Goal: Task Accomplishment & Management: Use online tool/utility

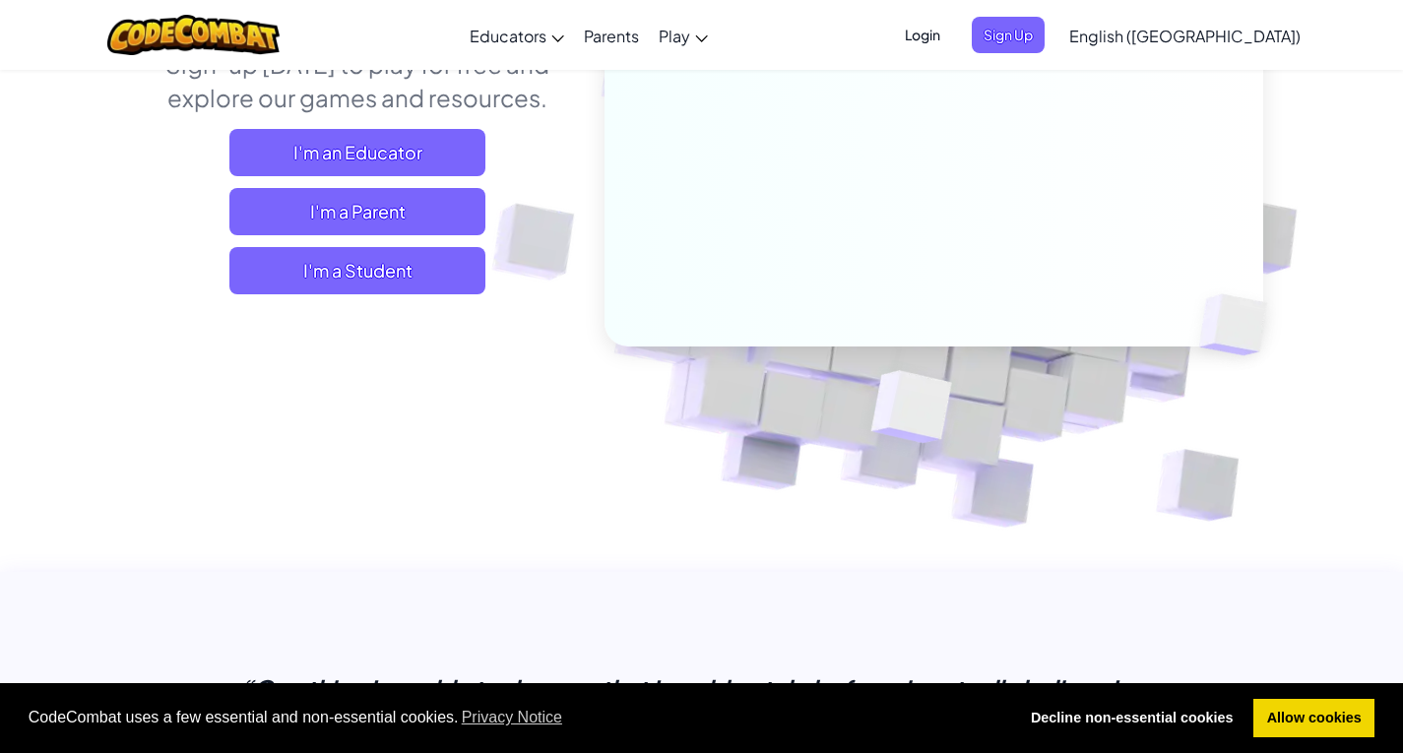
scroll to position [295, 0]
click at [444, 269] on span "I'm a Student" at bounding box center [357, 269] width 256 height 47
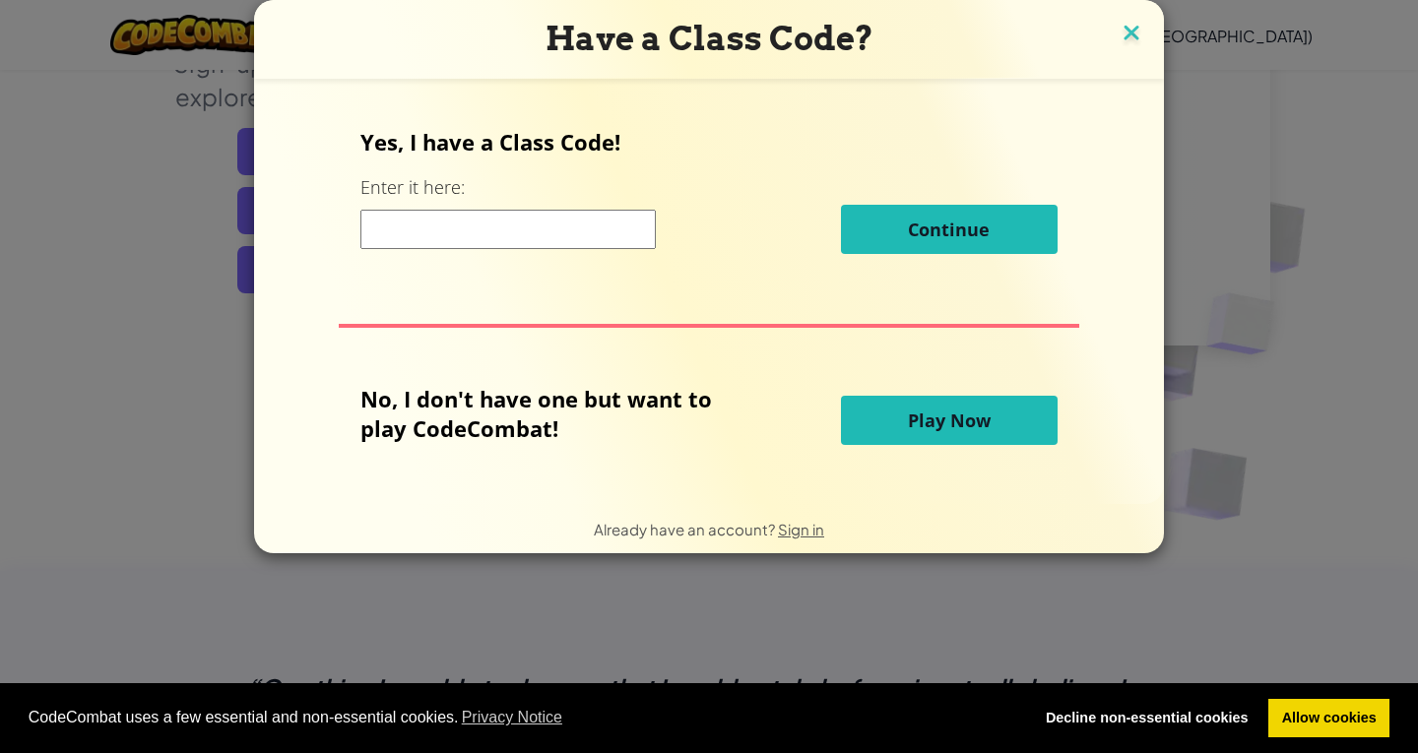
click at [1129, 25] on img at bounding box center [1132, 35] width 26 height 30
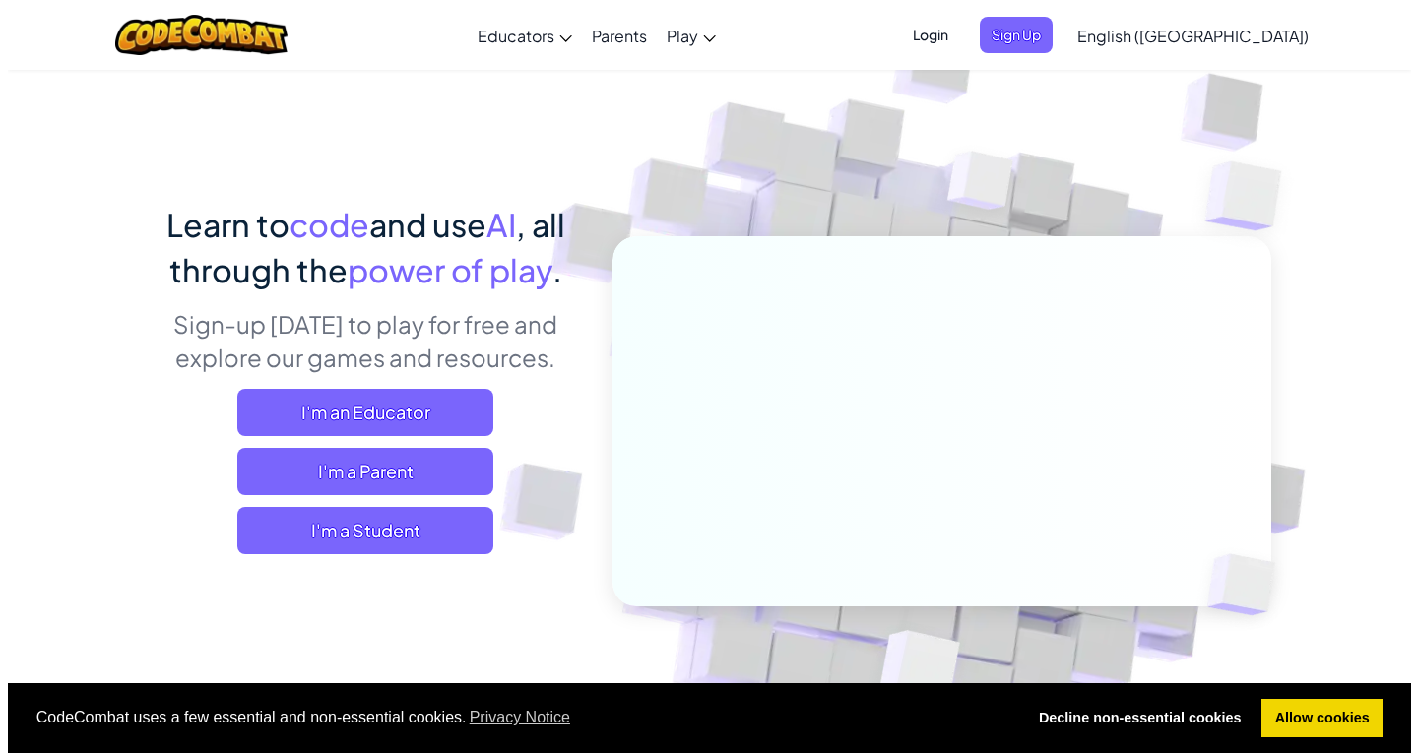
scroll to position [0, 0]
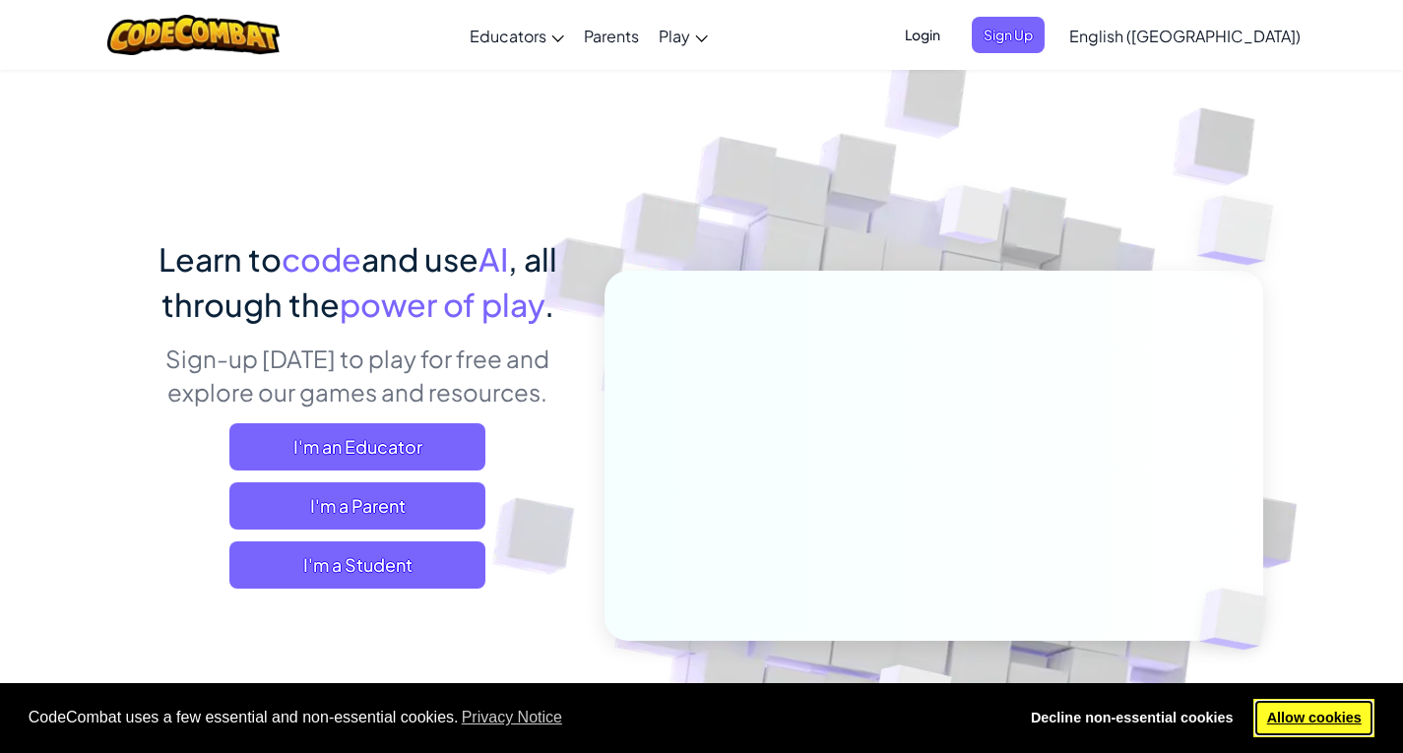
click at [1318, 717] on link "Allow cookies" at bounding box center [1314, 718] width 121 height 39
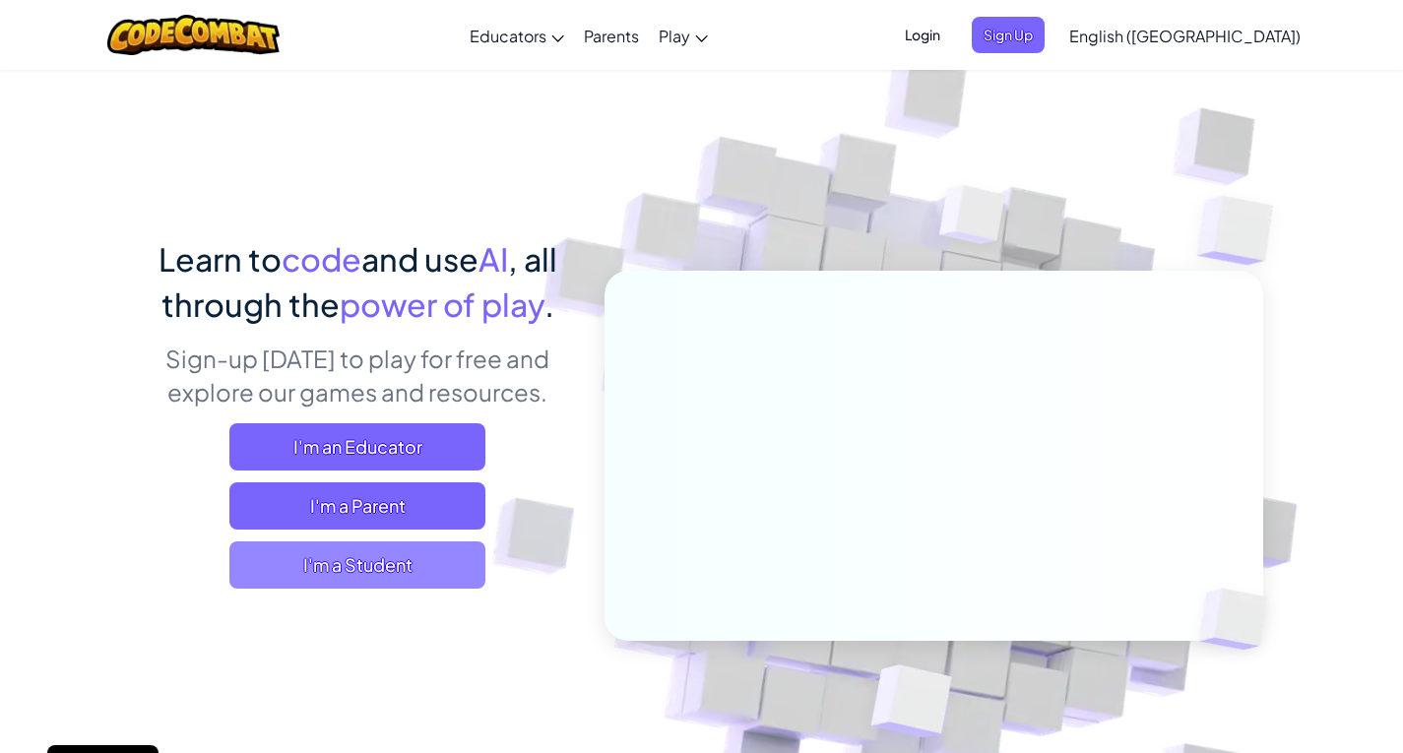
click at [339, 556] on span "I'm a Student" at bounding box center [357, 565] width 256 height 47
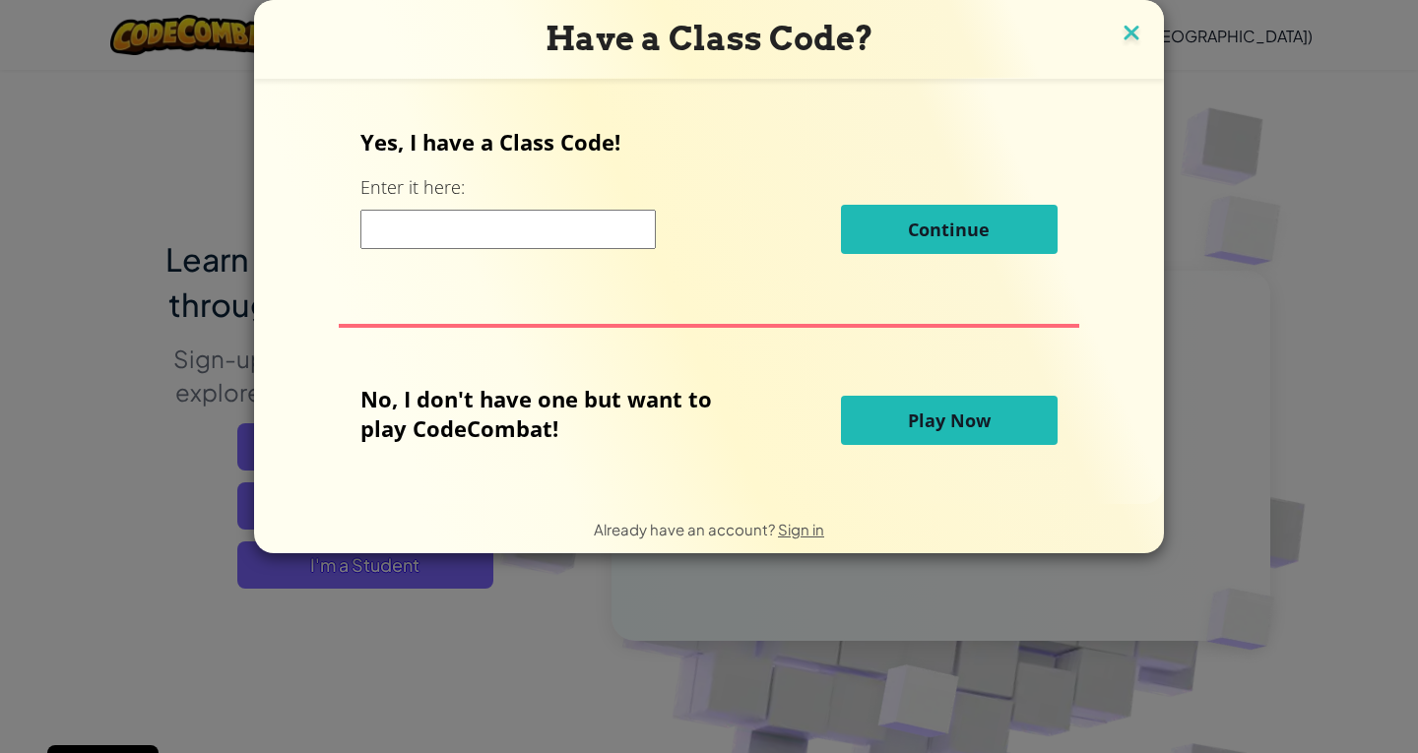
click at [1128, 45] on img at bounding box center [1132, 35] width 26 height 30
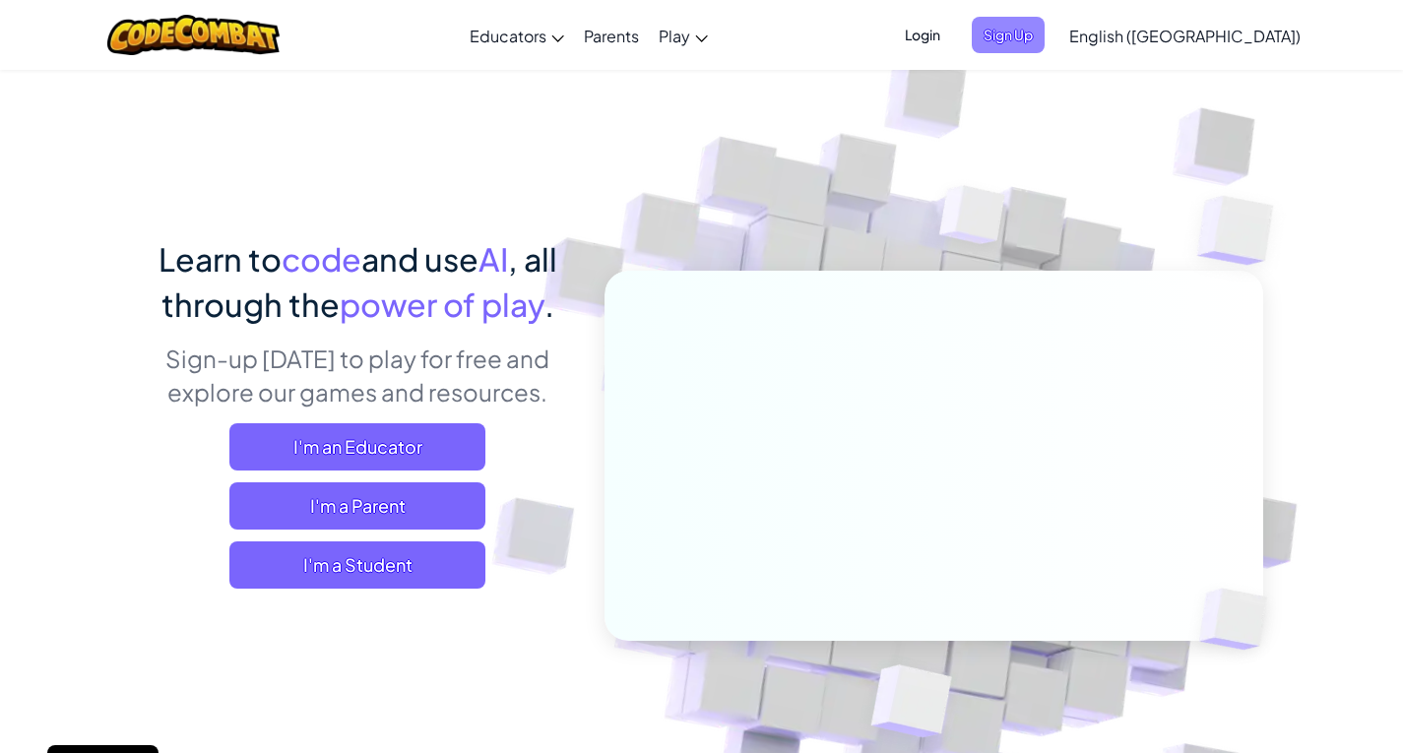
click at [1045, 35] on span "Sign Up" at bounding box center [1008, 35] width 73 height 36
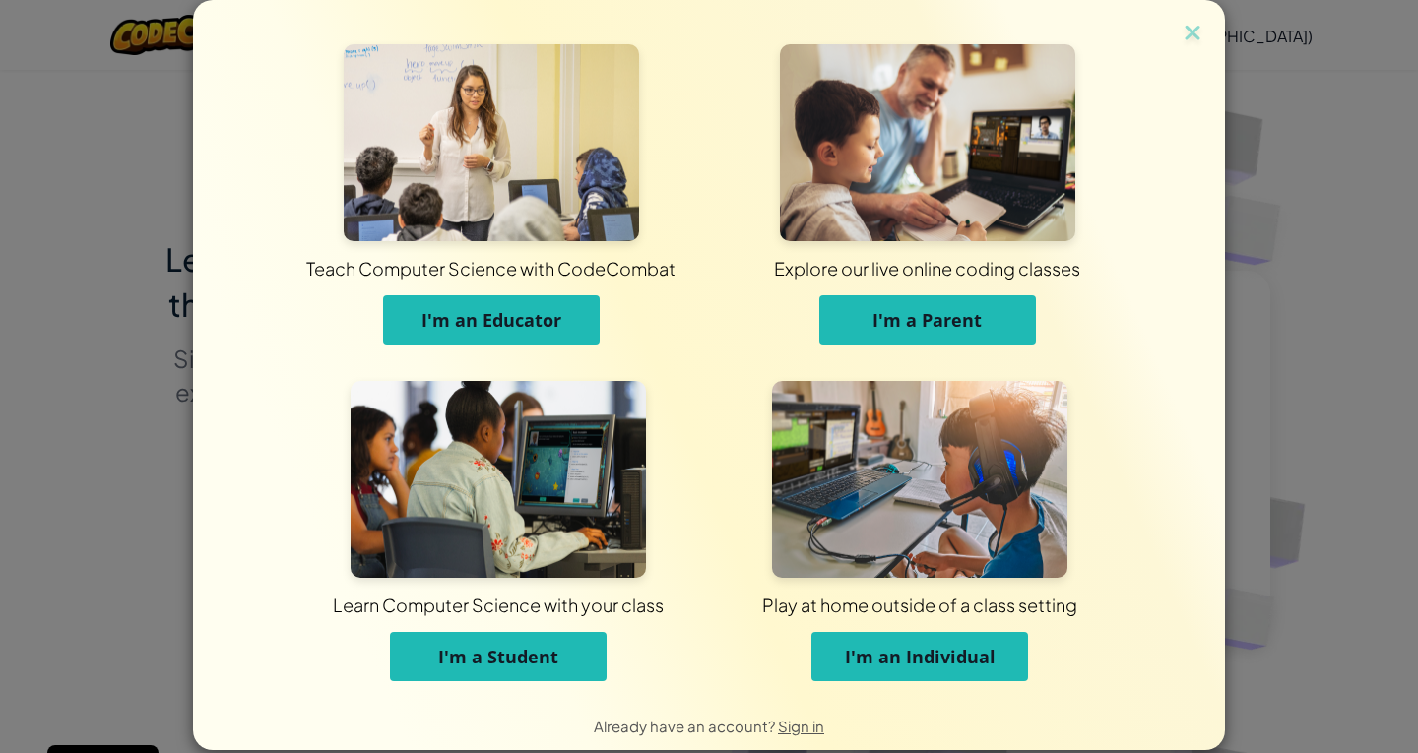
click at [882, 670] on button "I'm an Individual" at bounding box center [919, 656] width 217 height 49
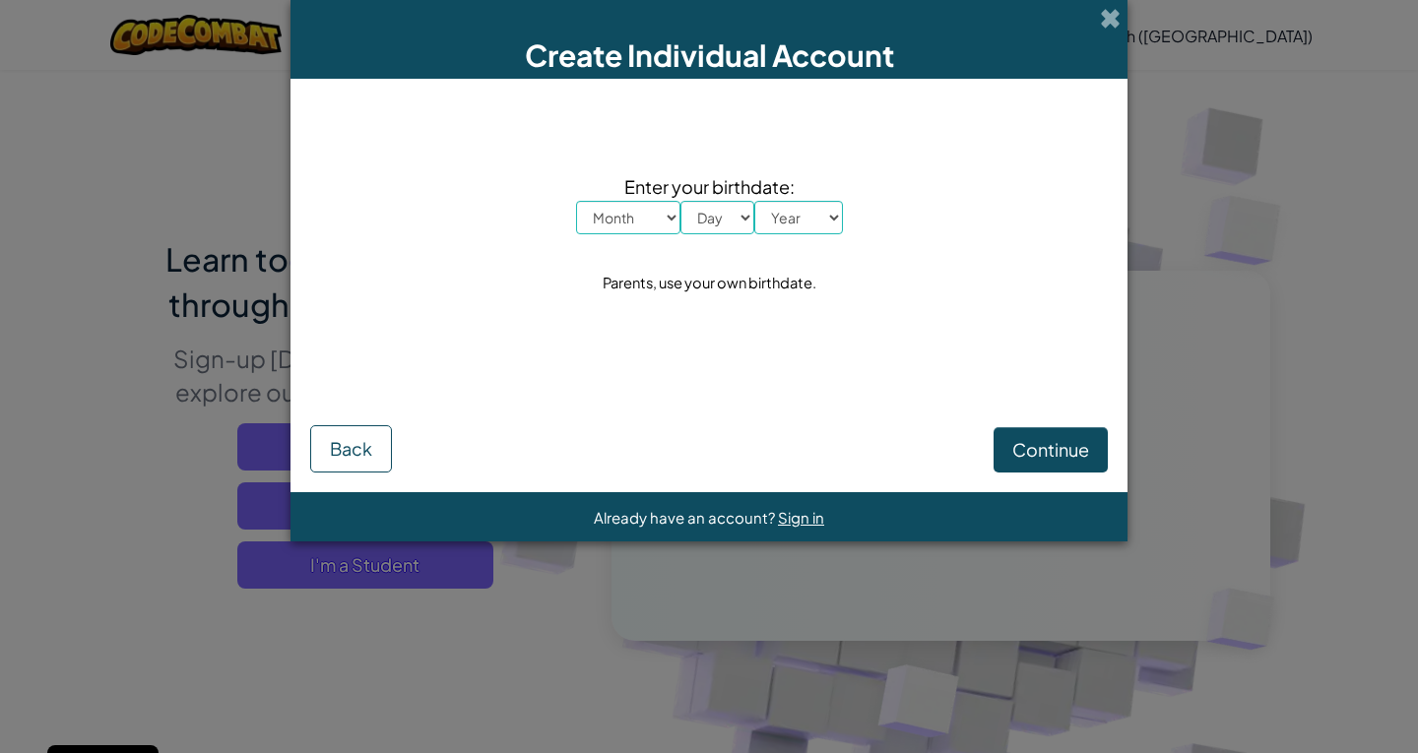
drag, startPoint x: 632, startPoint y: 212, endPoint x: 649, endPoint y: 221, distance: 18.9
click at [642, 215] on select "Month January February March April May June July August September October Novem…" at bounding box center [628, 217] width 104 height 33
select select "2"
click at [576, 201] on select "Month January February March April May June July August September October Novem…" at bounding box center [628, 217] width 104 height 33
click at [723, 214] on select "Day 1 2 3 4 5 6 7 8 9 10 11 12 13 14 15 16 17 18 19 20 21 22 23 24 25 26 27 28 …" at bounding box center [718, 217] width 74 height 33
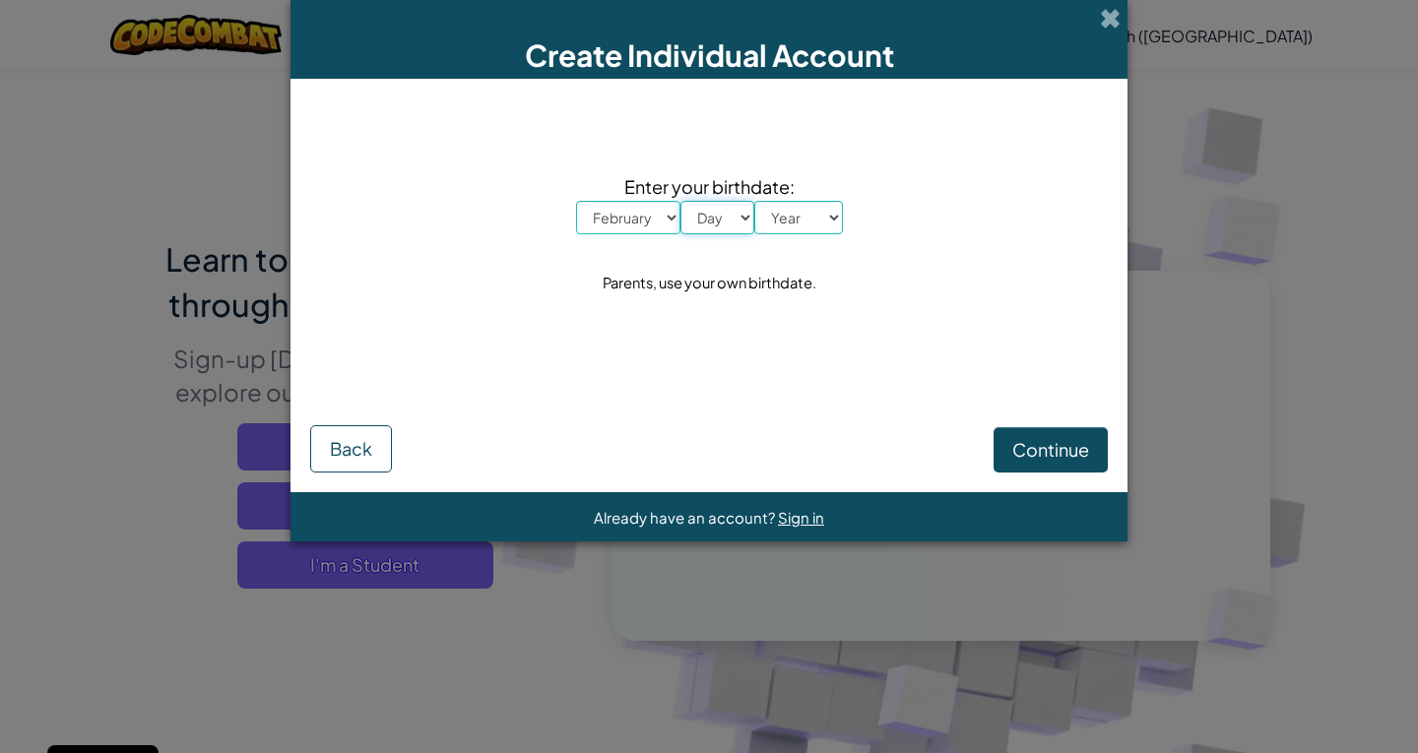
select select "18"
click at [681, 201] on select "Day 1 2 3 4 5 6 7 8 9 10 11 12 13 14 15 16 17 18 19 20 21 22 23 24 25 26 27 28 …" at bounding box center [718, 217] width 74 height 33
click at [798, 212] on select "Year 2025 2024 2023 2022 2021 2020 2019 2018 2017 2016 2015 2014 2013 2012 2011…" at bounding box center [798, 217] width 89 height 33
select select "2007"
click at [754, 201] on select "Year 2025 2024 2023 2022 2021 2020 2019 2018 2017 2016 2015 2014 2013 2012 2011…" at bounding box center [798, 217] width 89 height 33
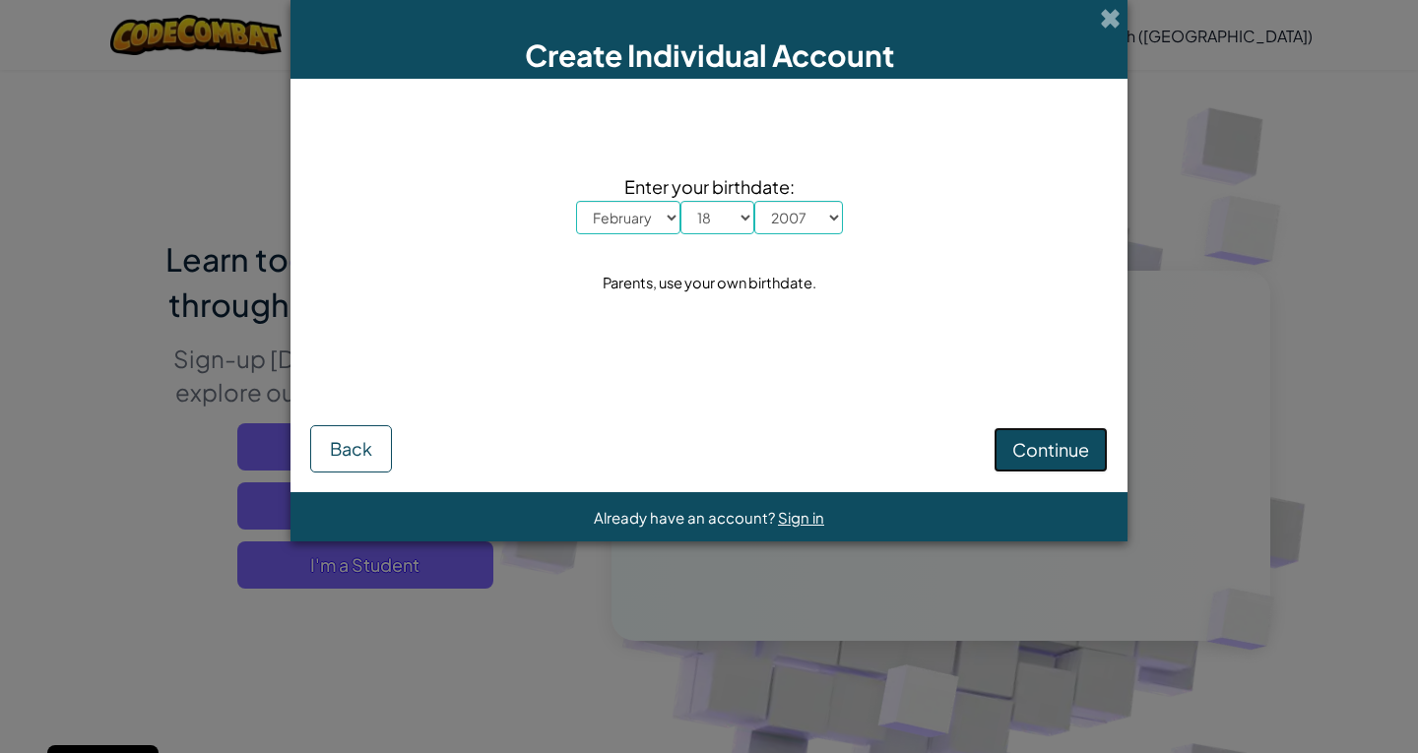
click at [1019, 459] on span "Continue" at bounding box center [1050, 449] width 77 height 23
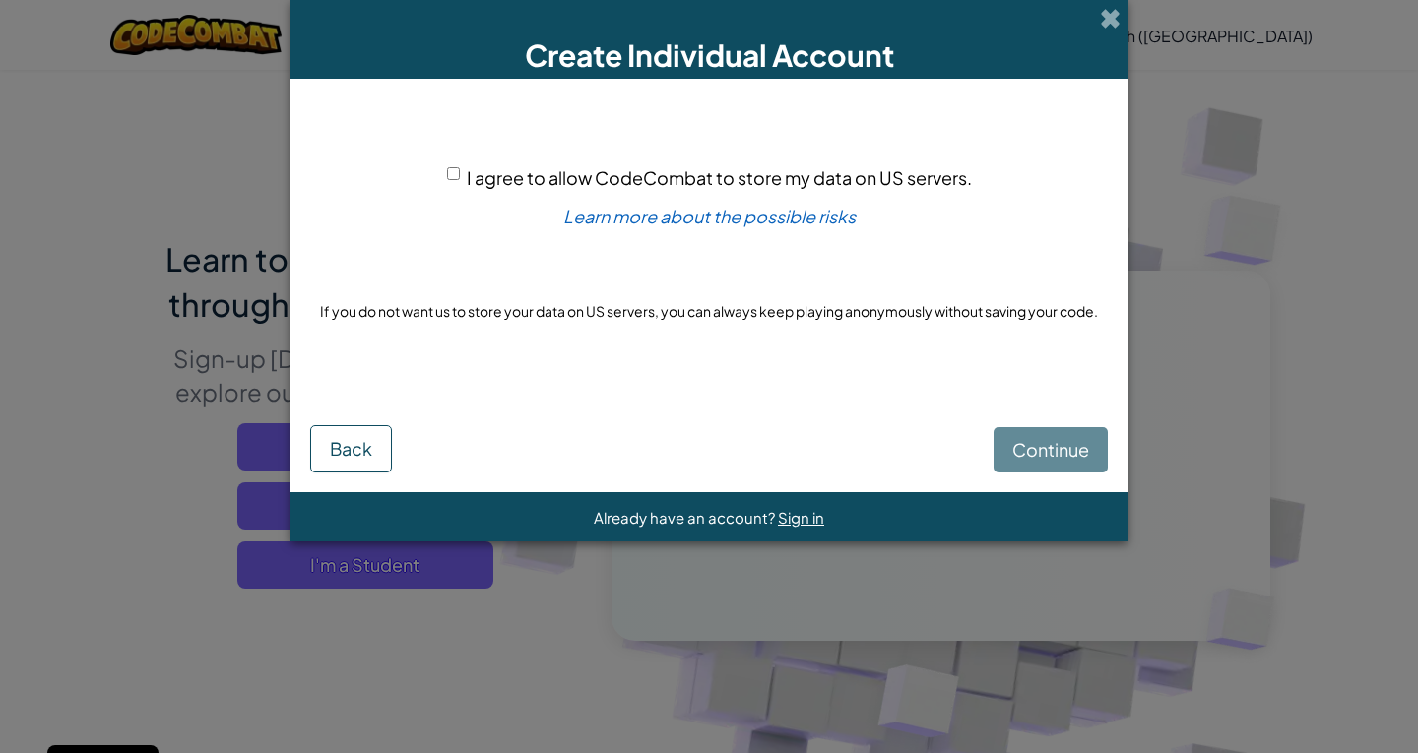
click at [452, 169] on input "I agree to allow CodeCombat to store my data on US servers." at bounding box center [453, 173] width 13 height 13
checkbox input "true"
click at [1022, 463] on button "Continue" at bounding box center [1051, 449] width 114 height 45
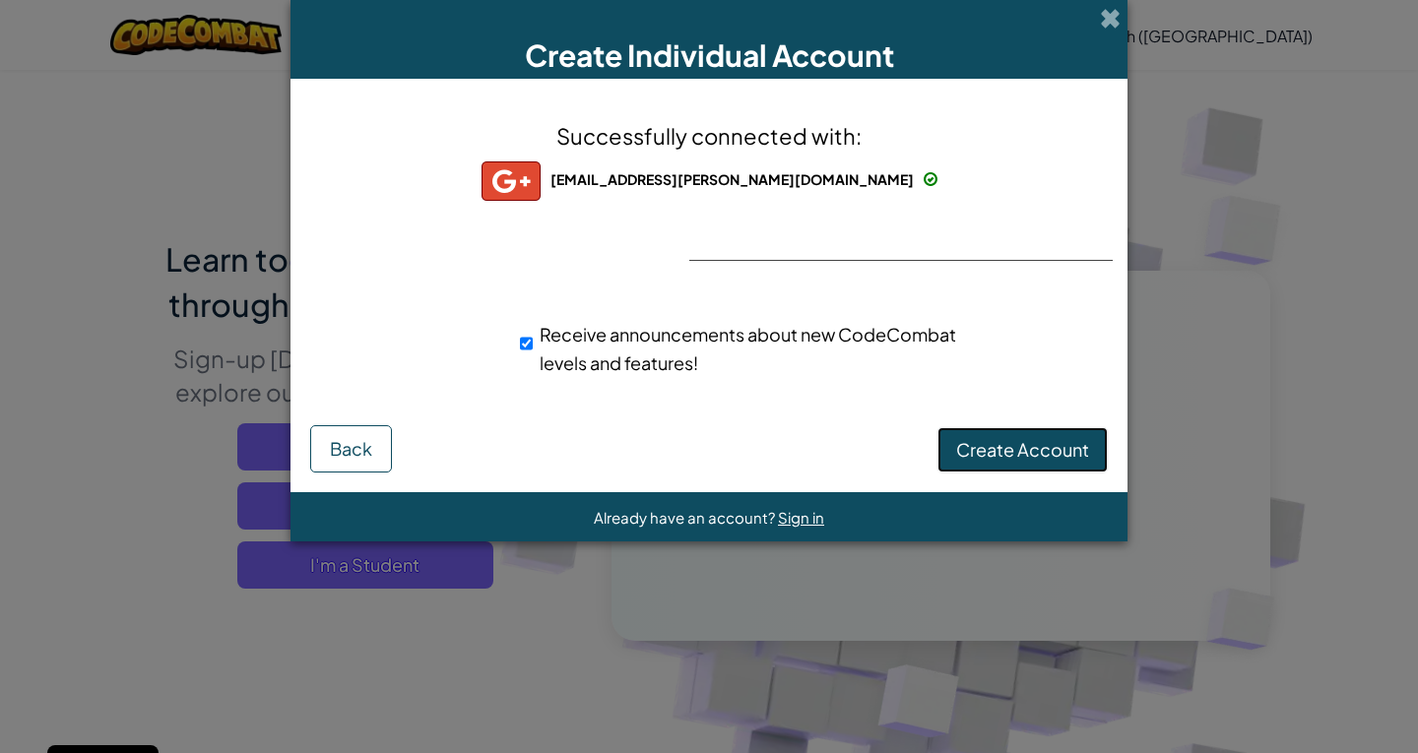
click at [960, 447] on span "Create Account" at bounding box center [1022, 449] width 133 height 23
click at [524, 348] on input "Receive announcements about new CodeCombat levels and features!" at bounding box center [526, 343] width 13 height 39
checkbox input "false"
click at [1000, 450] on button "Create Account" at bounding box center [1023, 449] width 170 height 45
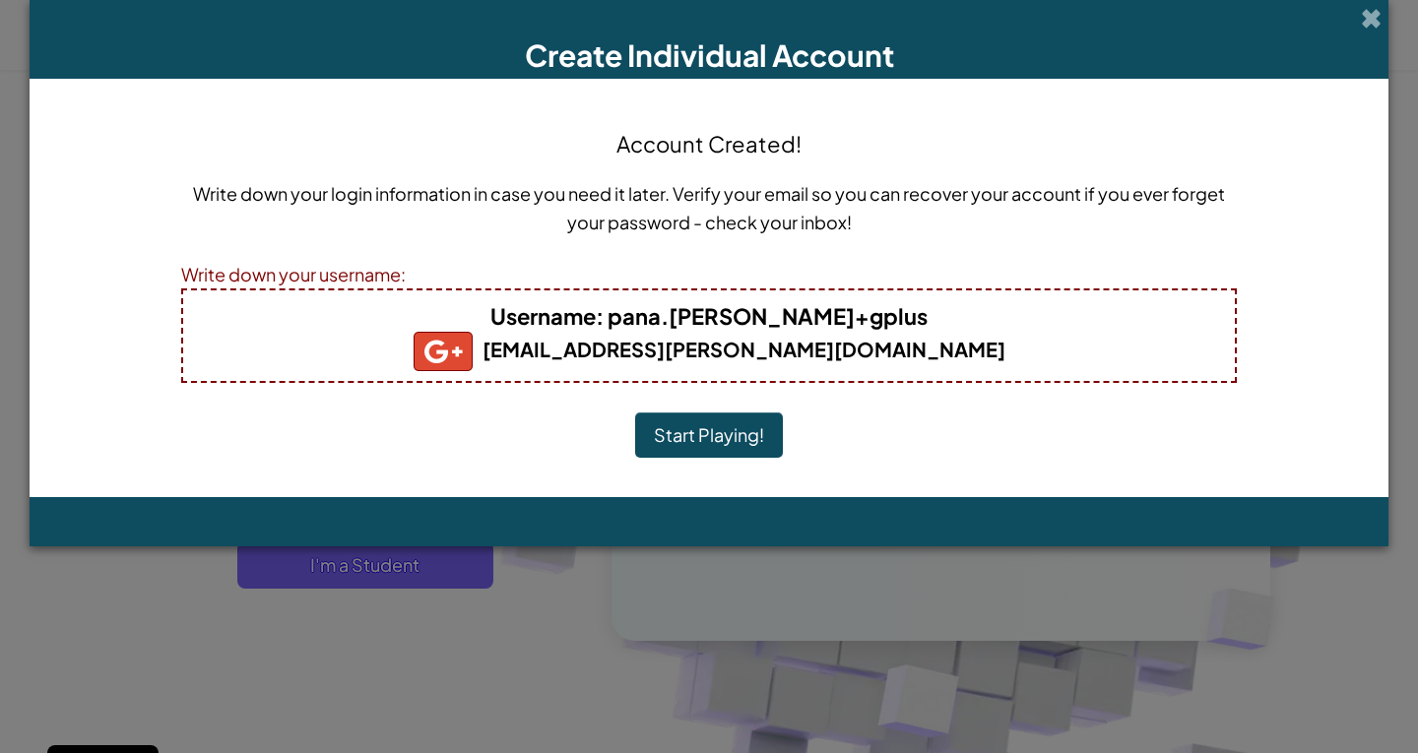
click at [663, 427] on button "Start Playing!" at bounding box center [709, 435] width 148 height 45
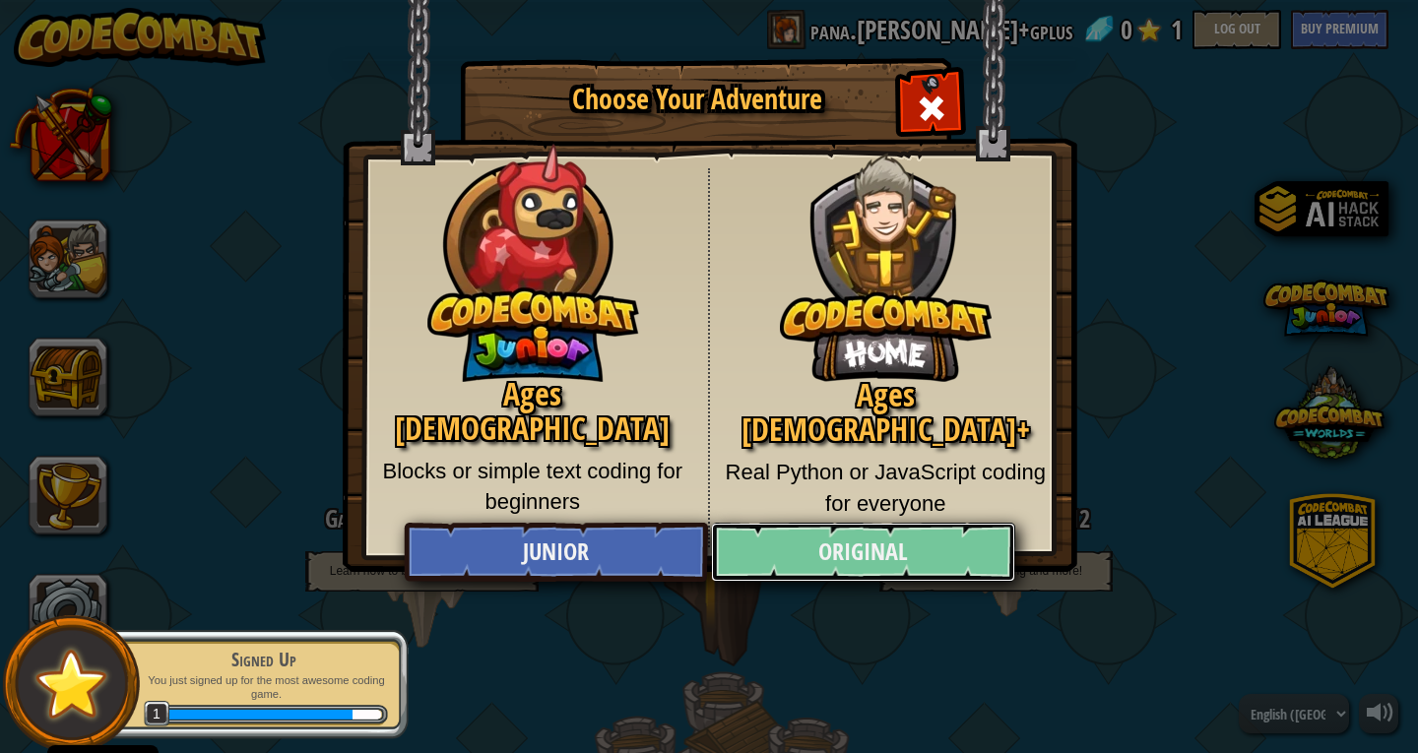
click at [858, 538] on link "Original" at bounding box center [862, 552] width 303 height 59
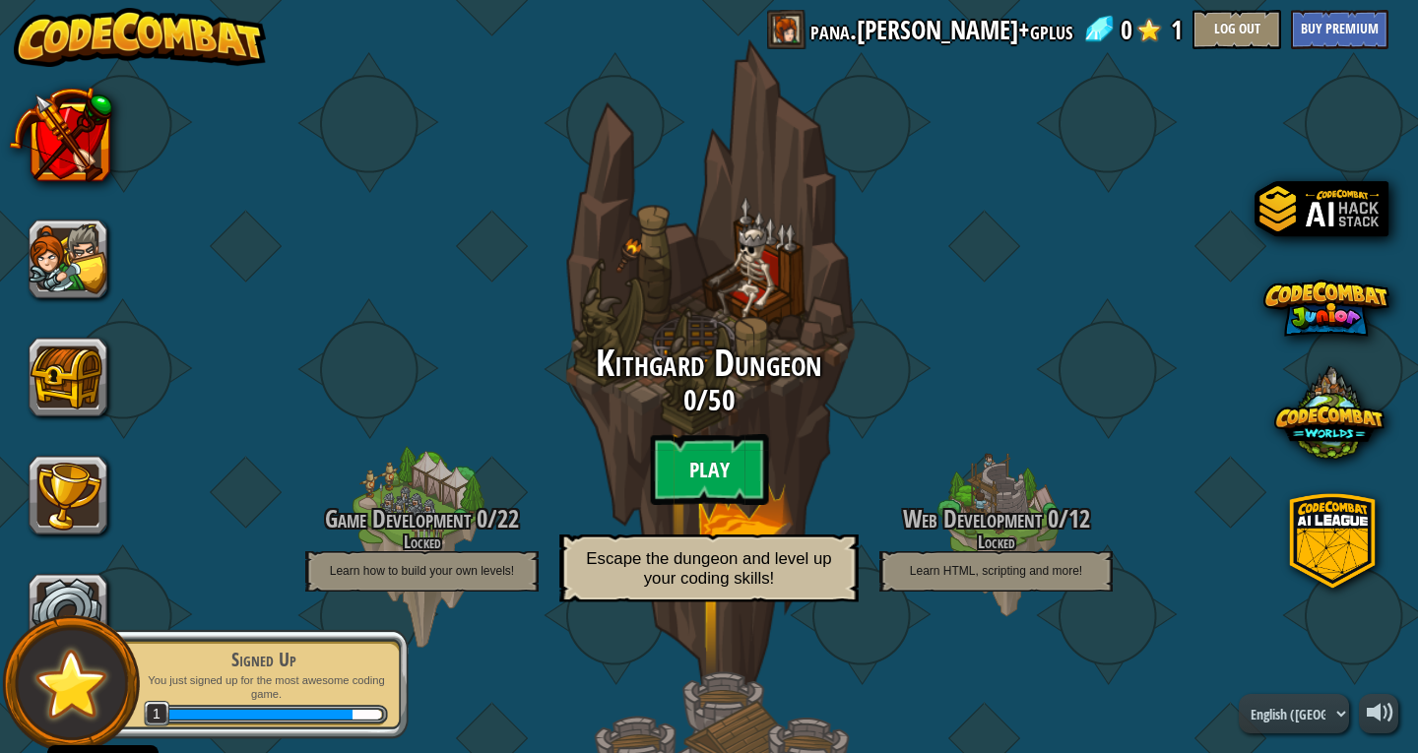
click at [748, 483] on btn "Play" at bounding box center [709, 469] width 118 height 71
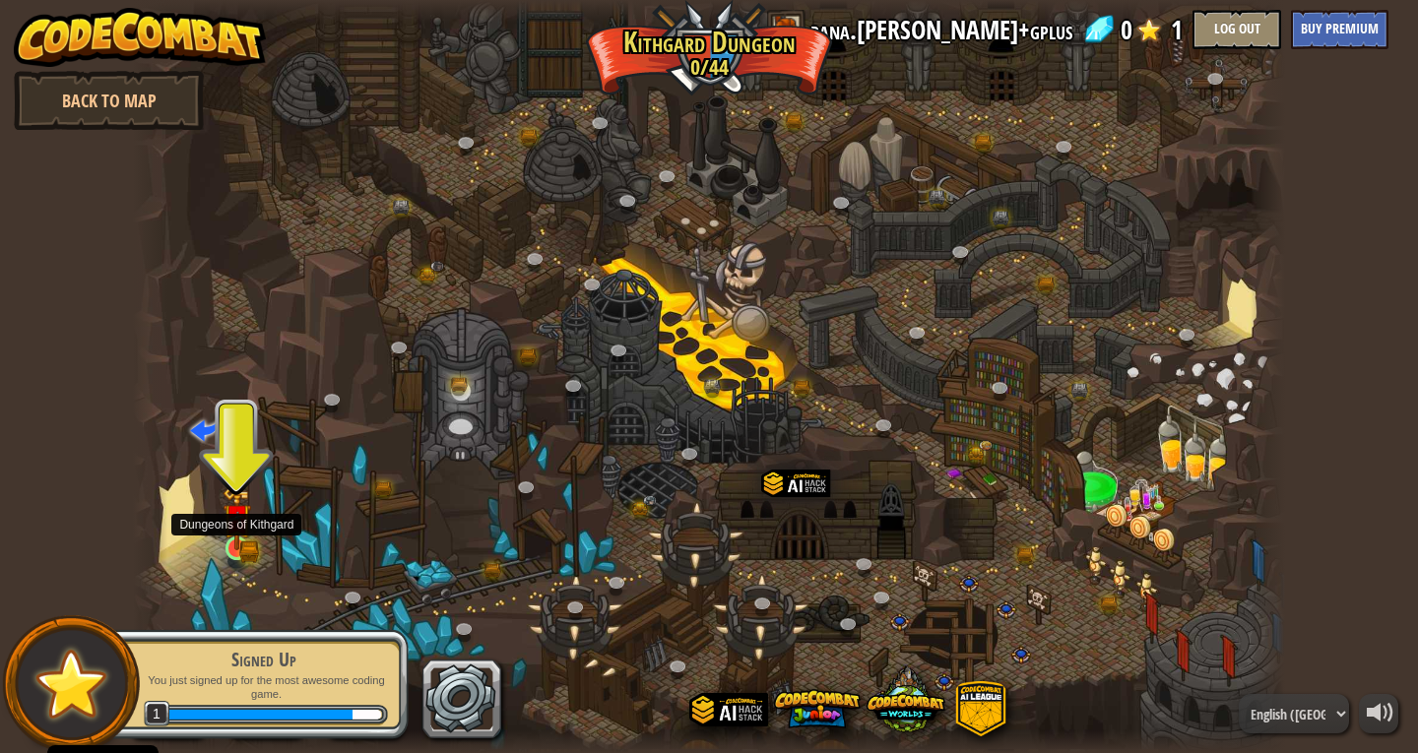
click at [225, 546] on img at bounding box center [238, 519] width 30 height 64
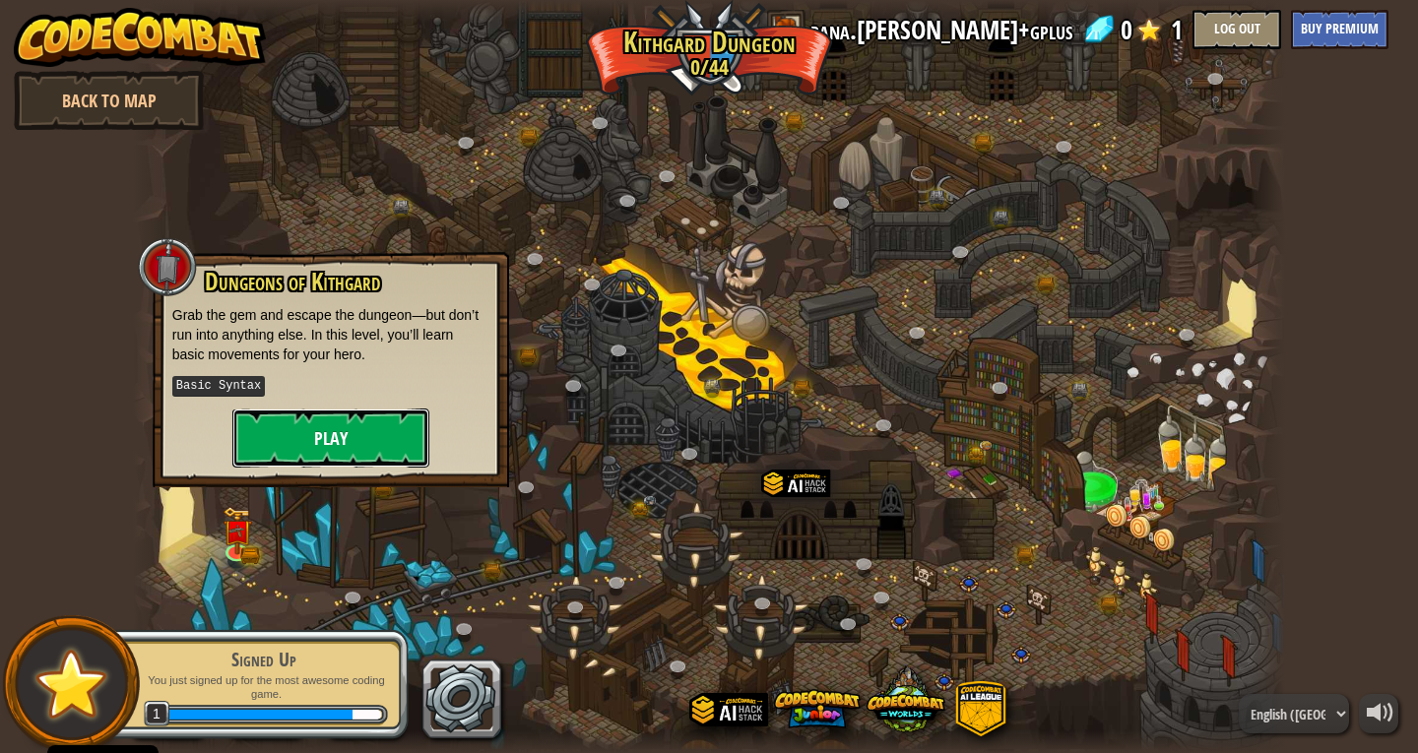
click at [294, 416] on button "Play" at bounding box center [330, 438] width 197 height 59
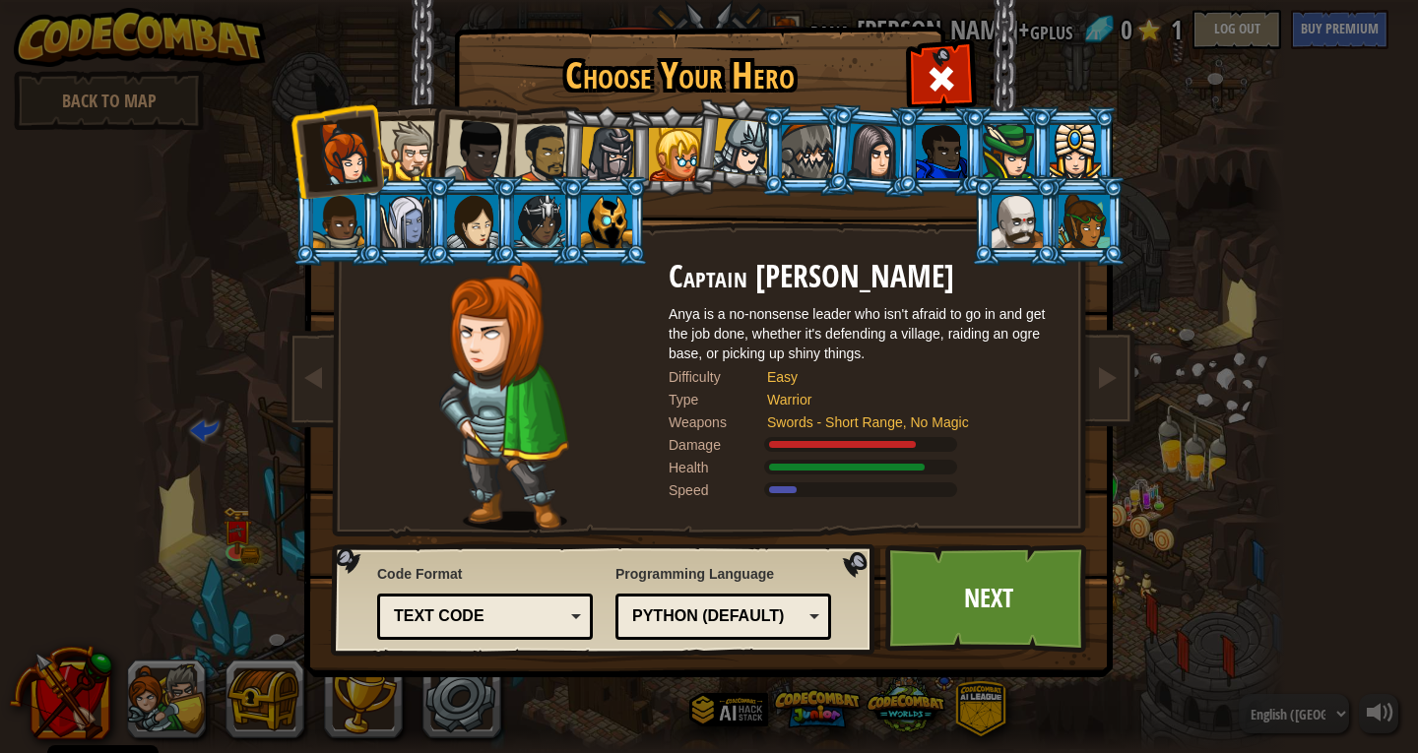
click at [718, 152] on div at bounding box center [742, 147] width 58 height 58
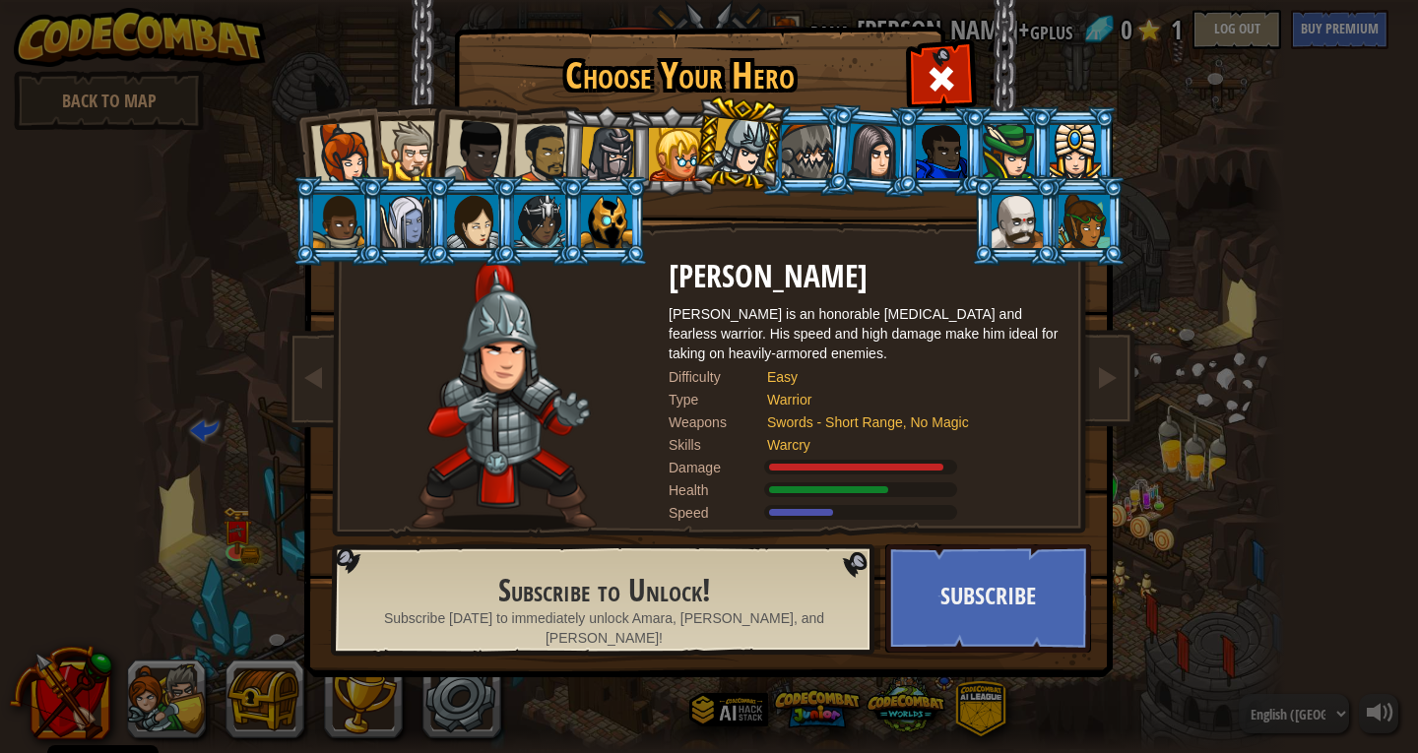
click at [859, 145] on div at bounding box center [874, 151] width 55 height 56
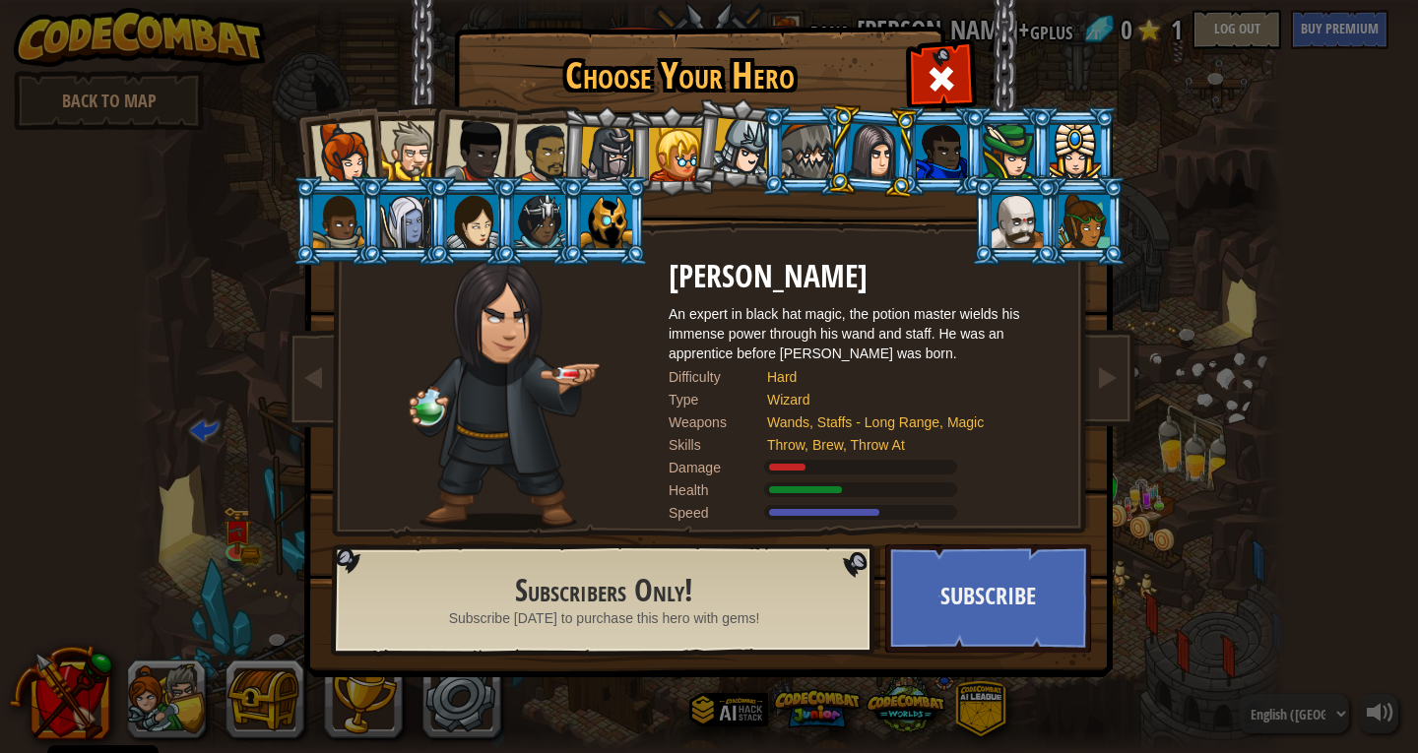
click at [342, 136] on div at bounding box center [343, 153] width 65 height 65
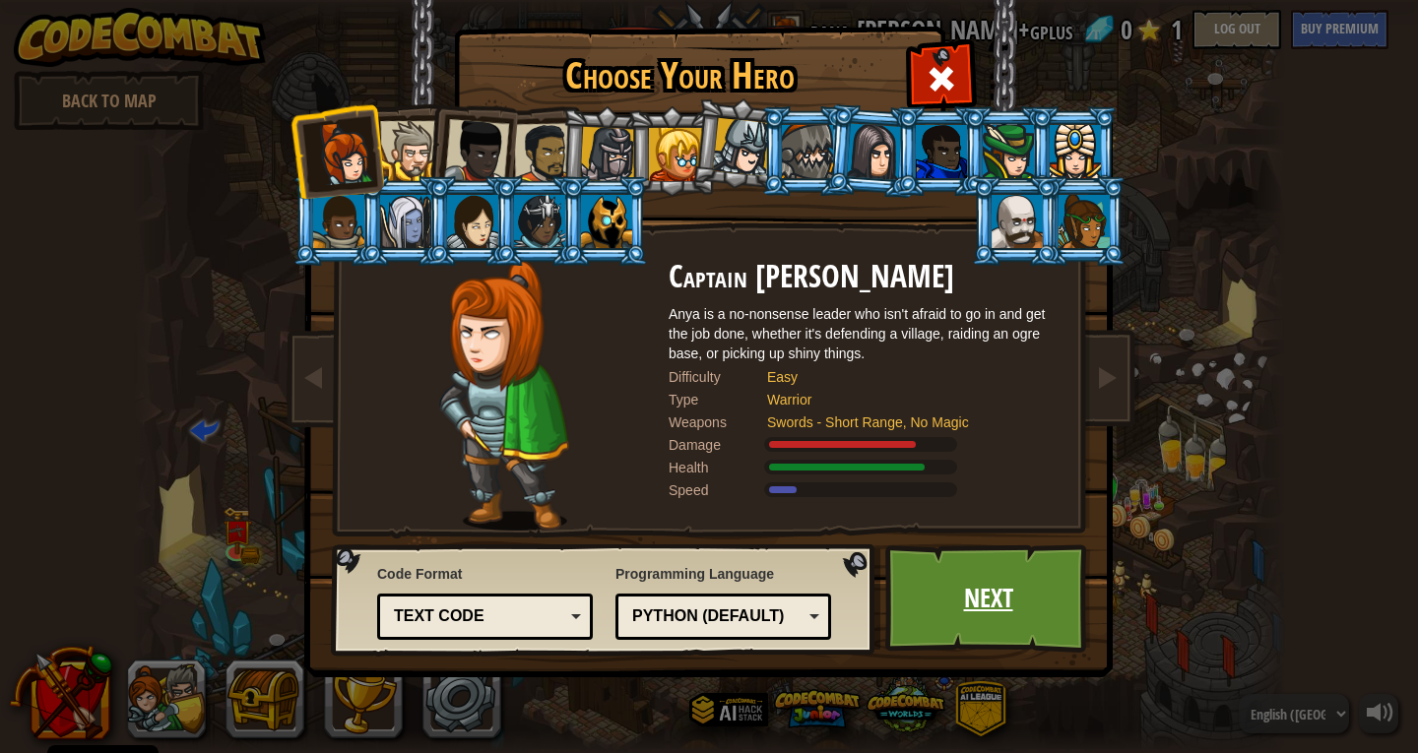
click at [990, 610] on link "Next" at bounding box center [988, 599] width 206 height 108
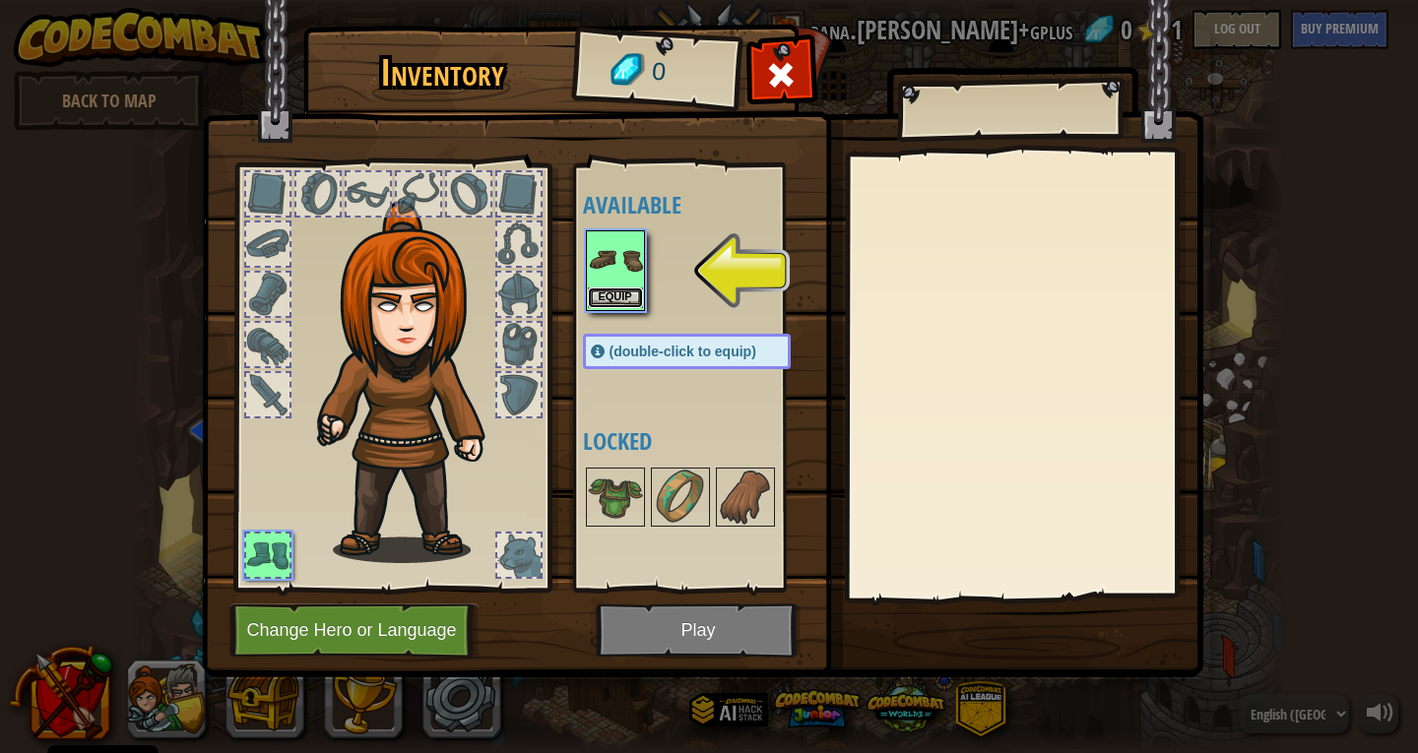
click at [621, 307] on button "Equip" at bounding box center [615, 298] width 55 height 21
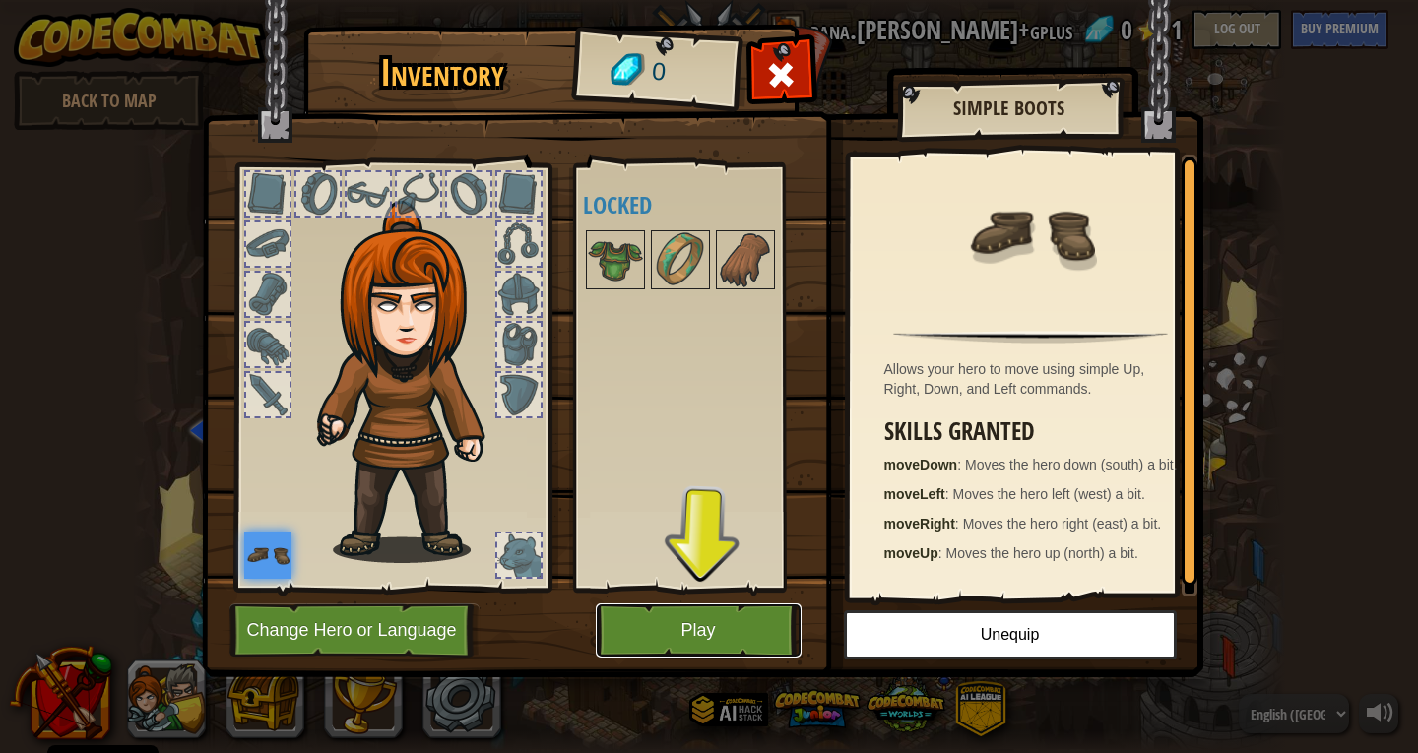
click at [719, 642] on button "Play" at bounding box center [699, 631] width 206 height 54
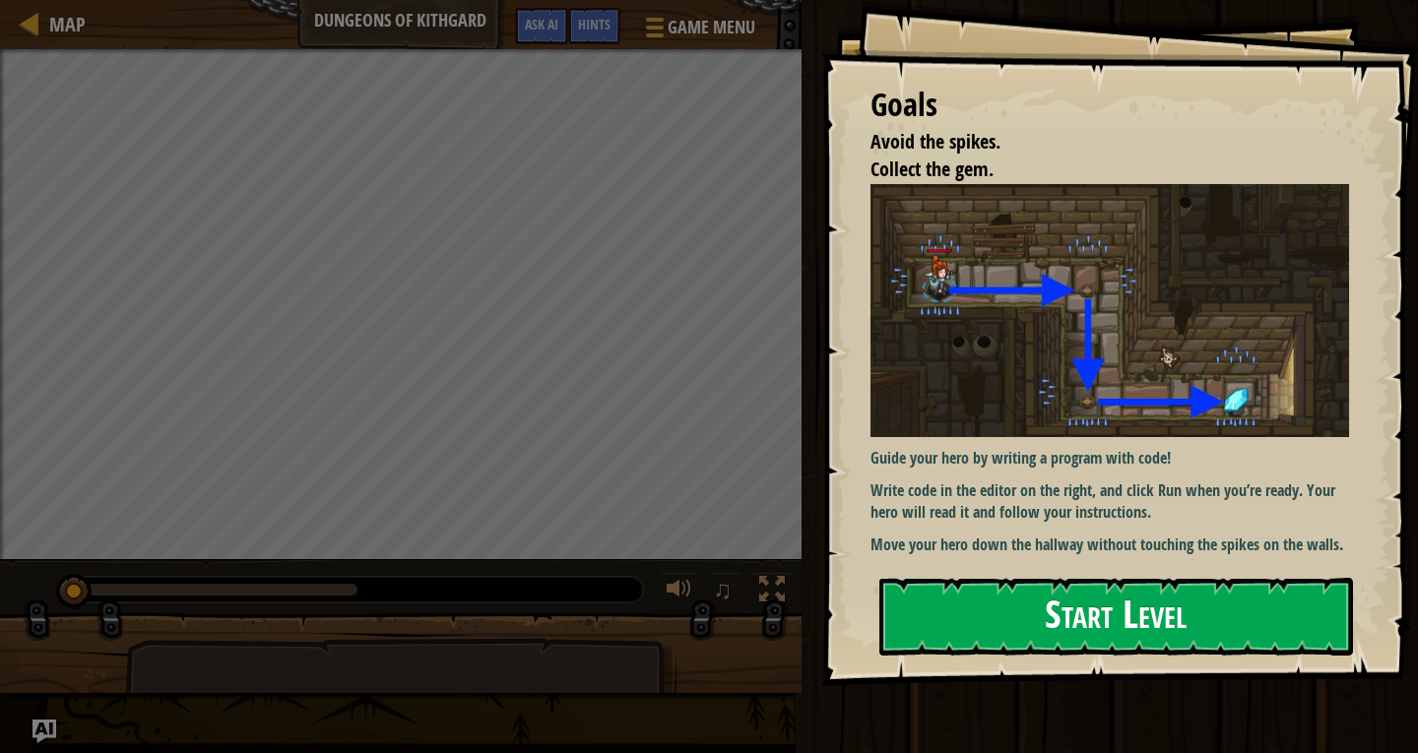
click at [1096, 622] on button "Start Level" at bounding box center [1116, 617] width 474 height 78
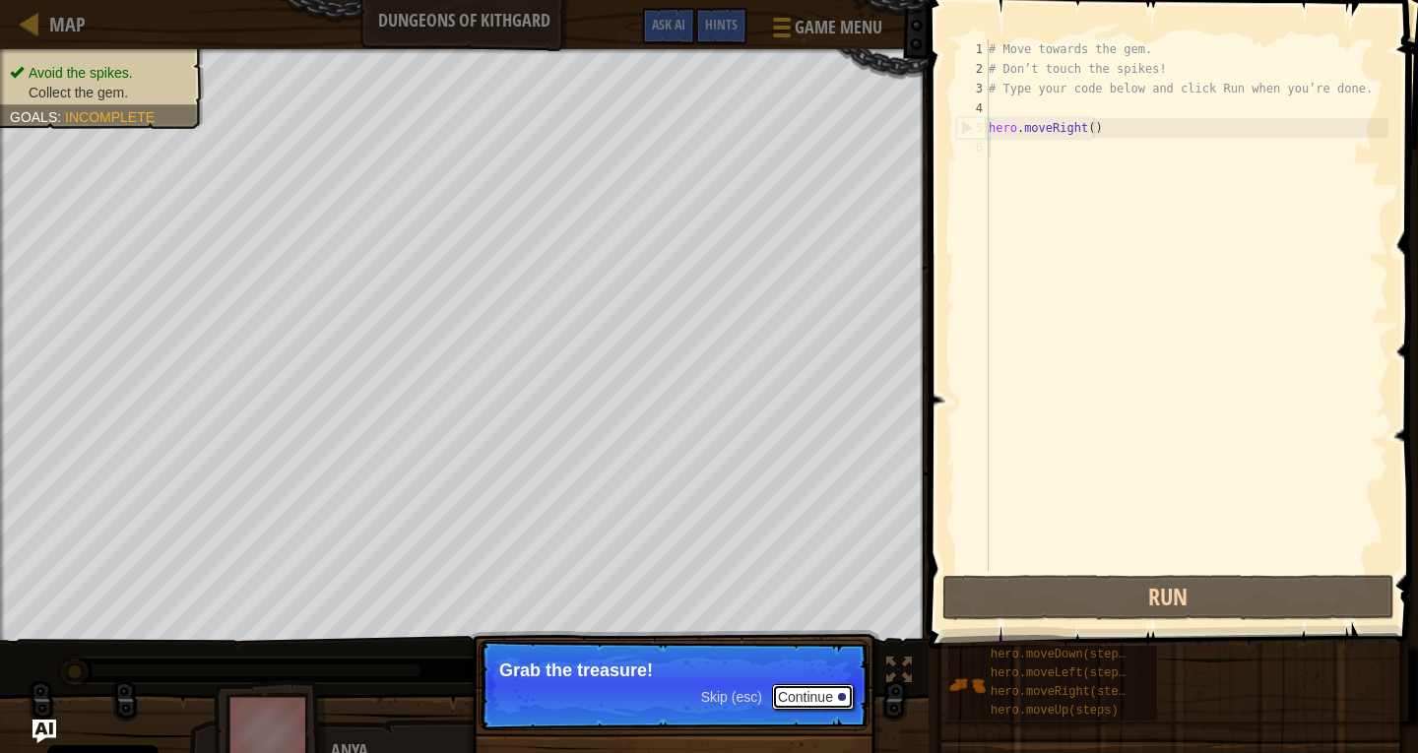
click at [817, 698] on button "Continue" at bounding box center [813, 697] width 82 height 26
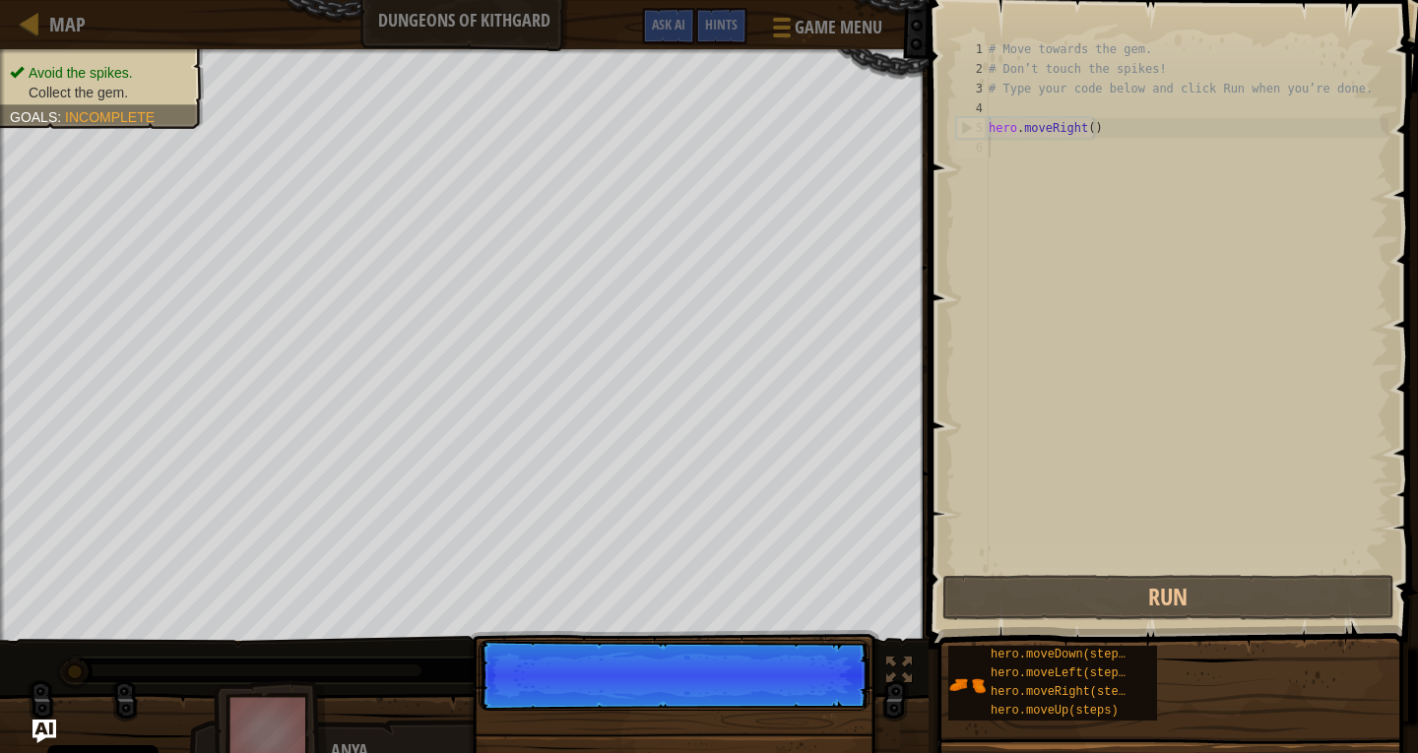
scroll to position [9, 0]
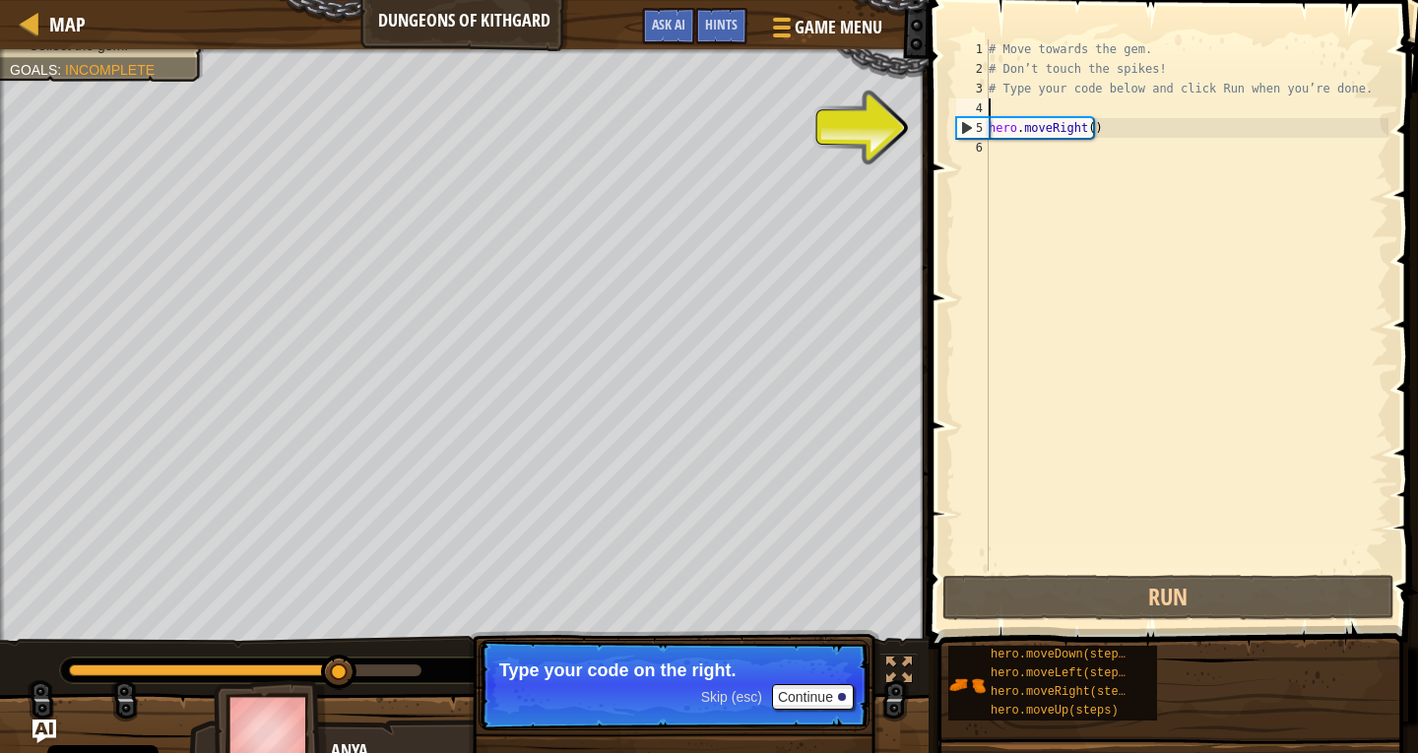
click at [1104, 115] on div "# Move towards the gem. # Don’t touch the spikes! # Type your code below and cl…" at bounding box center [1187, 324] width 404 height 571
click at [1106, 126] on div "# Move towards the gem. # Don’t touch the spikes! # Type your code below and cl…" at bounding box center [1187, 324] width 404 height 571
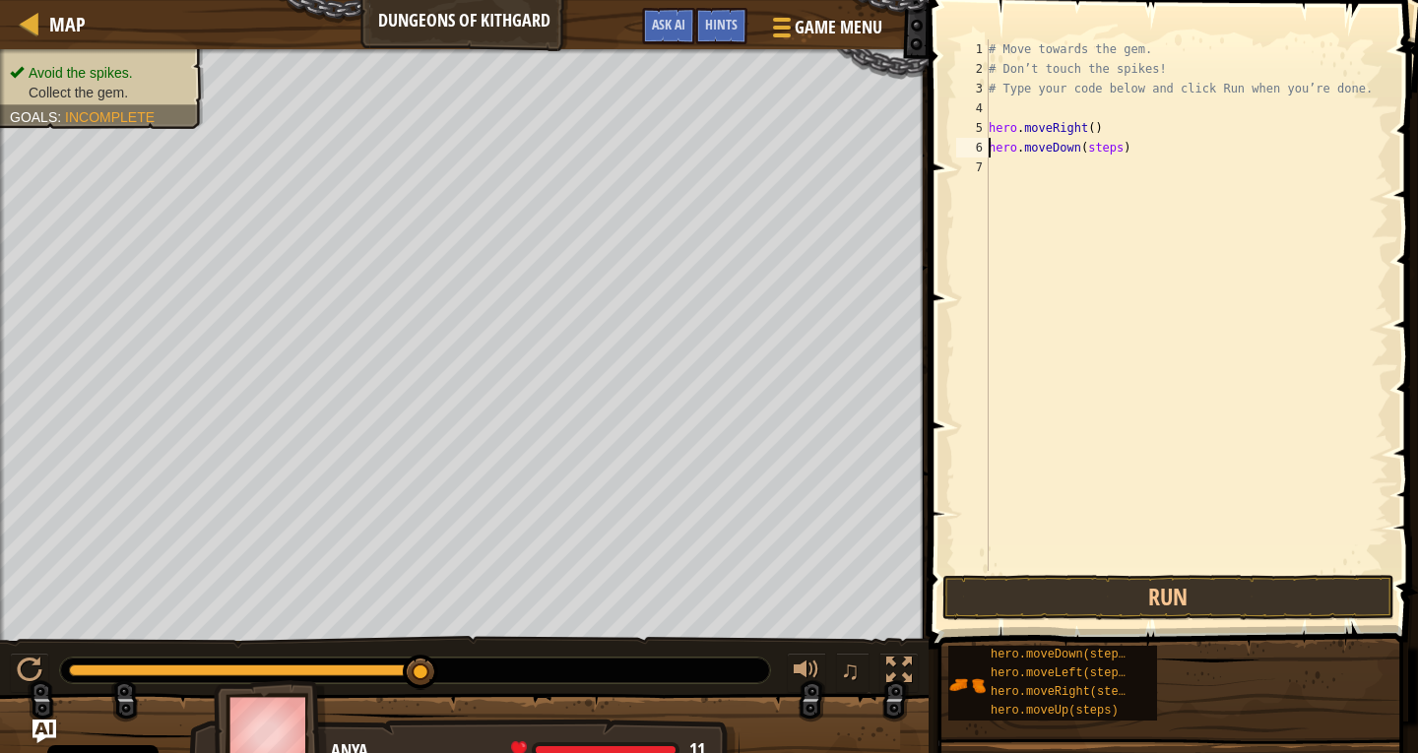
click at [1108, 145] on div "# Move towards the gem. # Don’t touch the spikes! # Type your code below and cl…" at bounding box center [1187, 324] width 404 height 571
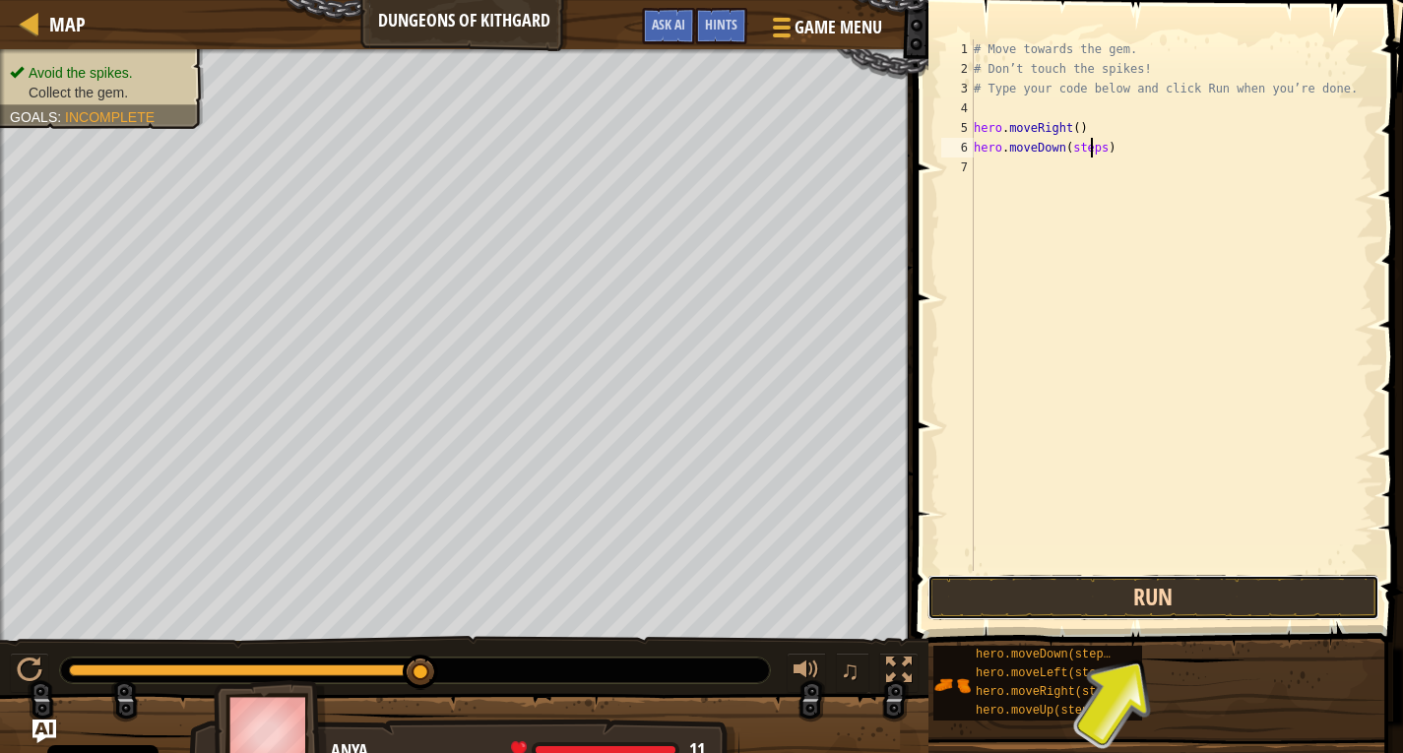
click at [1154, 590] on button "Run" at bounding box center [1154, 597] width 452 height 45
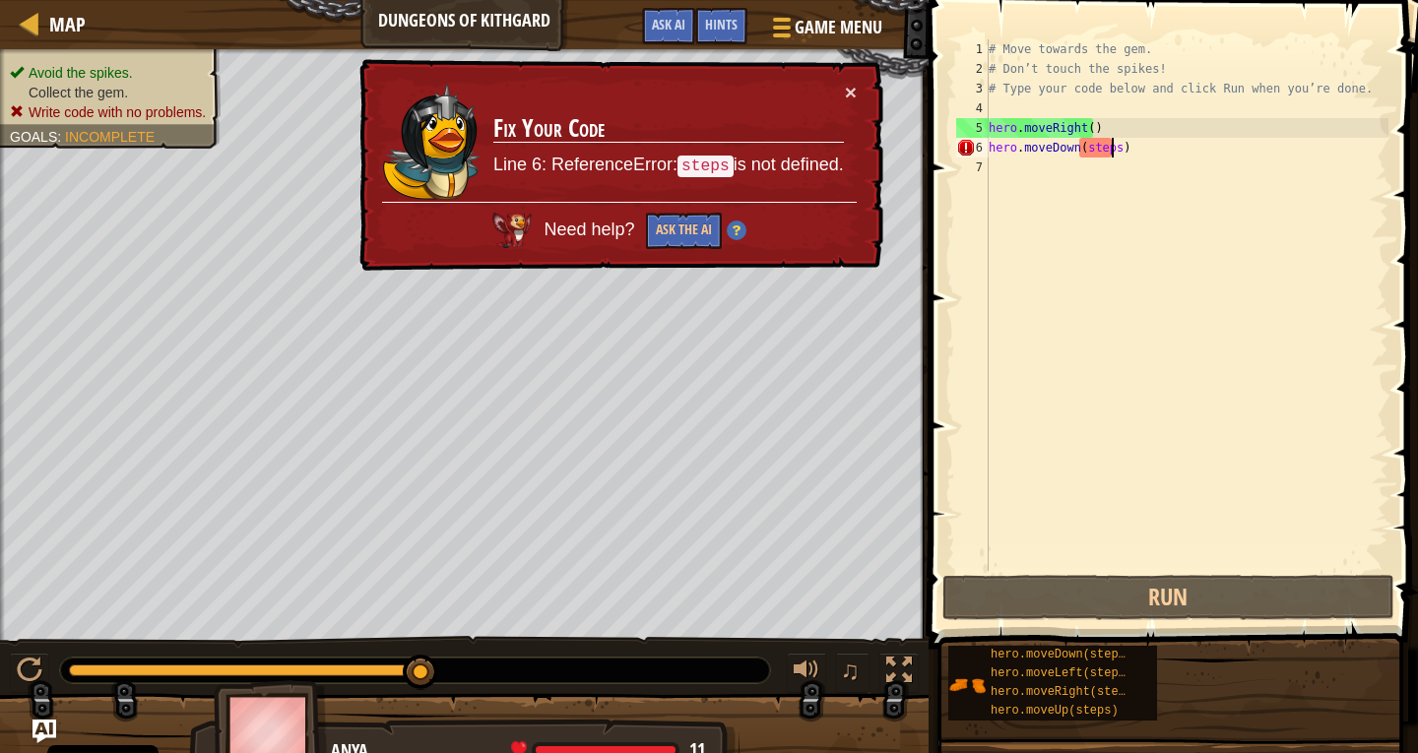
click at [1110, 144] on div "# Move towards the gem. # Don’t touch the spikes! # Type your code below and cl…" at bounding box center [1187, 324] width 404 height 571
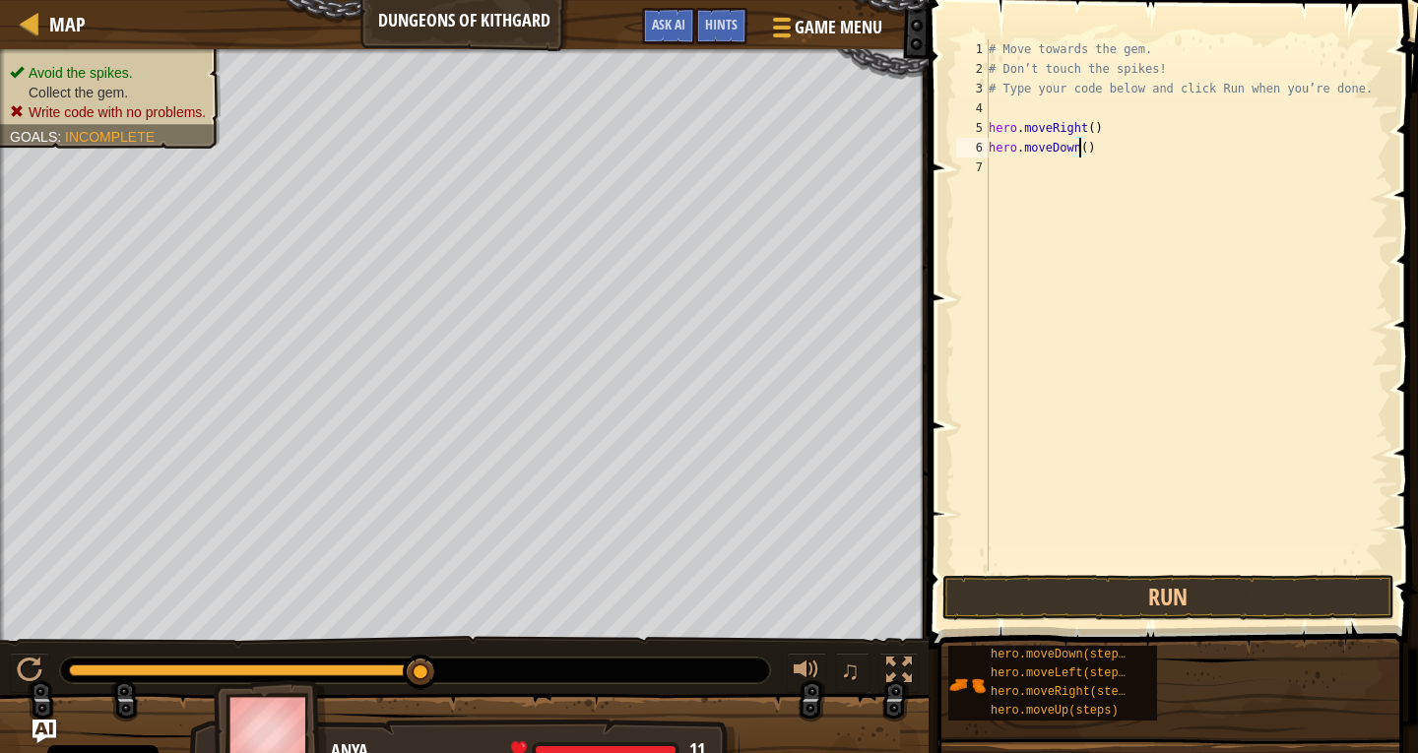
type textarea "hero.moveDown(10)"
click at [1262, 582] on button "Run" at bounding box center [1168, 597] width 452 height 45
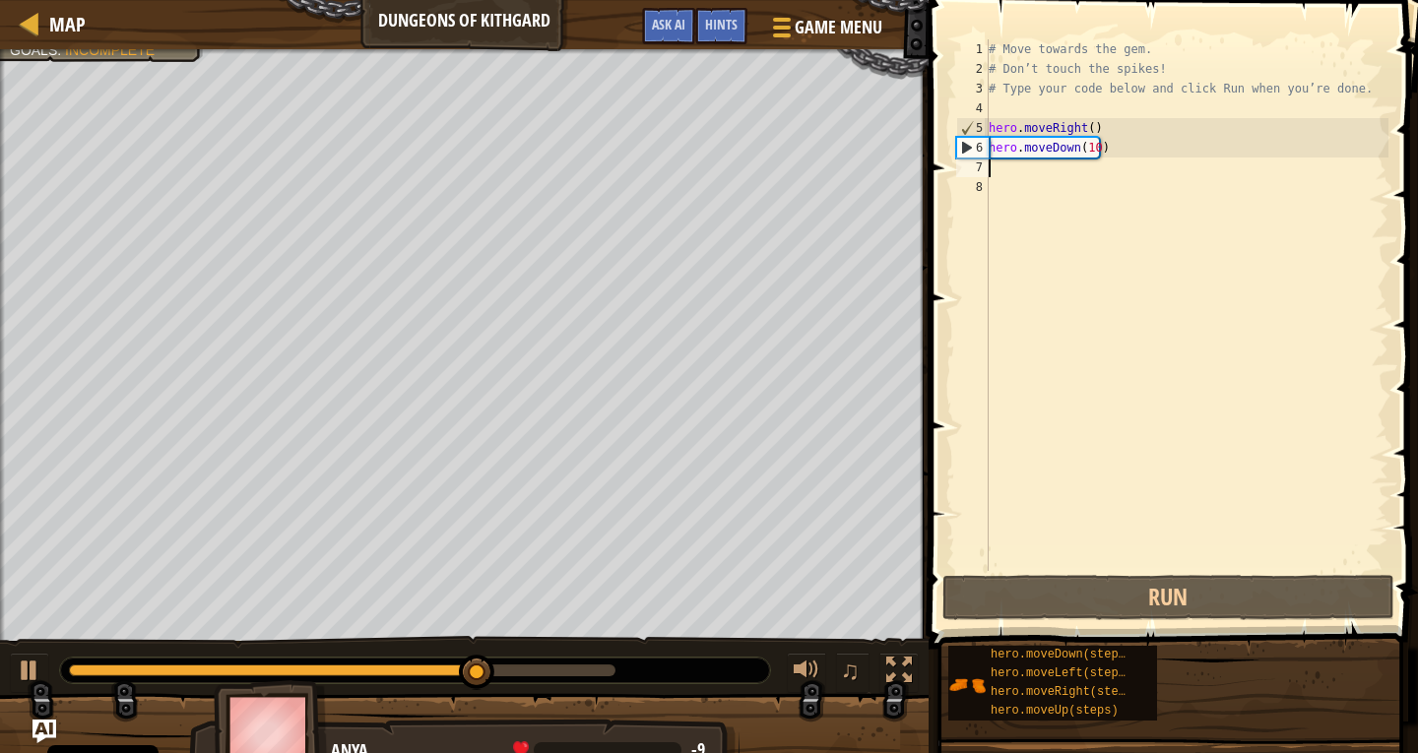
click at [1093, 145] on div "# Move towards the gem. # Don’t touch the spikes! # Type your code below and cl…" at bounding box center [1187, 324] width 404 height 571
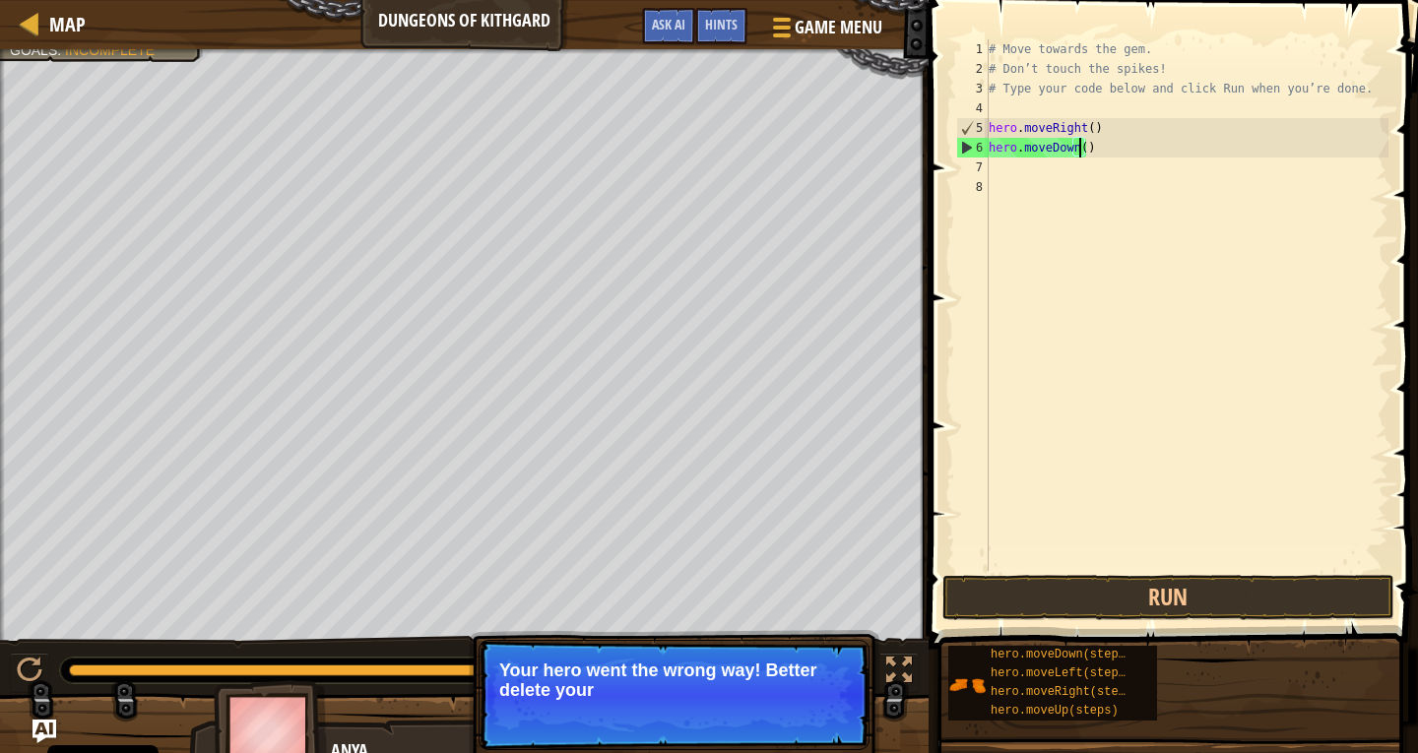
type textarea "hero.moveDown(7)"
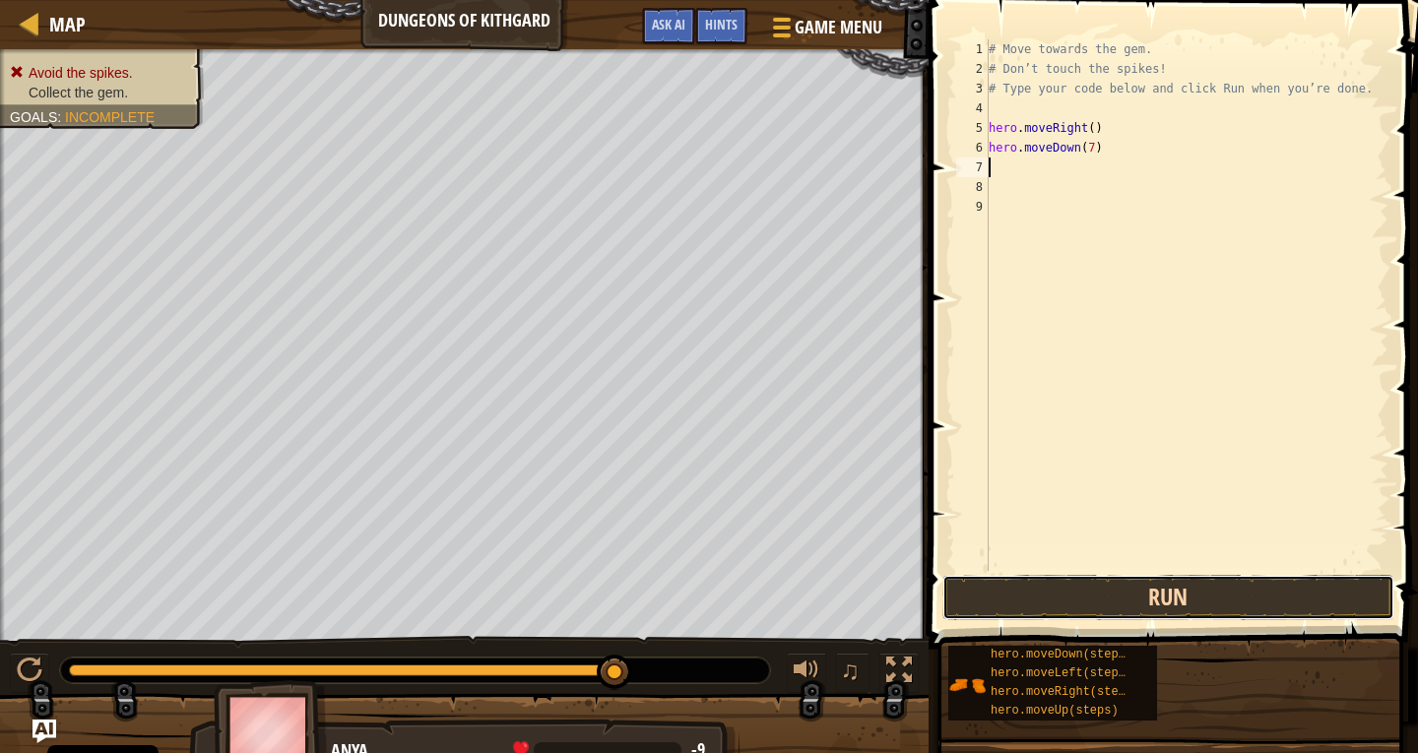
click at [1112, 606] on button "Run" at bounding box center [1168, 597] width 452 height 45
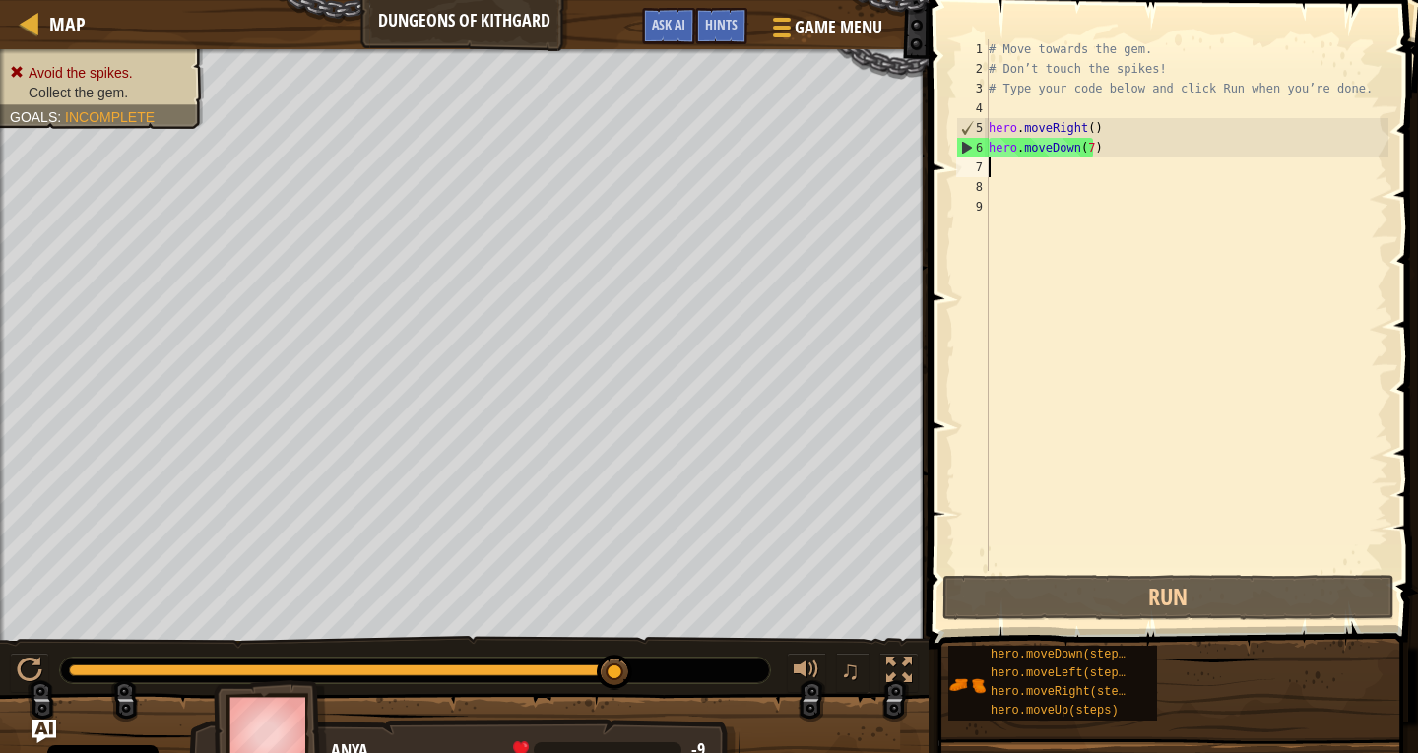
click at [1084, 147] on div "# Move towards the gem. # Don’t touch the spikes! # Type your code below and cl…" at bounding box center [1187, 324] width 404 height 571
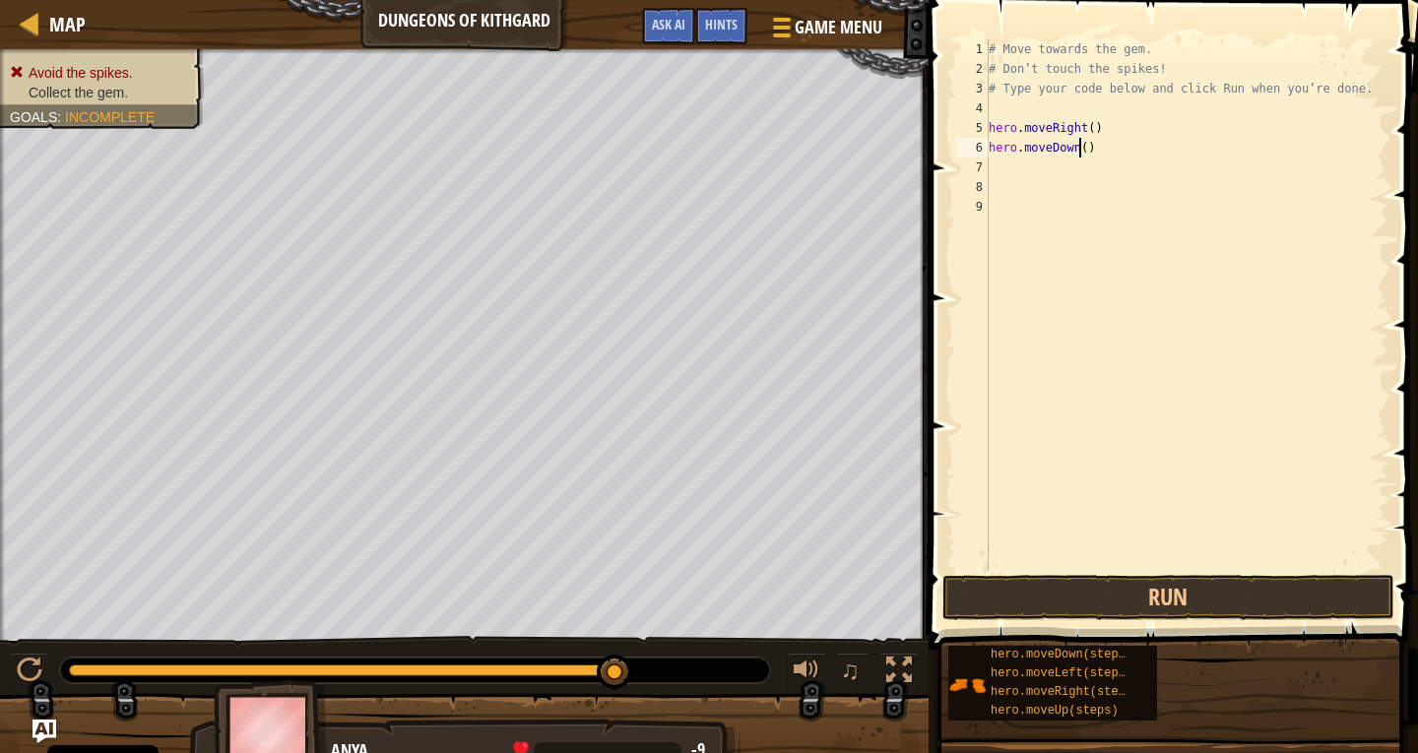
type textarea "hero.moveDown(5)"
click at [1139, 594] on button "Run" at bounding box center [1168, 597] width 452 height 45
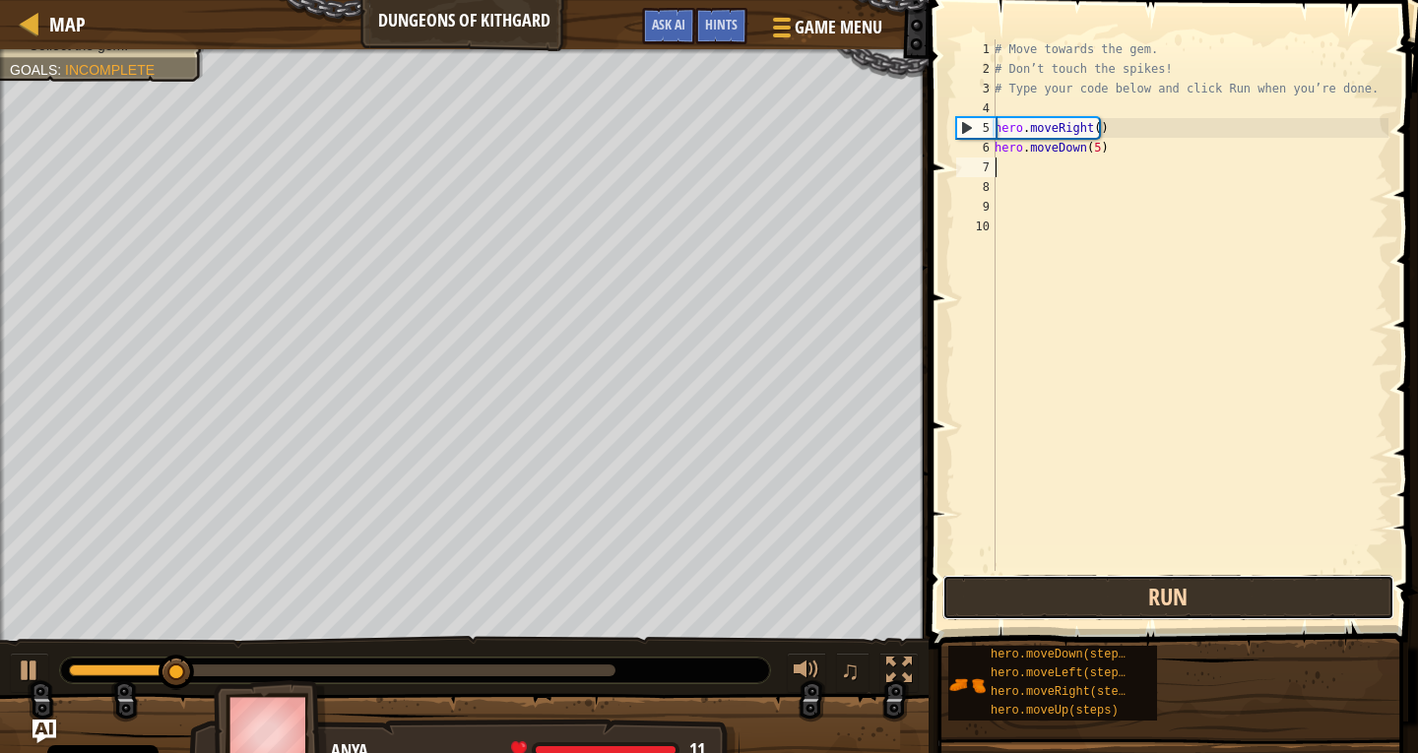
click at [1134, 593] on button "Run" at bounding box center [1168, 597] width 452 height 45
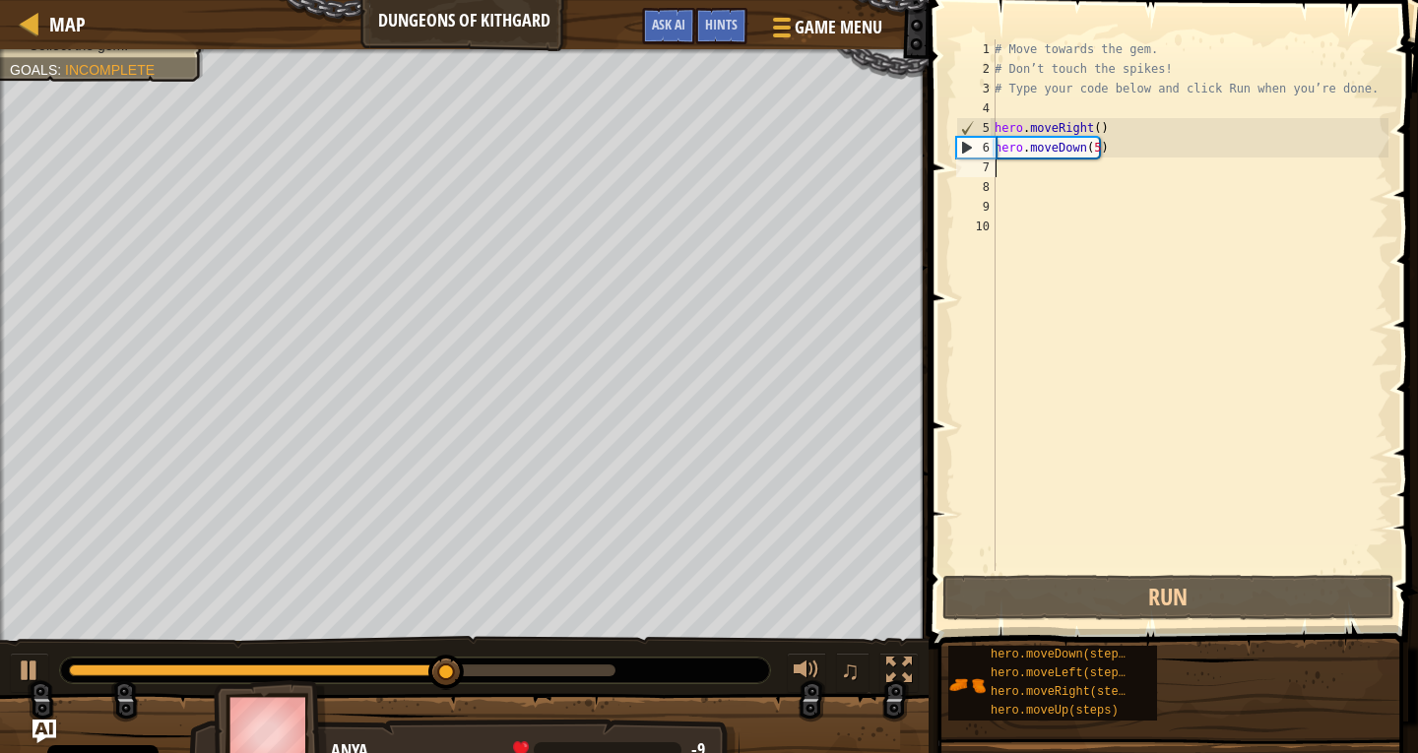
click at [1091, 141] on div "# Move towards the gem. # Don’t touch the spikes! # Type your code below and cl…" at bounding box center [1190, 324] width 398 height 571
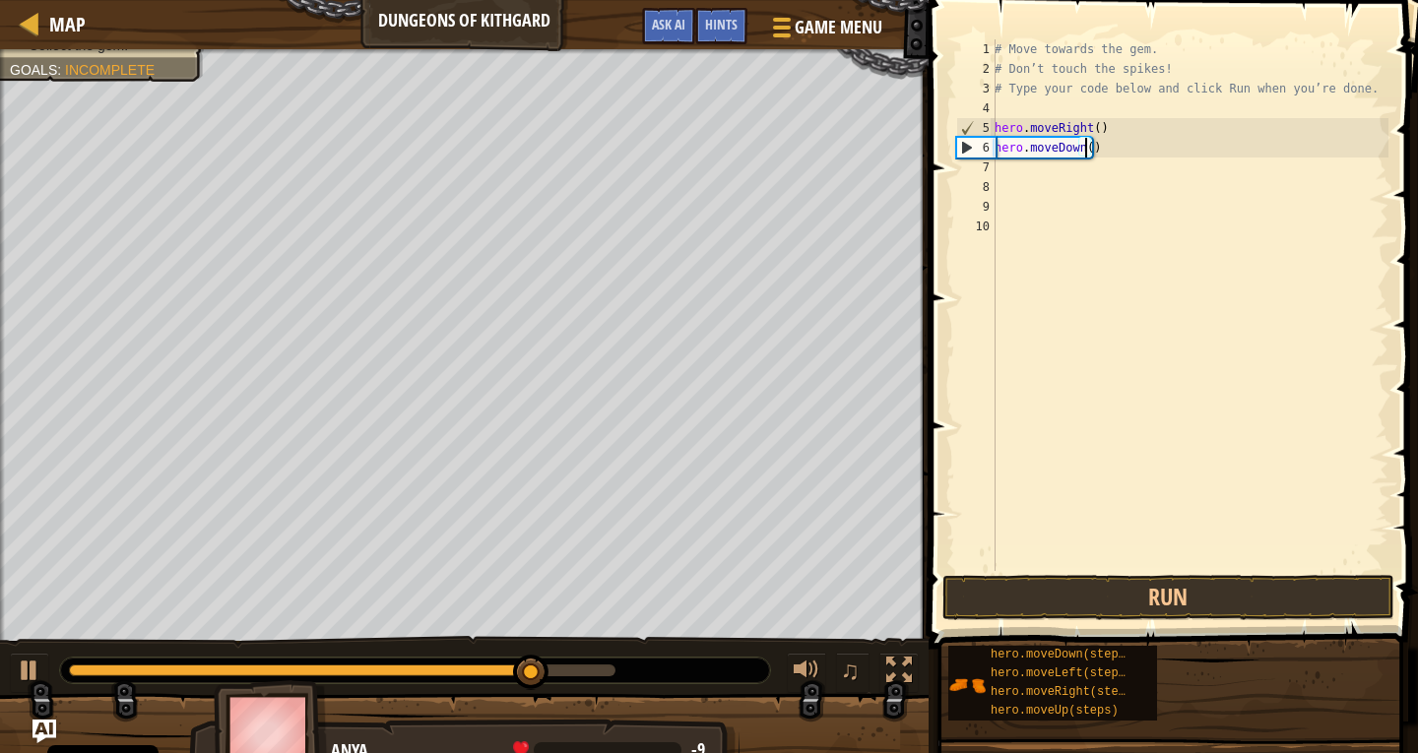
type textarea "hero.moveDown(2)"
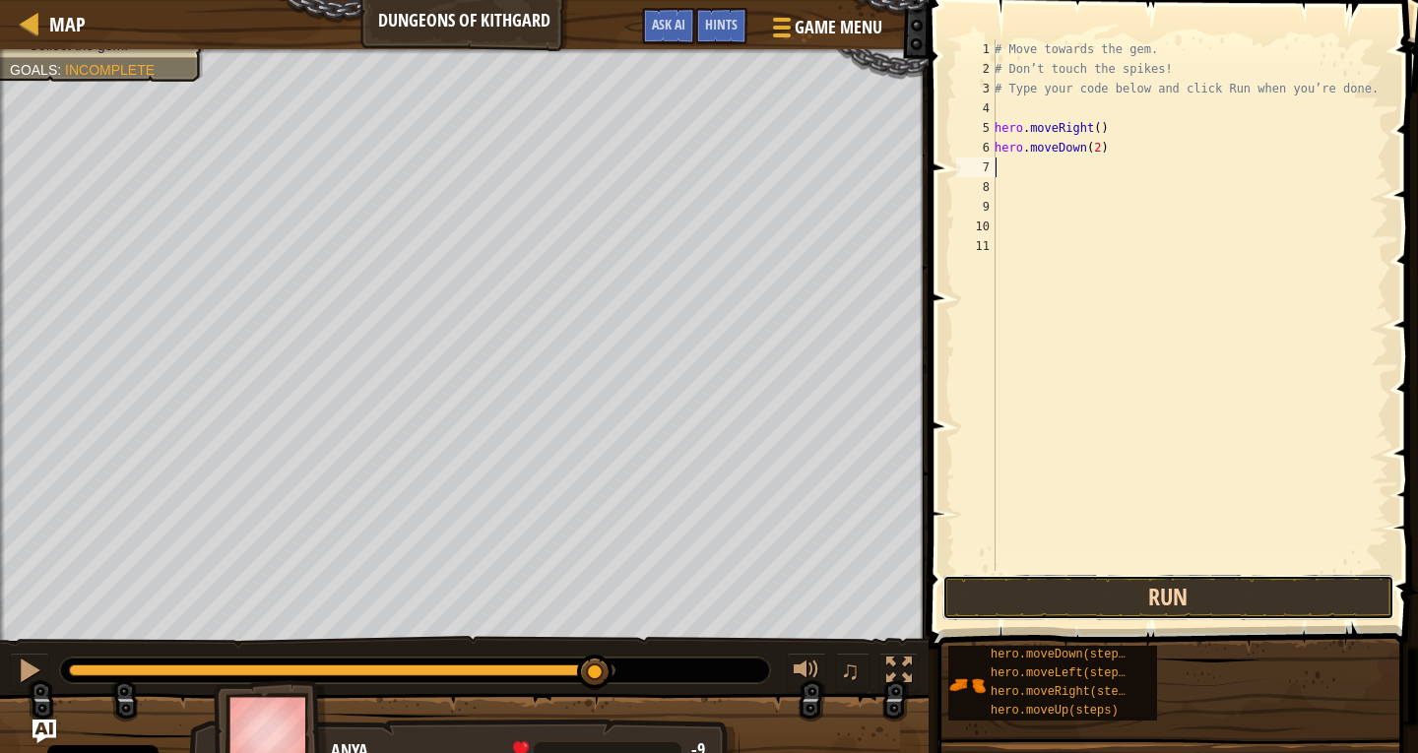
click at [1230, 587] on button "Run" at bounding box center [1168, 597] width 452 height 45
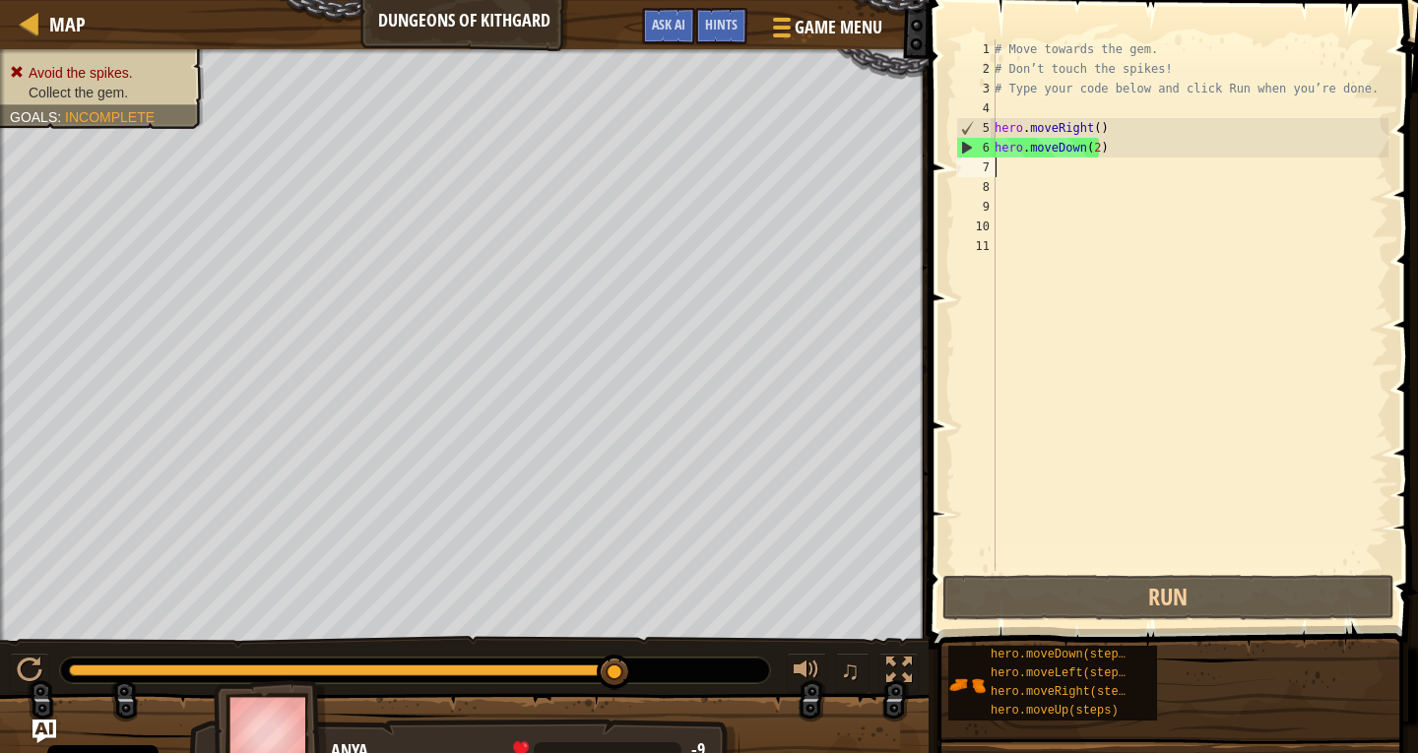
click at [1091, 141] on div "# Move towards the gem. # Don’t touch the spikes! # Type your code below and cl…" at bounding box center [1190, 324] width 398 height 571
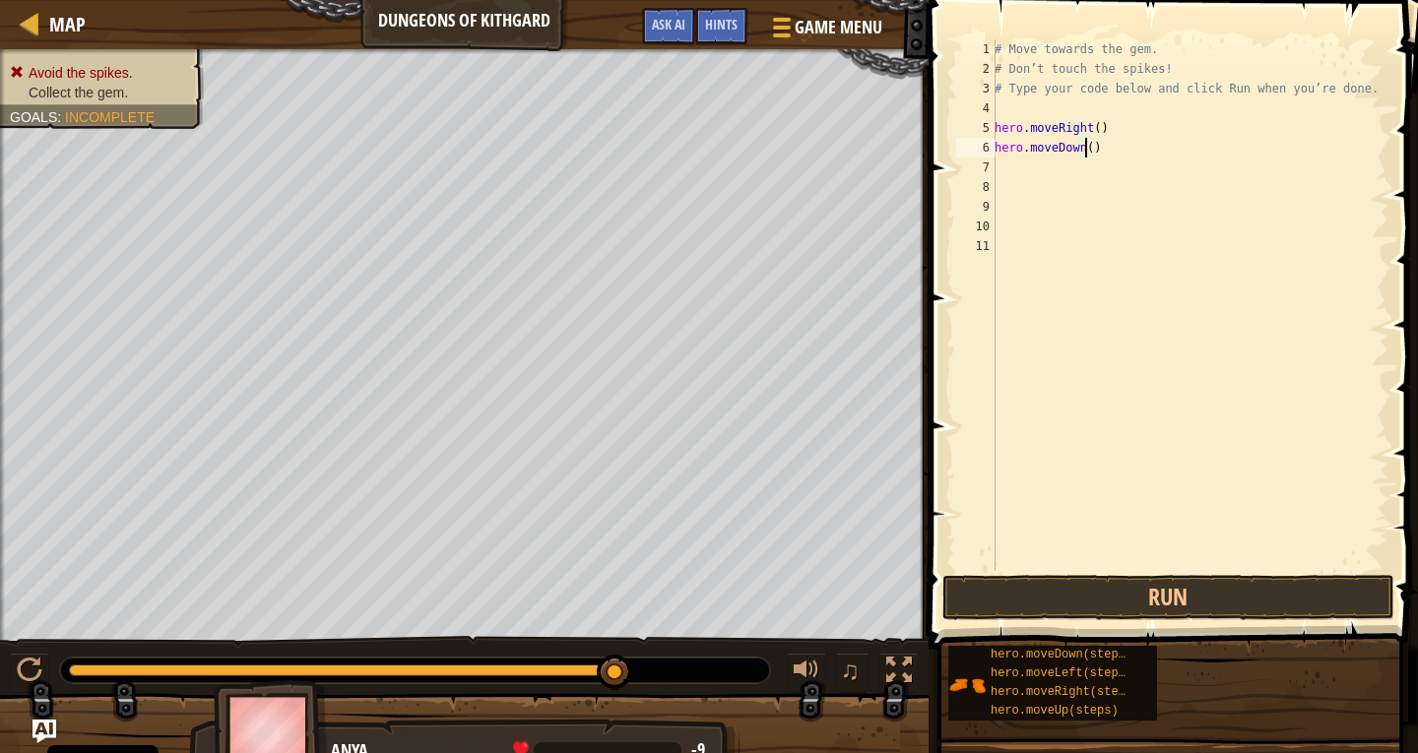
type textarea "hero.moveDown(1)"
click at [1108, 603] on button "Run" at bounding box center [1168, 597] width 452 height 45
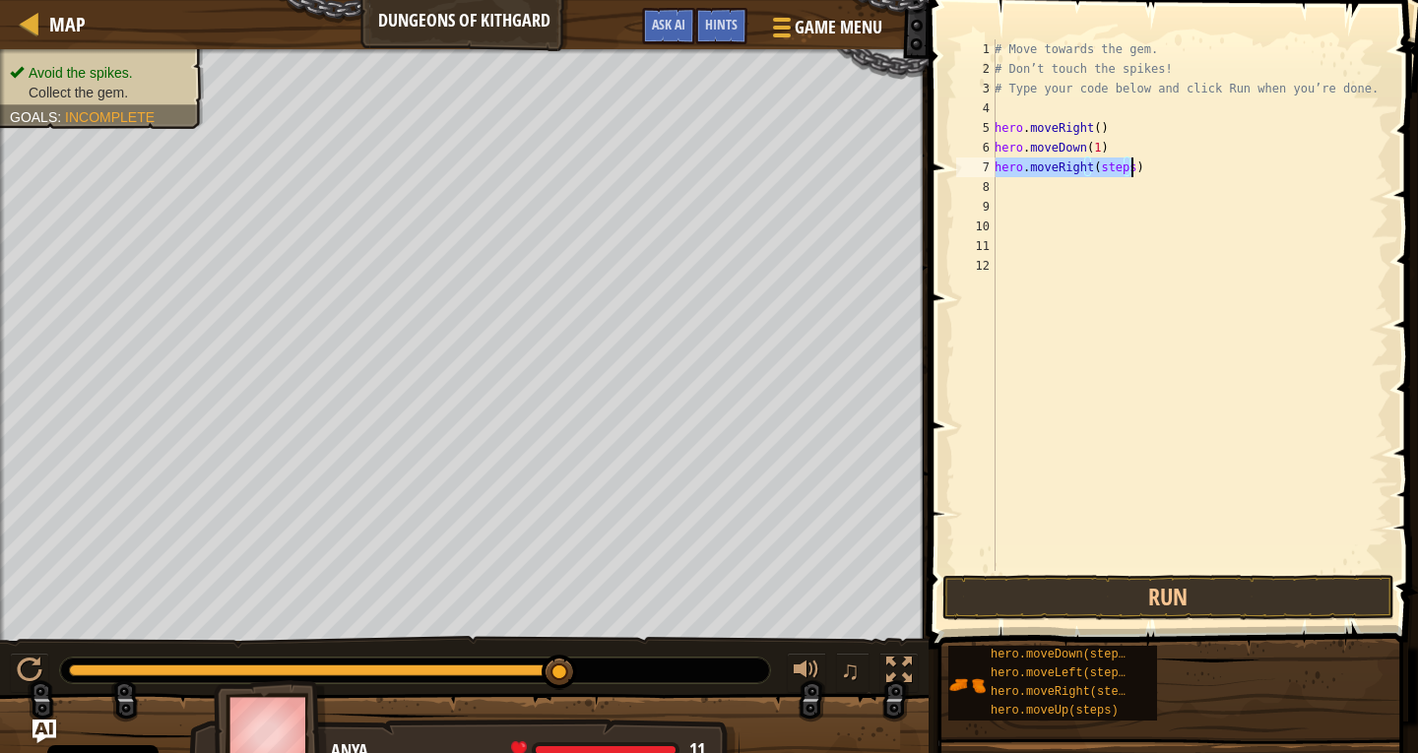
click at [1124, 168] on div "# Move towards the gem. # Don’t touch the spikes! # Type your code below and cl…" at bounding box center [1190, 305] width 398 height 532
click at [1124, 165] on div "# Move towards the gem. # Don’t touch the spikes! # Type your code below and cl…" at bounding box center [1190, 324] width 398 height 571
type textarea "hero.moveRight(1)"
click at [1286, 588] on button "Run" at bounding box center [1168, 597] width 452 height 45
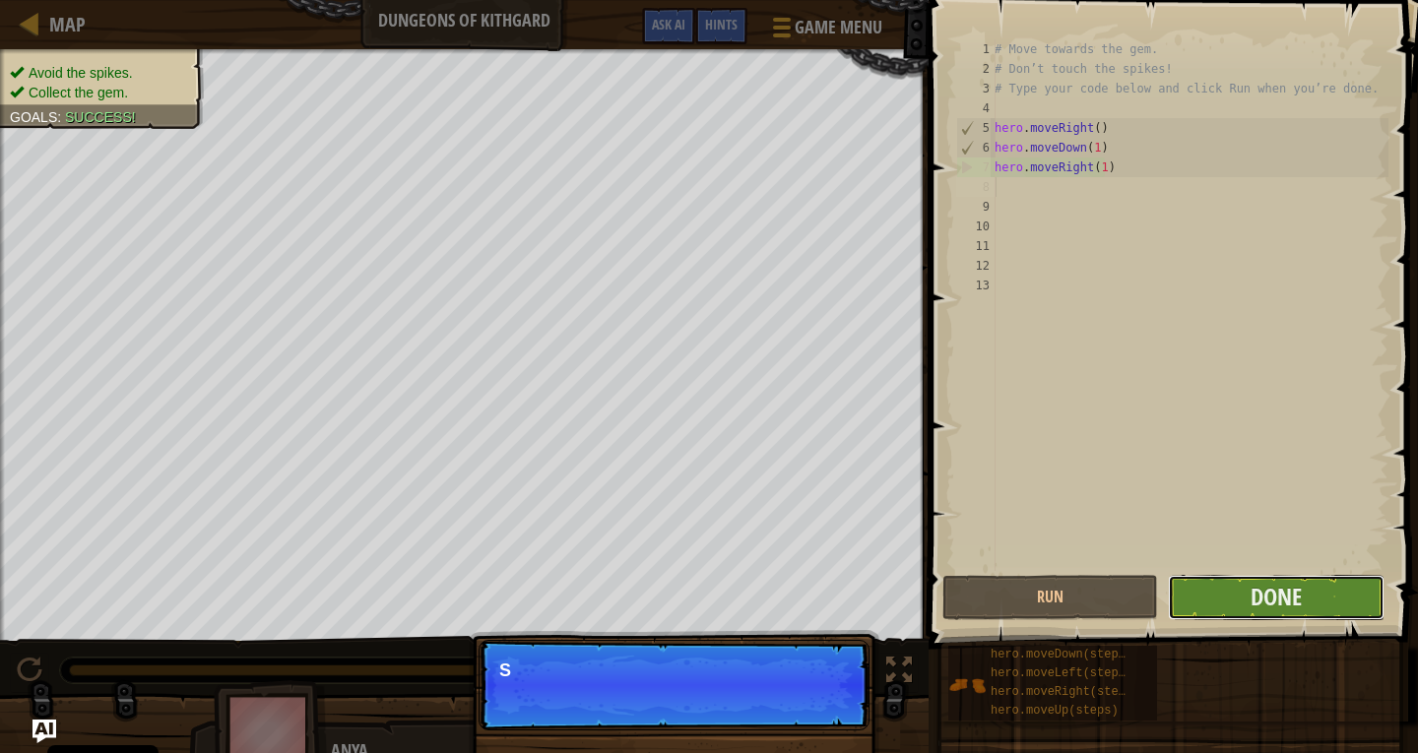
click at [1247, 598] on button "Done" at bounding box center [1276, 597] width 216 height 45
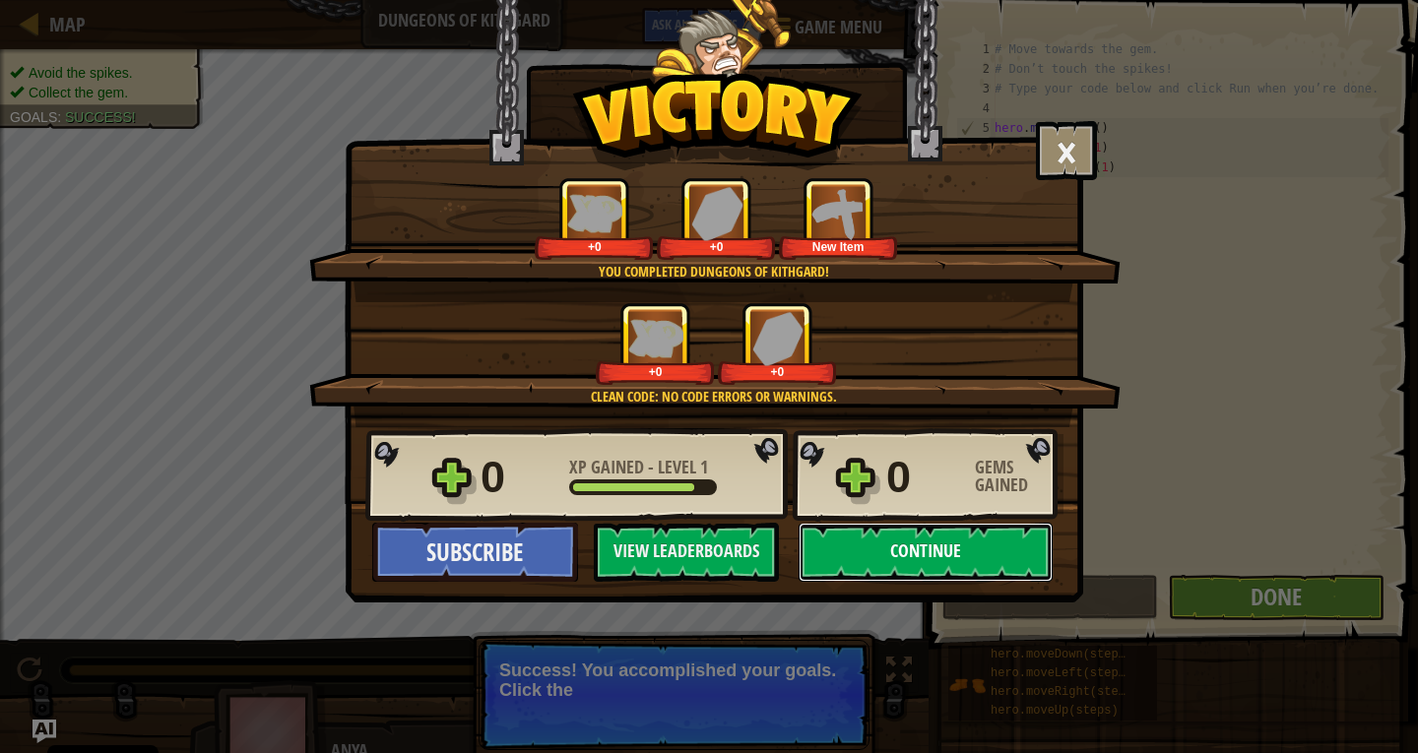
click at [959, 564] on button "Continue" at bounding box center [926, 552] width 254 height 59
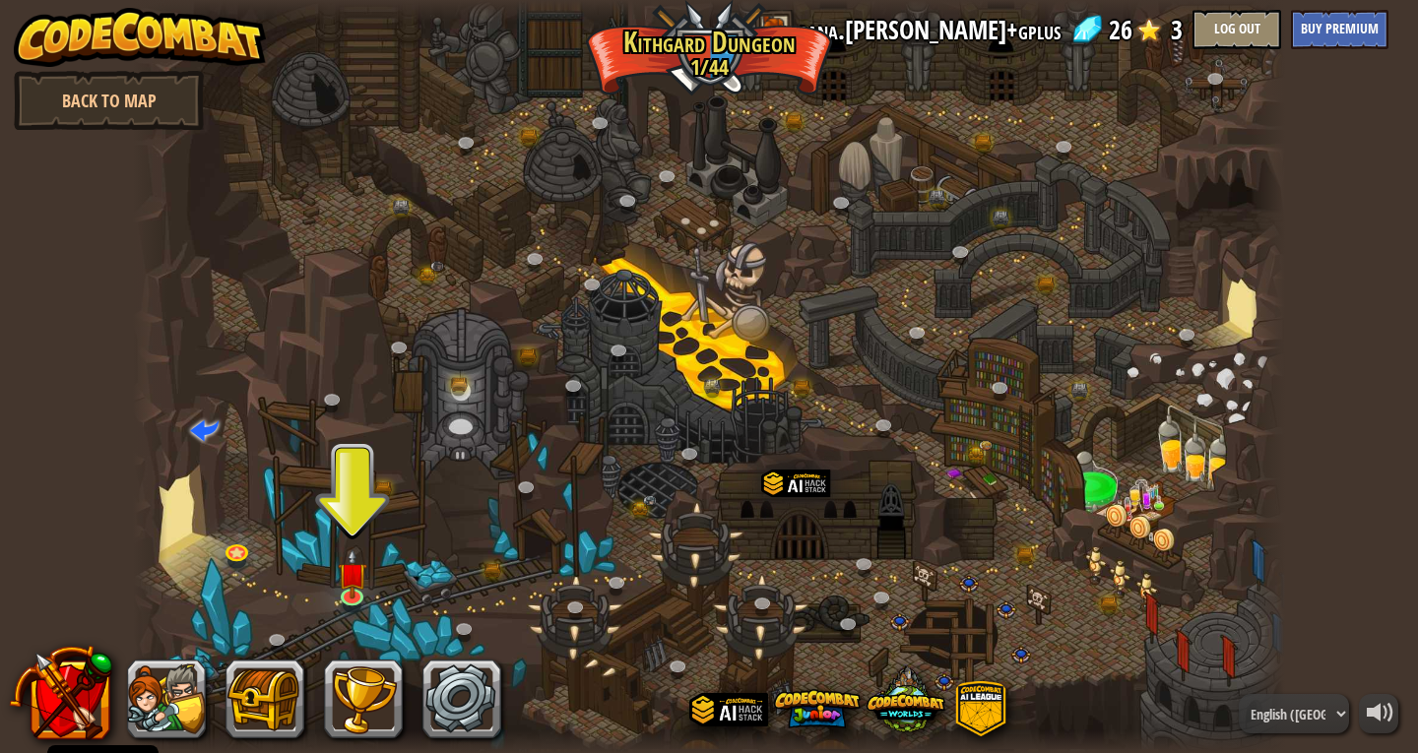
click at [316, 582] on div at bounding box center [709, 376] width 1152 height 753
click at [346, 587] on img at bounding box center [353, 561] width 30 height 67
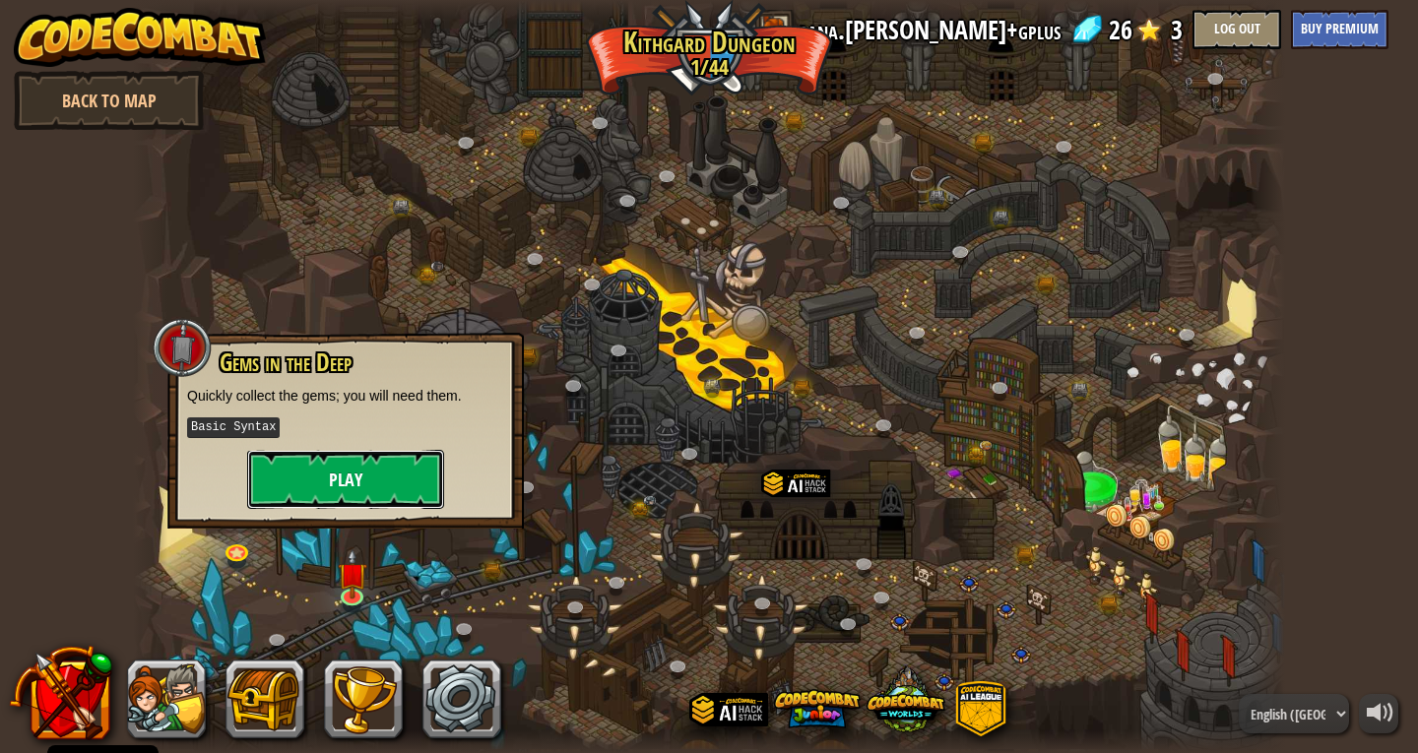
click at [377, 450] on button "Play" at bounding box center [345, 479] width 197 height 59
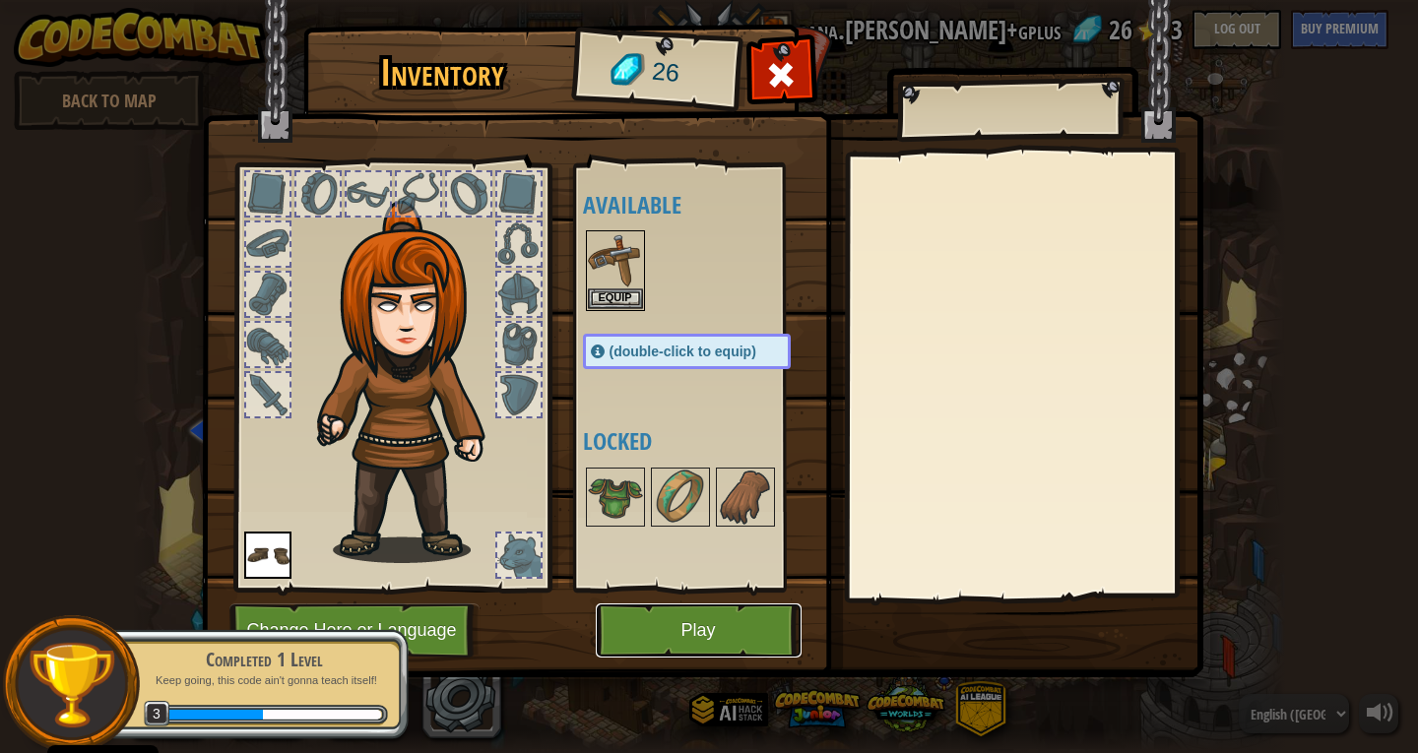
click at [690, 623] on button "Play" at bounding box center [699, 631] width 206 height 54
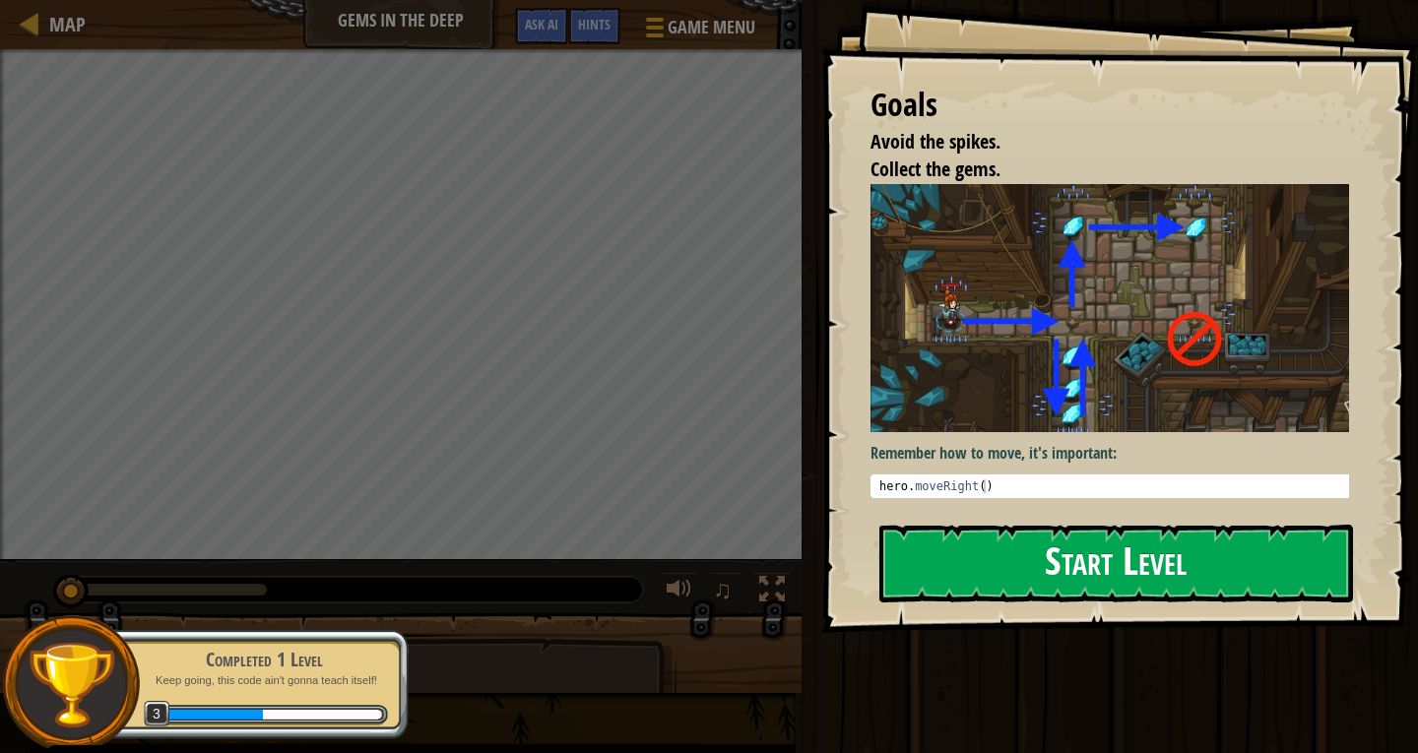
click at [991, 575] on button "Start Level" at bounding box center [1116, 564] width 474 height 78
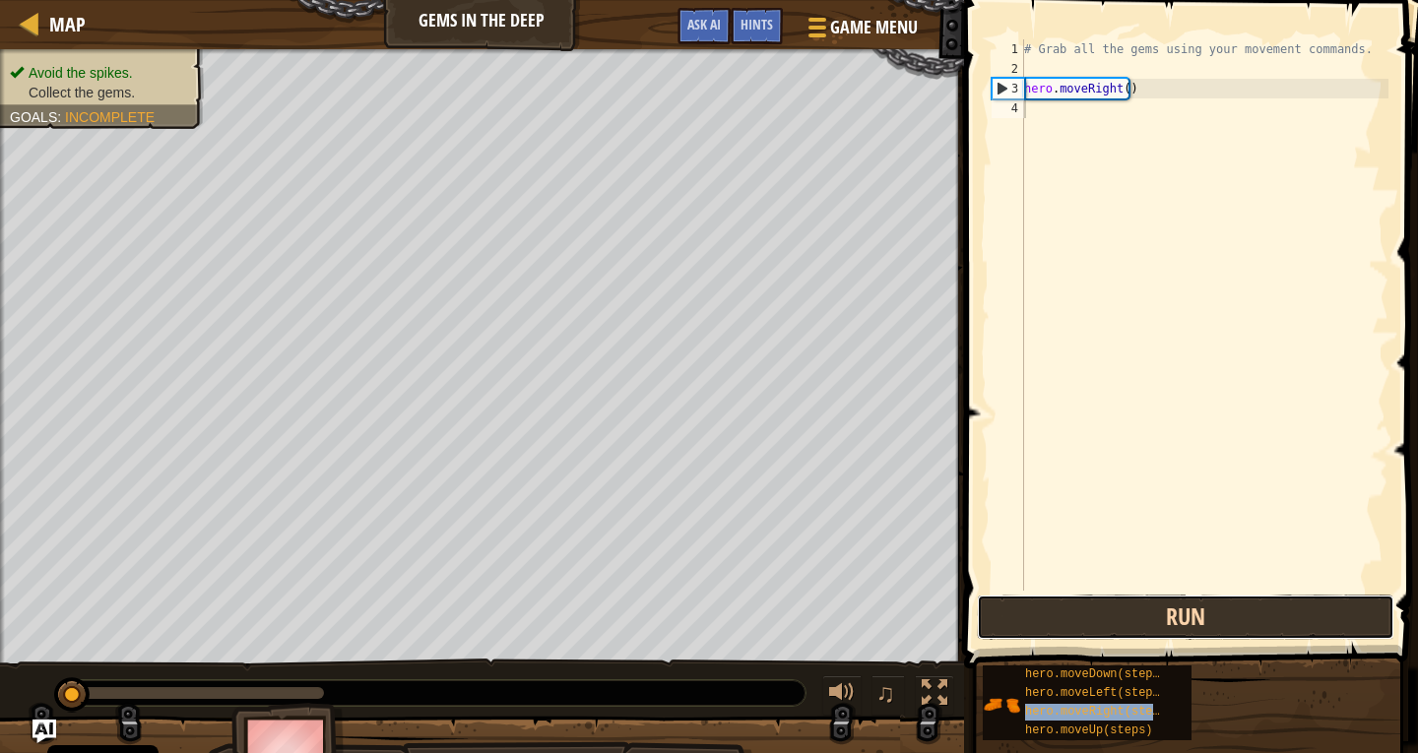
click at [1143, 624] on button "Run" at bounding box center [1186, 617] width 418 height 45
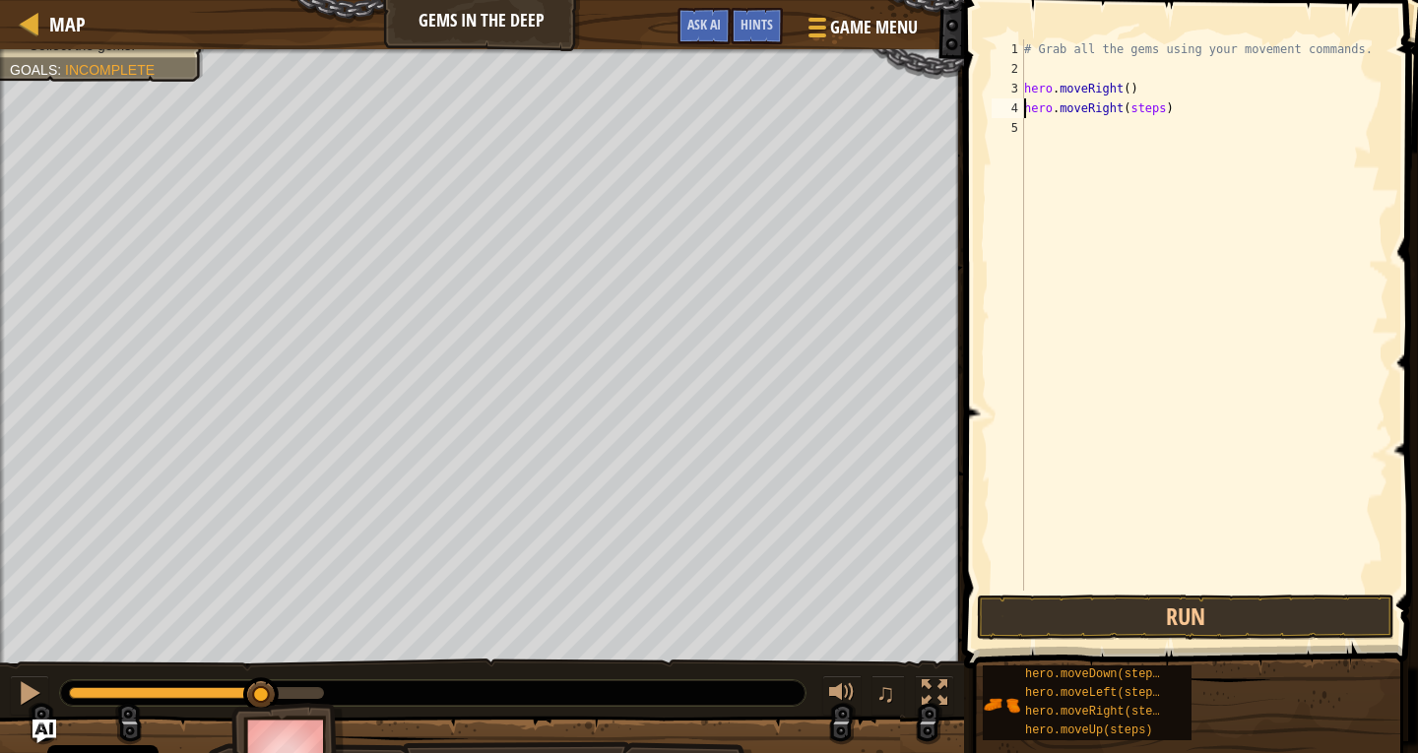
click at [1151, 109] on div "# Grab all the gems using your movement commands. hero . moveRight ( ) hero . m…" at bounding box center [1204, 334] width 368 height 591
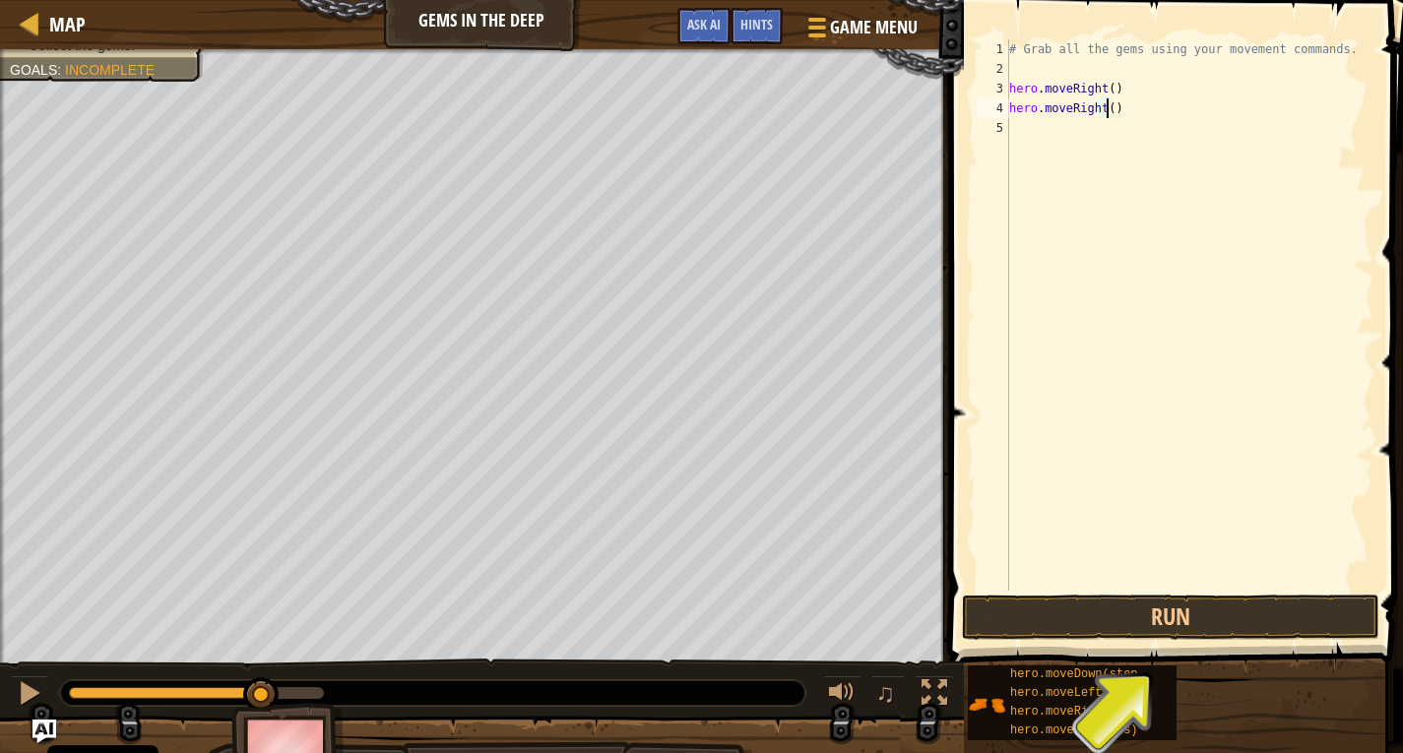
type textarea "hero.moveRight(1)"
click at [1216, 692] on div "hero.moveDown(steps) hero.moveLeft(steps) hero.moveRight(steps) hero.moveUp(ste…" at bounding box center [1178, 703] width 422 height 77
click at [1185, 629] on button "Run" at bounding box center [1171, 617] width 418 height 45
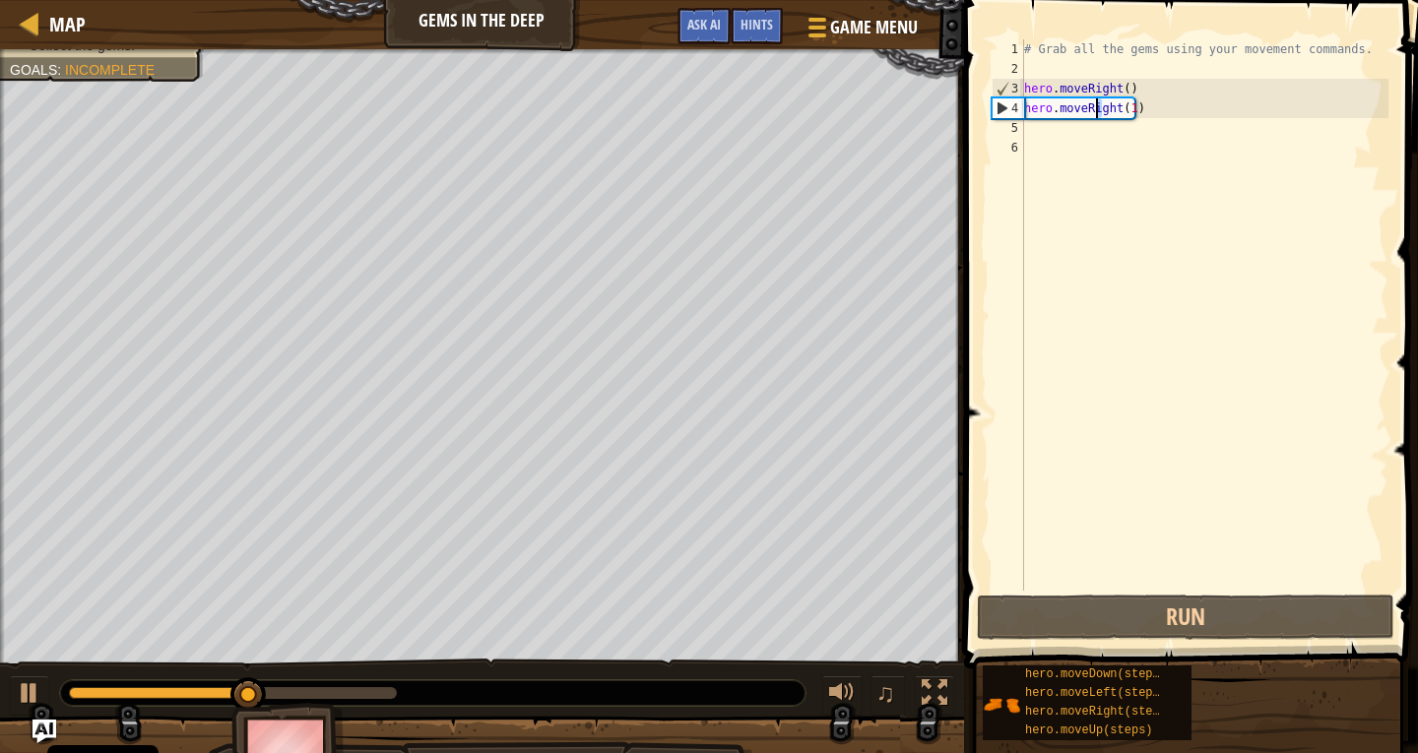
drag, startPoint x: 1099, startPoint y: 109, endPoint x: 1077, endPoint y: 162, distance: 56.5
click at [1077, 162] on div "# Grab all the gems using your movement commands. hero . moveRight ( ) hero . m…" at bounding box center [1204, 334] width 368 height 591
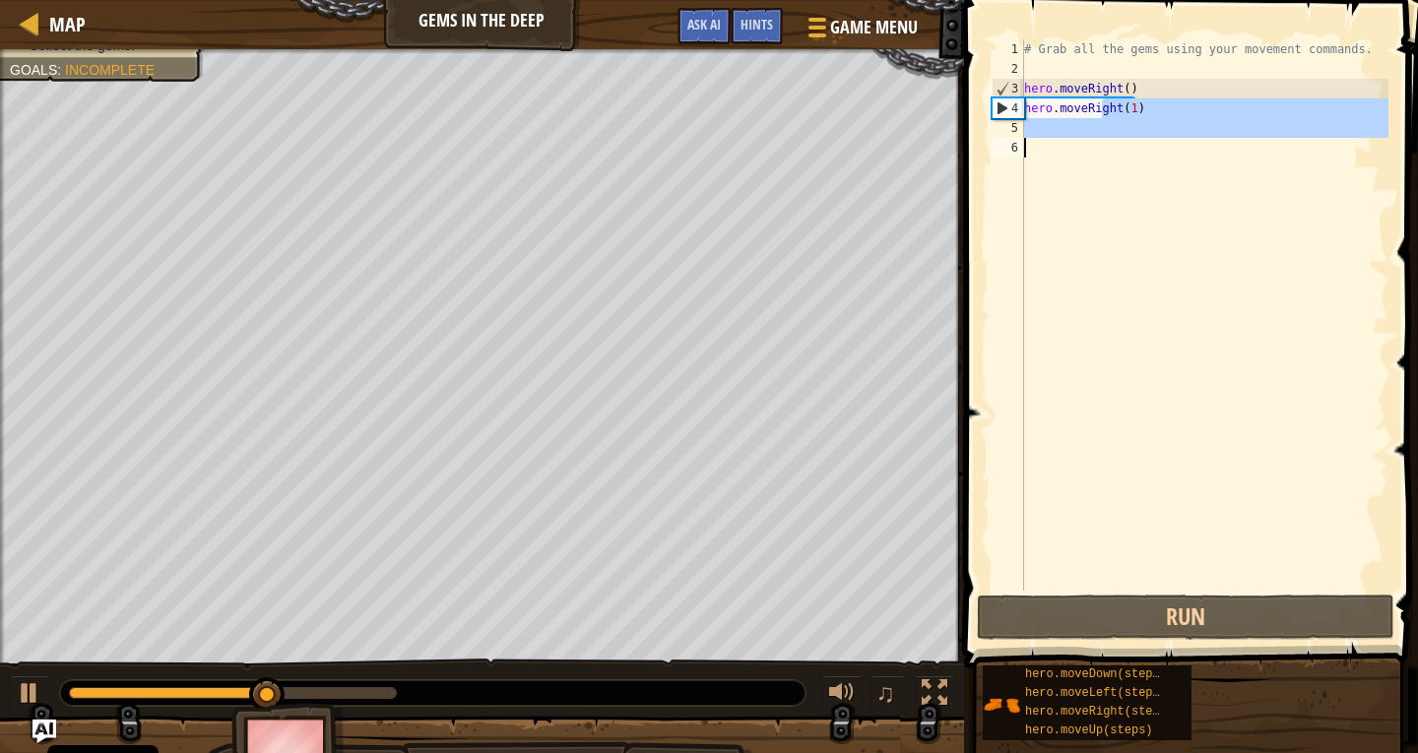
click at [1066, 109] on div "# Grab all the gems using your movement commands. hero . moveRight ( ) hero . m…" at bounding box center [1204, 334] width 368 height 591
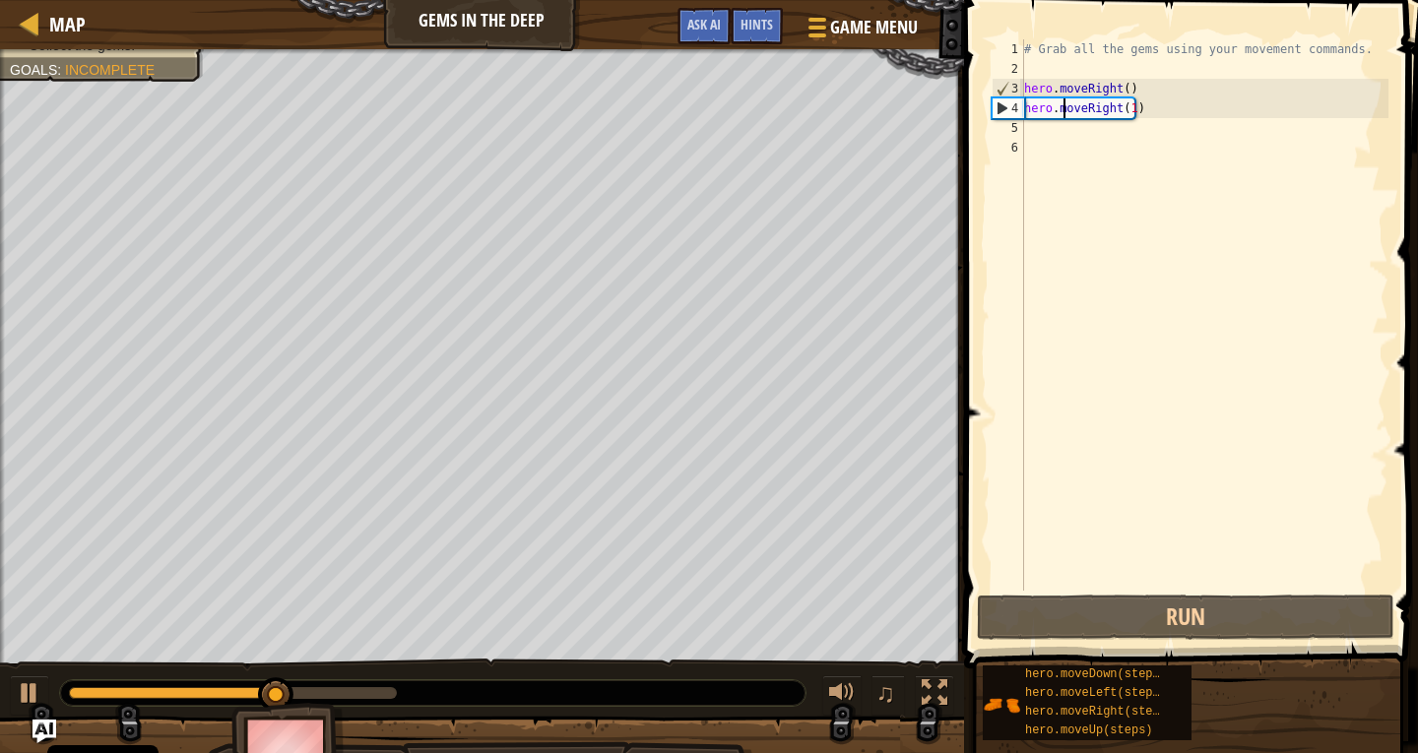
click at [1095, 110] on div "# Grab all the gems using your movement commands. hero . moveRight ( ) hero . m…" at bounding box center [1204, 334] width 368 height 591
click at [1129, 108] on div "# Grab all the gems using your movement commands. hero . moveRight ( ) hero . m…" at bounding box center [1204, 334] width 368 height 591
drag, startPoint x: 1004, startPoint y: 107, endPoint x: 1004, endPoint y: 129, distance: 21.7
type textarea "hero.moveRight(1)"
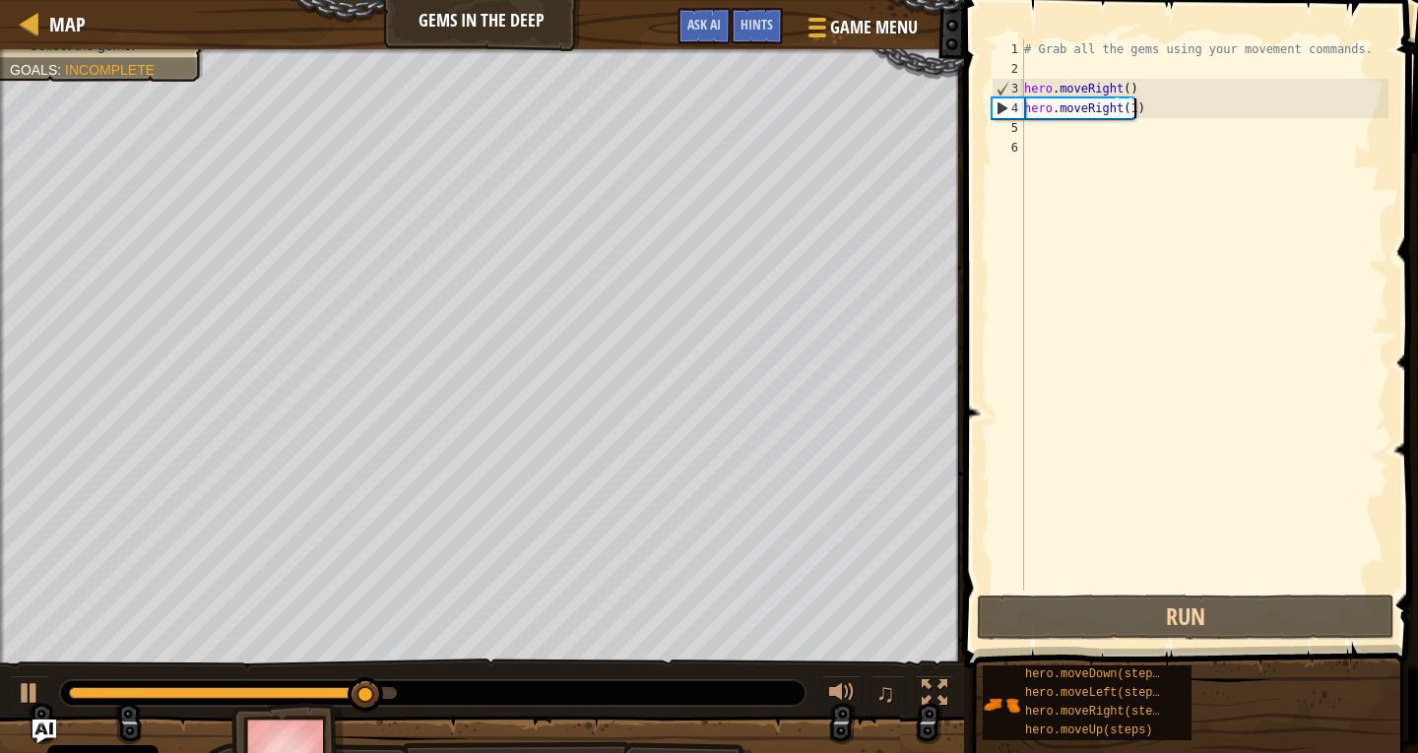
click at [1154, 105] on div "# Grab all the gems using your movement commands. hero . moveRight ( ) hero . m…" at bounding box center [1204, 334] width 368 height 591
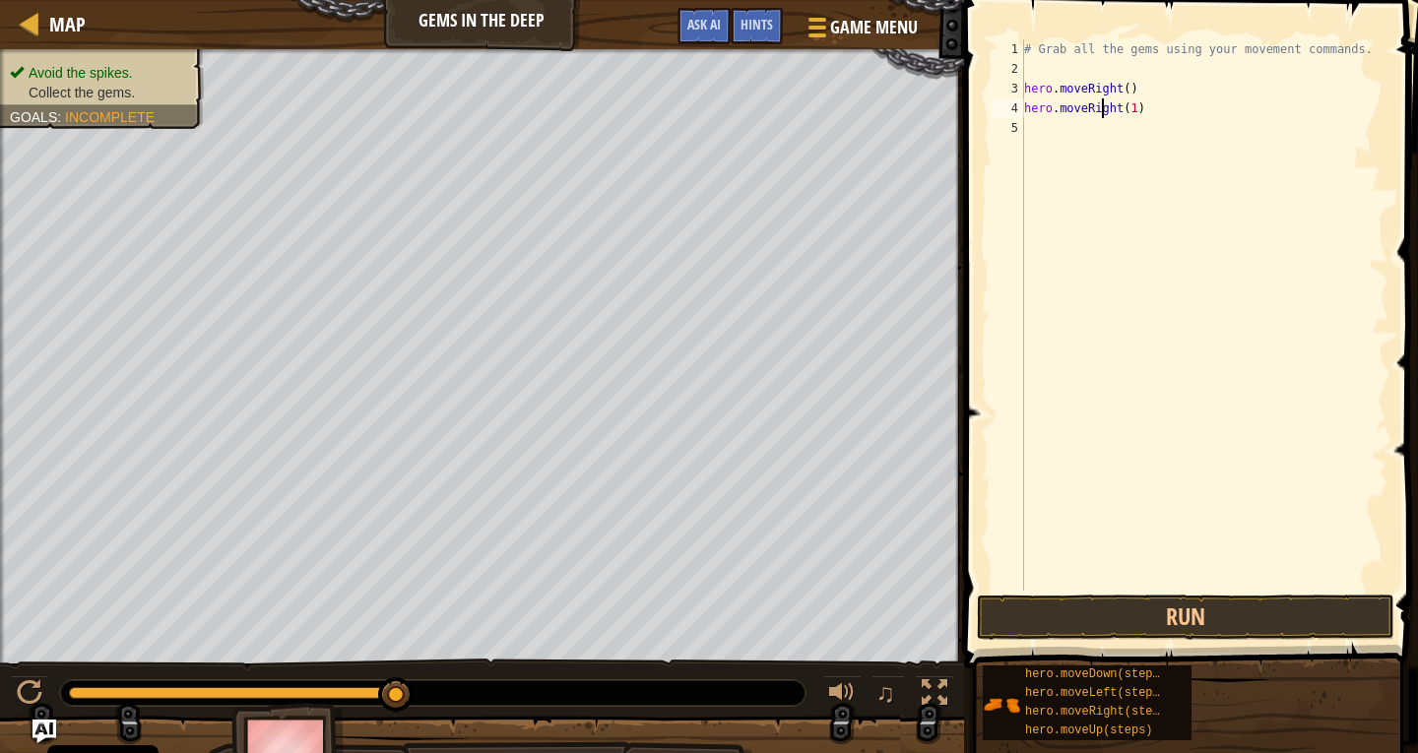
type textarea "hero.moveRight(1)"
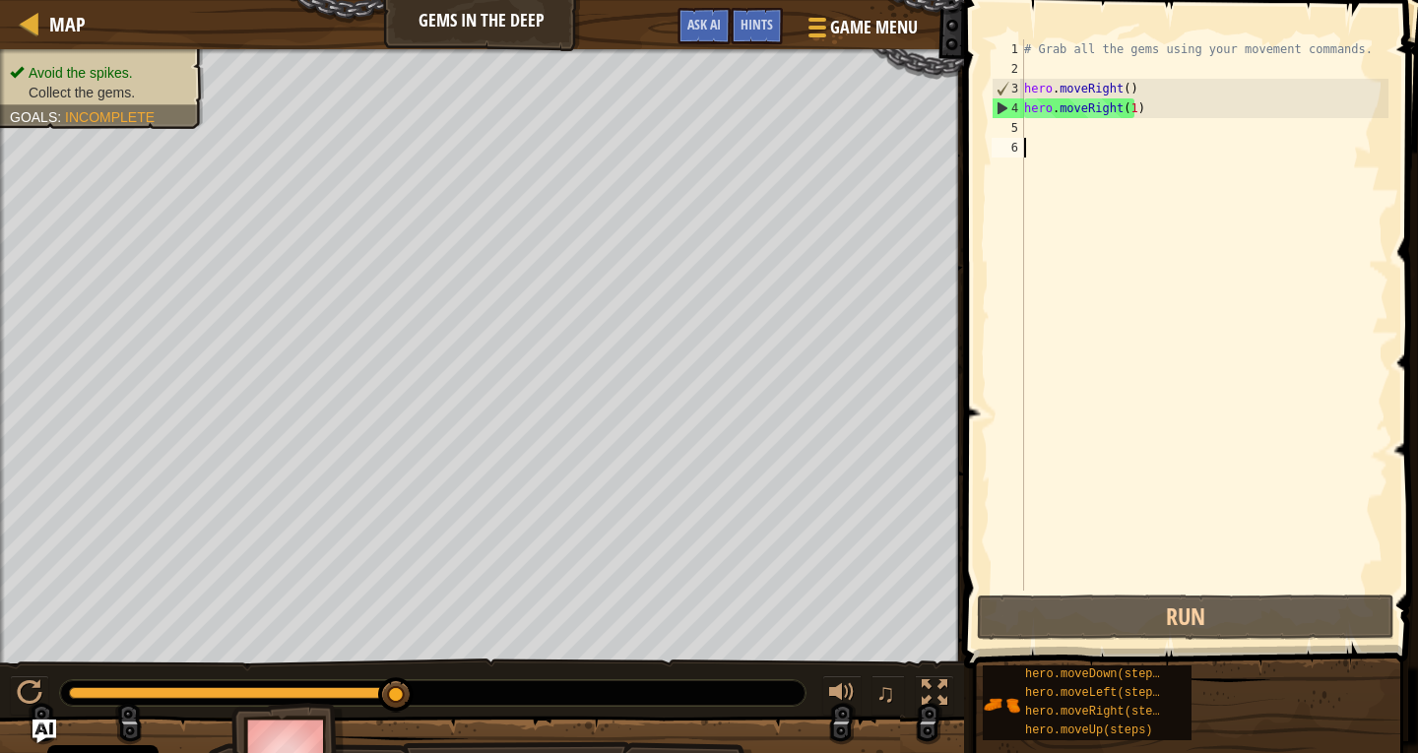
click at [1137, 163] on div "# Grab all the gems using your movement commands. hero . moveRight ( ) hero . m…" at bounding box center [1204, 334] width 368 height 591
drag, startPoint x: 1109, startPoint y: 117, endPoint x: 1077, endPoint y: 111, distance: 32.1
click at [1108, 117] on div "# Grab all the gems using your movement commands. hero . moveRight ( ) hero . m…" at bounding box center [1204, 334] width 368 height 591
type textarea "hero.moveRight(1)"
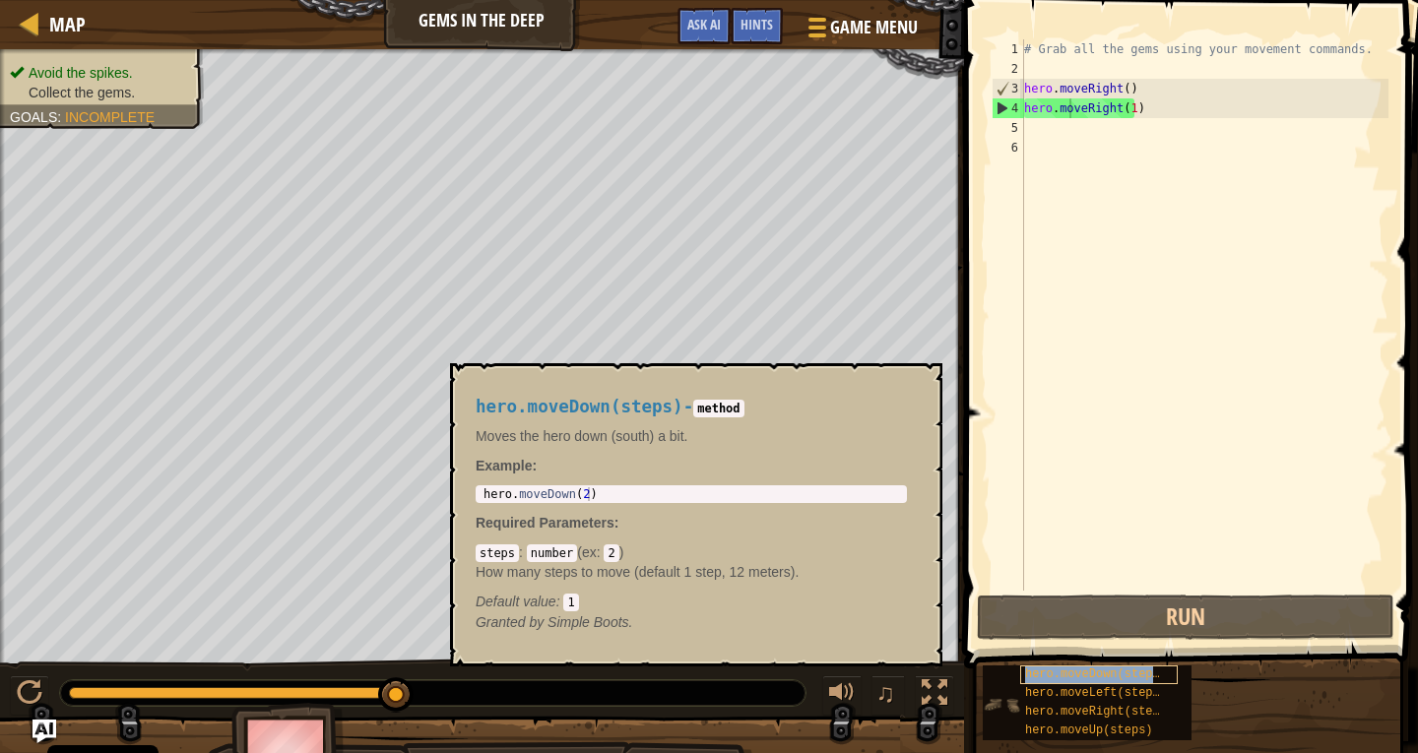
type textarea "hero.mohero.moveDown(steps)veRight(1)"
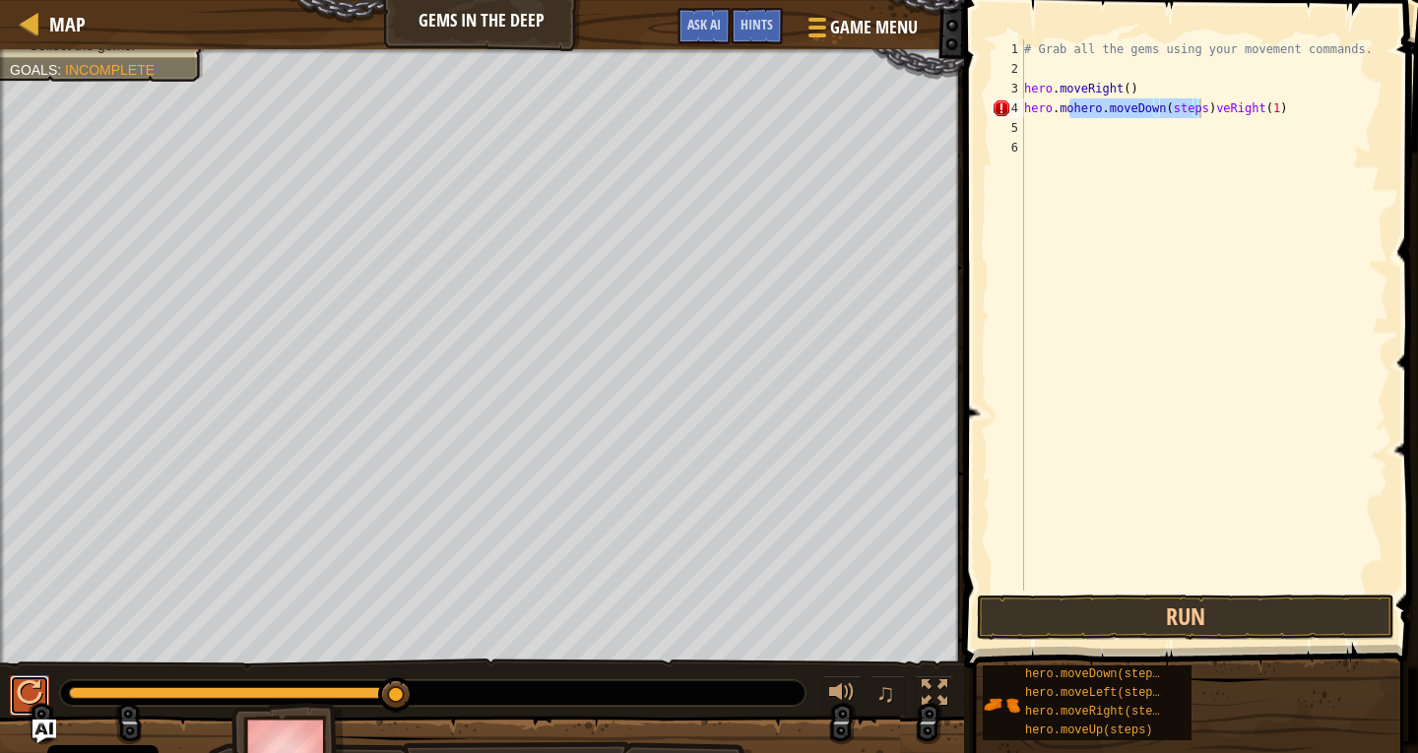
click at [20, 691] on div at bounding box center [30, 694] width 26 height 26
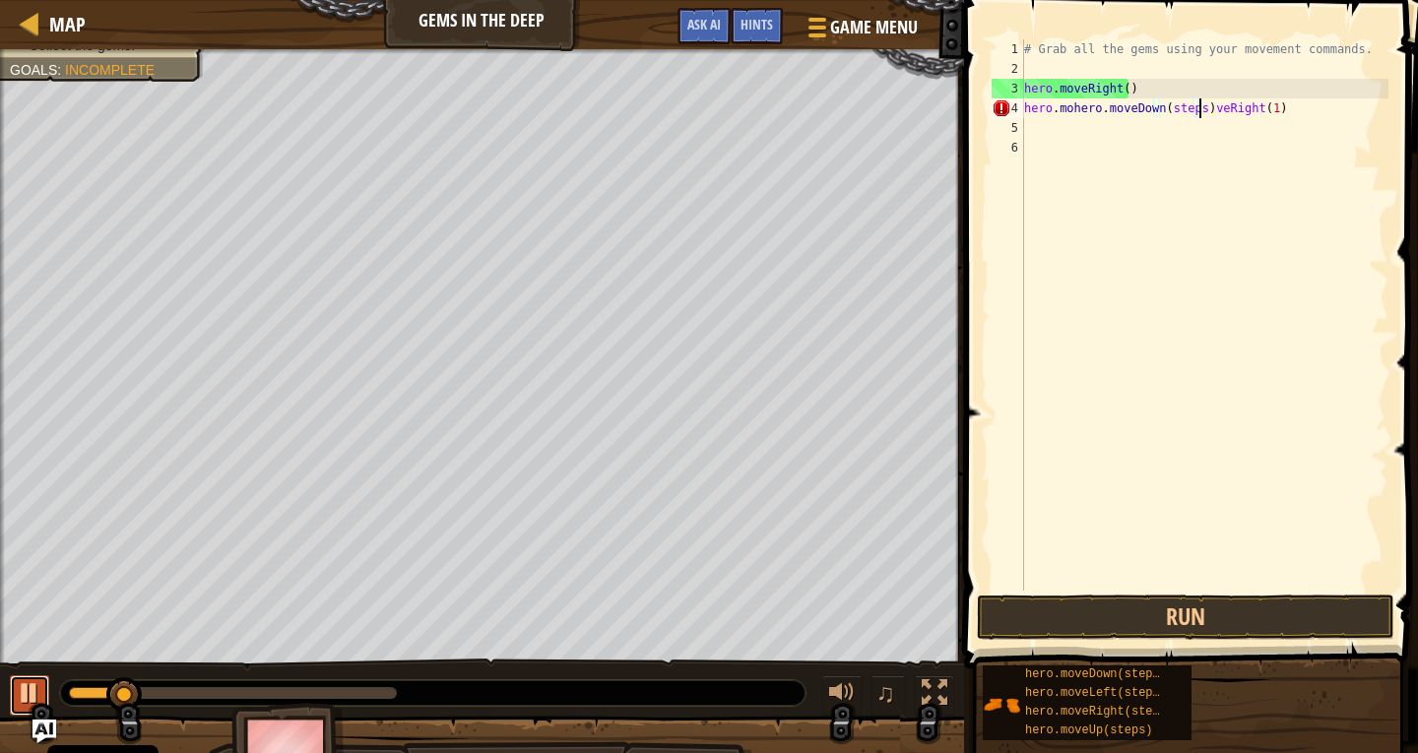
click at [24, 691] on div at bounding box center [30, 694] width 26 height 26
click at [1240, 120] on div "# Grab all the gems using your movement commands. hero . moveRight ( ) hero . […" at bounding box center [1204, 334] width 368 height 591
click at [1116, 112] on div "# Grab all the gems using your movement commands. hero . moveRight ( ) hero . […" at bounding box center [1204, 334] width 368 height 591
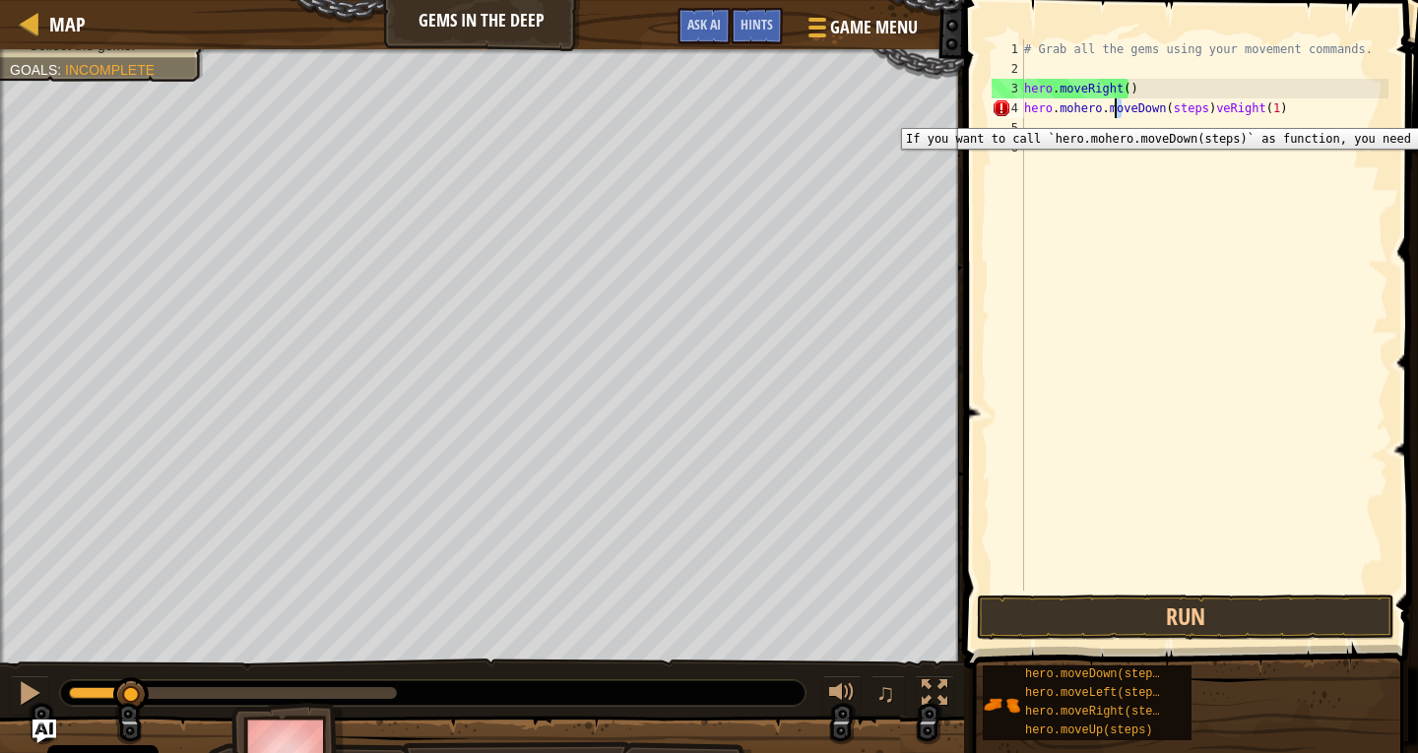
drag, startPoint x: 1017, startPoint y: 113, endPoint x: 1043, endPoint y: 110, distance: 25.8
click at [1021, 112] on div "4" at bounding box center [1008, 108] width 32 height 20
type textarea "hero.mohero.moveDown(steps)veRight(1)"
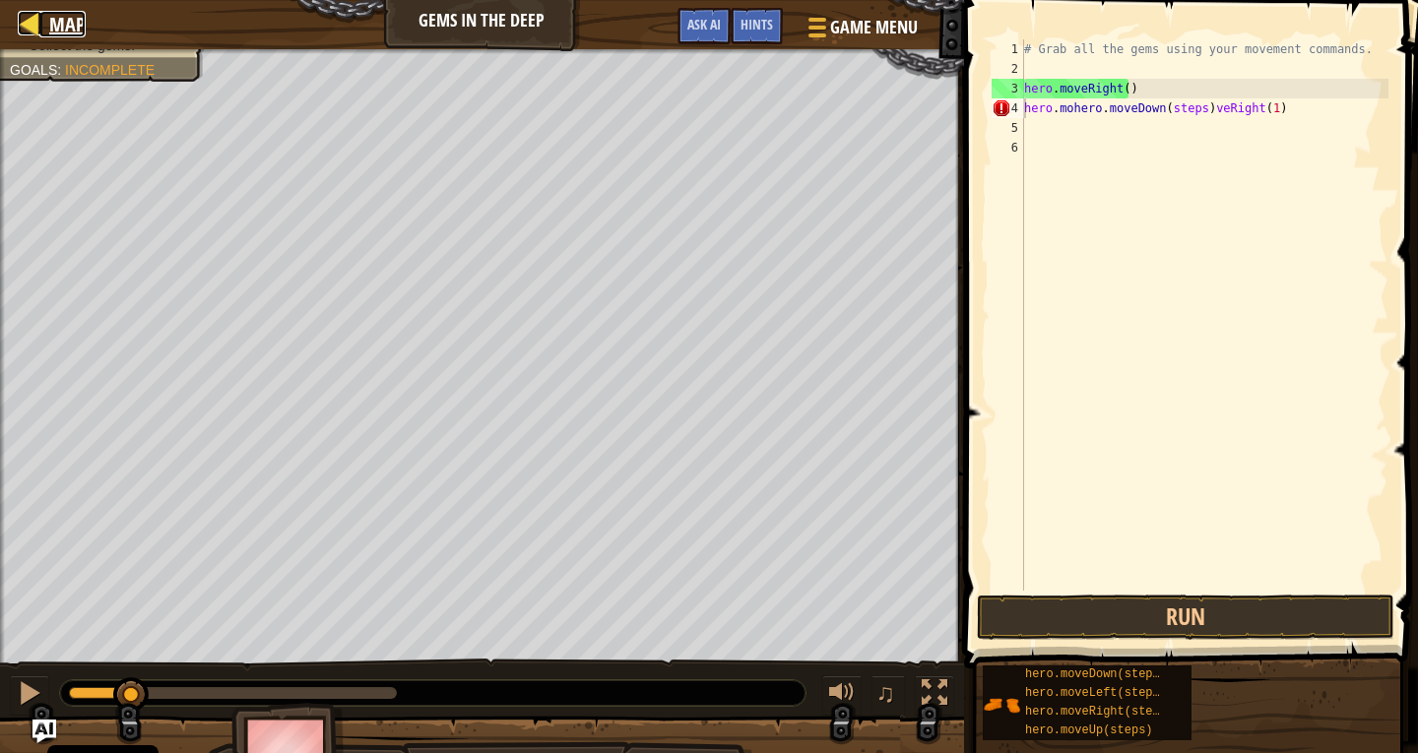
click at [30, 24] on div at bounding box center [30, 23] width 25 height 25
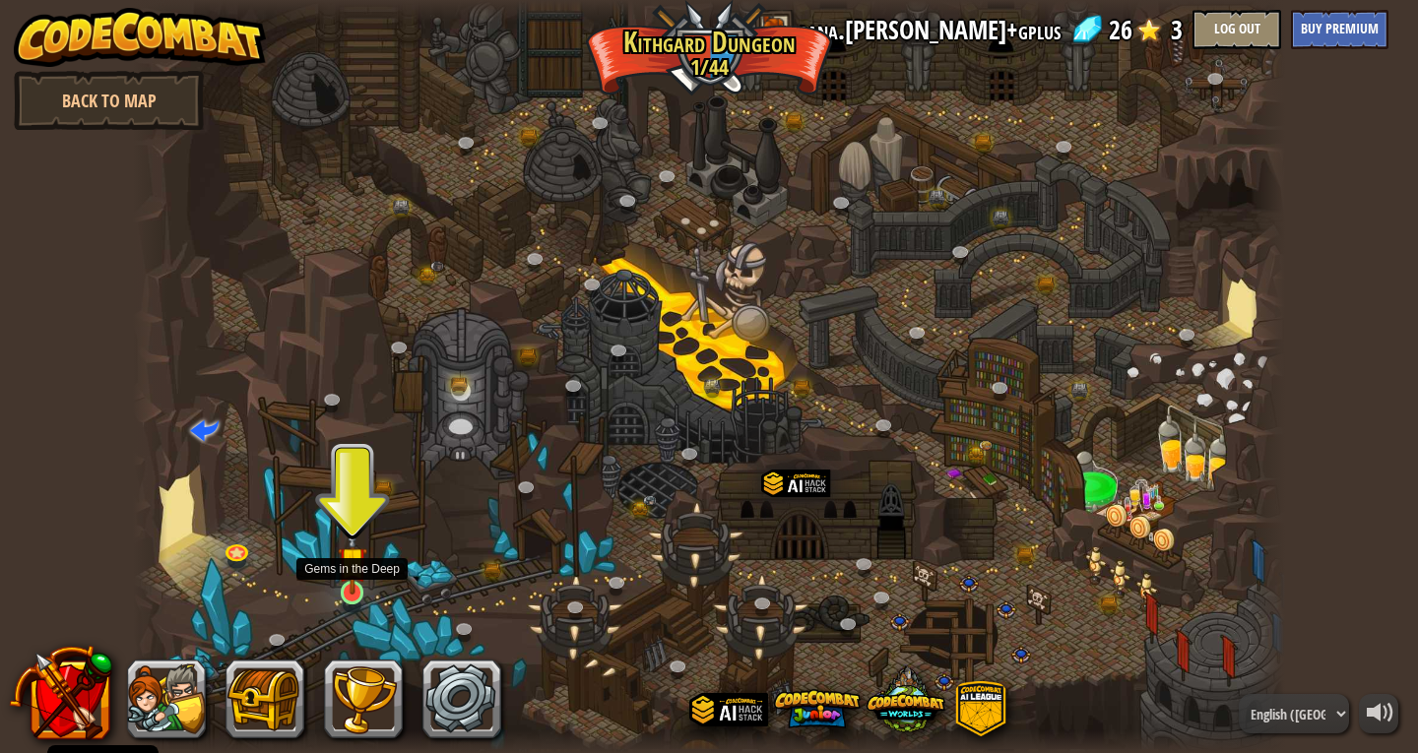
click at [350, 586] on img at bounding box center [353, 561] width 30 height 67
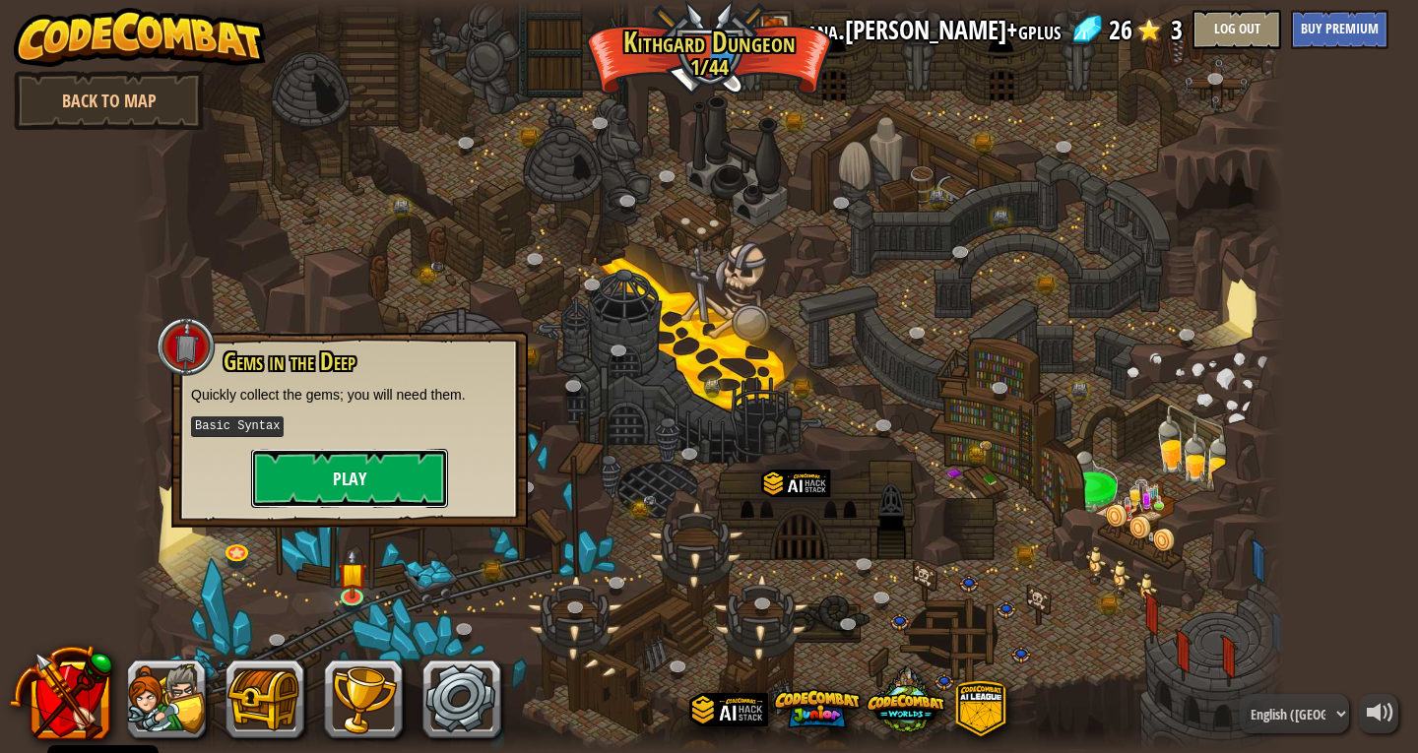
click at [363, 482] on button "Play" at bounding box center [349, 478] width 197 height 59
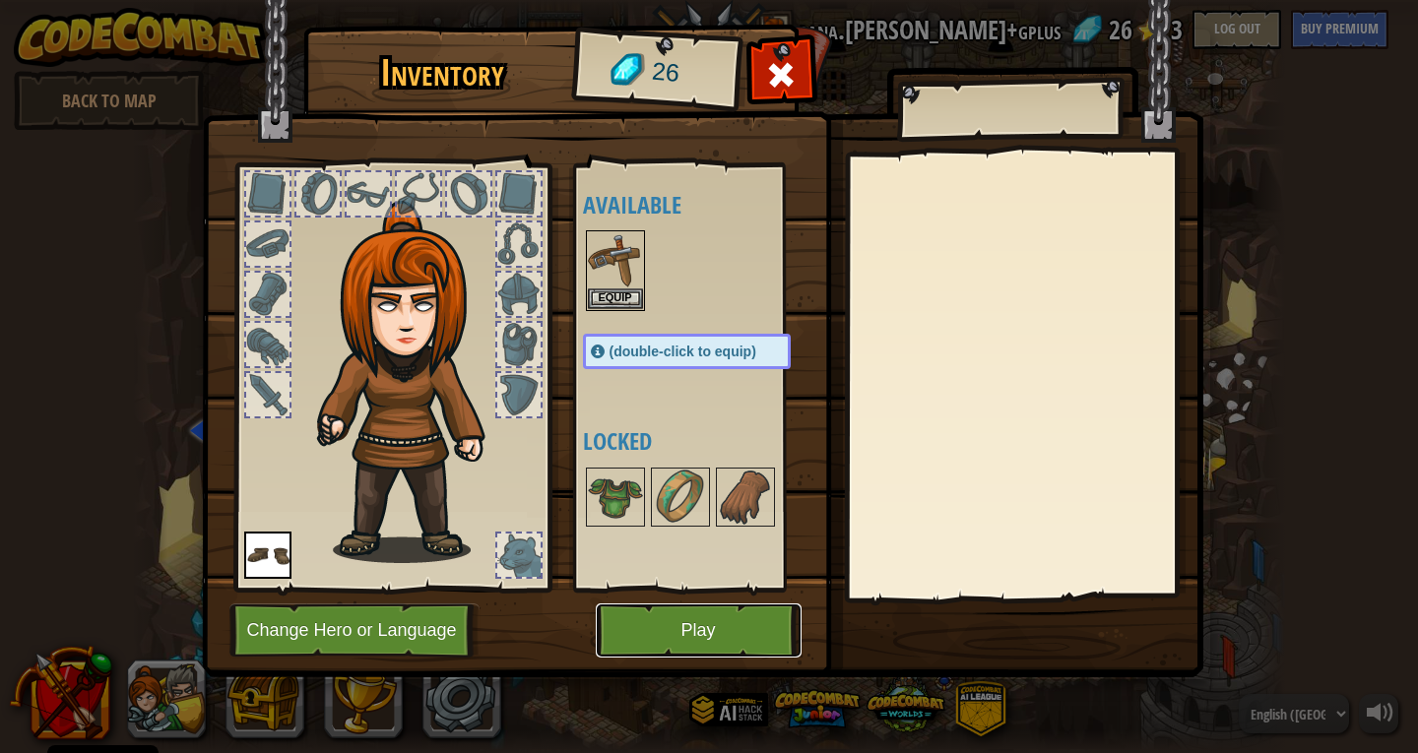
click at [644, 613] on button "Play" at bounding box center [699, 631] width 206 height 54
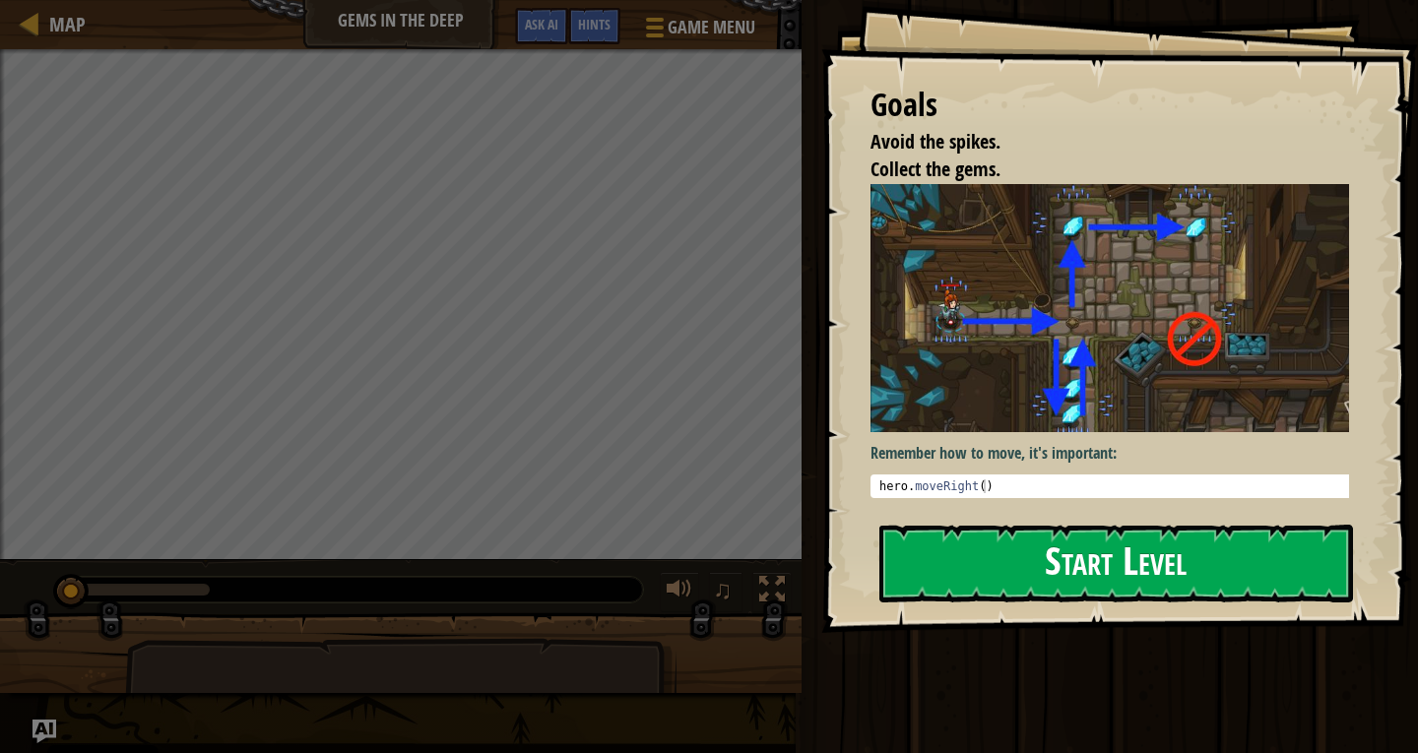
click at [1030, 525] on button "Start Level" at bounding box center [1116, 564] width 474 height 78
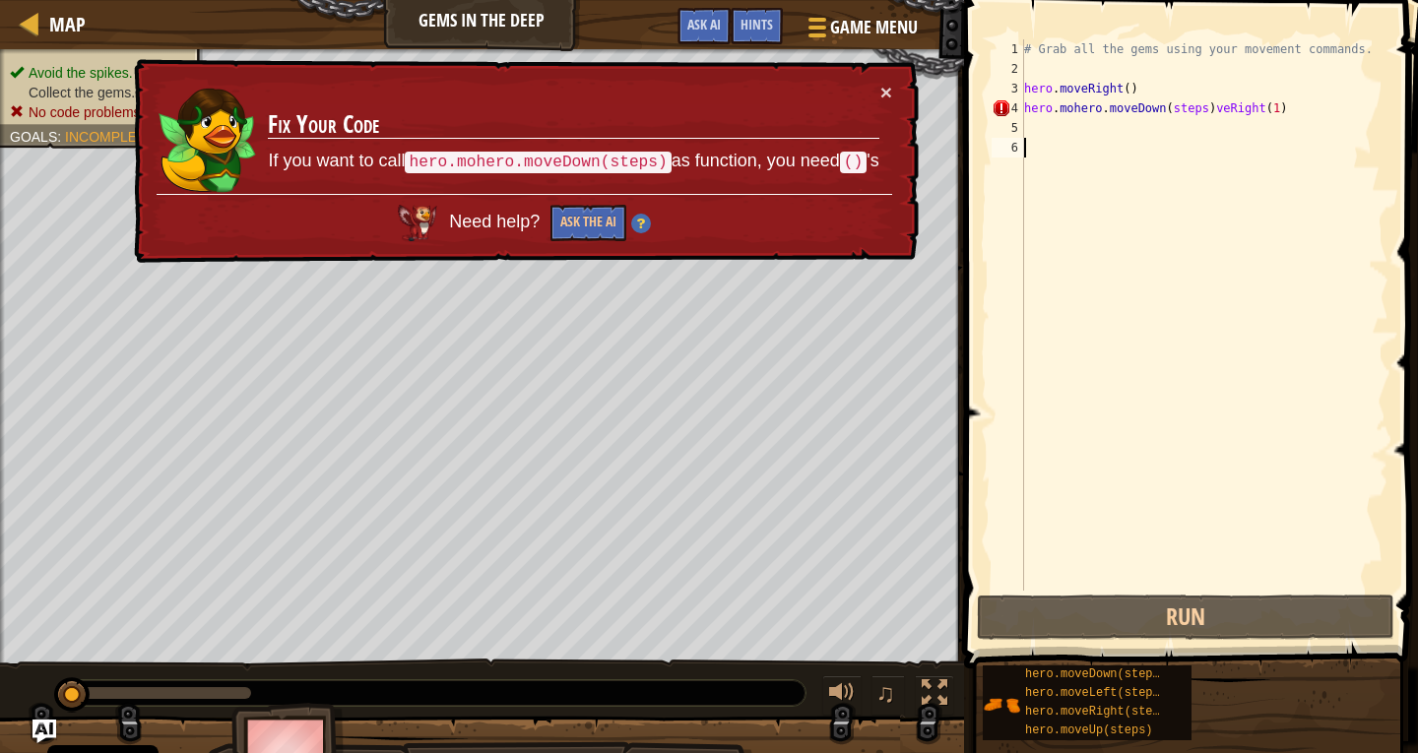
click at [1188, 109] on div "# Grab all the gems using your movement commands. hero . moveRight ( ) hero . […" at bounding box center [1204, 334] width 368 height 591
click at [1243, 111] on div "# Grab all the gems using your movement commands. hero . moveRight ( ) hero . […" at bounding box center [1204, 334] width 368 height 591
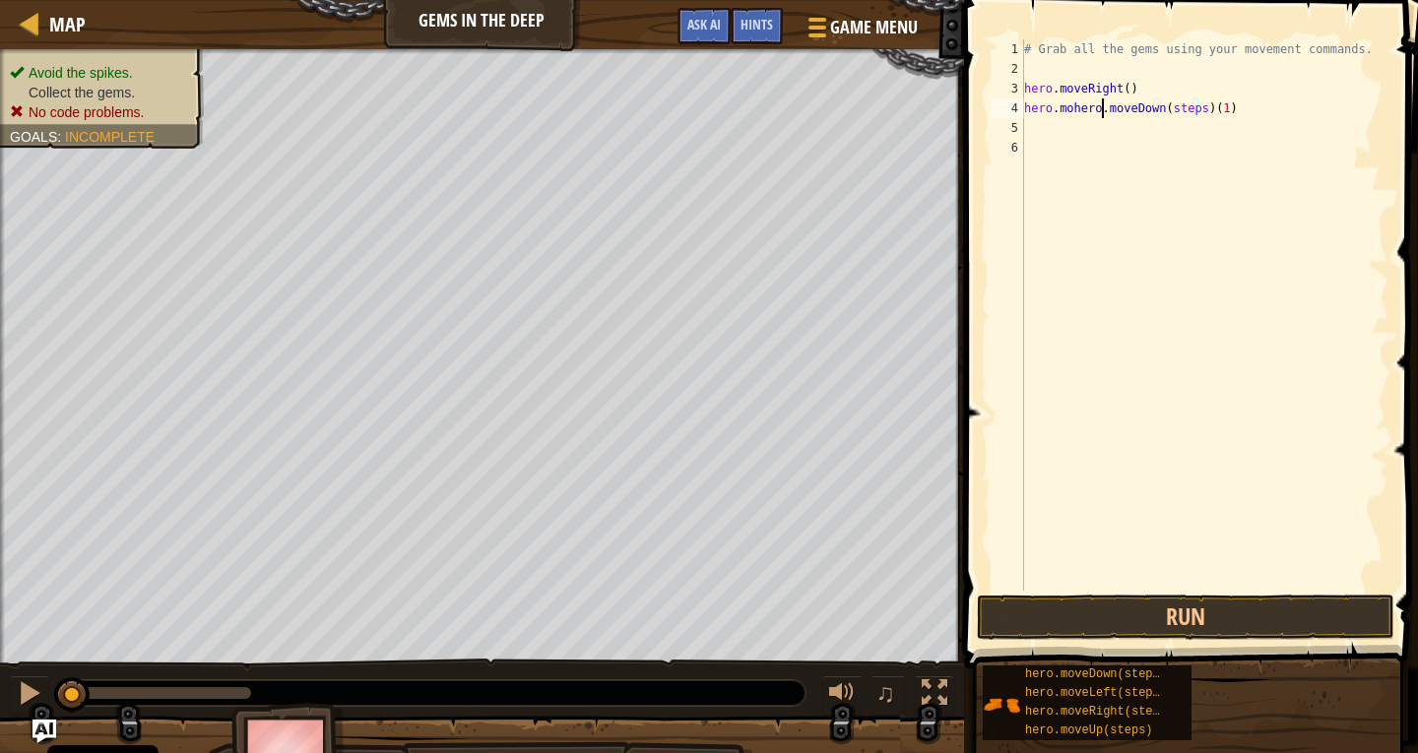
click at [1102, 104] on div "# Grab all the gems using your movement commands. hero . moveRight ( ) hero . […" at bounding box center [1204, 334] width 368 height 591
type textarea "moveDown(steps)(1)"
drag, startPoint x: 1145, startPoint y: 102, endPoint x: 1012, endPoint y: 108, distance: 133.1
click at [1022, 108] on div "moveDown(steps)(1) 1 2 3 4 5 6 # Grab all the gems using your movement commands…" at bounding box center [1188, 315] width 401 height 552
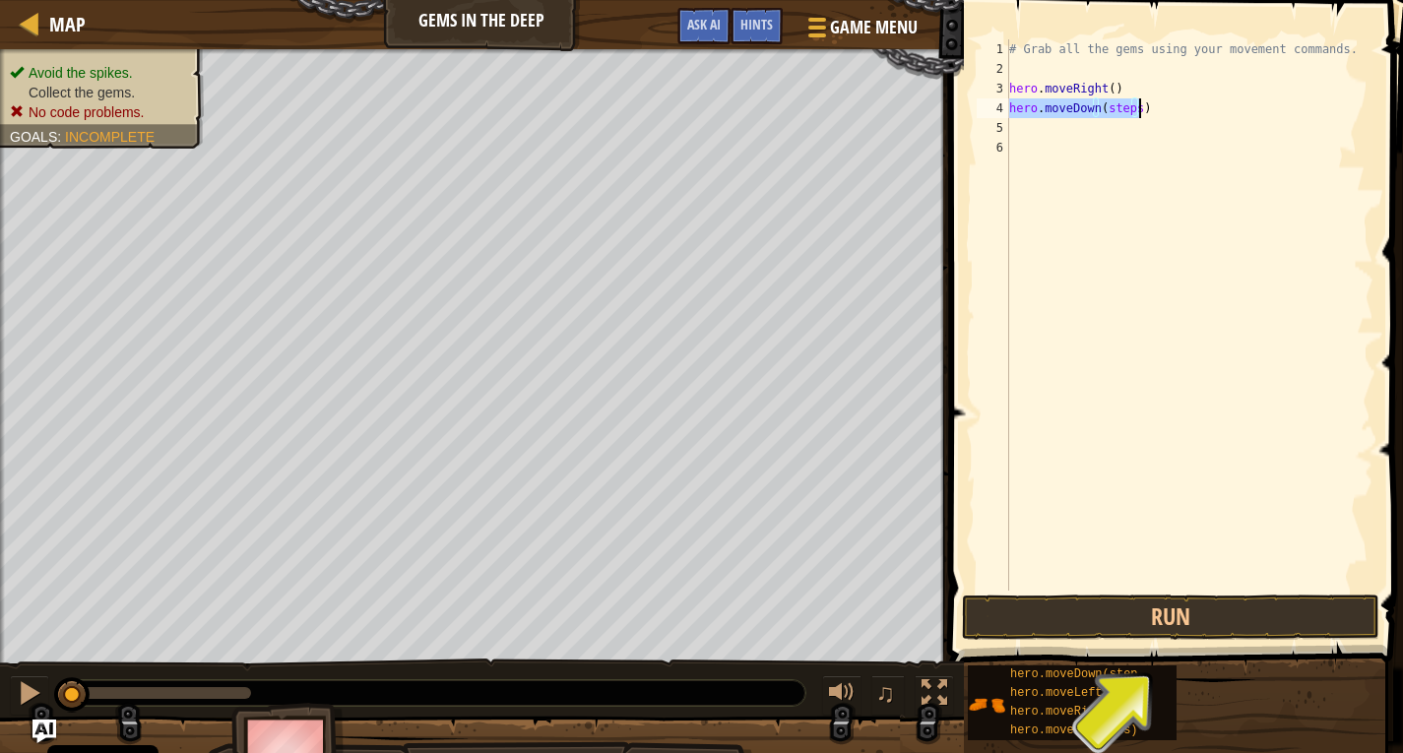
click at [1135, 109] on div "# Grab all the gems using your movement commands. hero . moveRight ( ) hero . m…" at bounding box center [1190, 315] width 368 height 552
click at [1139, 109] on div "# Grab all the gems using your movement commands. hero . moveRight ( ) hero . m…" at bounding box center [1190, 334] width 368 height 591
click at [1132, 106] on div "# Grab all the gems using your movement commands. hero . moveRight ( ) hero . m…" at bounding box center [1190, 315] width 368 height 552
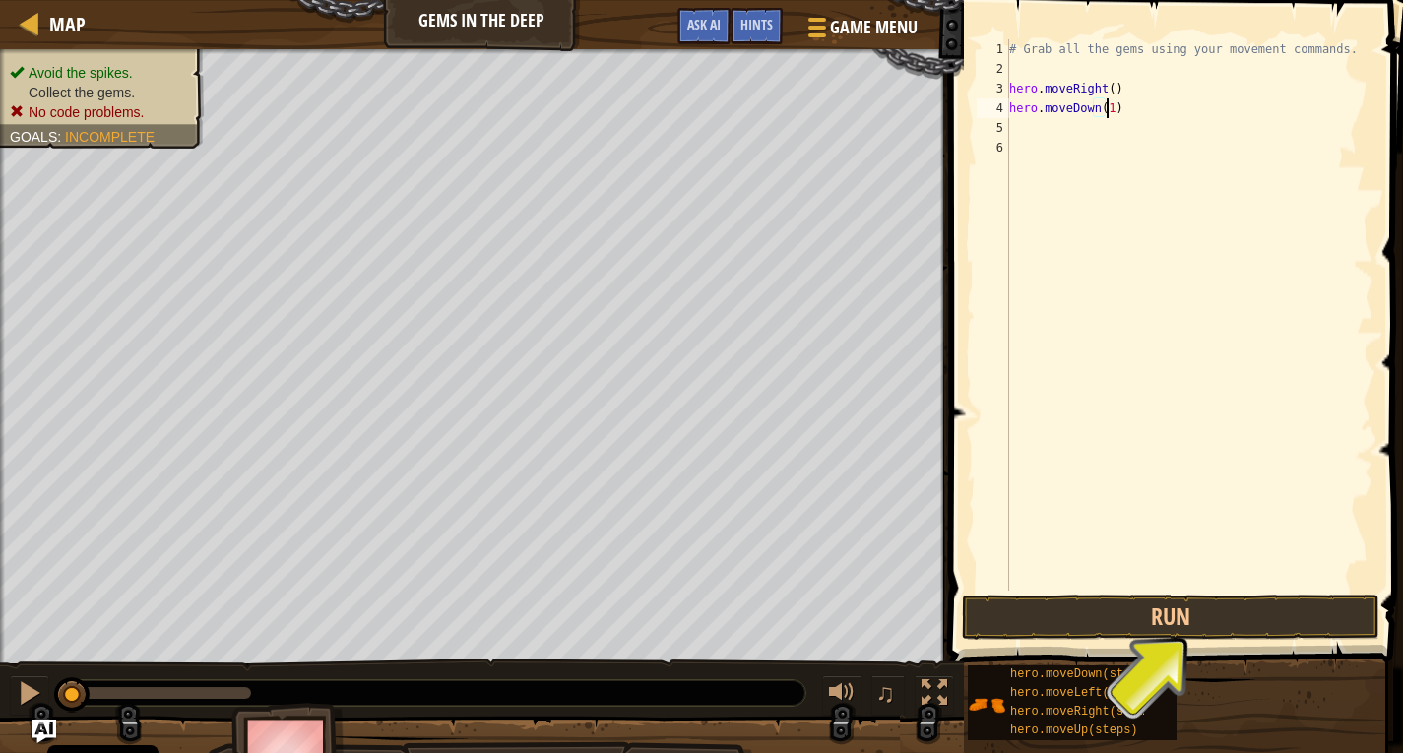
scroll to position [9, 7]
drag, startPoint x: 1201, startPoint y: 688, endPoint x: 1192, endPoint y: 700, distance: 15.4
click at [1201, 692] on div "hero.moveDown(steps) hero.moveLeft(steps) hero.moveRight(steps) hero.moveUp(ste…" at bounding box center [1178, 703] width 422 height 77
click at [1118, 127] on div "# Grab all the gems using your movement commands. hero . moveRight ( ) hero . m…" at bounding box center [1190, 315] width 368 height 552
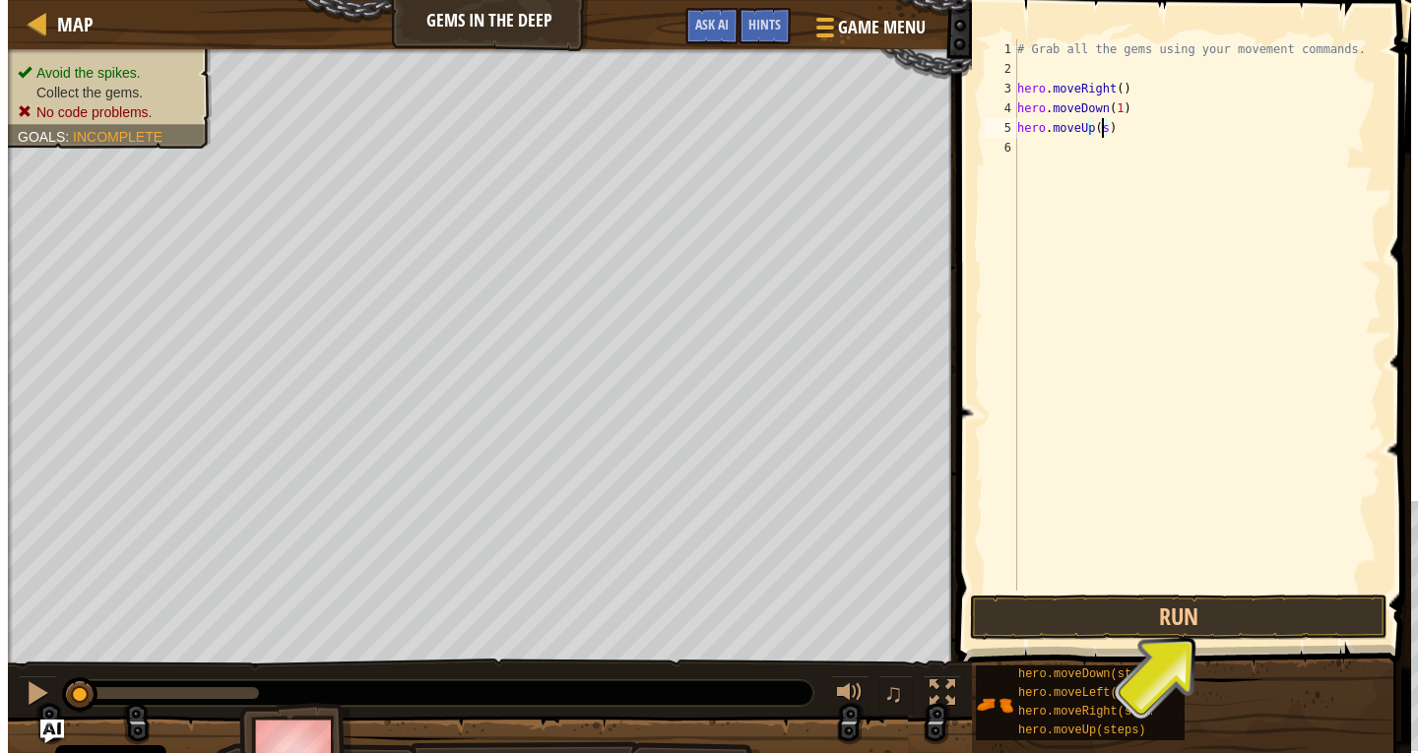
scroll to position [9, 6]
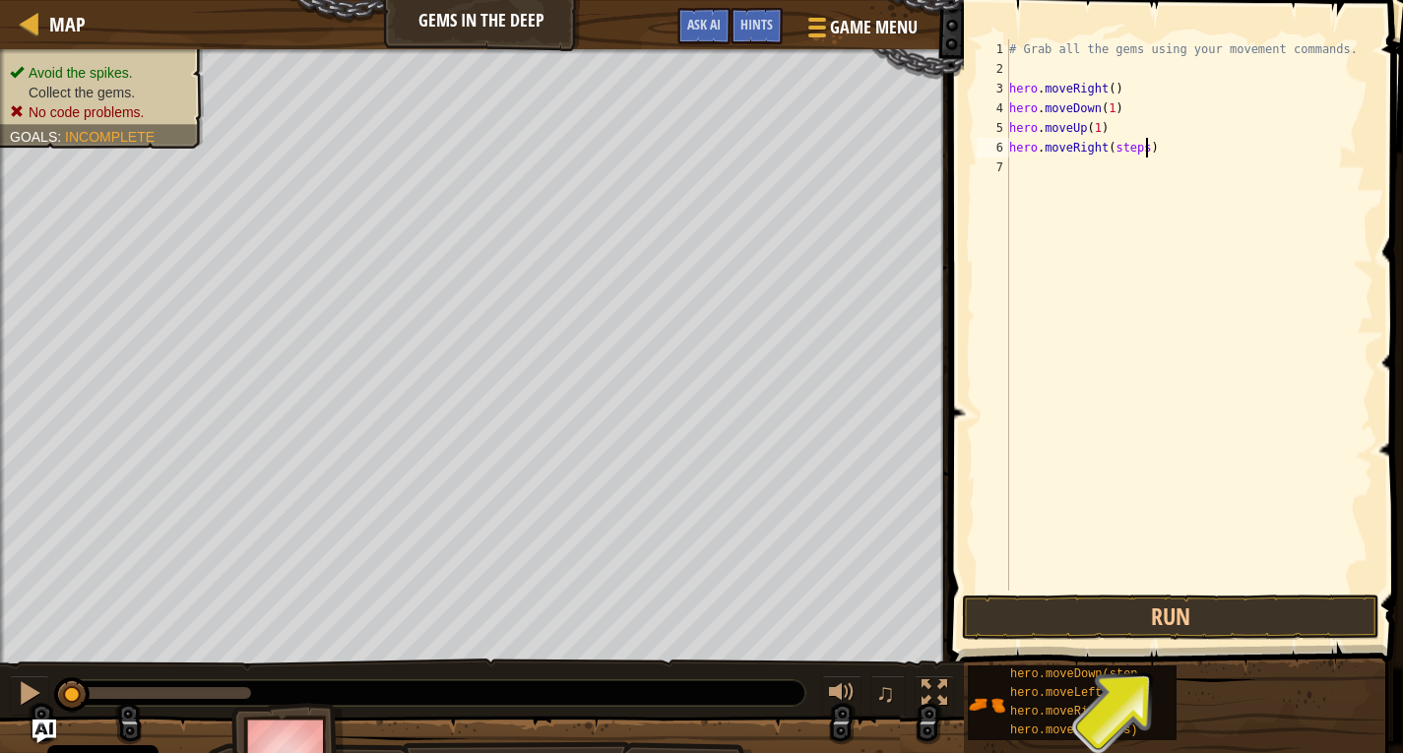
click at [1138, 141] on div "# Grab all the gems using your movement commands. hero . moveRight ( ) hero . m…" at bounding box center [1190, 334] width 368 height 591
click at [1135, 144] on div "# Grab all the gems using your movement commands. hero . moveRight ( ) hero . m…" at bounding box center [1190, 334] width 368 height 591
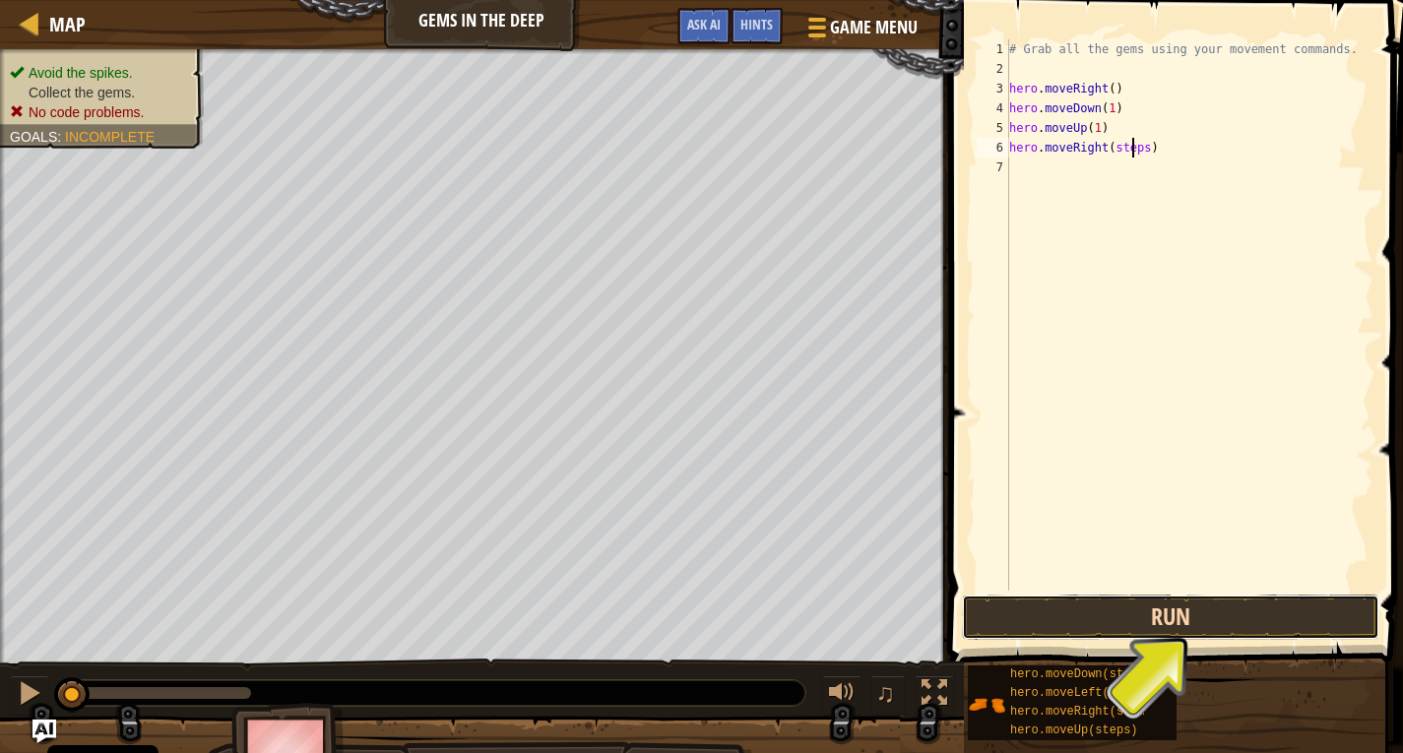
click at [1162, 617] on button "Run" at bounding box center [1171, 617] width 418 height 45
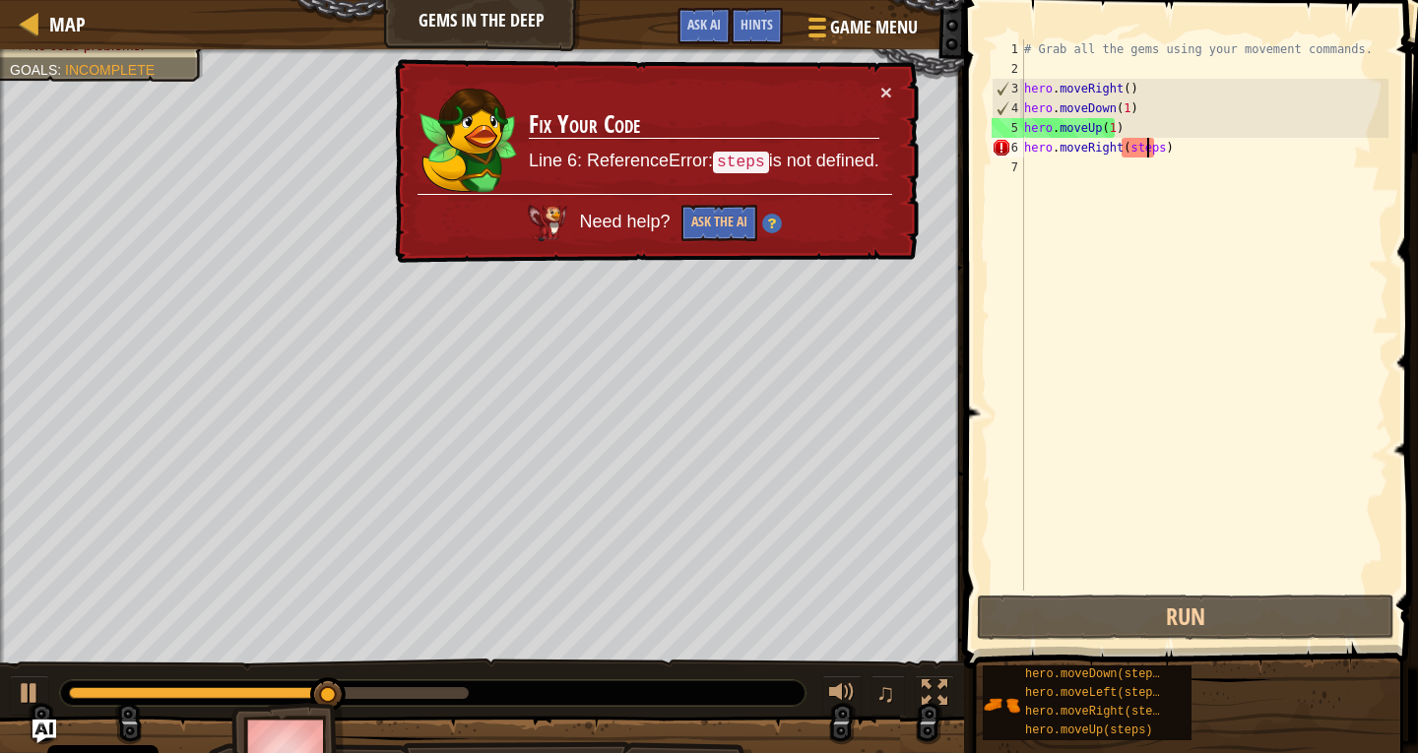
click at [1140, 148] on div "# Grab all the gems using your movement commands. hero . moveRight ( ) hero . m…" at bounding box center [1204, 334] width 368 height 591
click at [1153, 148] on div "# Grab all the gems using your movement commands. hero . moveRight ( ) hero . m…" at bounding box center [1204, 334] width 368 height 591
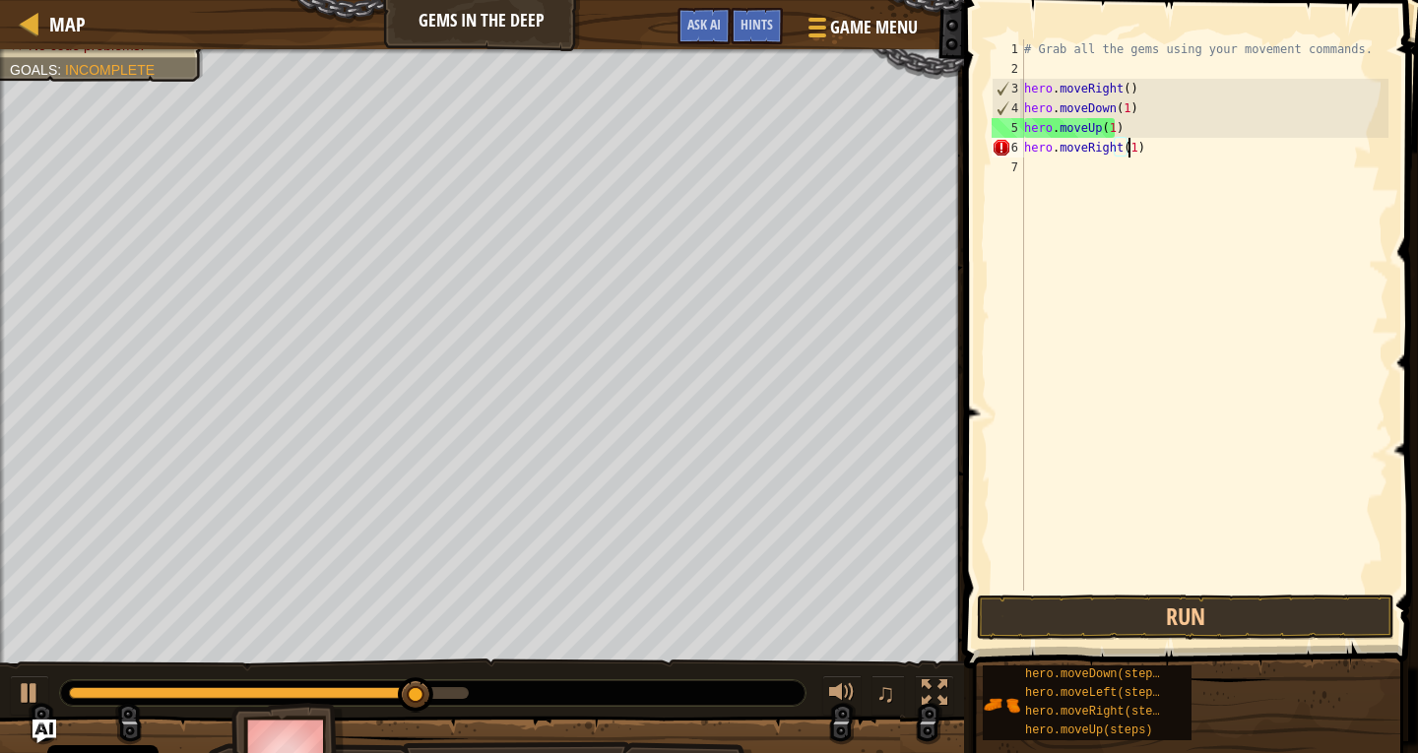
scroll to position [9, 8]
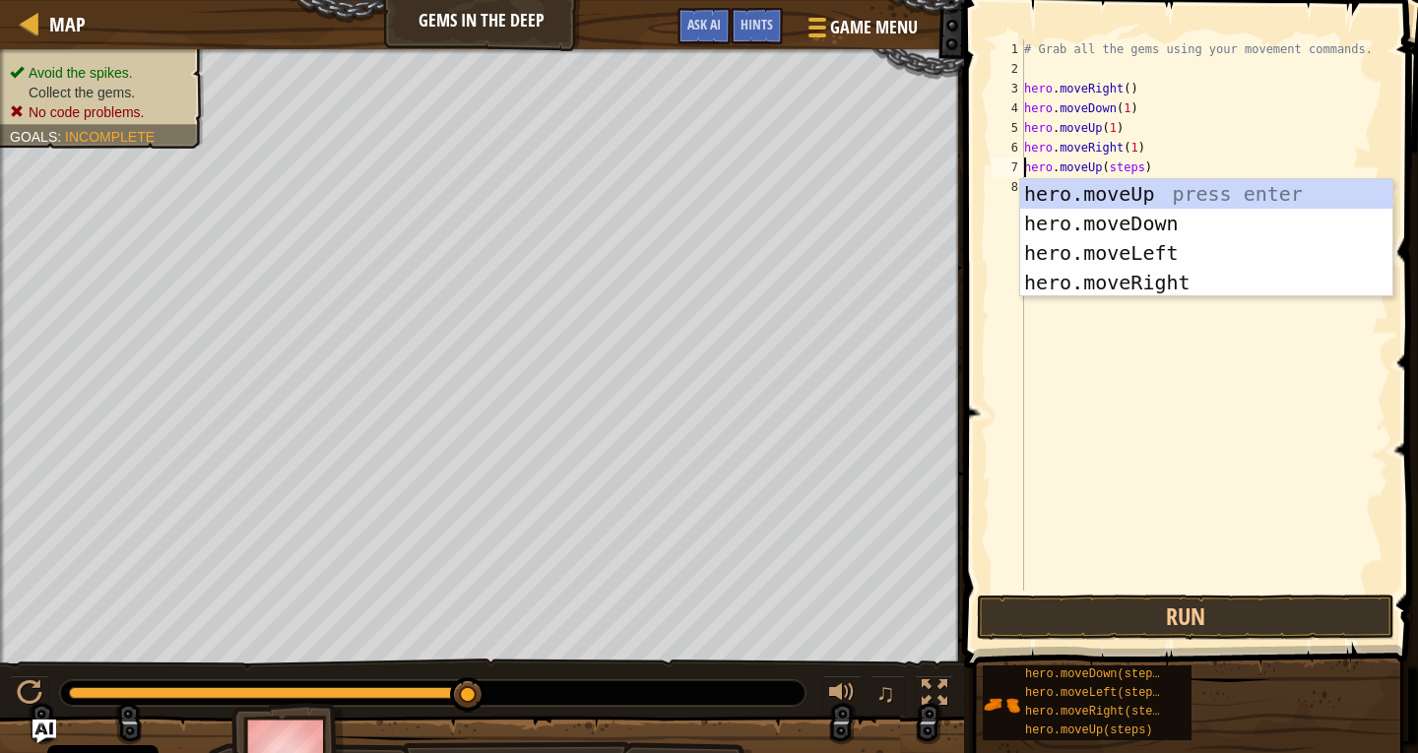
click at [1129, 166] on div "# Grab all the gems using your movement commands. hero . moveRight ( ) hero . m…" at bounding box center [1204, 334] width 368 height 591
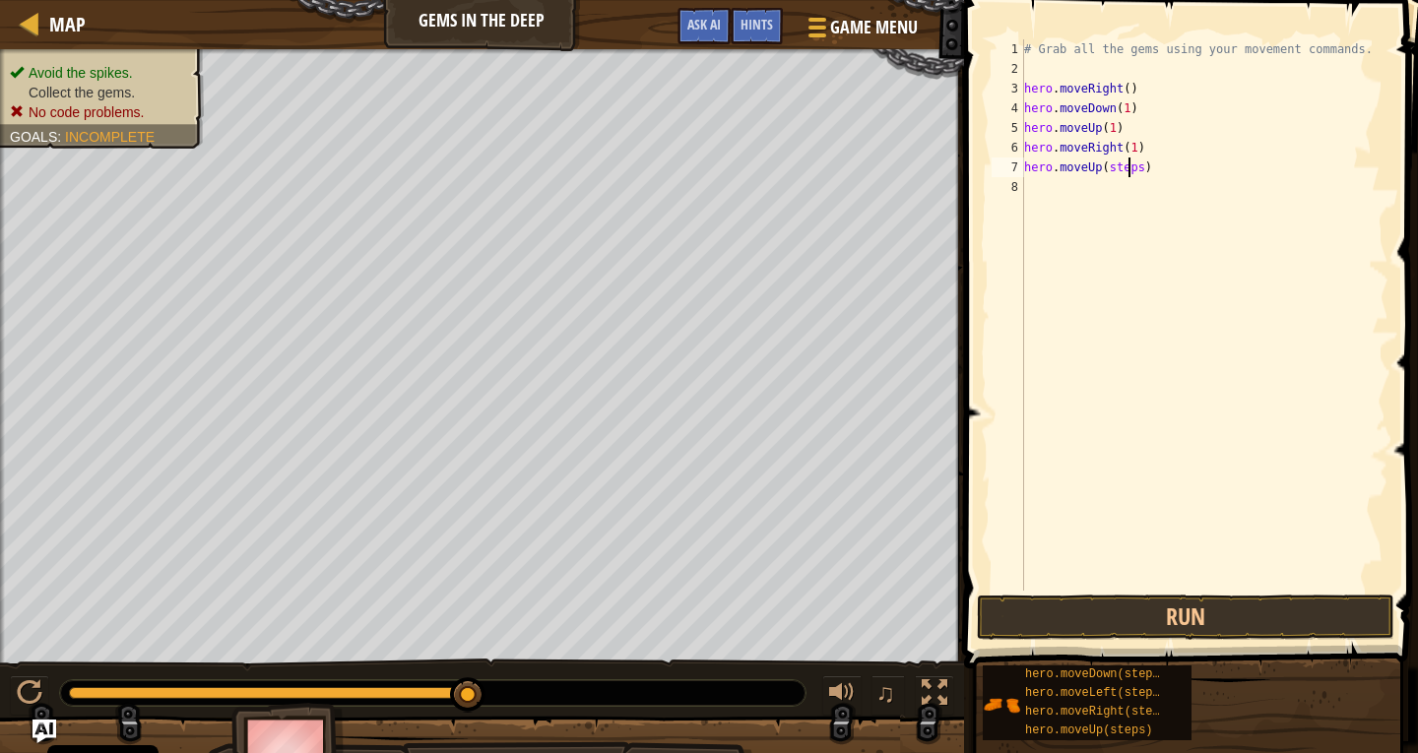
click at [1133, 167] on div "# Grab all the gems using your movement commands. hero . moveRight ( ) hero . m…" at bounding box center [1204, 334] width 368 height 591
drag, startPoint x: 1133, startPoint y: 167, endPoint x: 1117, endPoint y: 170, distance: 16.0
click at [1117, 170] on div "# Grab all the gems using your movement commands. hero . moveRight ( ) hero . m…" at bounding box center [1204, 334] width 368 height 591
drag, startPoint x: 1146, startPoint y: 189, endPoint x: 1114, endPoint y: 191, distance: 32.6
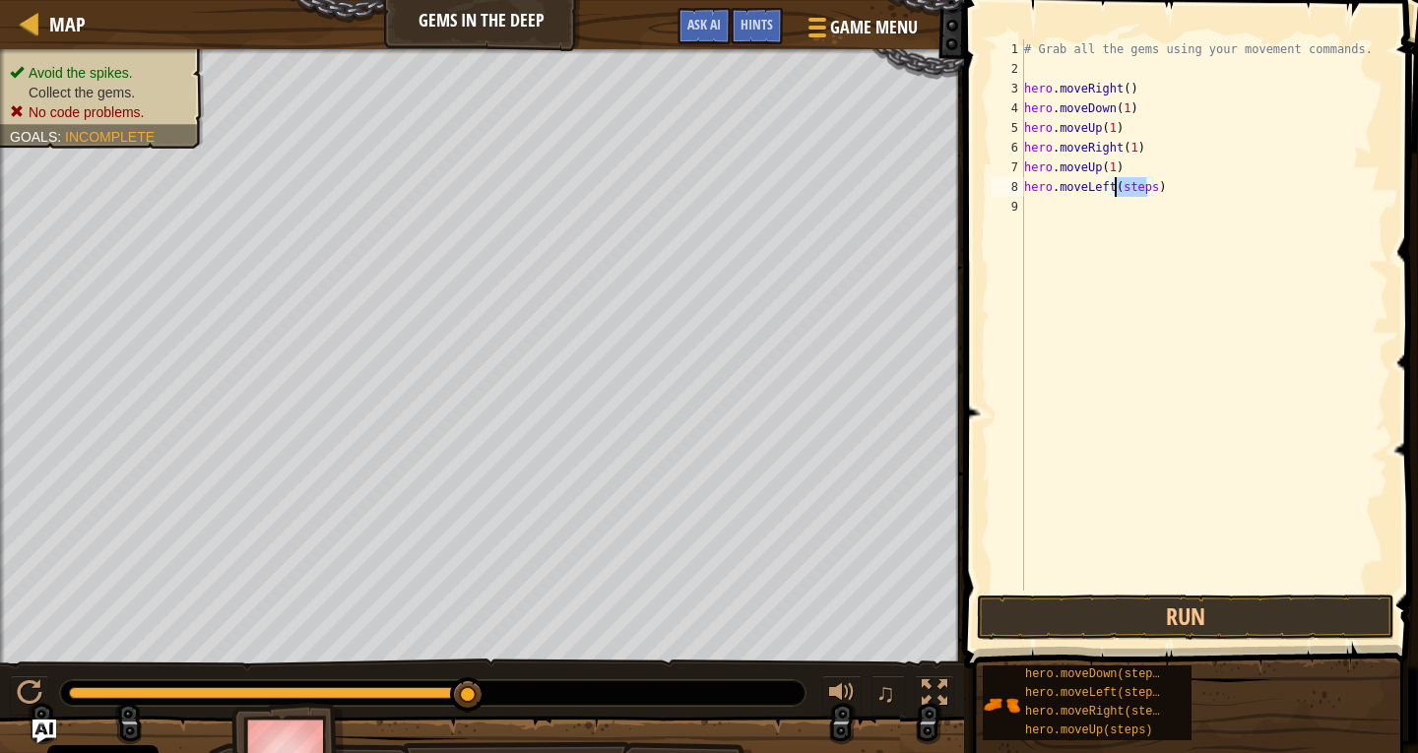
click at [1114, 191] on div "# Grab all the gems using your movement commands. hero . moveRight ( ) hero . m…" at bounding box center [1204, 334] width 368 height 591
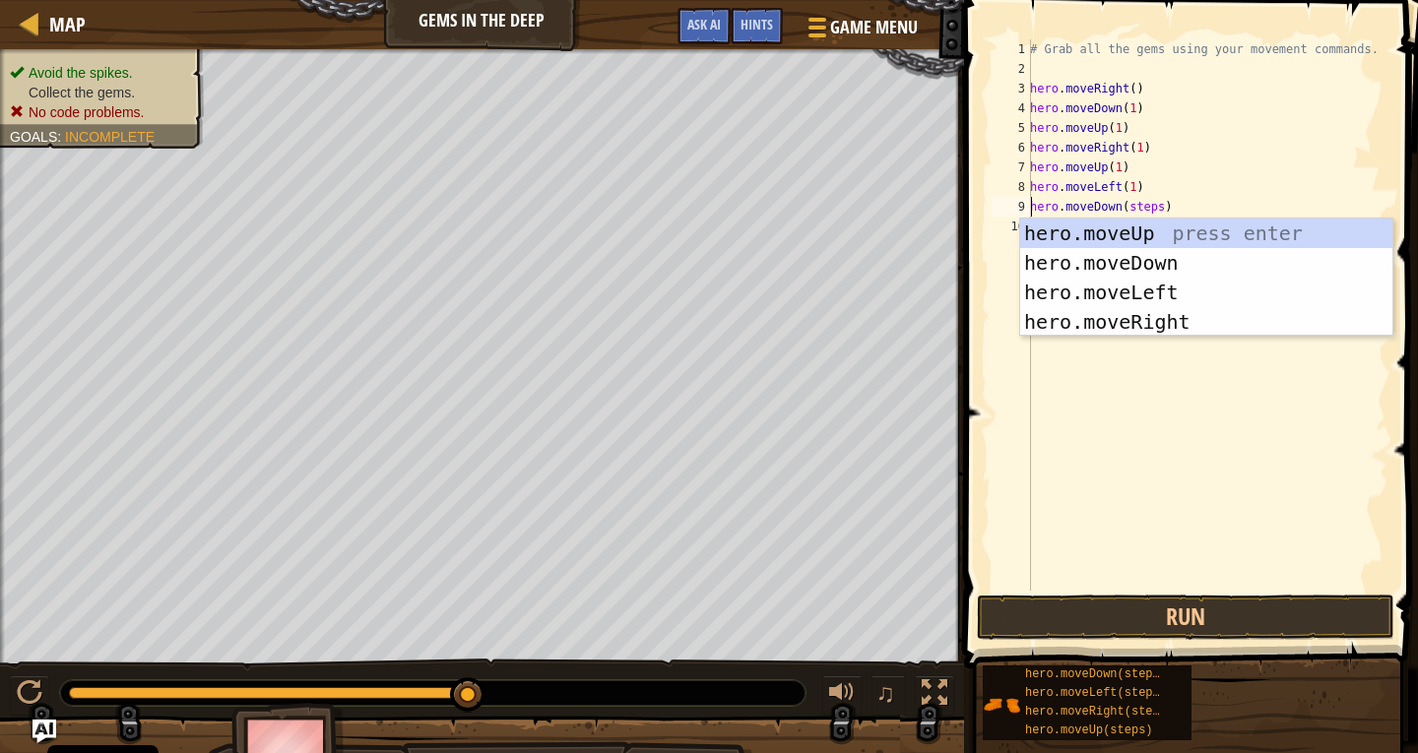
click at [1152, 199] on div "# Grab all the gems using your movement commands. hero . moveRight ( ) hero . m…" at bounding box center [1207, 334] width 362 height 591
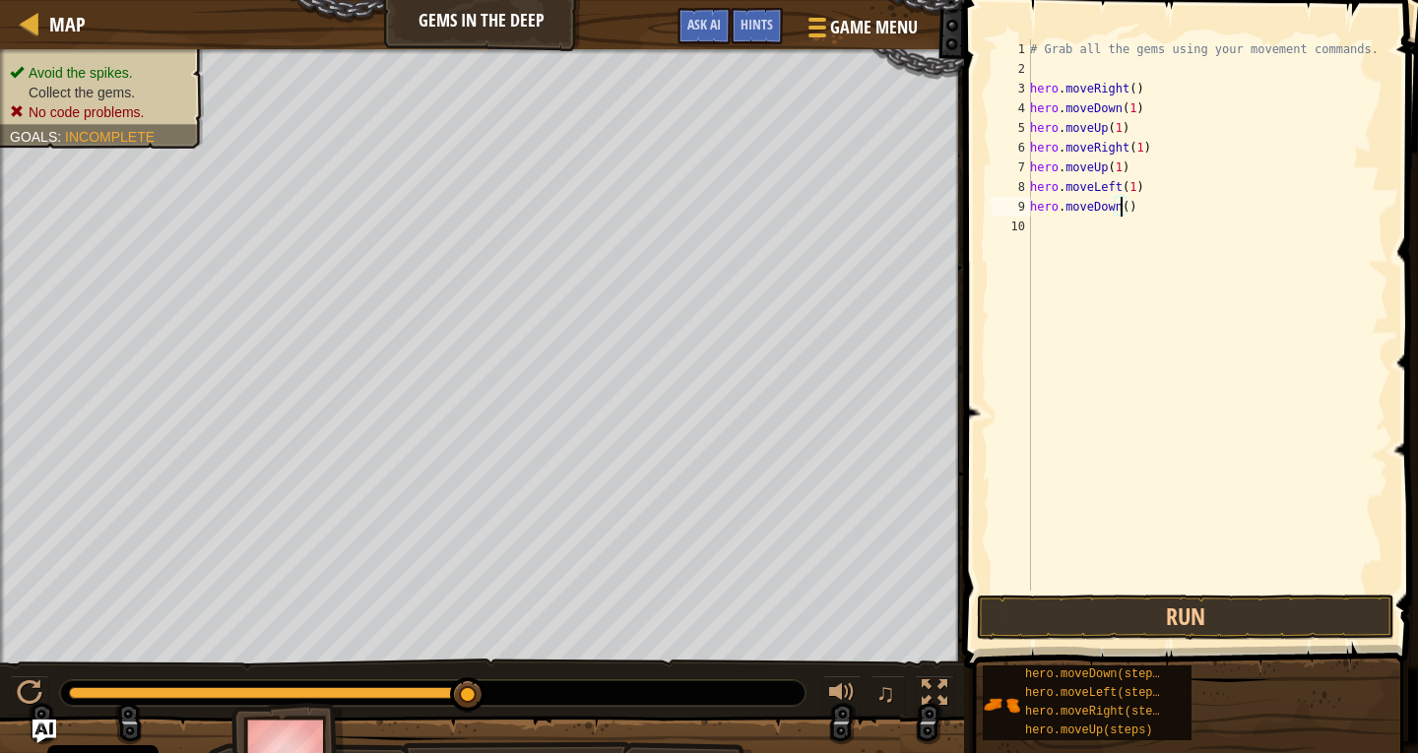
type textarea "hero.moveDown(1)"
click at [1145, 246] on div "# Grab all the gems using your movement commands. hero . moveRight ( ) hero . m…" at bounding box center [1207, 334] width 362 height 591
click at [1136, 208] on div "# Grab all the gems using your movement commands. hero . moveRight ( ) hero . m…" at bounding box center [1207, 334] width 362 height 591
type textarea "h"
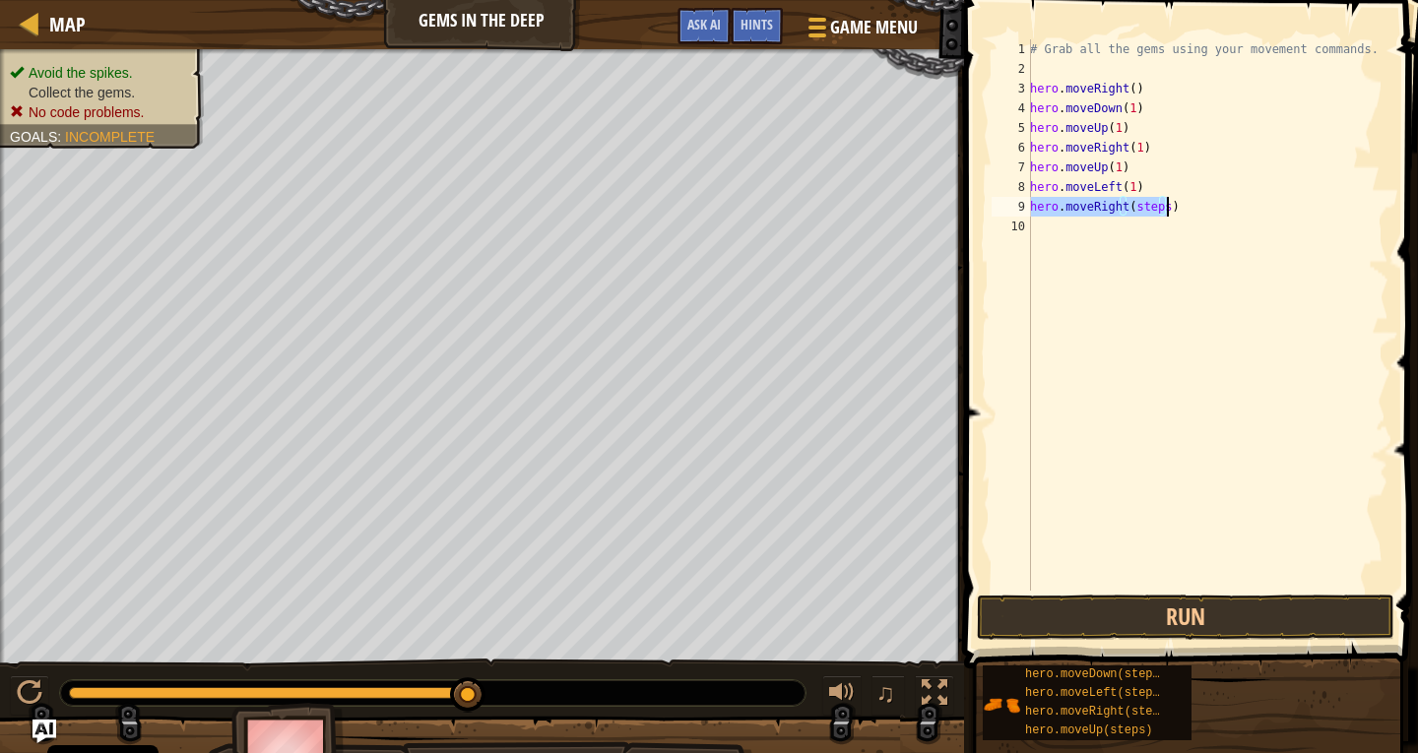
click at [1160, 210] on div "# Grab all the gems using your movement commands. hero . moveRight ( ) hero . m…" at bounding box center [1207, 315] width 362 height 552
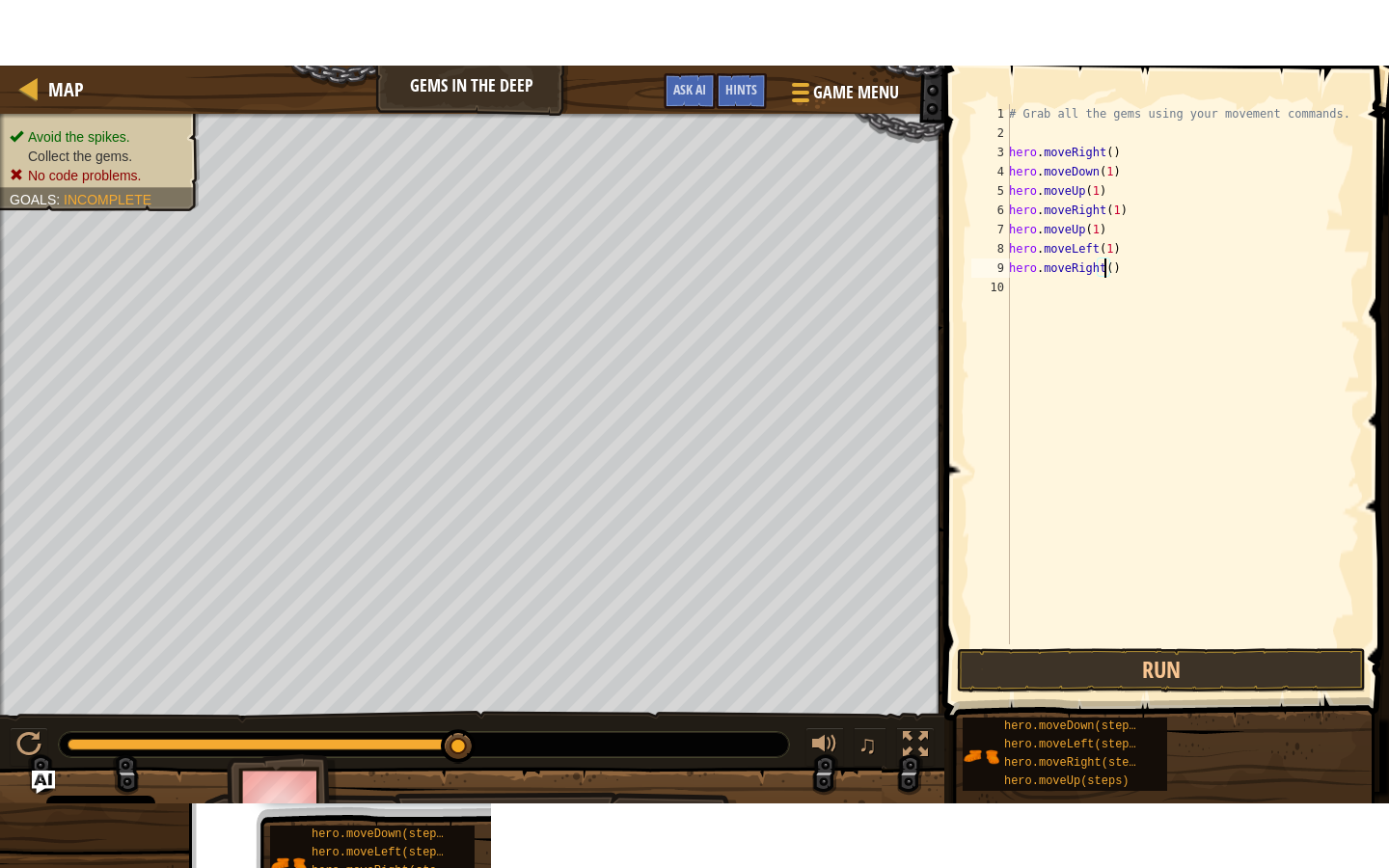
scroll to position [9, 8]
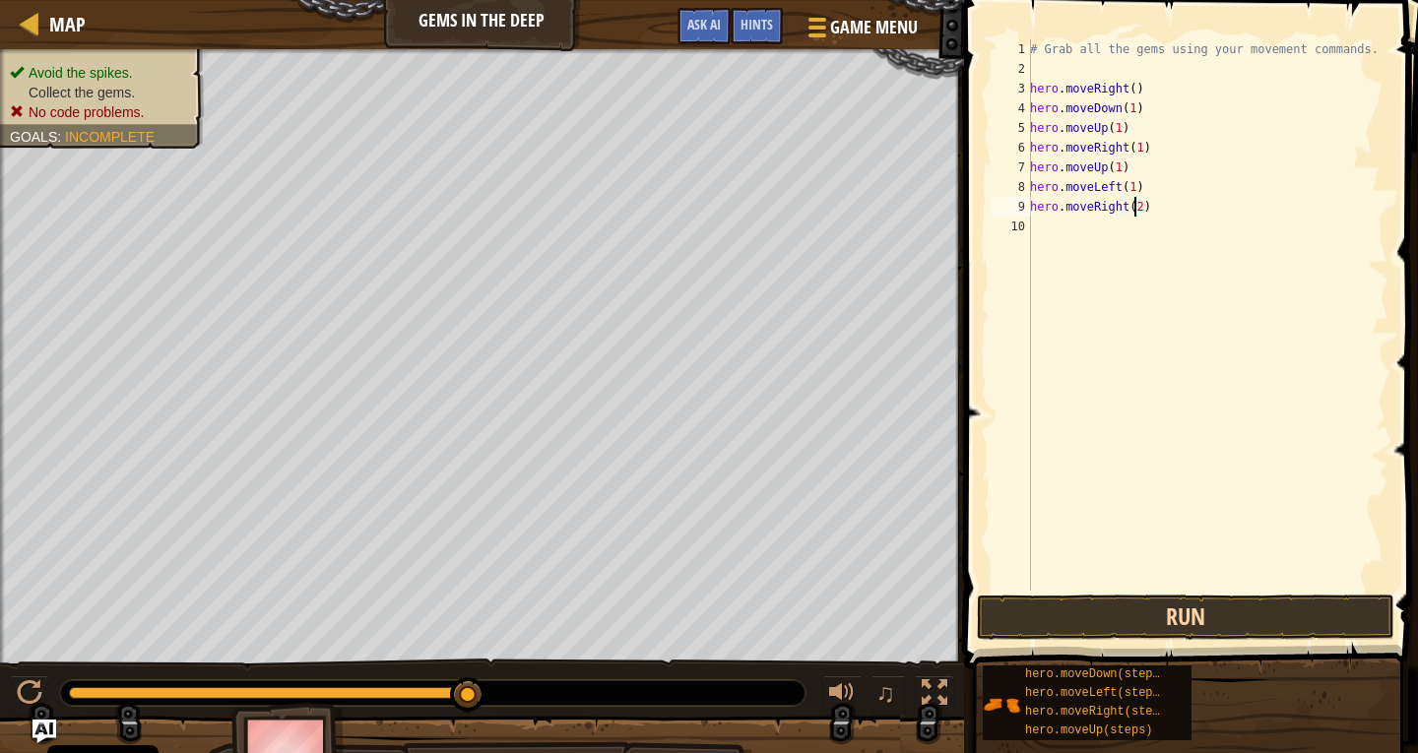
type textarea "hero.moveRight(2)"
click at [1186, 618] on button "Run" at bounding box center [1186, 617] width 418 height 45
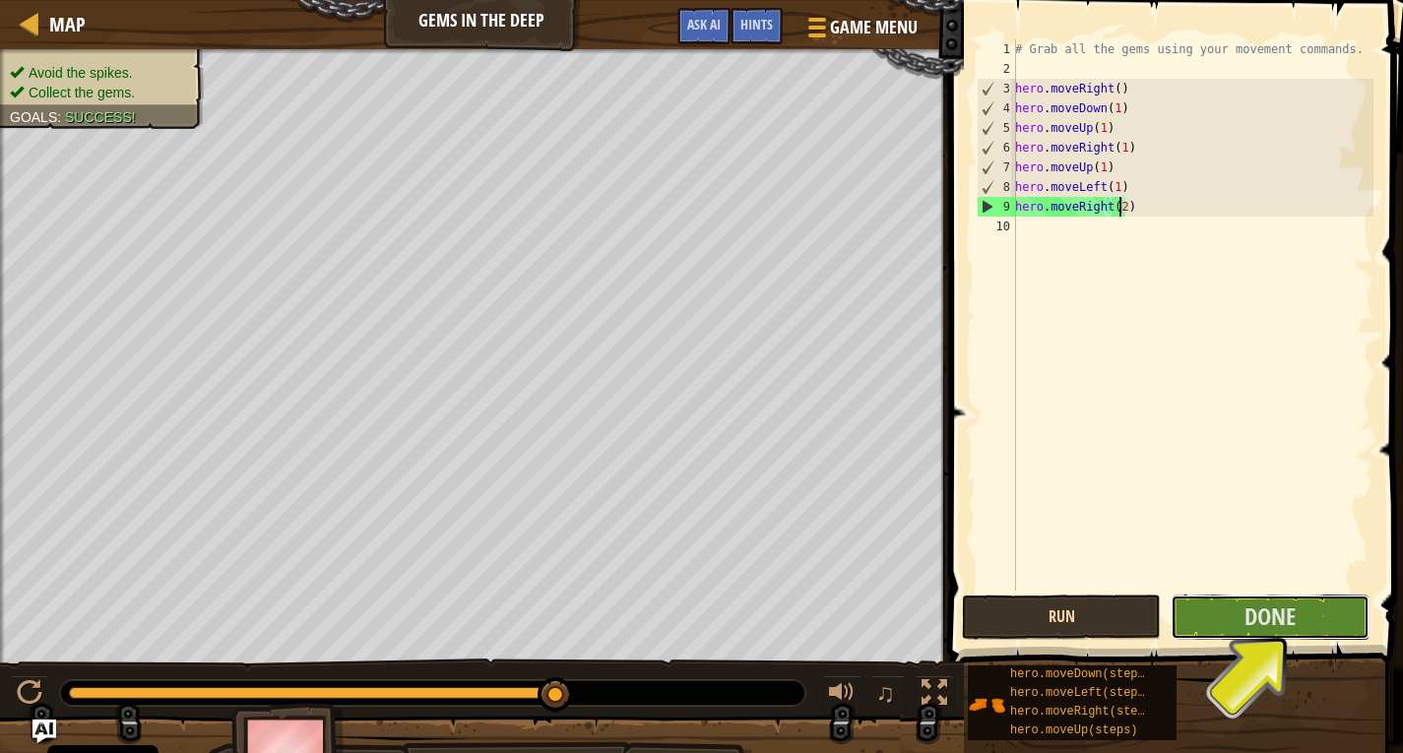
click at [1186, 618] on button "Done" at bounding box center [1270, 617] width 199 height 45
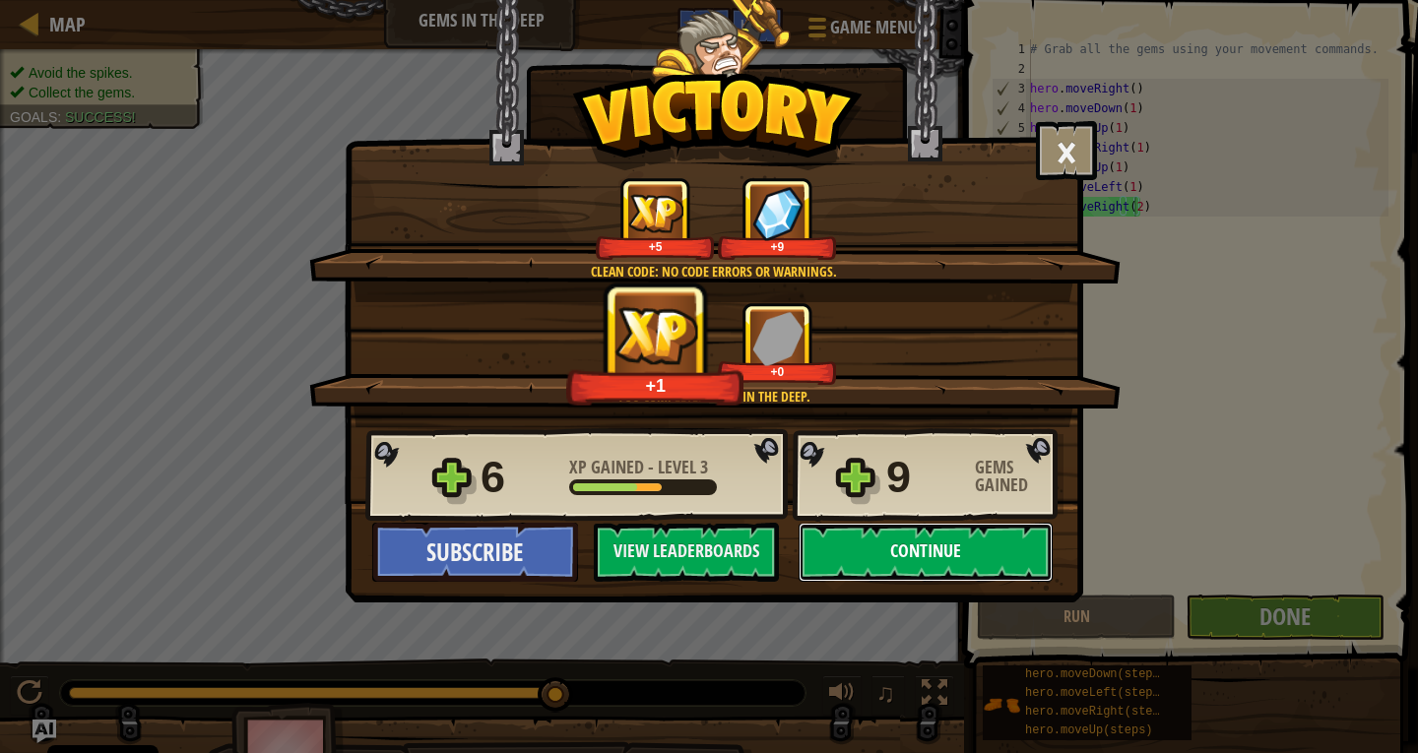
click at [962, 528] on button "Continue" at bounding box center [926, 552] width 254 height 59
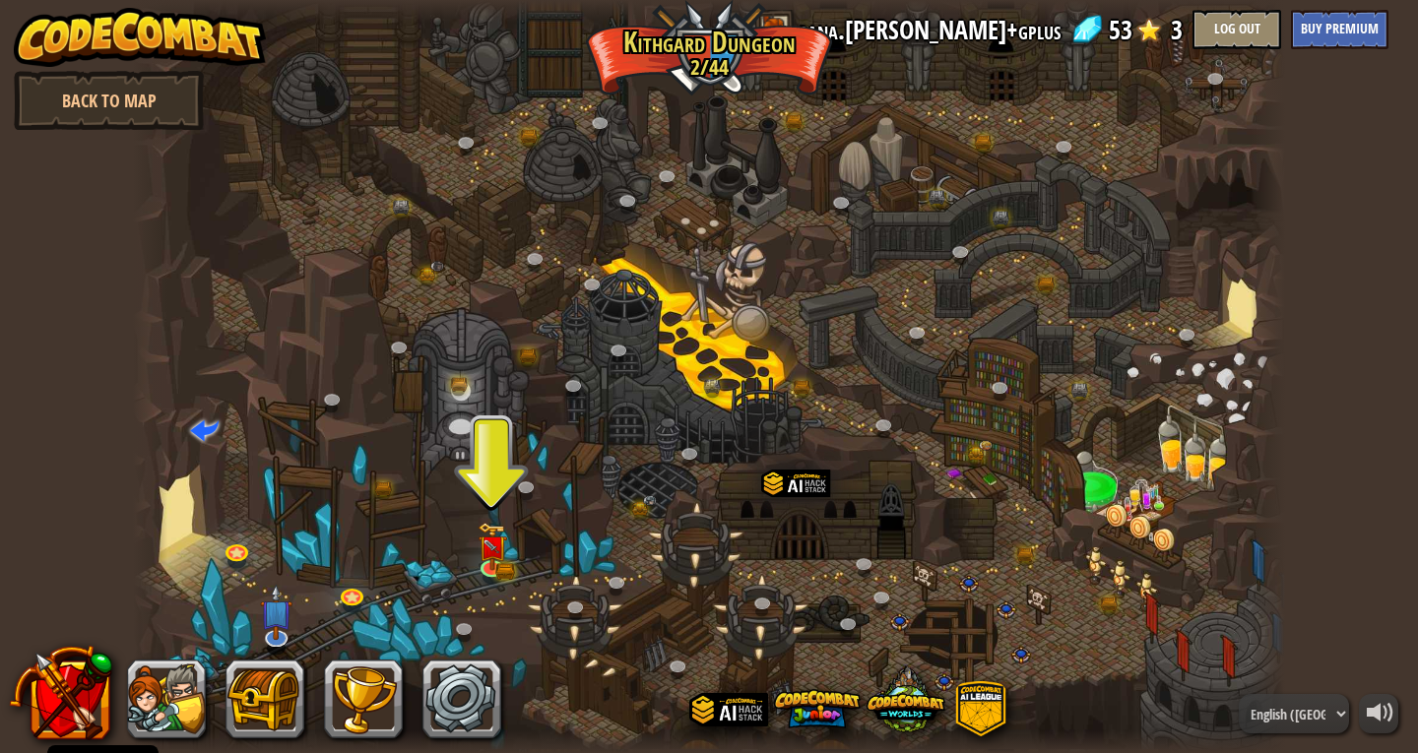
click at [513, 554] on div at bounding box center [709, 376] width 1152 height 753
click at [496, 554] on img at bounding box center [493, 534] width 30 height 64
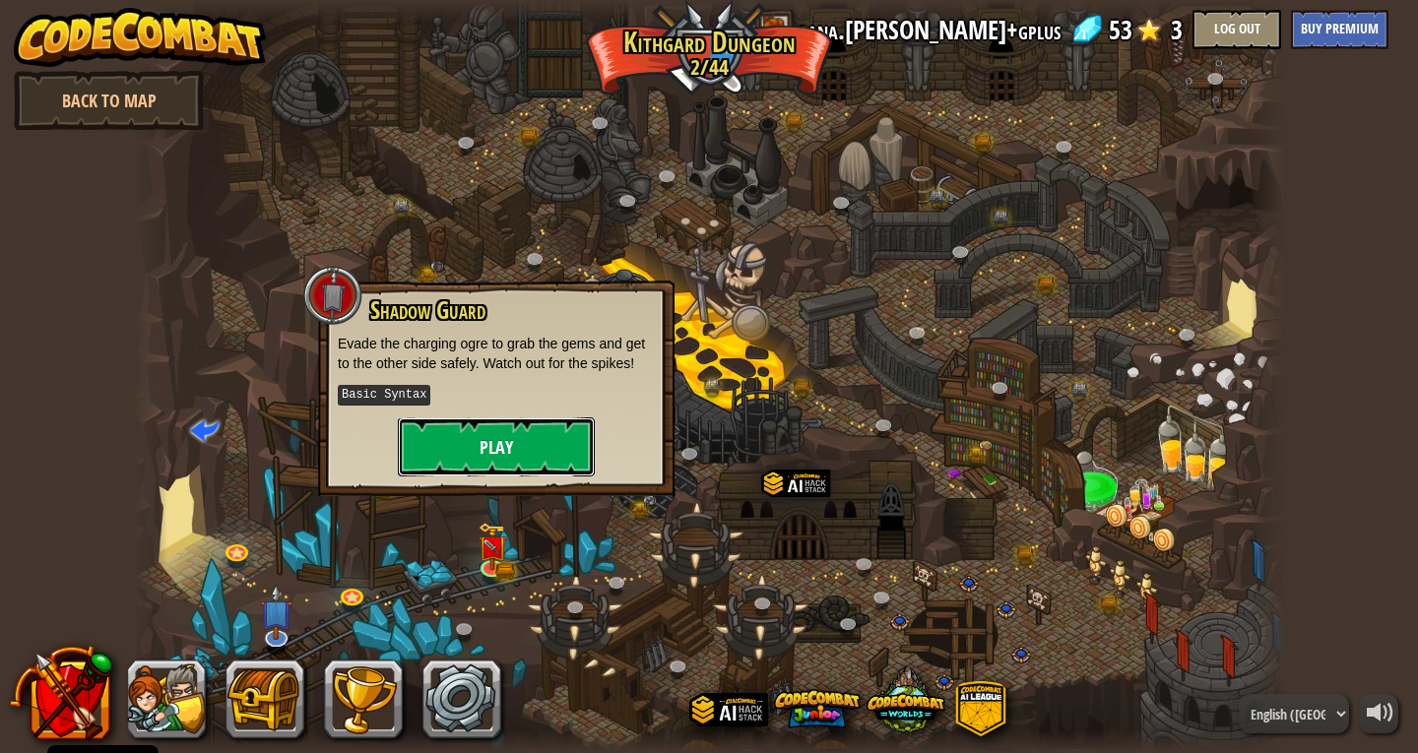
click at [505, 442] on button "Play" at bounding box center [496, 447] width 197 height 59
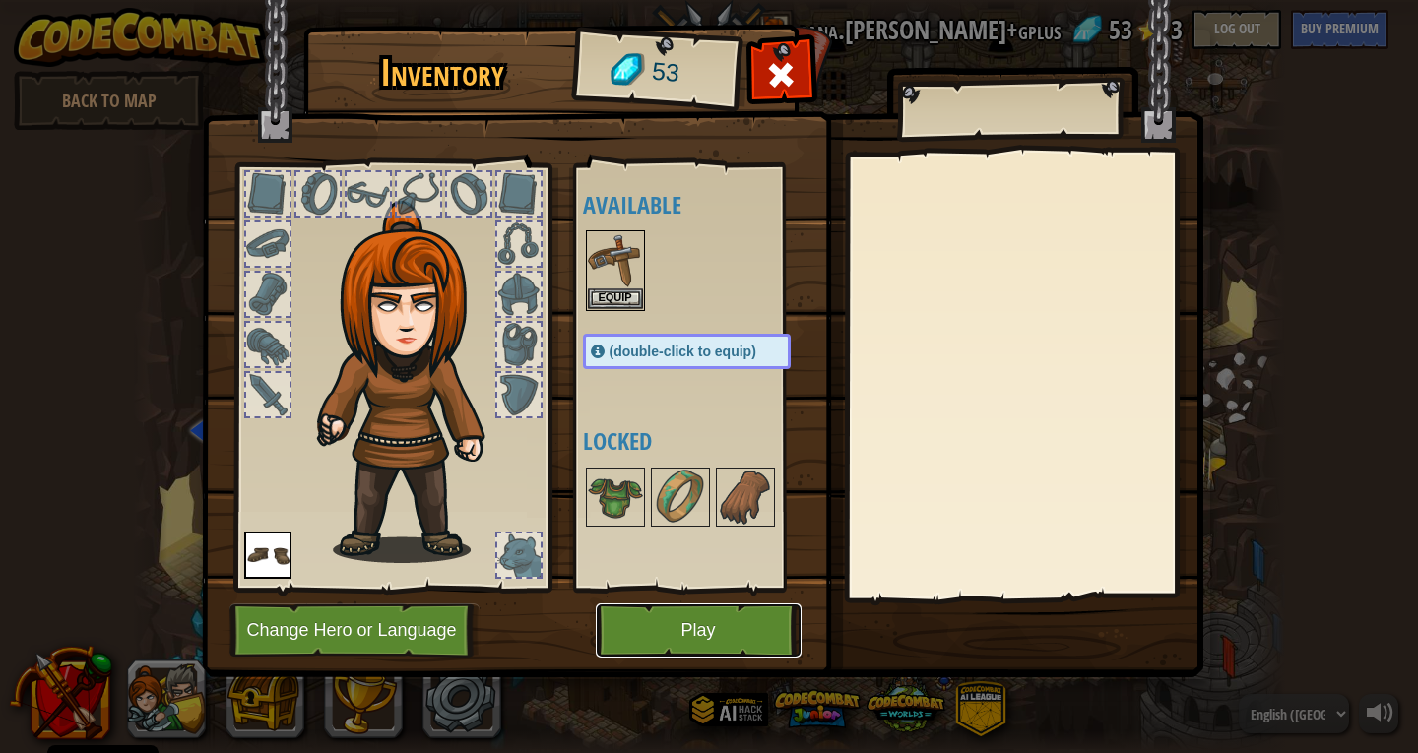
click at [653, 628] on button "Play" at bounding box center [699, 631] width 206 height 54
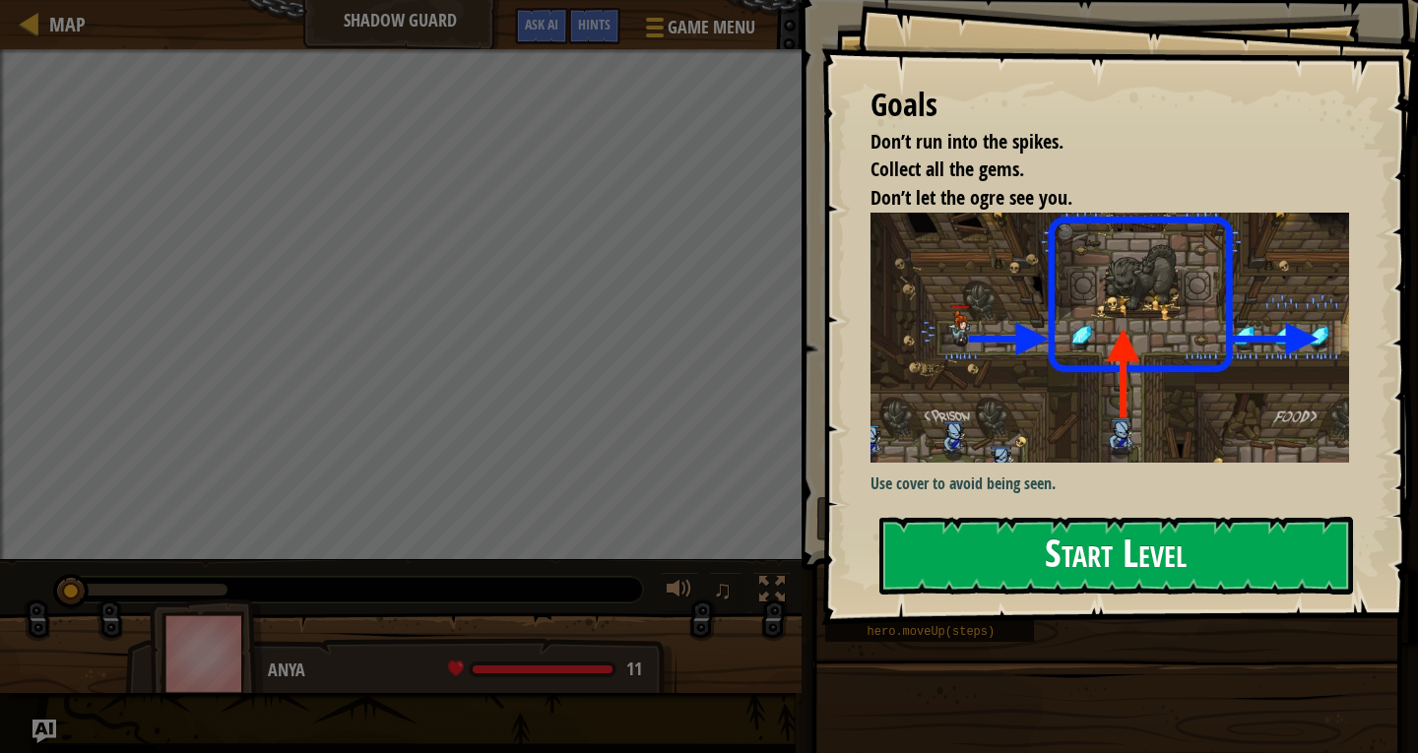
click at [1104, 387] on div "Goals Don’t run into the spikes. Collect all the gems. Don’t let the ogre see y…" at bounding box center [1119, 312] width 597 height 625
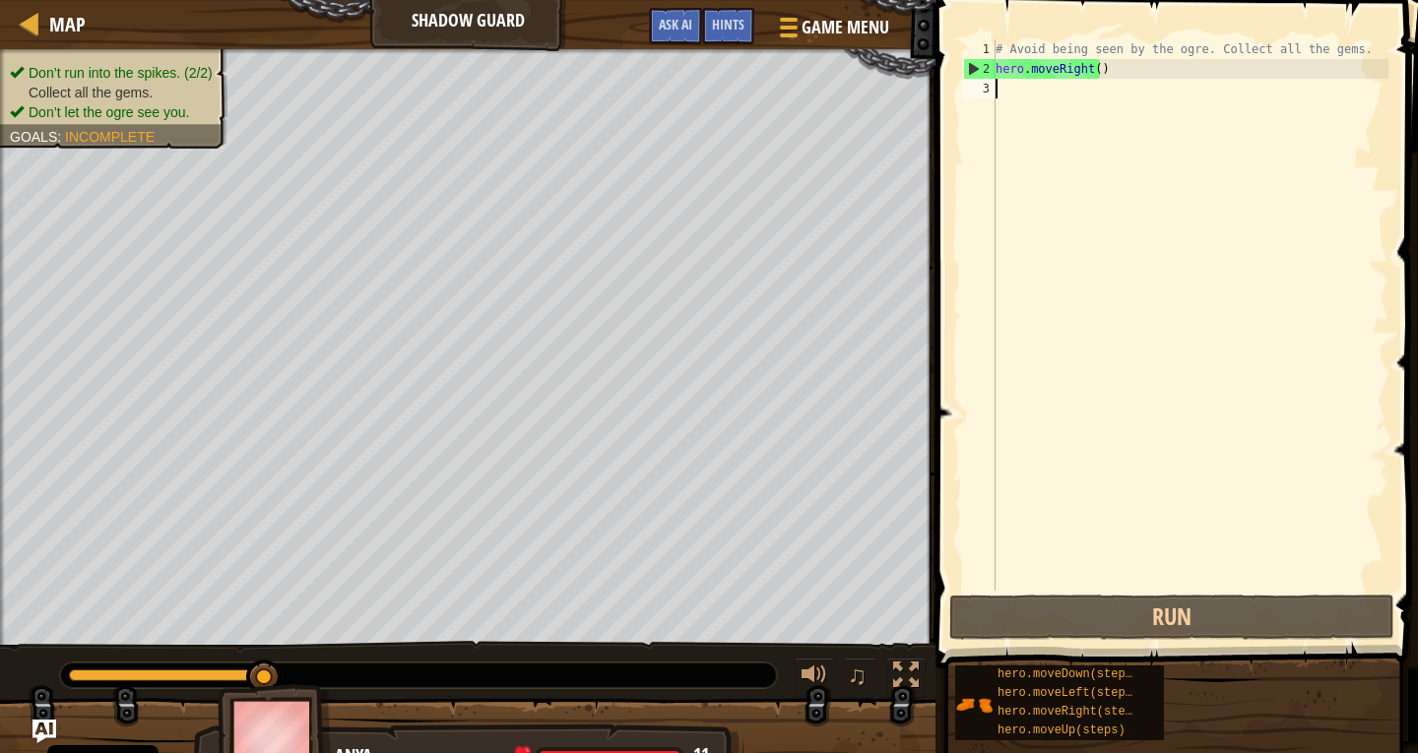
click at [911, 668] on div at bounding box center [906, 676] width 26 height 26
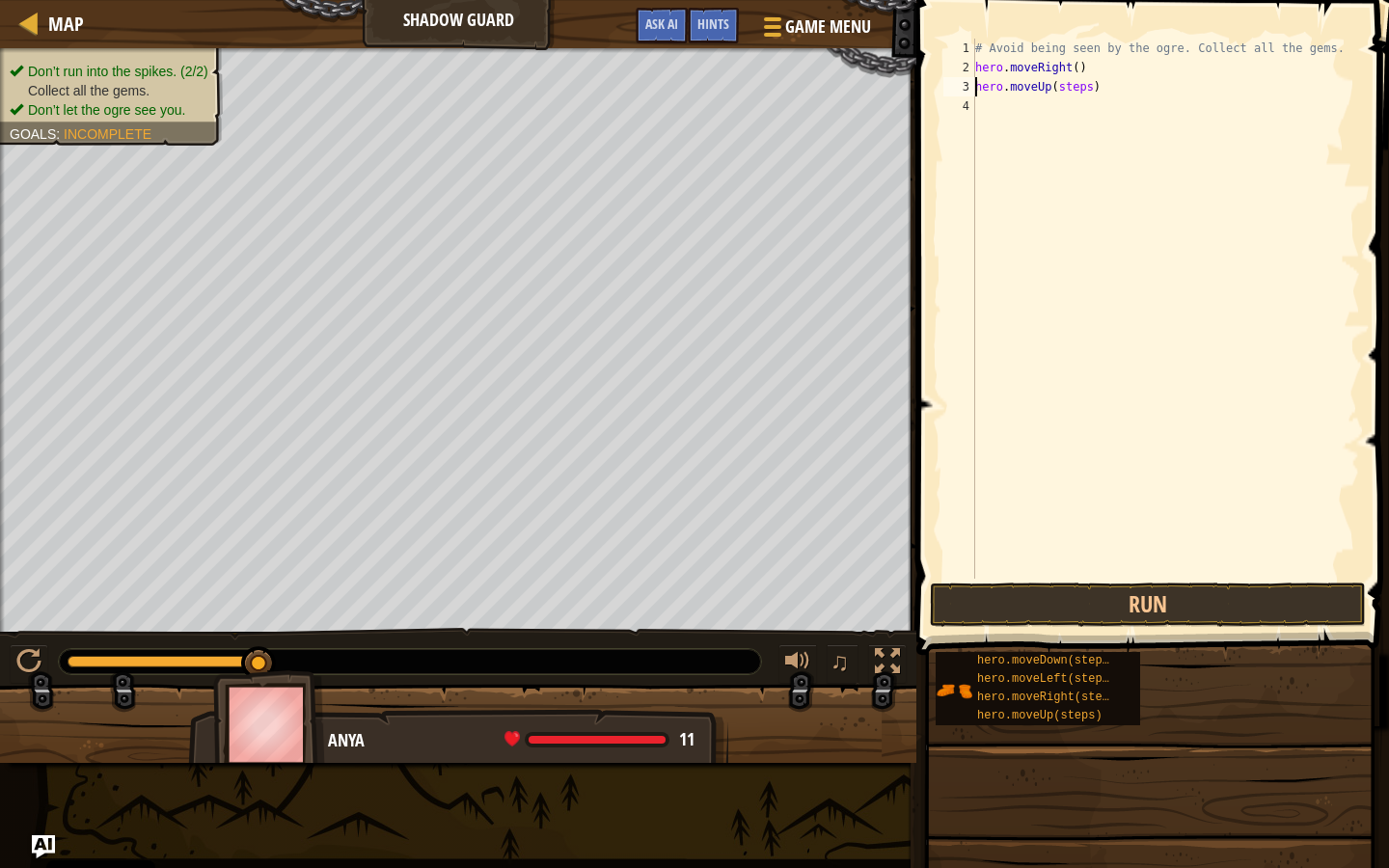
click at [1080, 87] on div "# Avoid being seen by the ogre. Collect all the gems. hero . moveRight ( ) hero…" at bounding box center [1166, 327] width 389 height 579
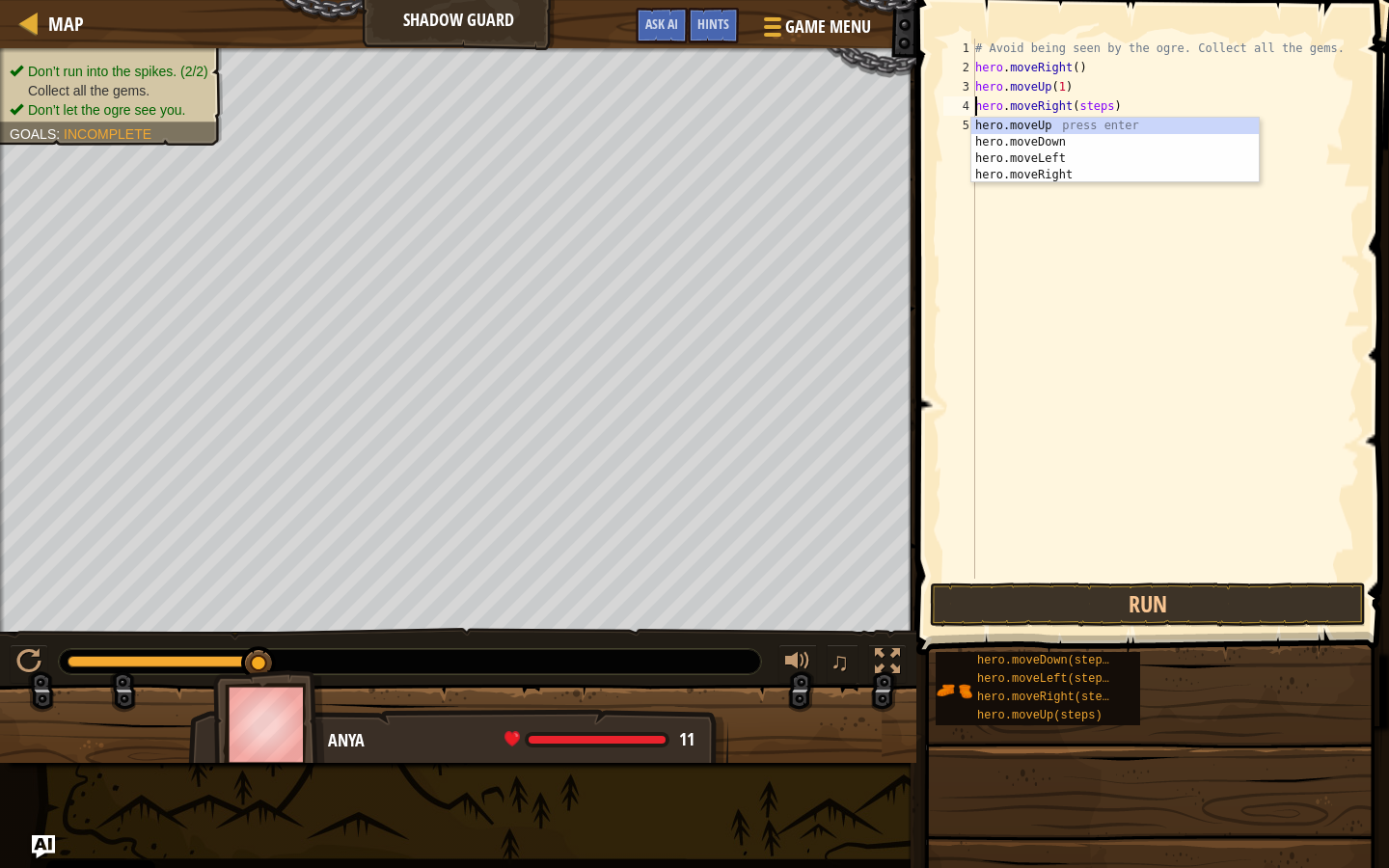
click at [1090, 108] on div "# Avoid being seen by the ogre. Collect all the gems. hero . moveRight ( ) hero…" at bounding box center [1166, 327] width 389 height 579
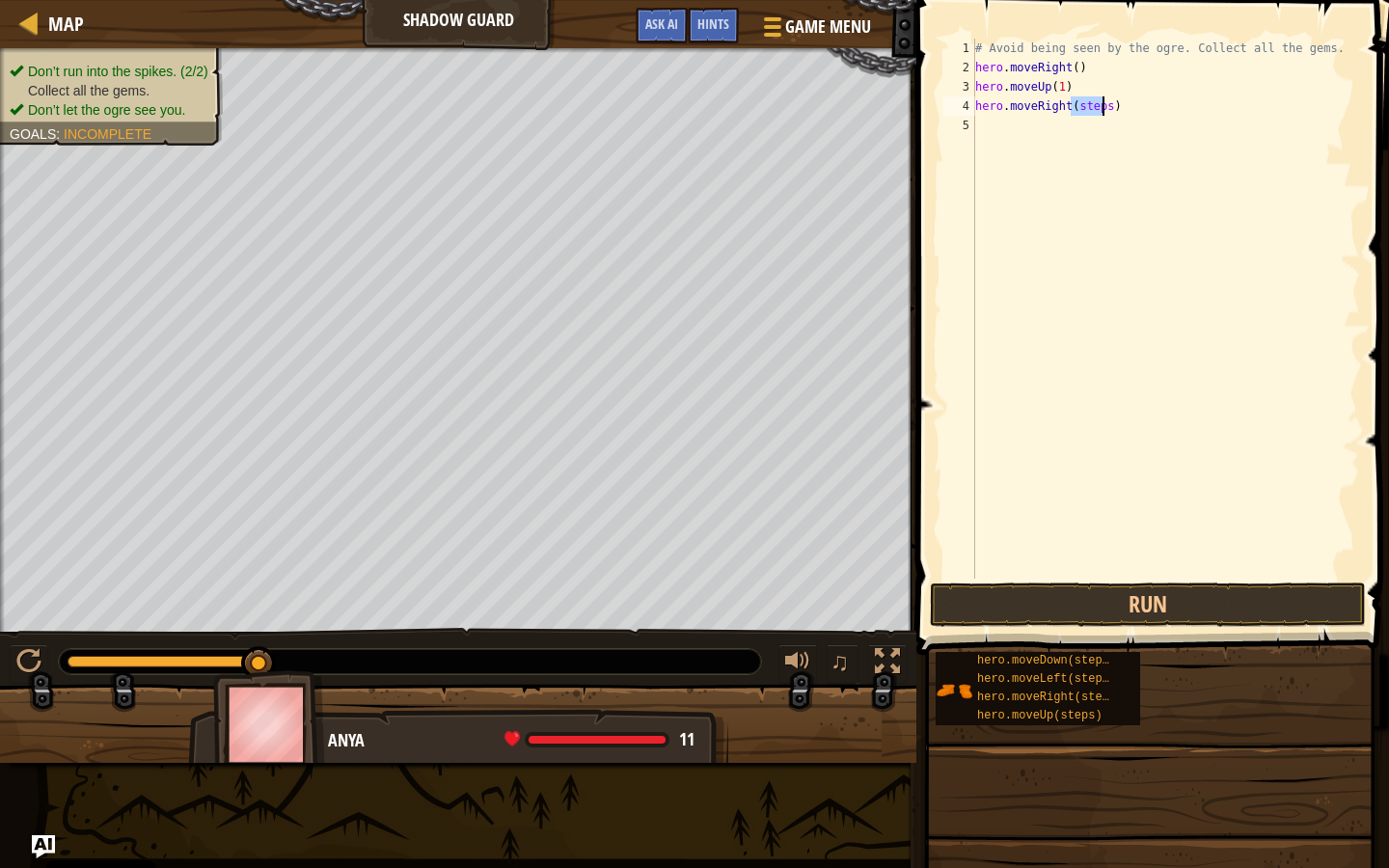
click at [1090, 108] on div "# Avoid being seen by the ogre. Collect all the gems. hero . moveRight ( ) hero…" at bounding box center [1166, 327] width 389 height 579
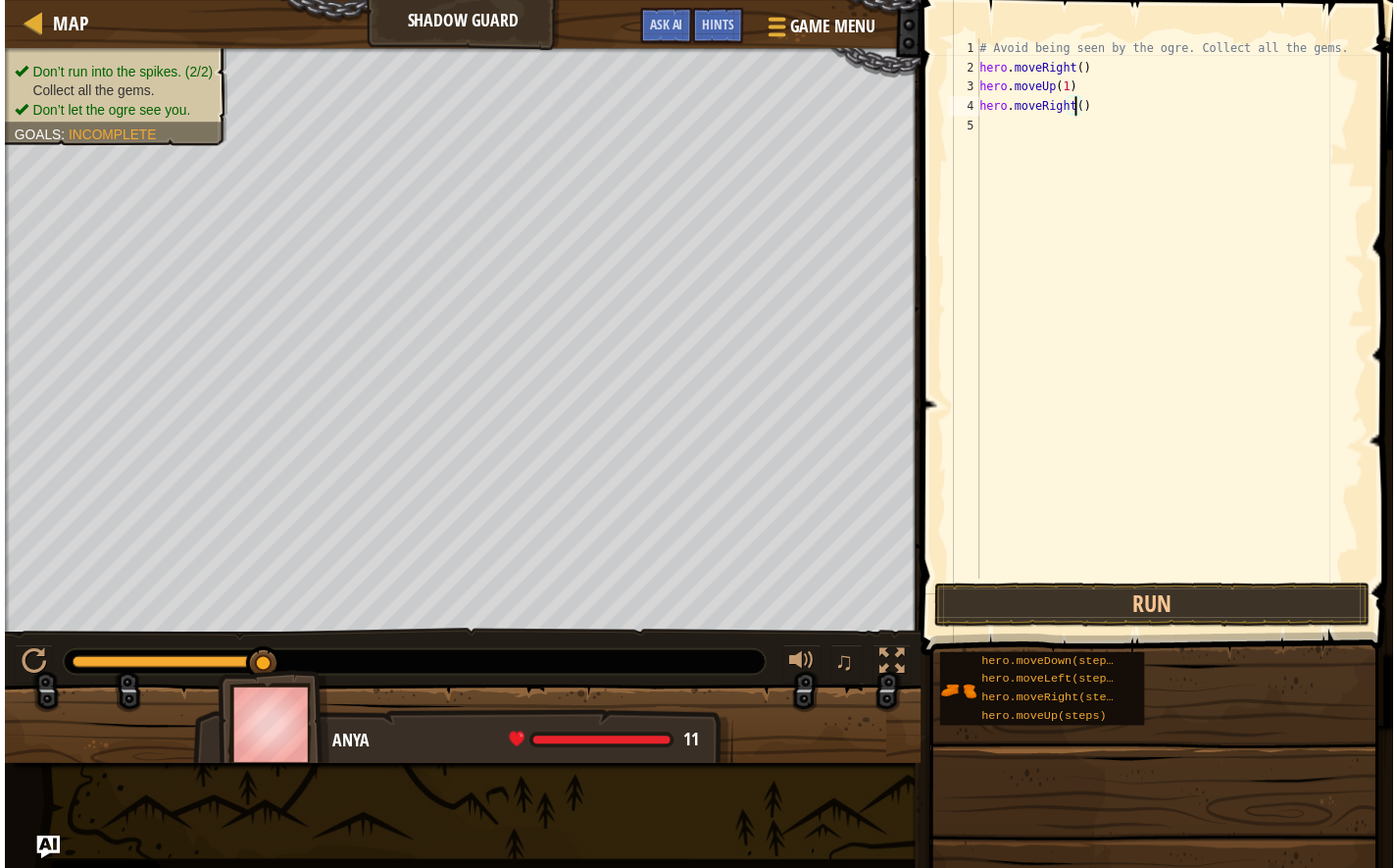
scroll to position [9, 8]
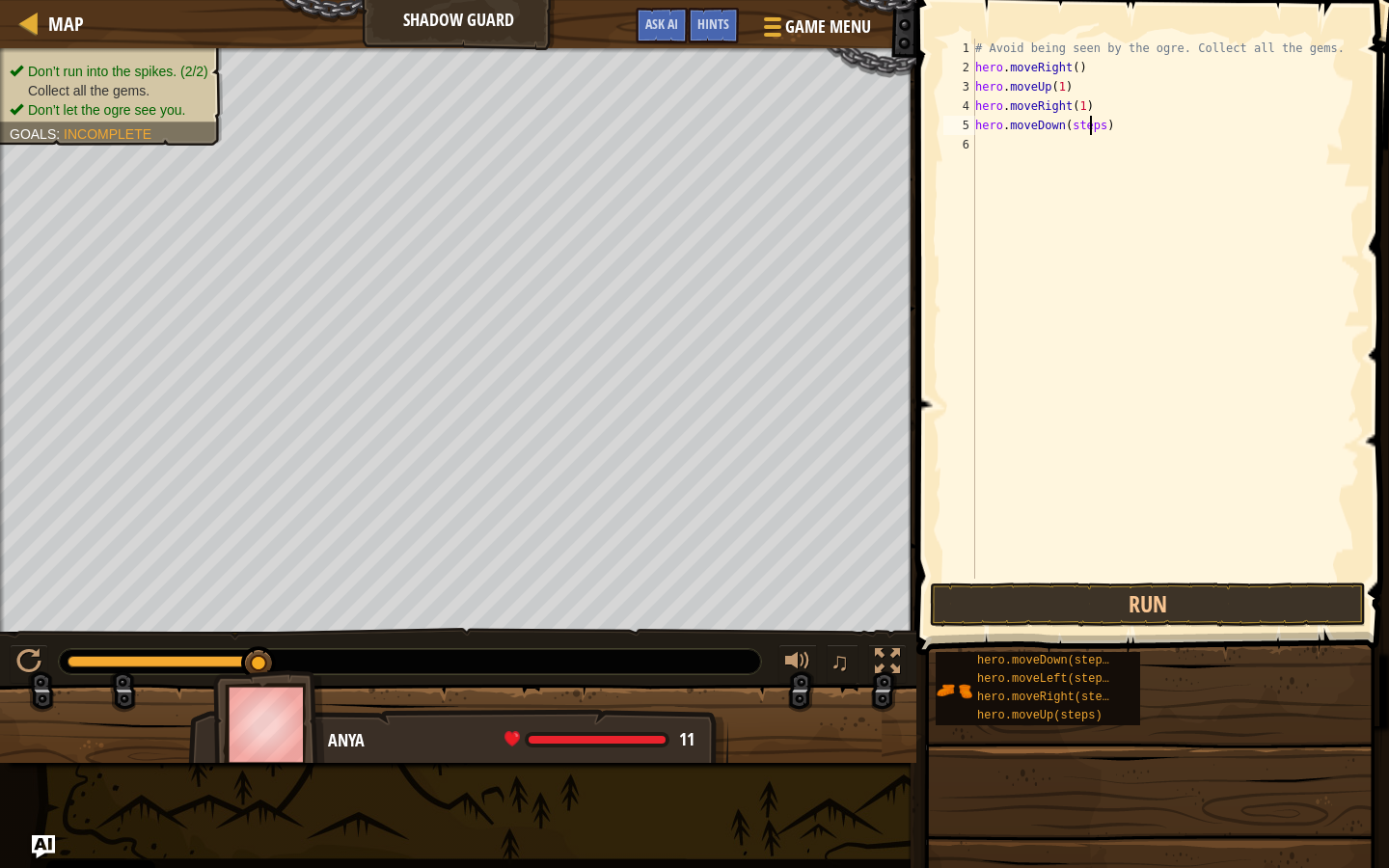
click at [1090, 127] on div "# Avoid being seen by the ogre. Collect all the gems. hero . moveRight ( ) hero…" at bounding box center [1166, 327] width 389 height 579
click at [1087, 132] on div "# Avoid being seen by the ogre. Collect all the gems. hero . moveRight ( ) hero…" at bounding box center [1166, 327] width 389 height 579
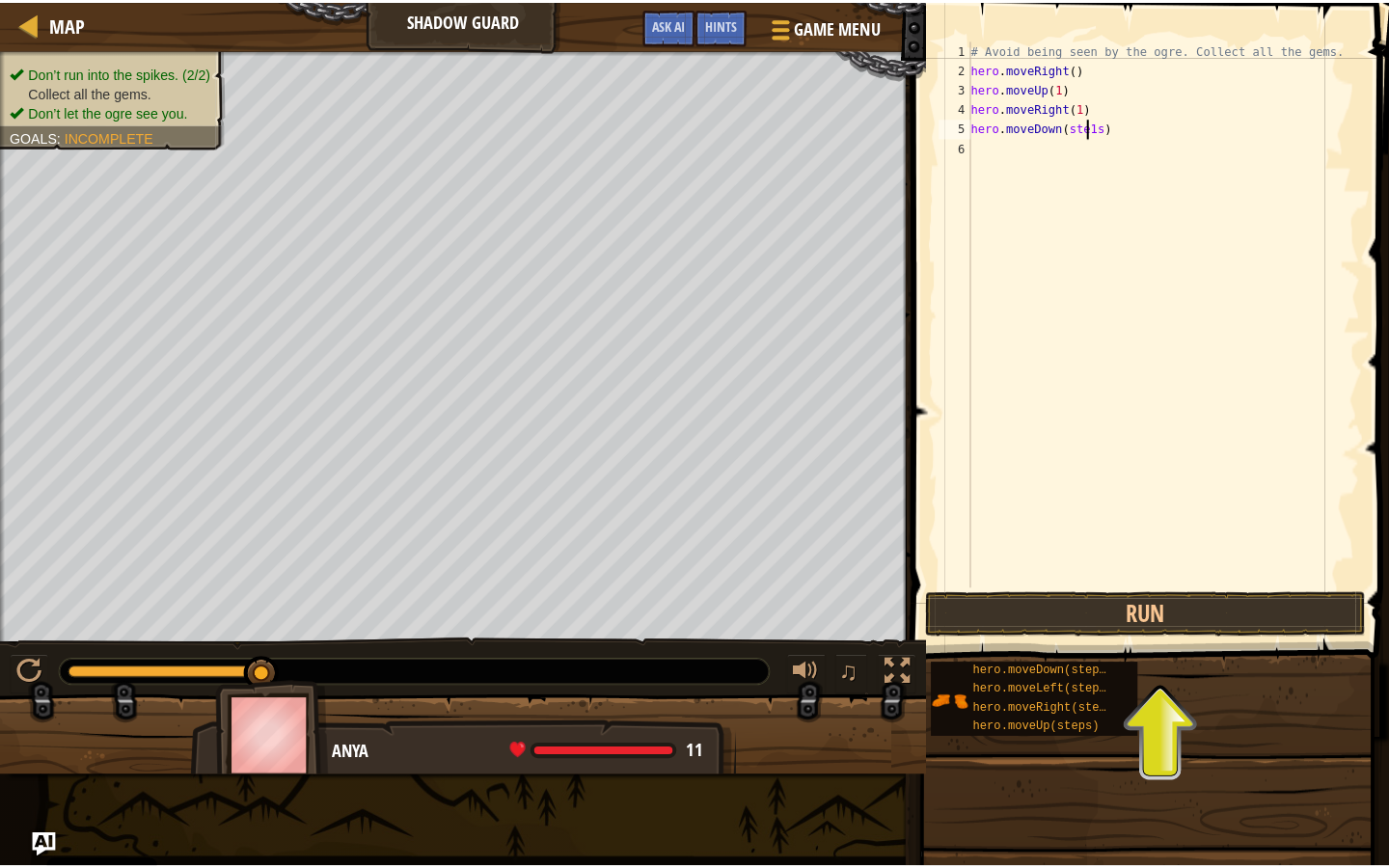
scroll to position [9, 10]
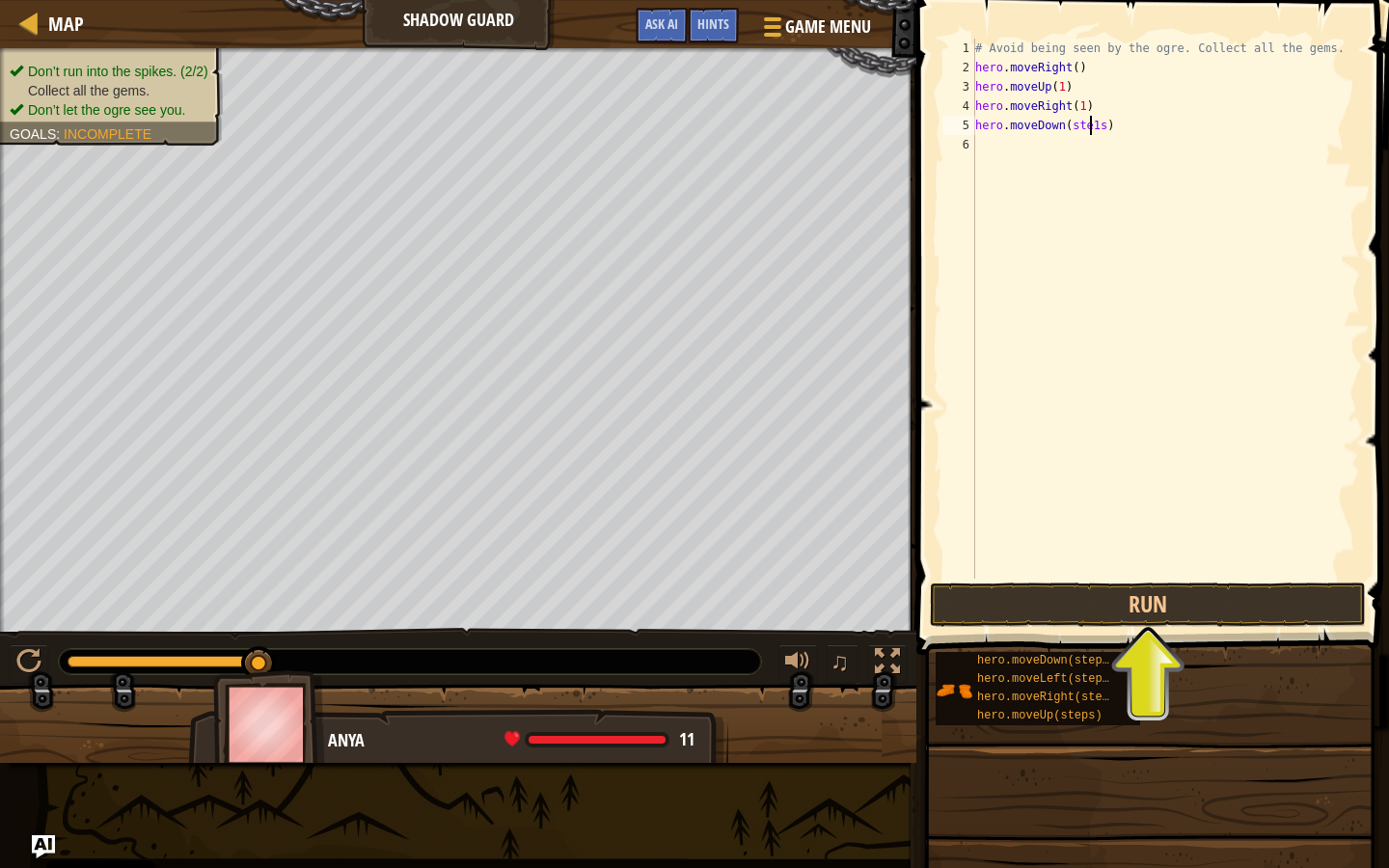
click at [1085, 116] on div "# Avoid being seen by the ogre. Collect all the gems. hero . moveRight ( ) hero…" at bounding box center [1166, 327] width 389 height 579
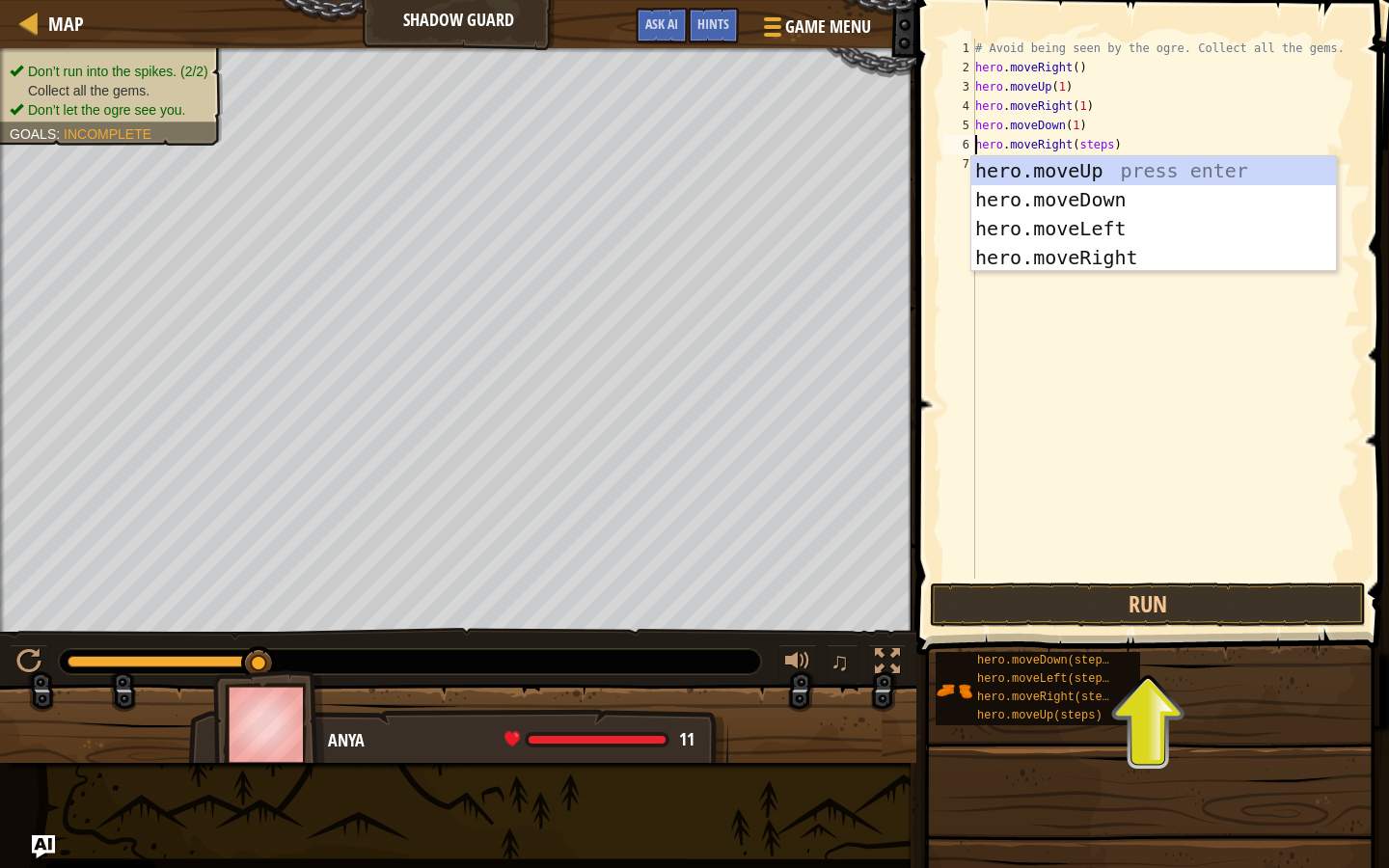
click at [1079, 145] on div "# Avoid being seen by the ogre. Collect all the gems. hero . moveRight ( ) hero…" at bounding box center [1166, 327] width 389 height 579
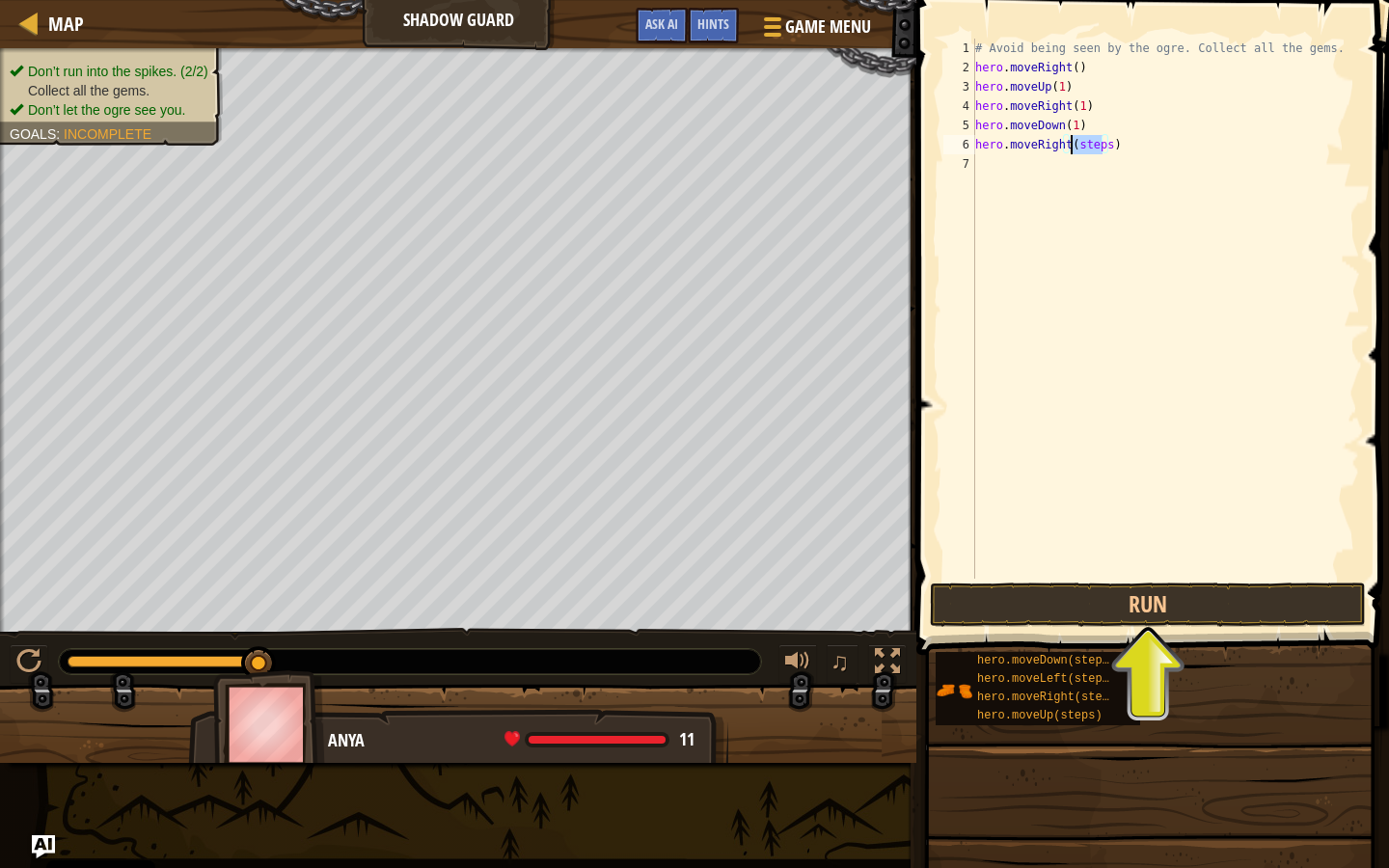
click at [1079, 145] on div "# Avoid being seen by the ogre. Collect all the gems. hero . moveRight ( ) hero…" at bounding box center [1166, 327] width 389 height 579
type textarea "hero.moveRight(1)"
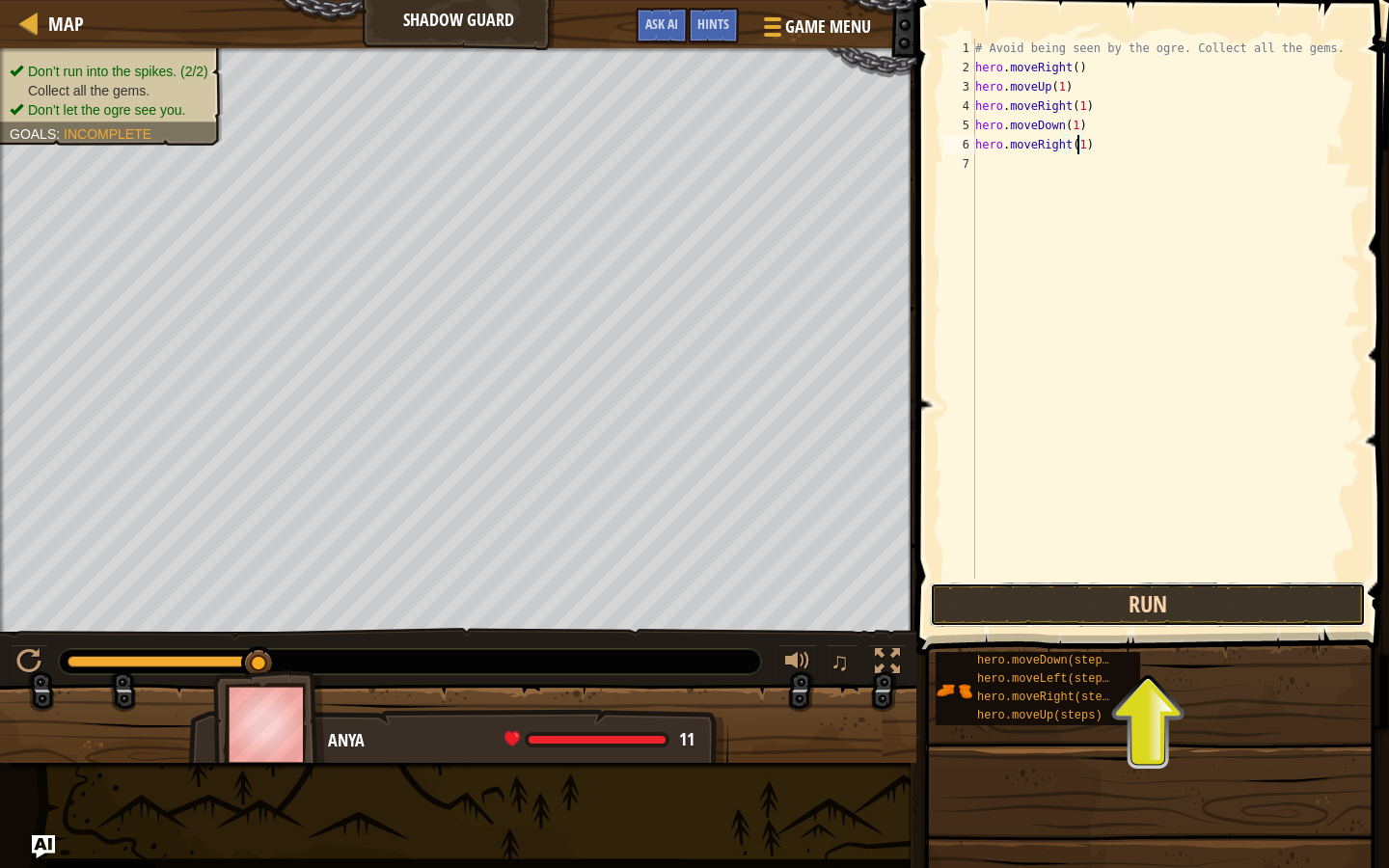
click at [1074, 611] on button "Run" at bounding box center [1147, 604] width 436 height 44
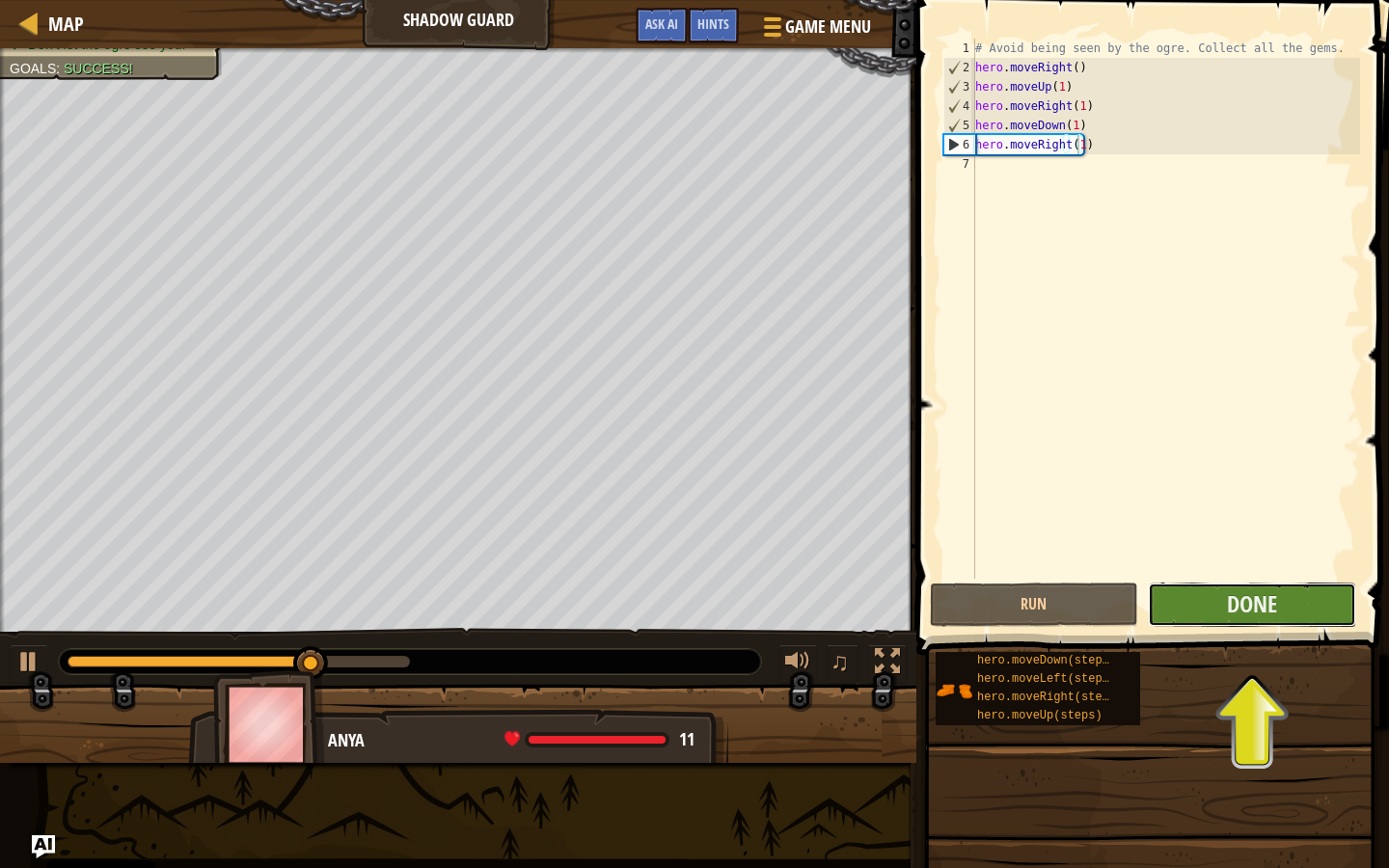
click at [1331, 599] on button "Done" at bounding box center [1252, 604] width 209 height 44
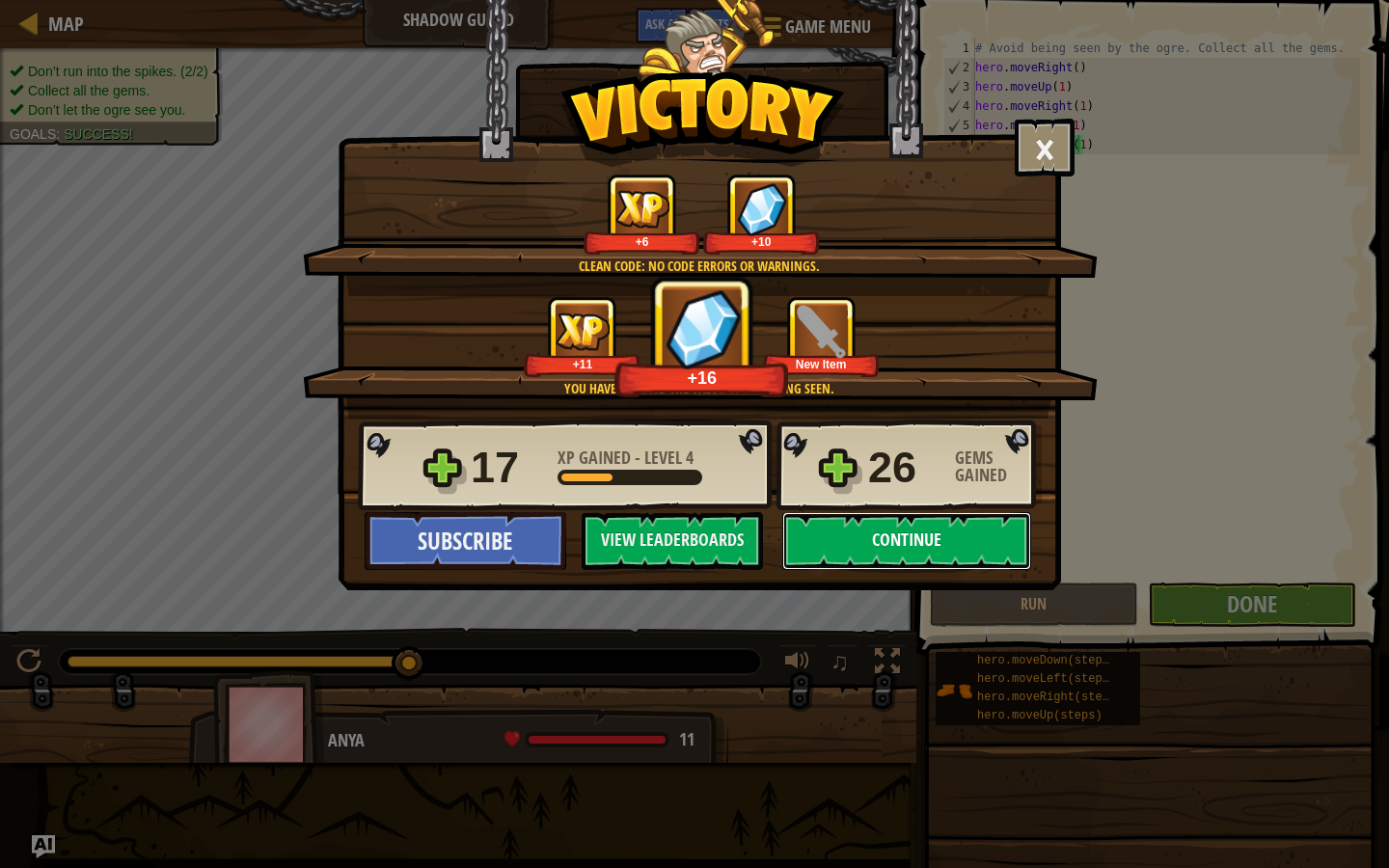
click at [879, 548] on button "Continue" at bounding box center [907, 541] width 249 height 58
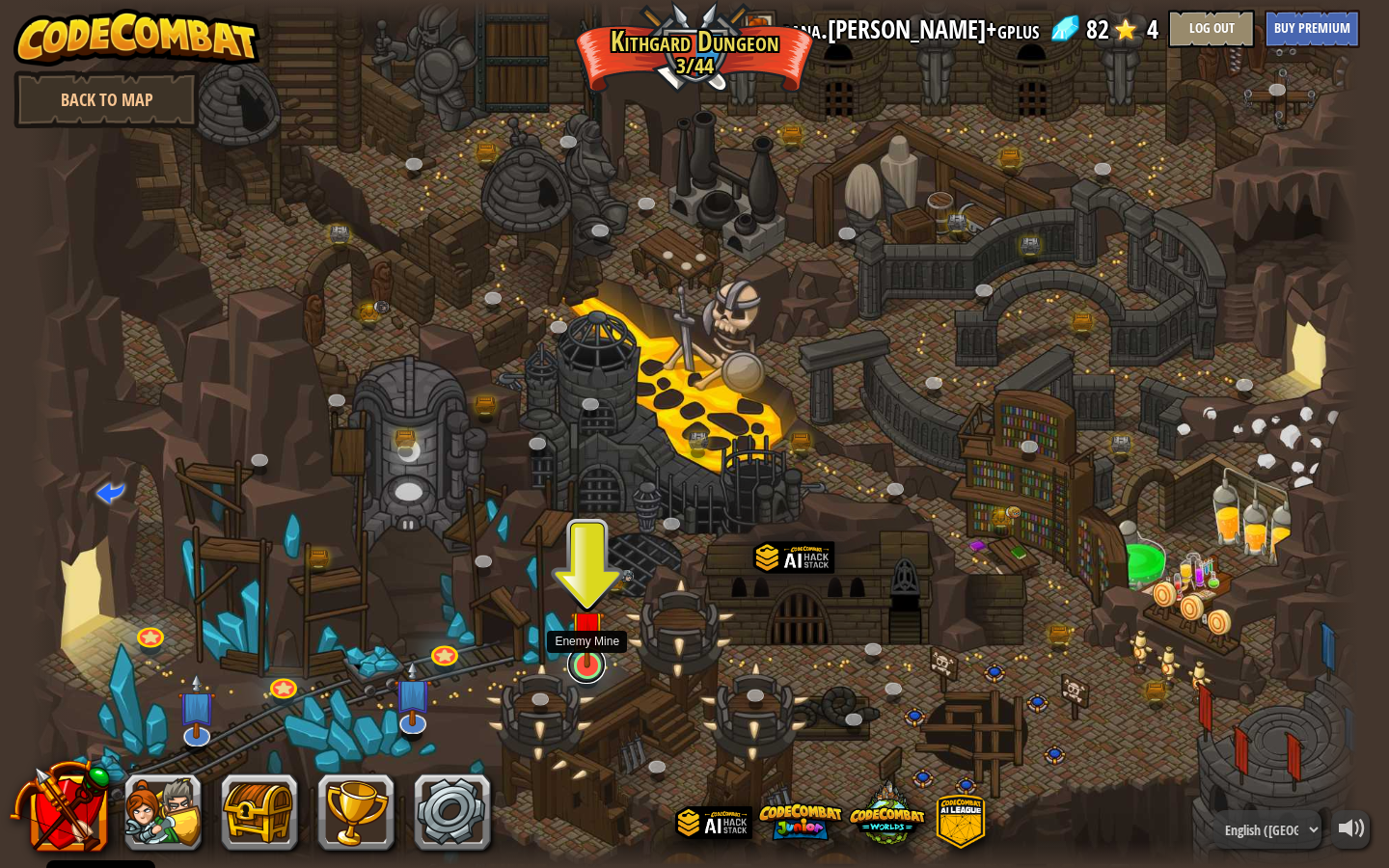
click at [597, 673] on link at bounding box center [586, 664] width 38 height 38
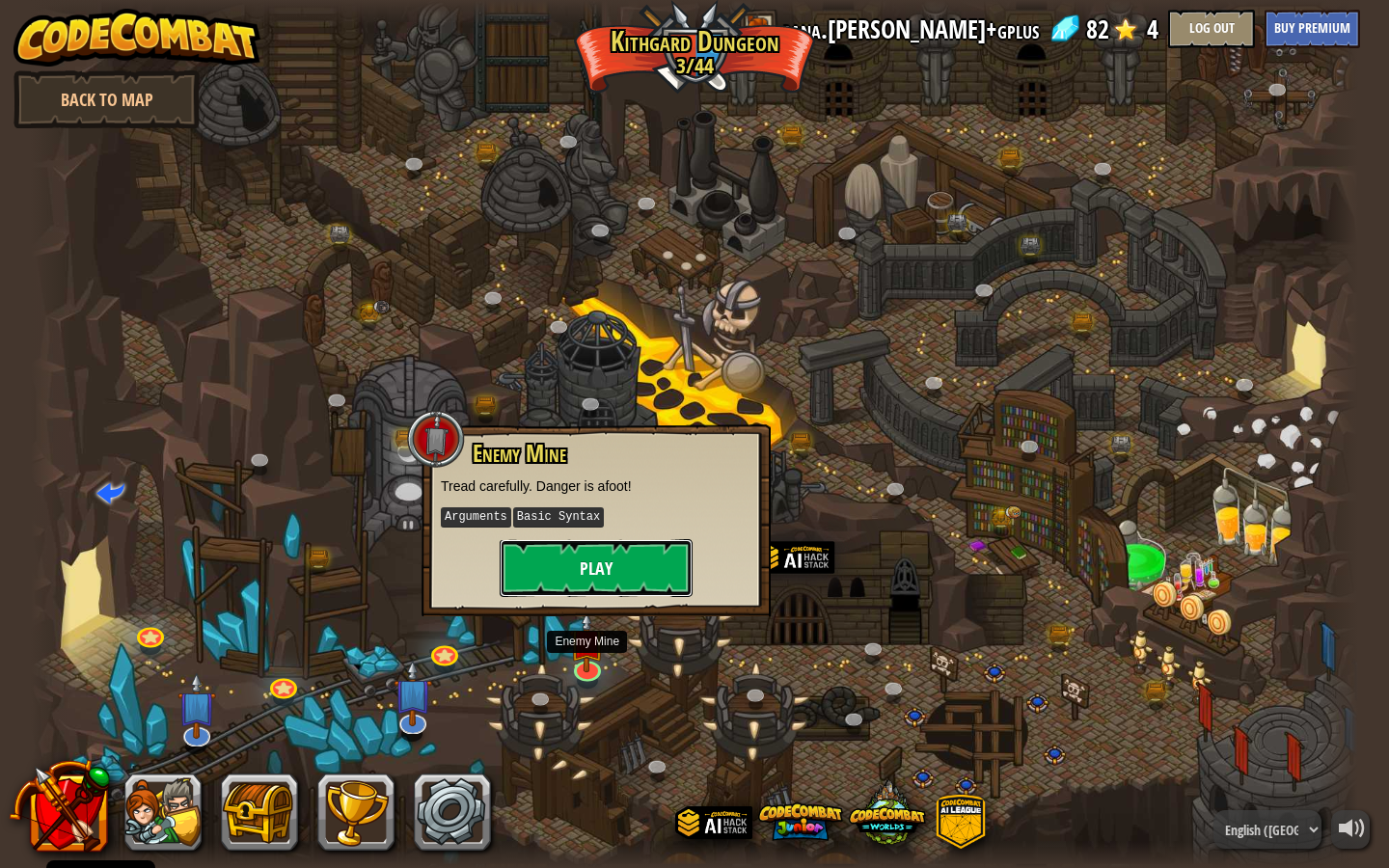
click at [626, 572] on button "Play" at bounding box center [596, 568] width 193 height 58
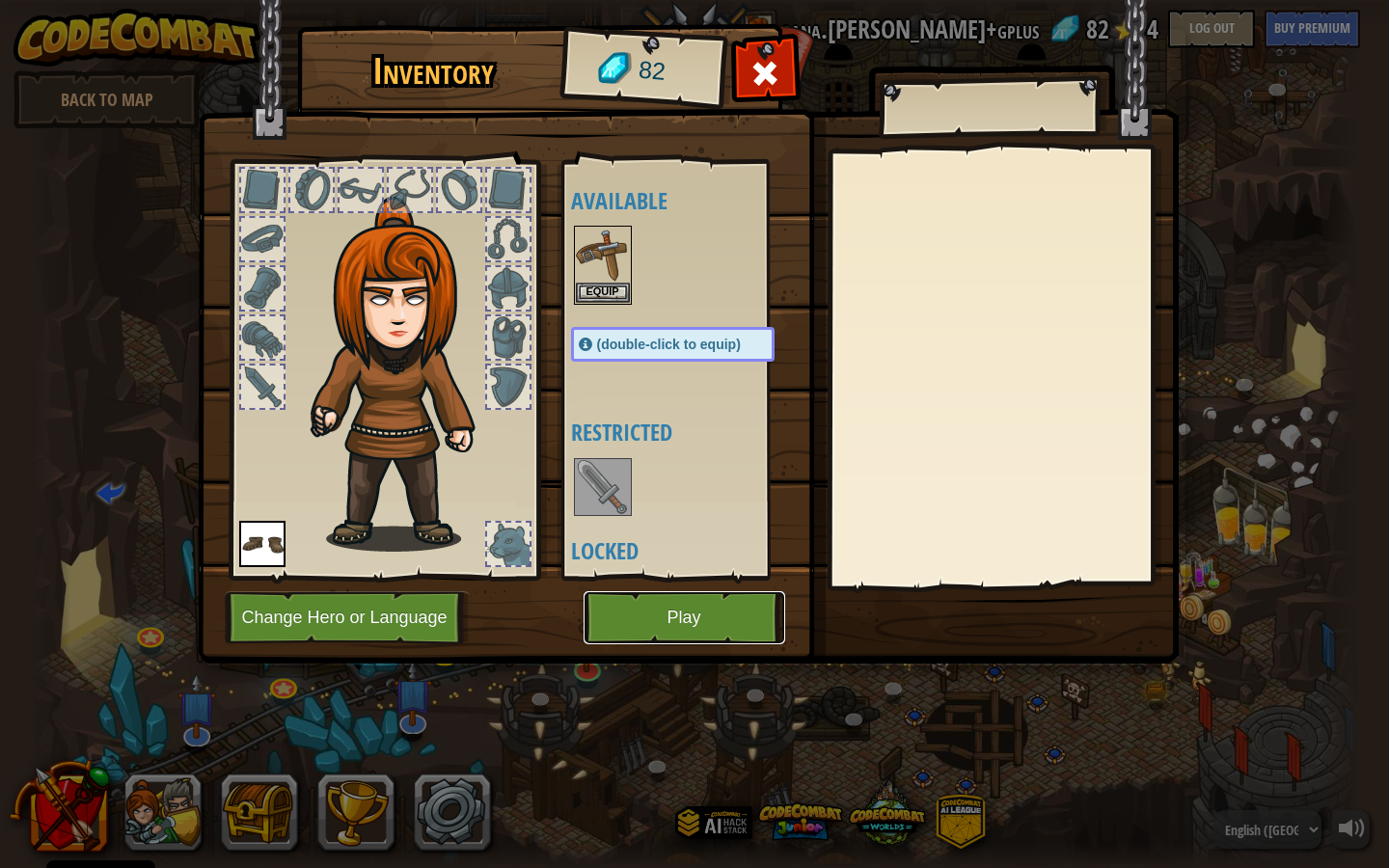
click at [644, 619] on button "Play" at bounding box center [685, 618] width 202 height 53
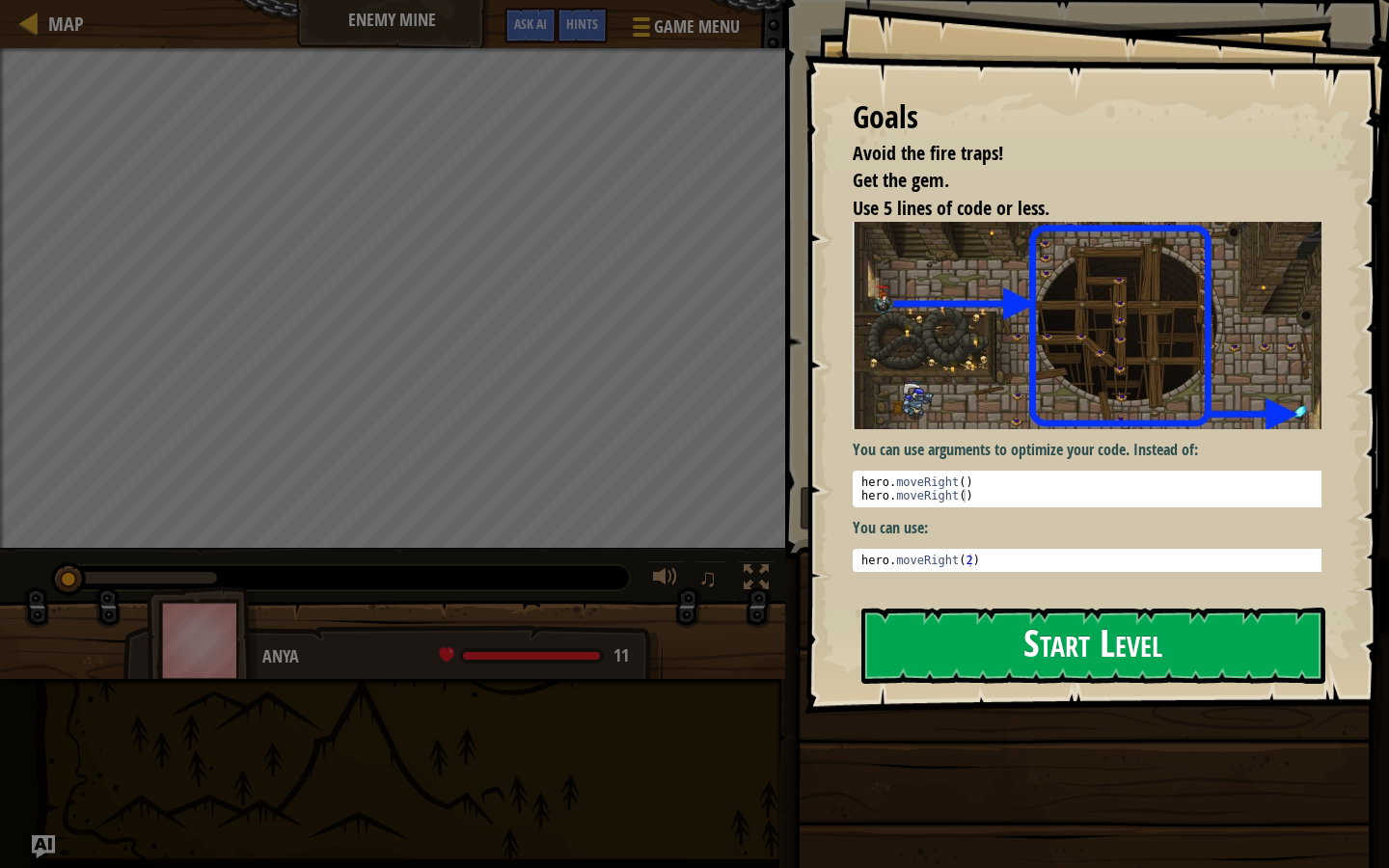
click at [1054, 647] on button "Start Level" at bounding box center [1093, 646] width 464 height 76
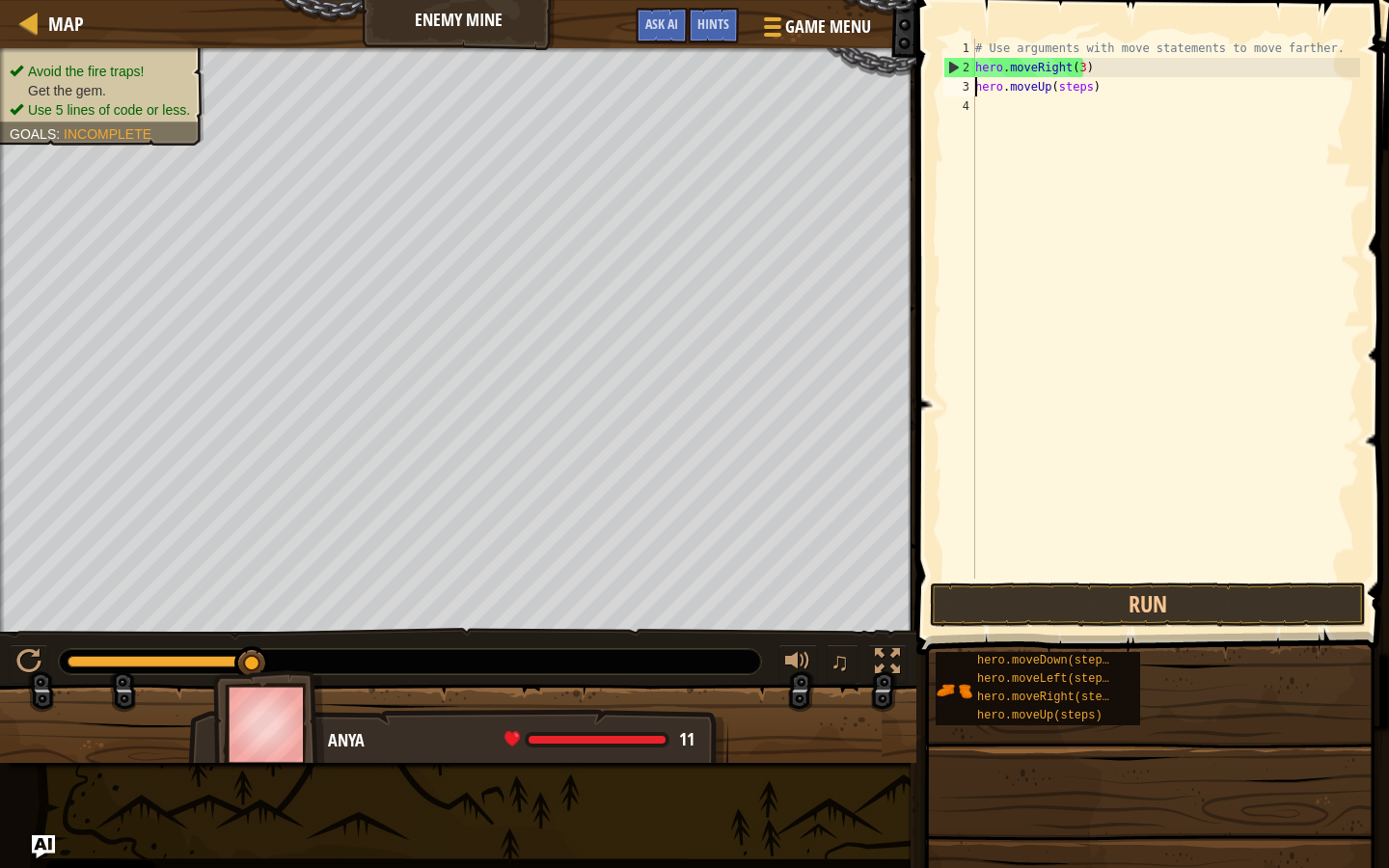
click at [1062, 88] on div "# Use arguments with move statements to move farther. hero . moveRight ( 3 ) he…" at bounding box center [1166, 327] width 389 height 579
click at [1078, 103] on div "# Use arguments with move statements to move farther. hero . moveRight ( 3 ) he…" at bounding box center [1166, 327] width 389 height 579
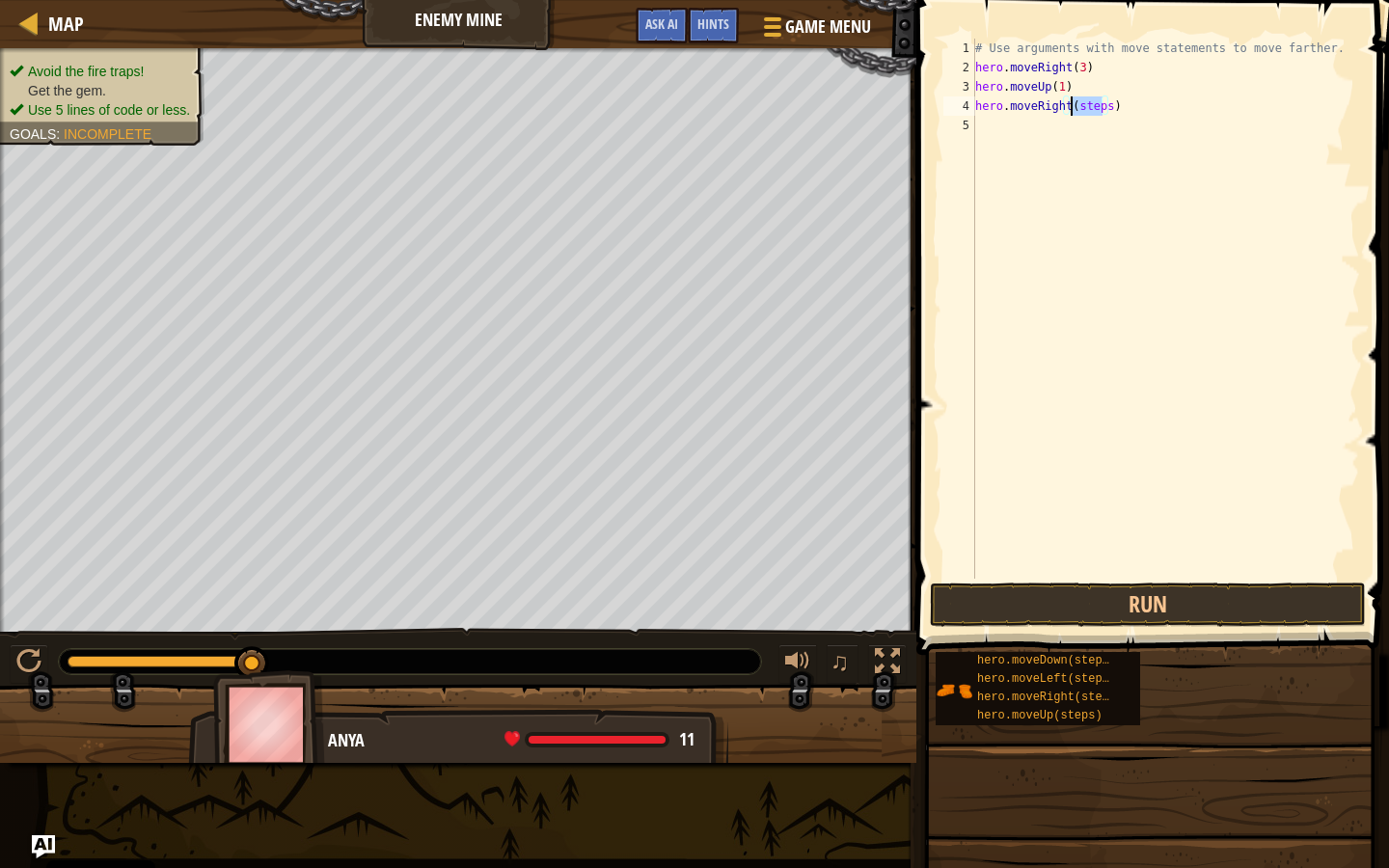
scroll to position [9, 8]
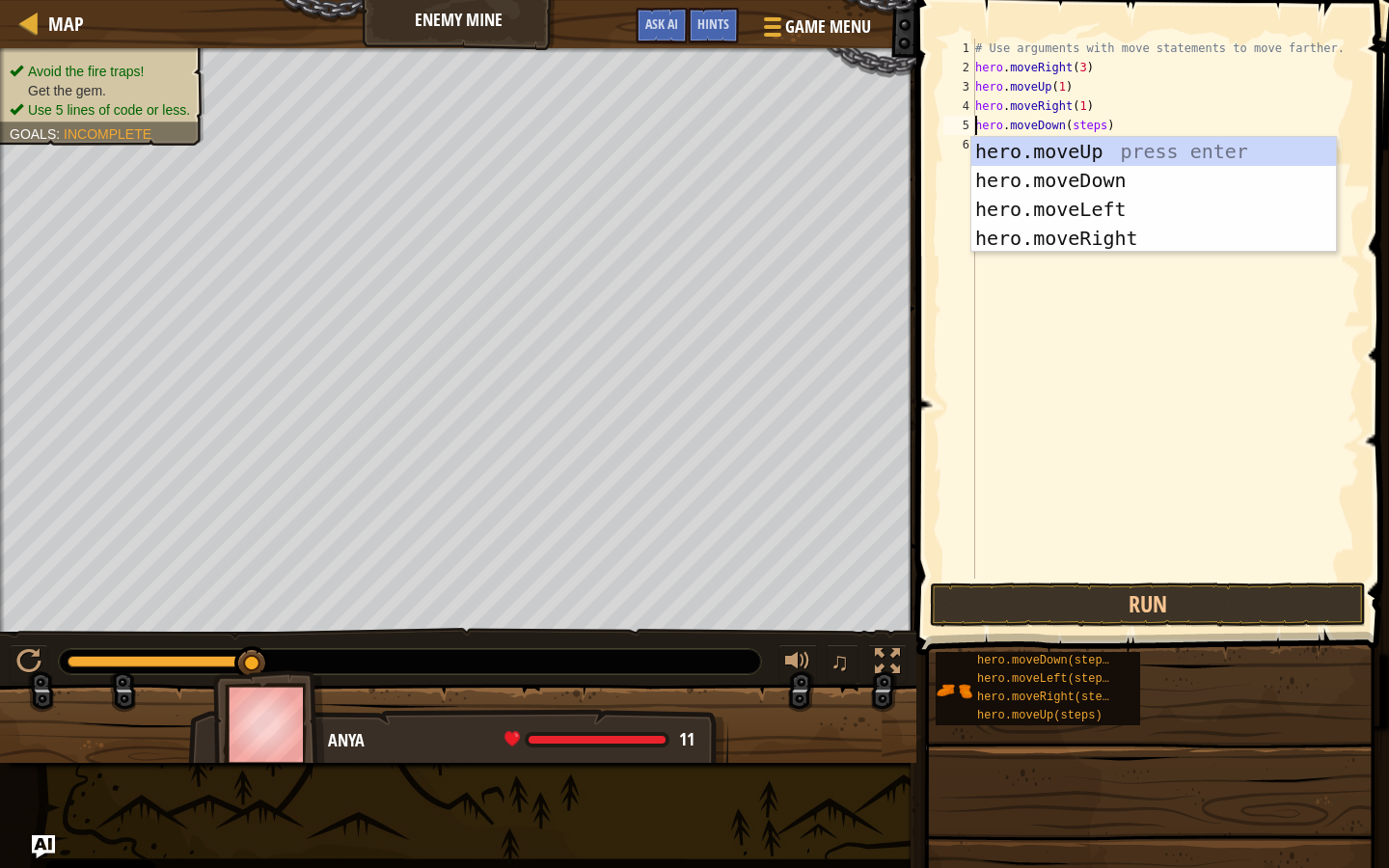
click at [1084, 127] on div "# Use arguments with move statements to move farther. hero . moveRight ( 3 ) he…" at bounding box center [1166, 327] width 389 height 579
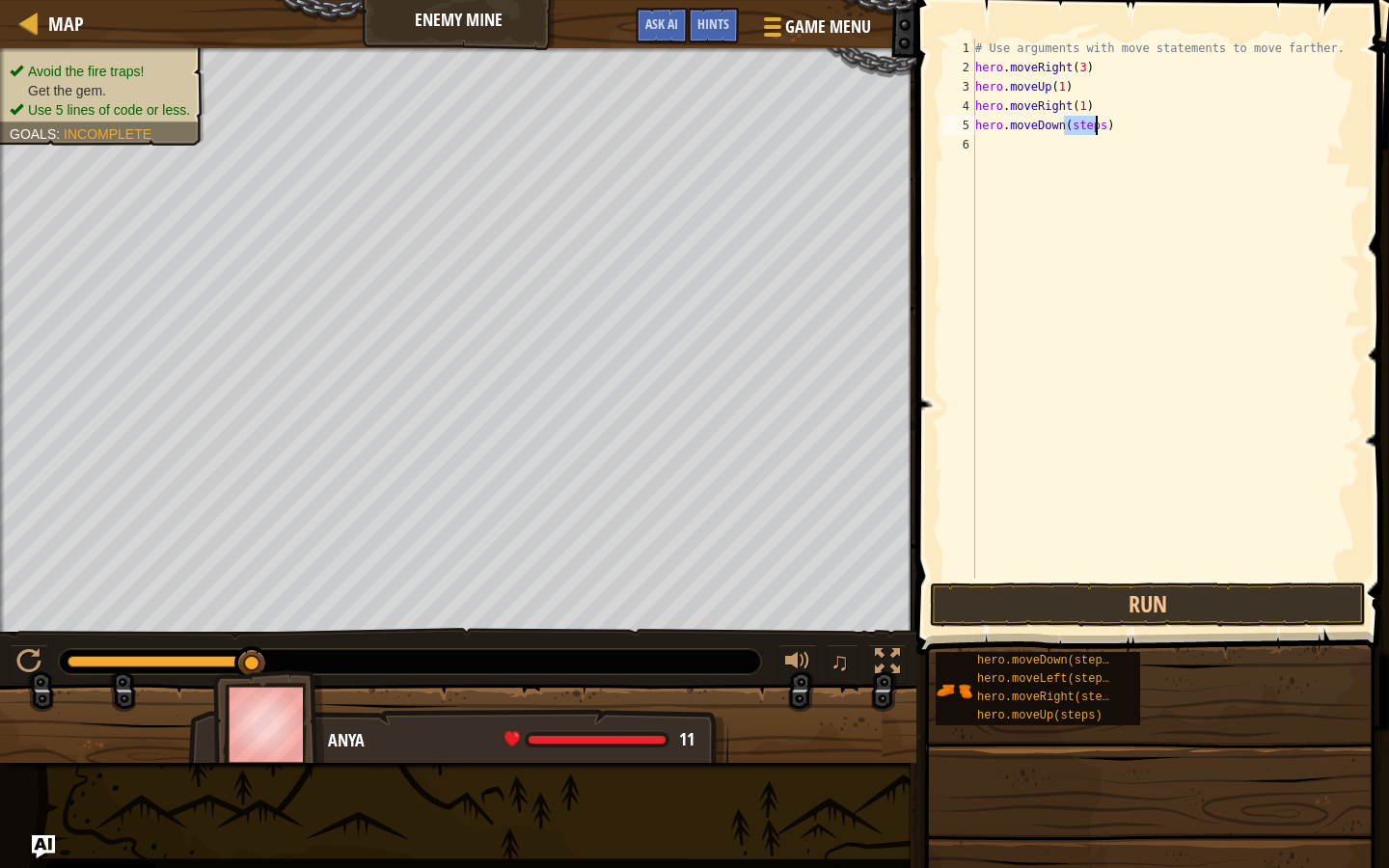
click at [1085, 127] on div "# Use arguments with move statements to move farther. hero . moveRight ( 3 ) he…" at bounding box center [1166, 327] width 389 height 579
click at [1088, 147] on div "# Use arguments with move statements to move farther. hero . moveRight ( 3 ) he…" at bounding box center [1166, 327] width 389 height 579
click at [1088, 146] on div "# Use arguments with move statements to move farther. hero . moveRight ( 3 ) he…" at bounding box center [1166, 327] width 389 height 579
type textarea "hero.moveRight(3)"
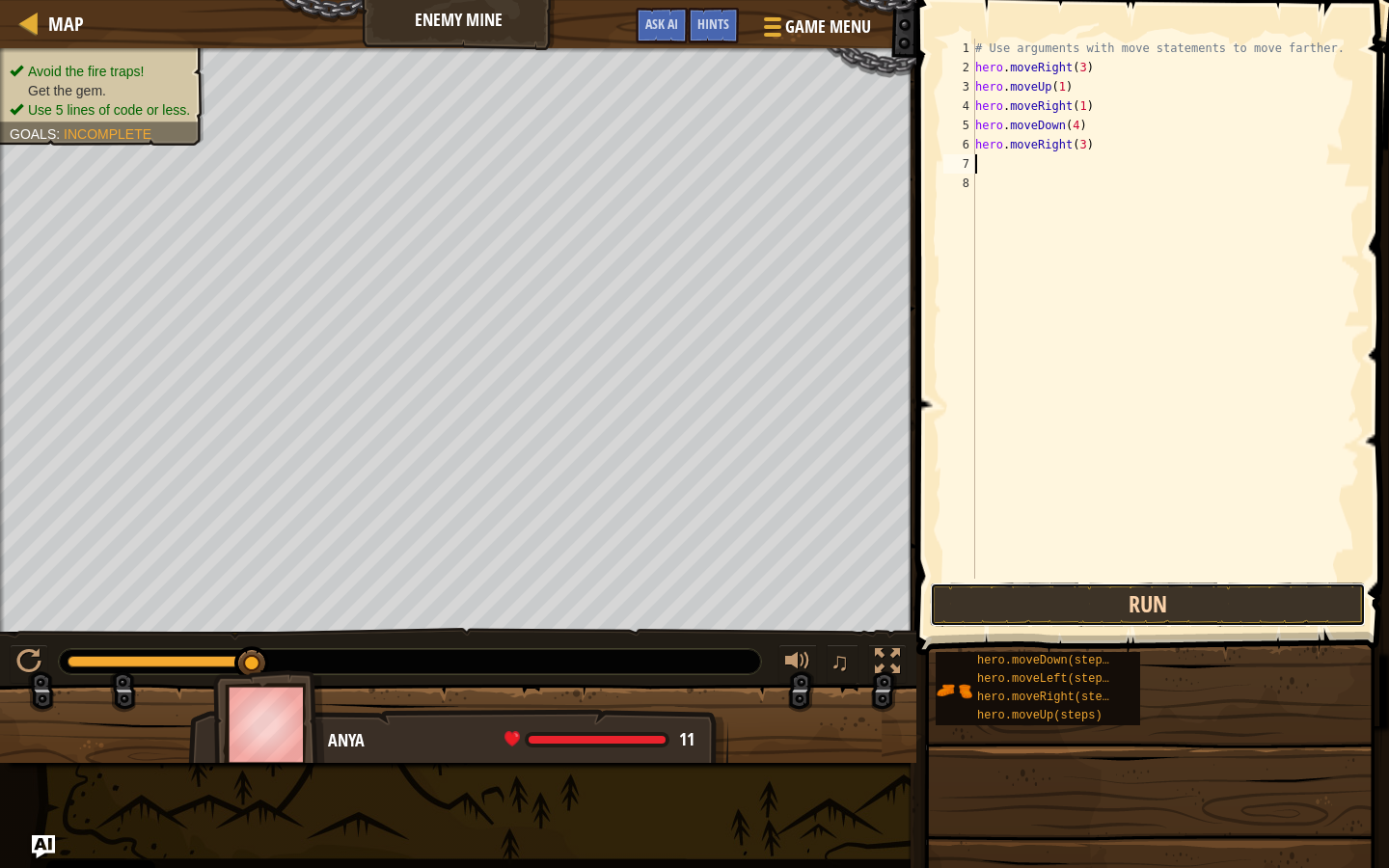
click at [1171, 586] on button "Run" at bounding box center [1147, 604] width 436 height 44
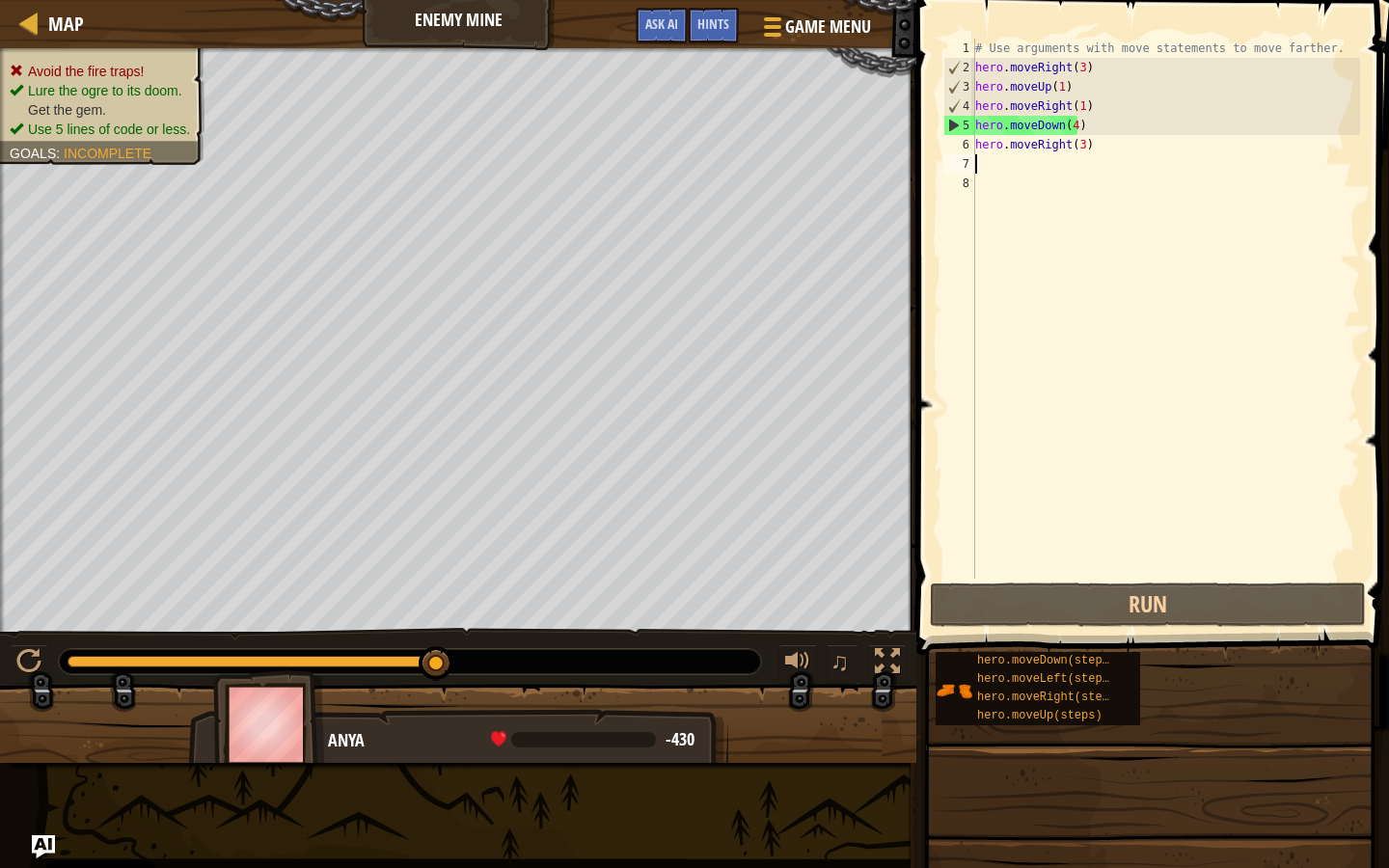
click at [1074, 124] on div "# Use arguments with move statements to move farther. hero . moveRight ( 3 ) he…" at bounding box center [1166, 327] width 389 height 579
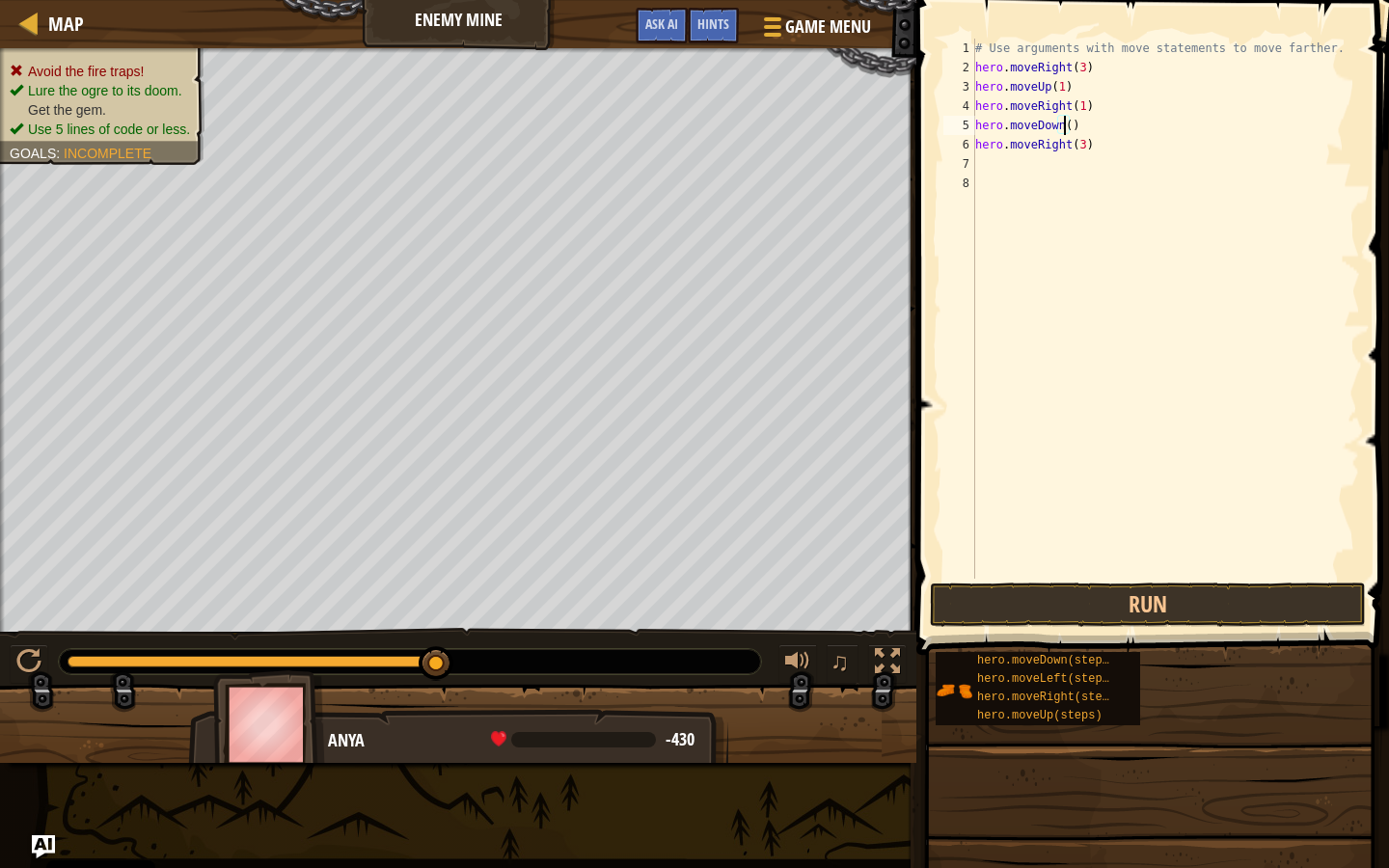
scroll to position [9, 8]
type textarea "hero.moveDown(3)"
click at [1153, 611] on button "Run" at bounding box center [1147, 604] width 436 height 44
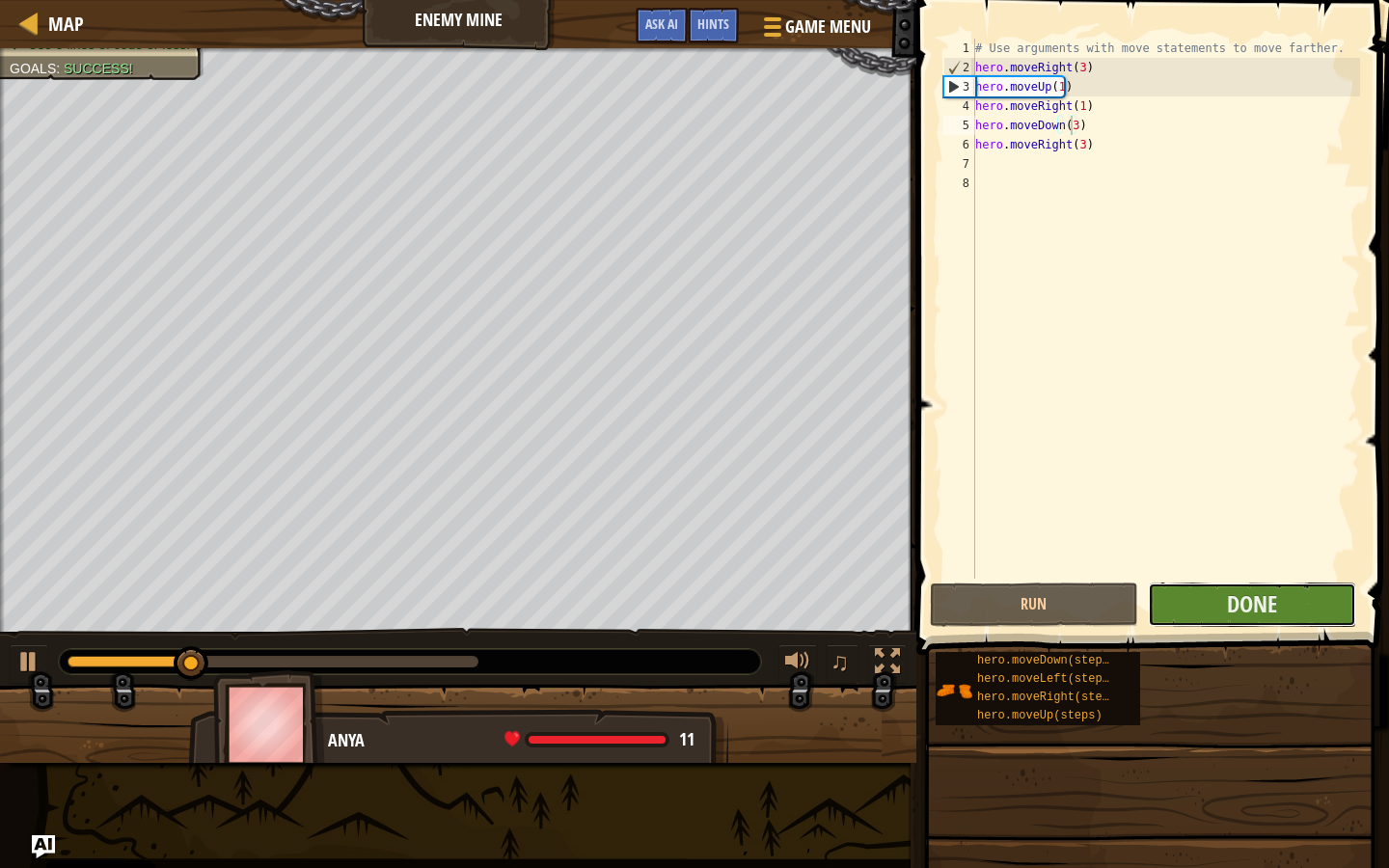
click at [1158, 602] on button "Done" at bounding box center [1252, 604] width 209 height 44
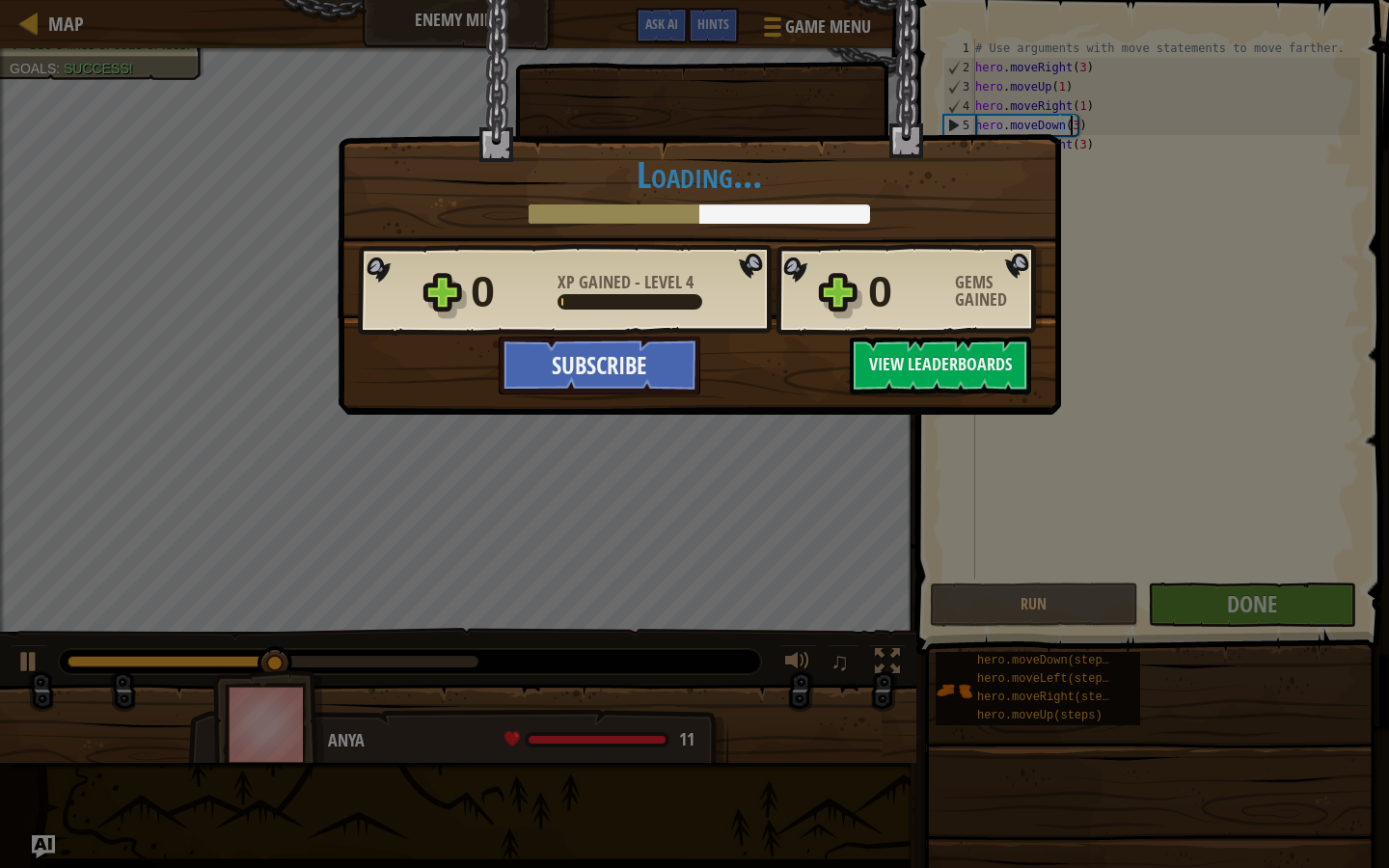
click at [873, 451] on div "× Nice moves! How fun was this level? Tell us more! Loading... Reticulating Spl…" at bounding box center [694, 434] width 1389 height 868
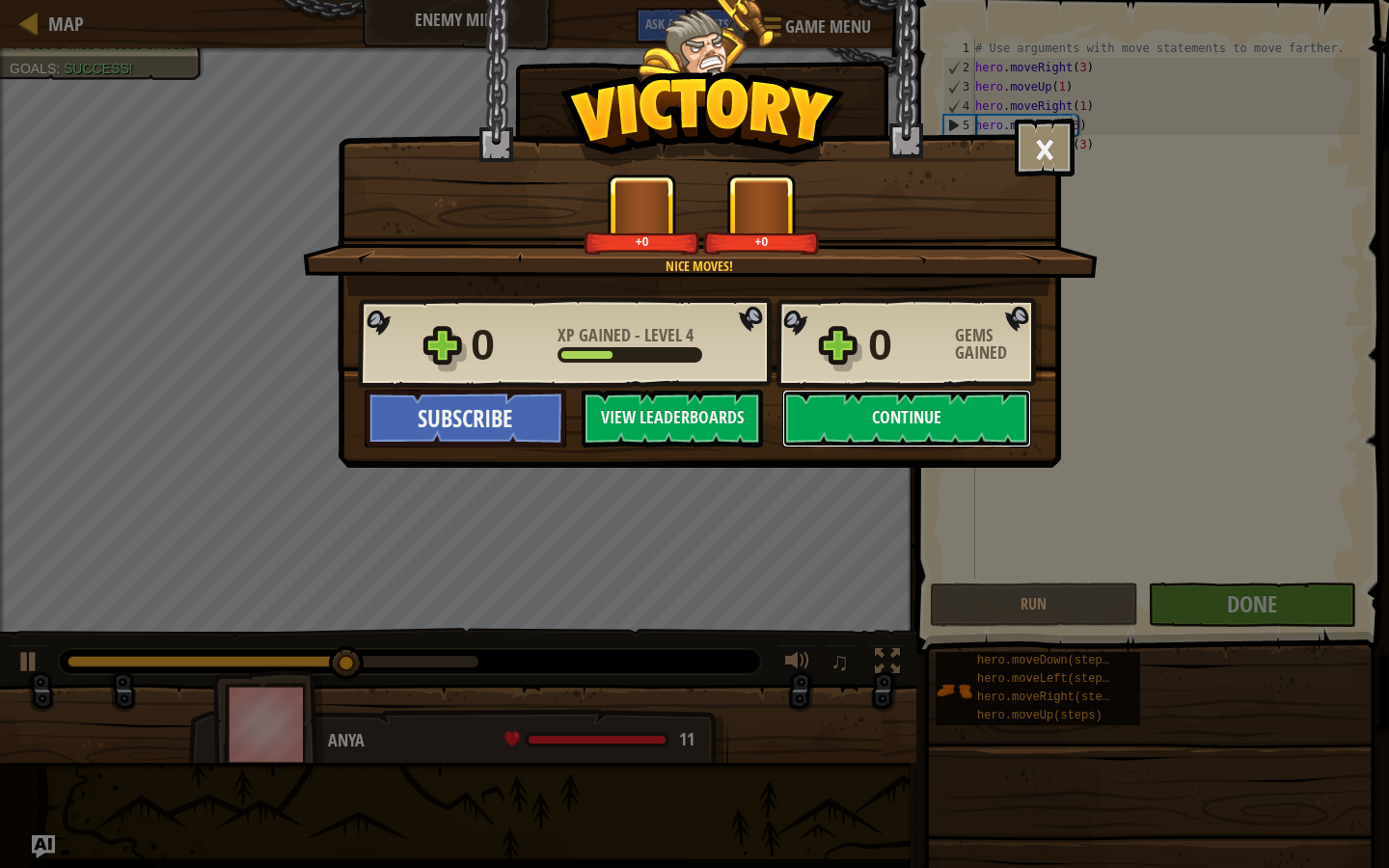
click at [868, 412] on button "Continue" at bounding box center [907, 418] width 249 height 58
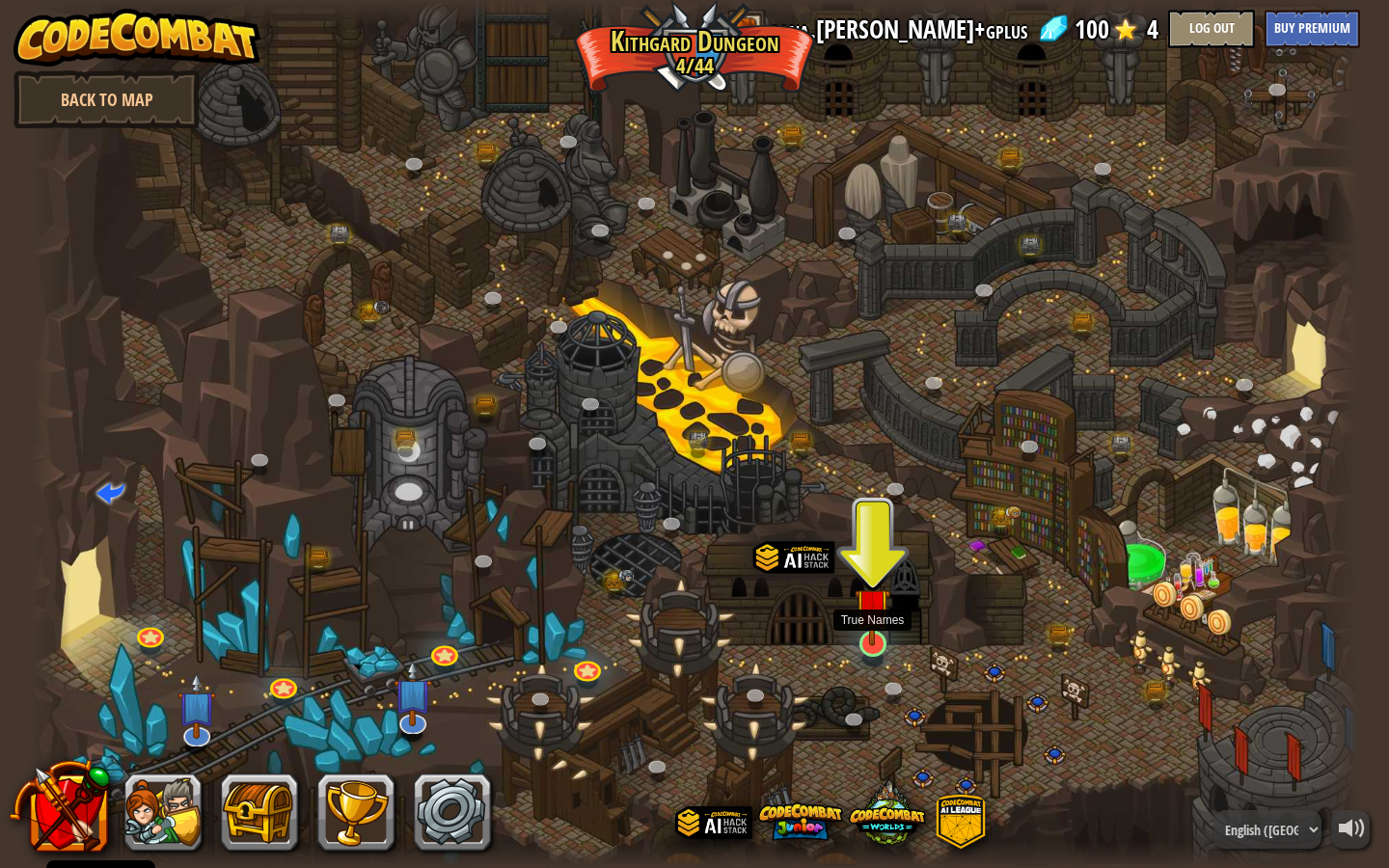
click at [869, 649] on div at bounding box center [873, 645] width 27 height 27
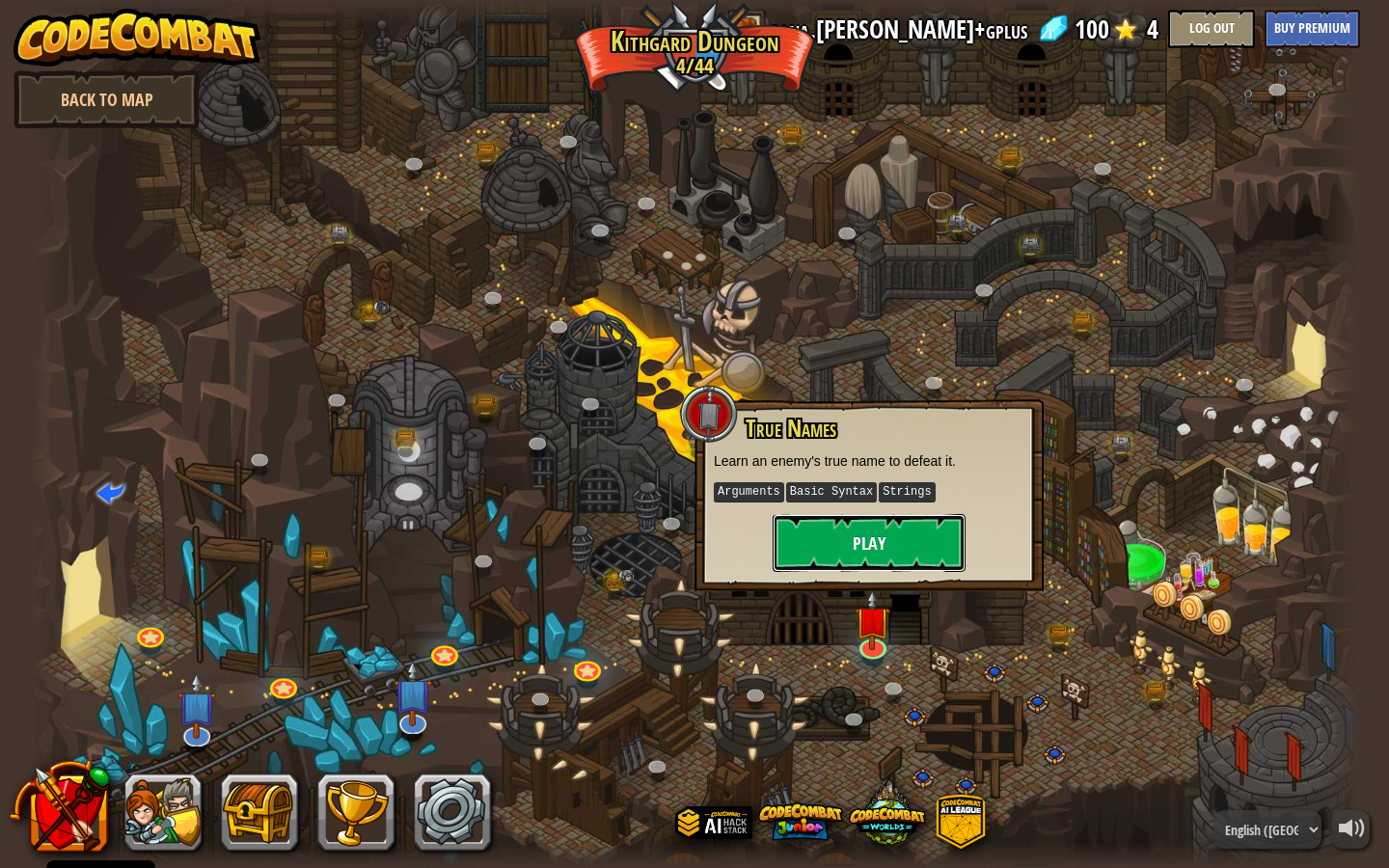
click at [895, 556] on button "Play" at bounding box center [869, 543] width 193 height 58
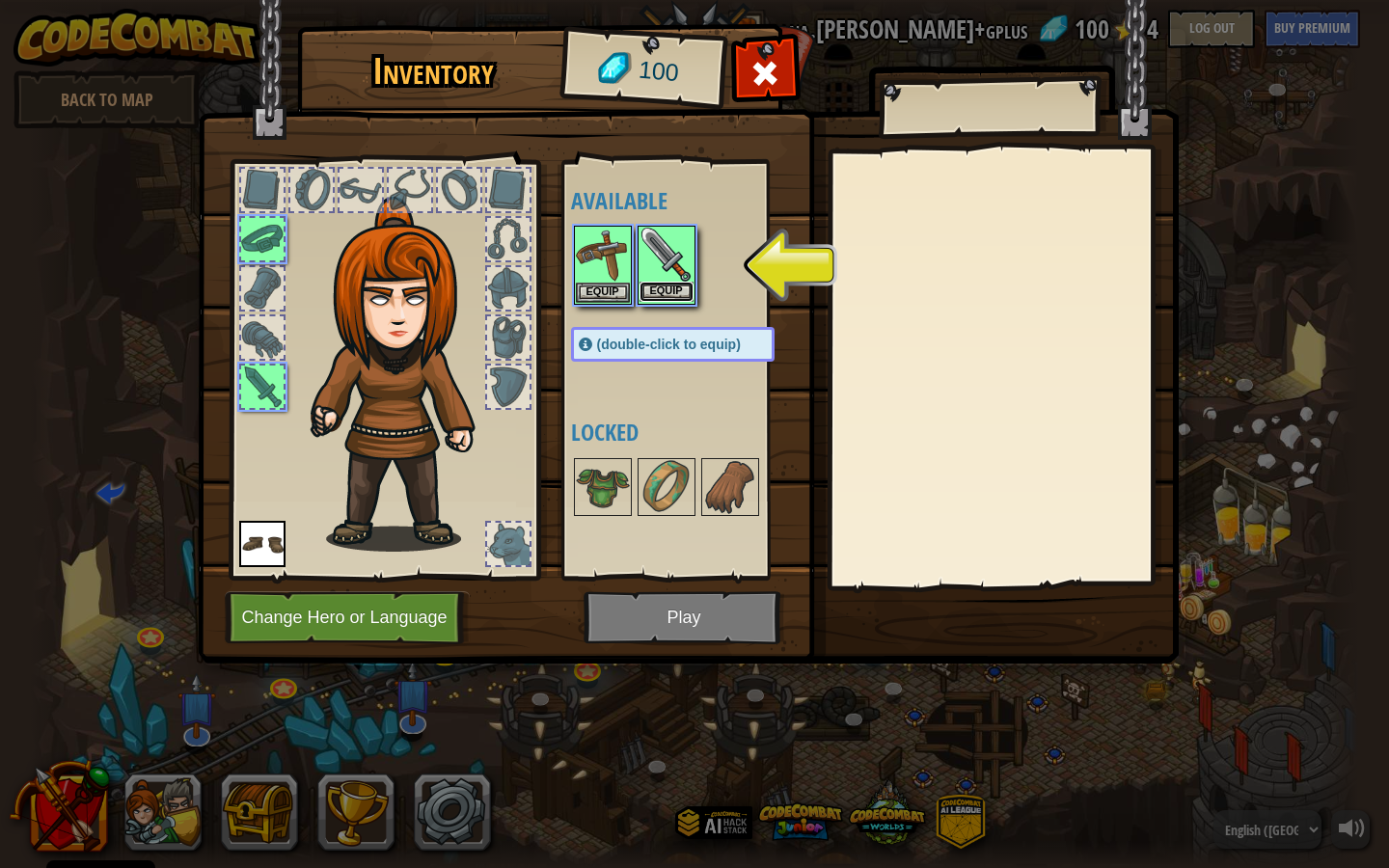
click at [679, 283] on button "Equip" at bounding box center [666, 292] width 54 height 21
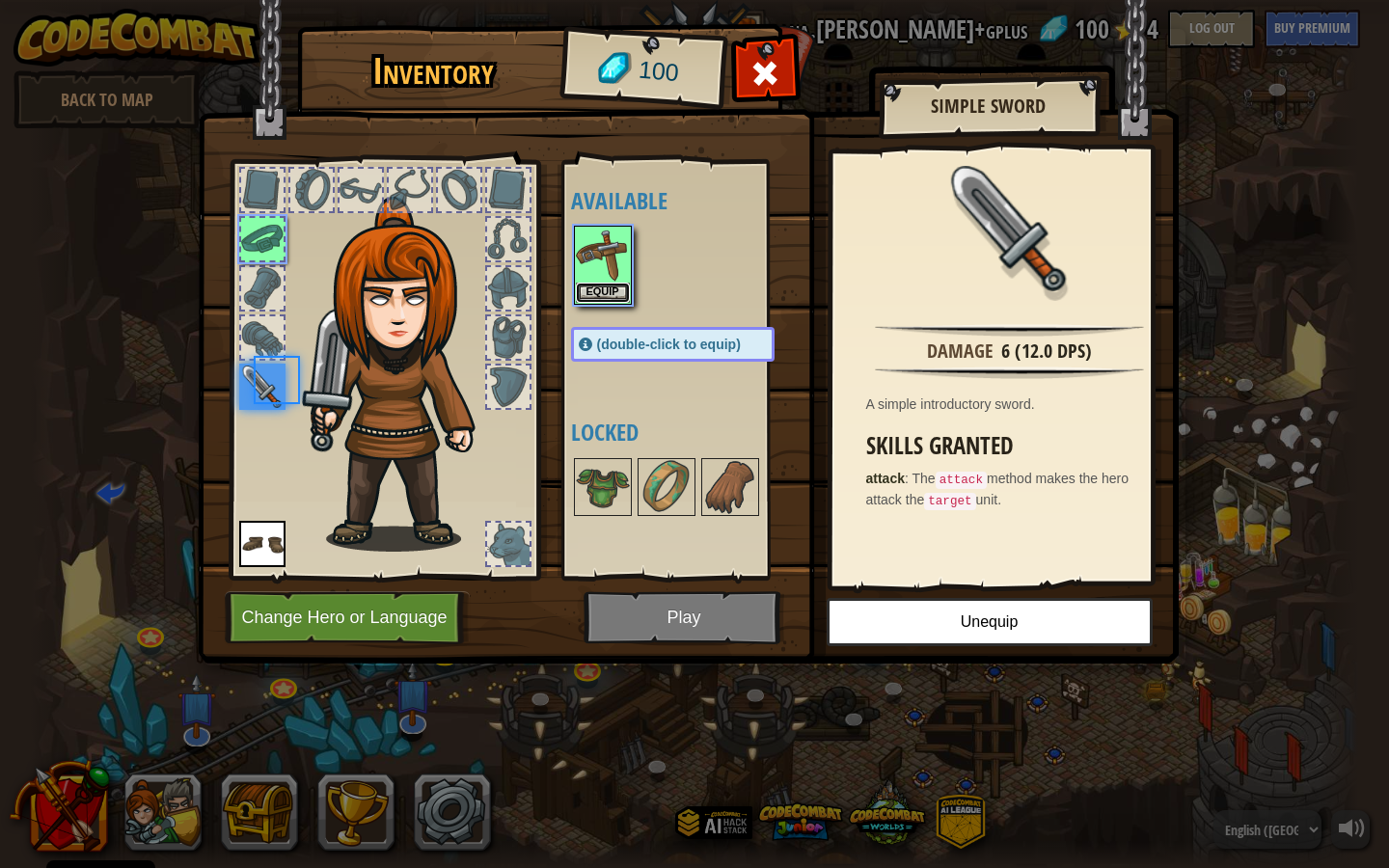
click at [619, 292] on button "Equip" at bounding box center [602, 293] width 54 height 21
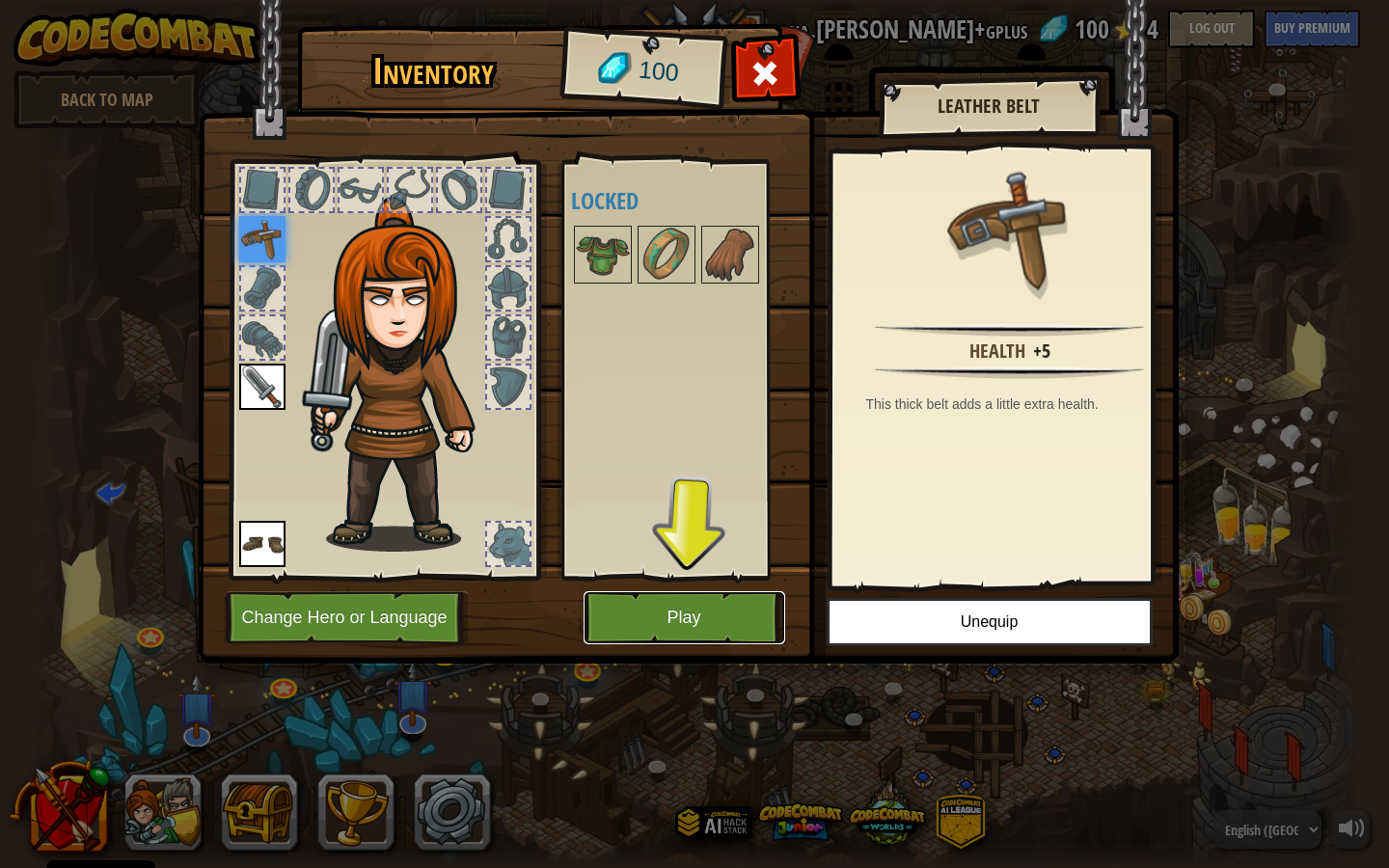
click at [670, 621] on button "Play" at bounding box center [685, 618] width 202 height 53
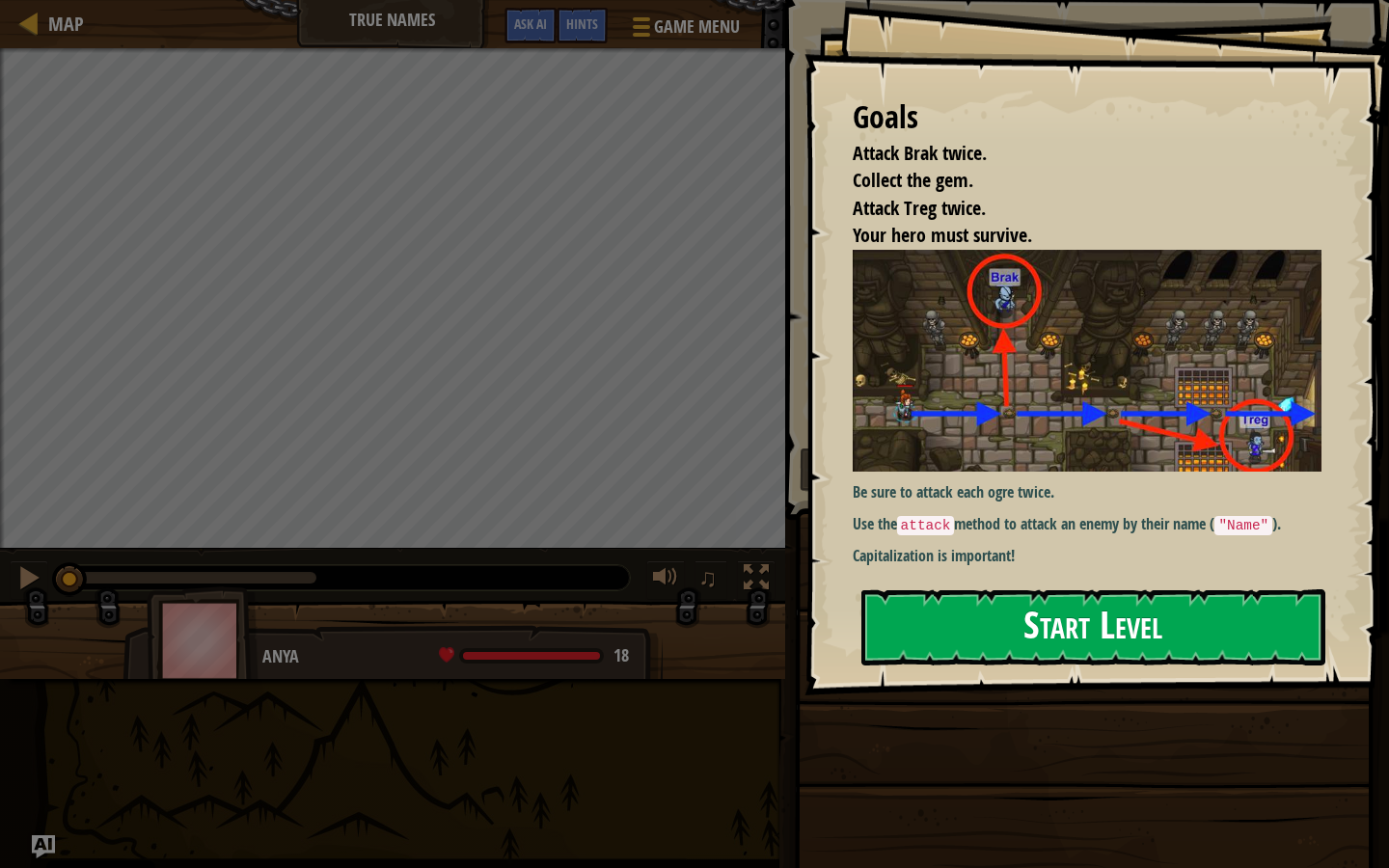
click at [1084, 601] on button "Start Level" at bounding box center [1093, 628] width 464 height 76
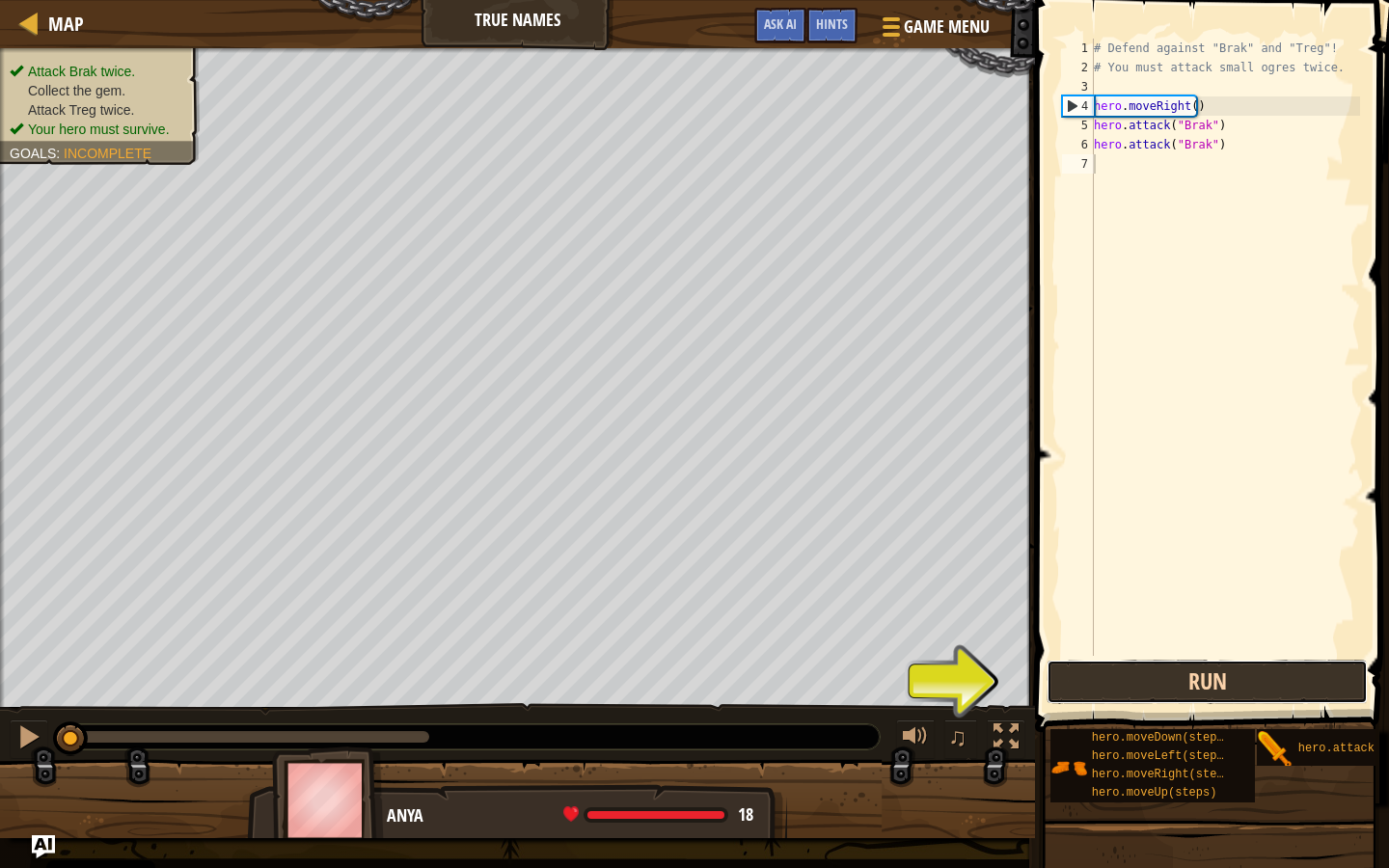
click at [1144, 702] on button "Run" at bounding box center [1208, 682] width 321 height 44
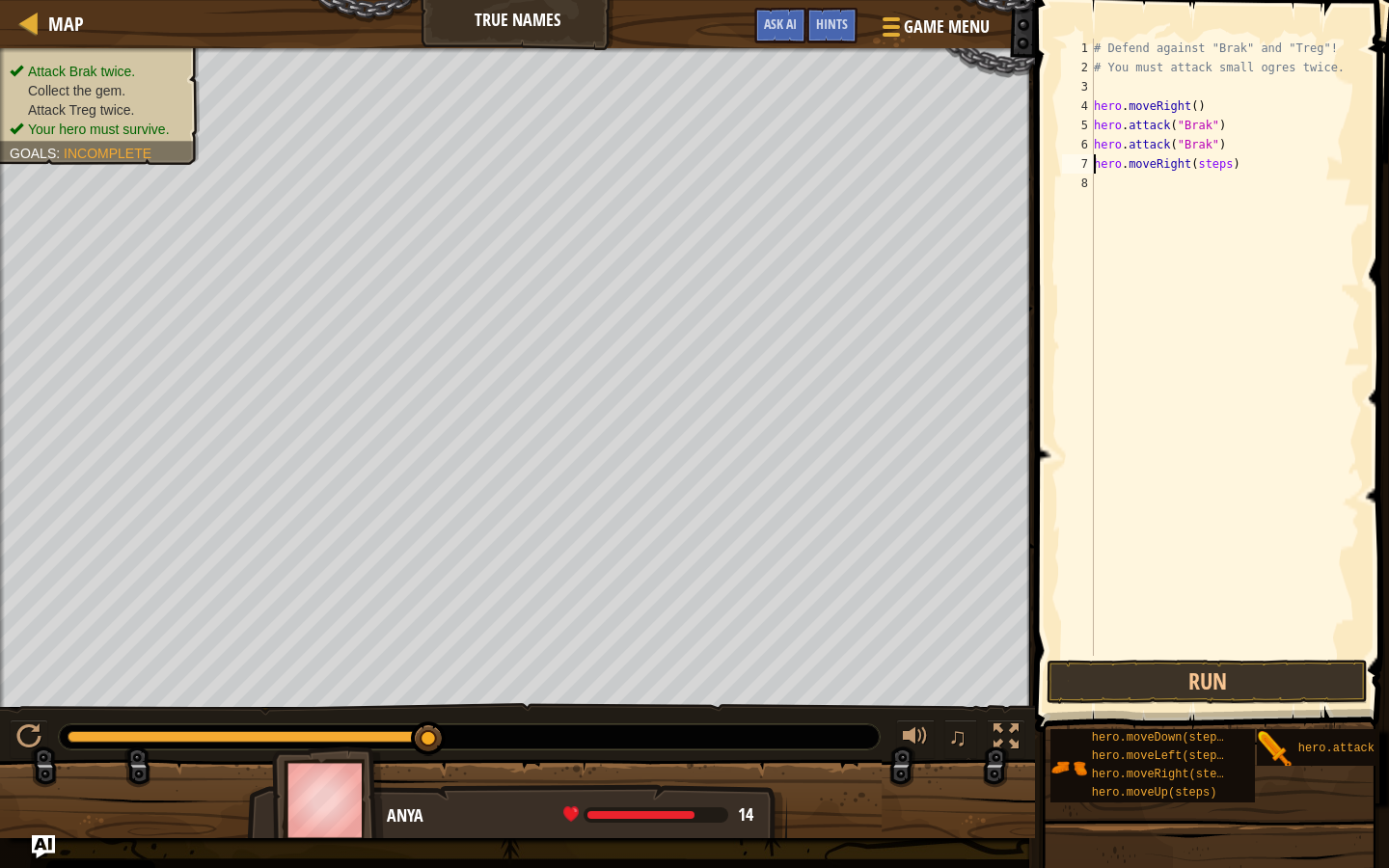
click at [1208, 166] on div "# Defend against "Brak" and "Treg"! # You must attack small ogres twice. hero .…" at bounding box center [1225, 366] width 270 height 656
drag, startPoint x: 1290, startPoint y: 746, endPoint x: 1155, endPoint y: 210, distance: 552.7
click at [1151, 194] on div "Hints hero.moveRight(1) 1 2 3 4 5 6 7 8 # Defend against "Brak" and "Treg"! # Y…" at bounding box center [1209, 429] width 359 height 858
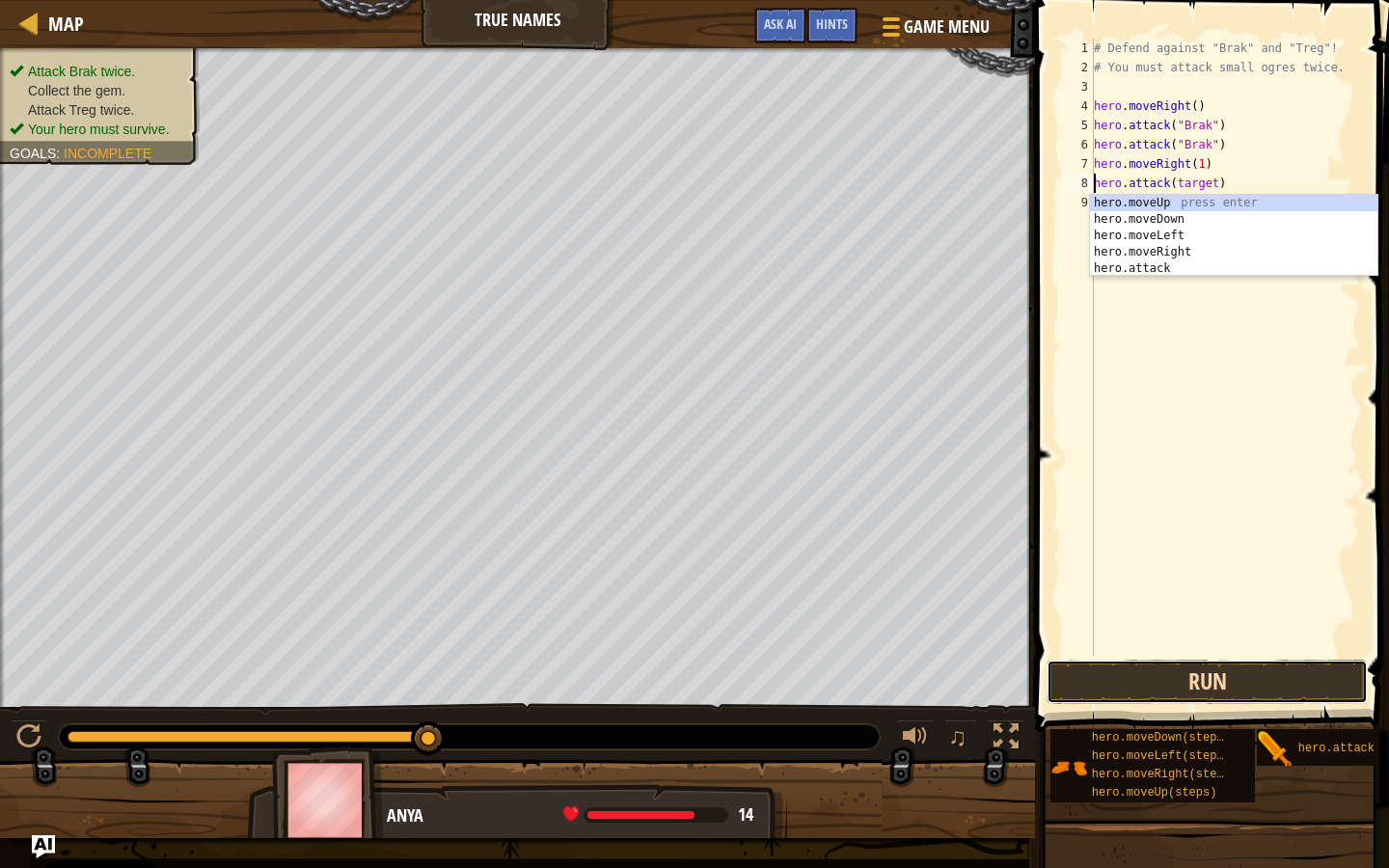
click at [1252, 675] on button "Run" at bounding box center [1208, 682] width 321 height 44
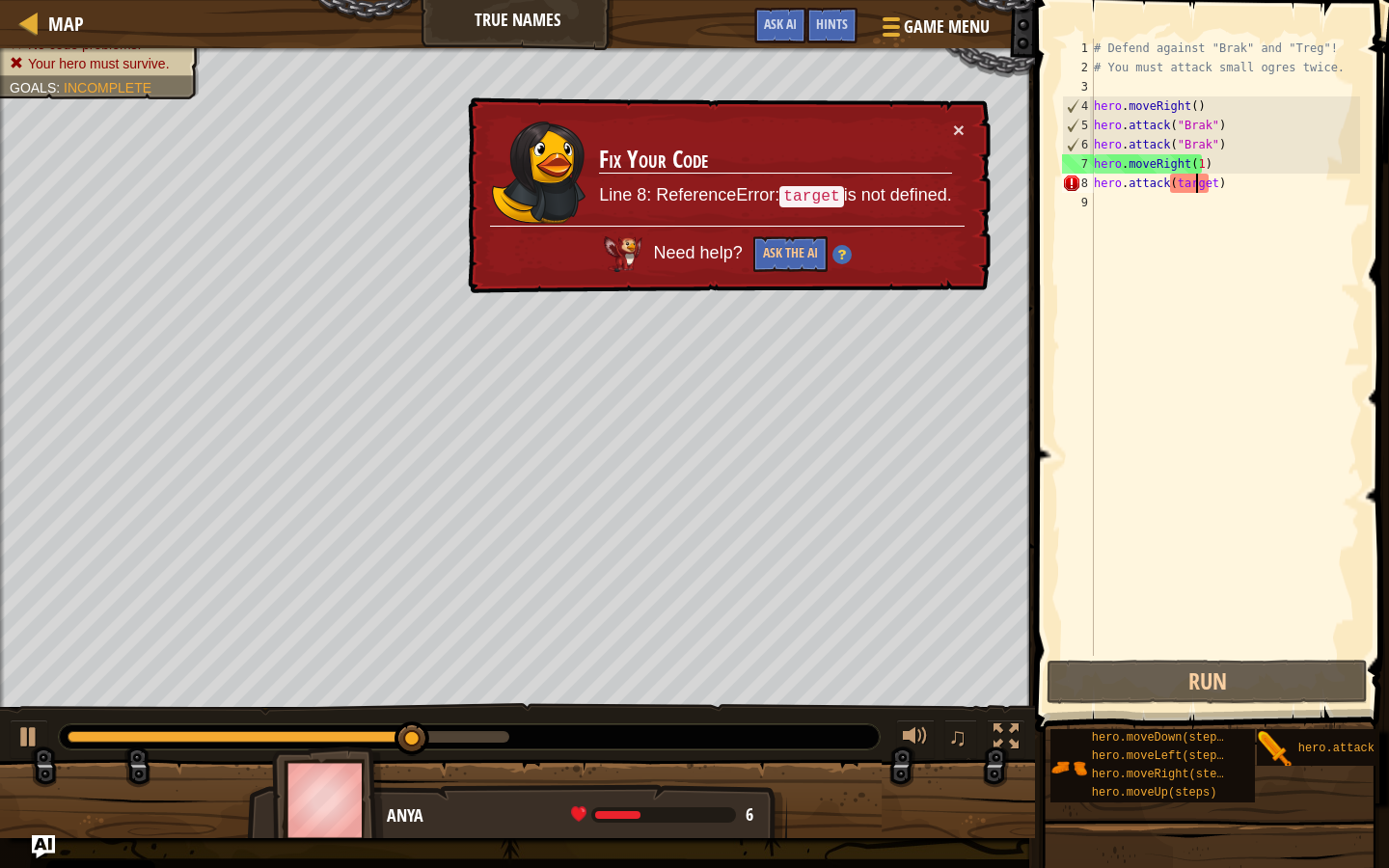
click at [1196, 178] on div "# Defend against "Brak" and "Treg"! # You must attack small ogres twice. hero .…" at bounding box center [1225, 366] width 270 height 656
click at [1204, 182] on div "# Defend against "Brak" and "Treg"! # You must attack small ogres twice. hero .…" at bounding box center [1225, 366] width 270 height 656
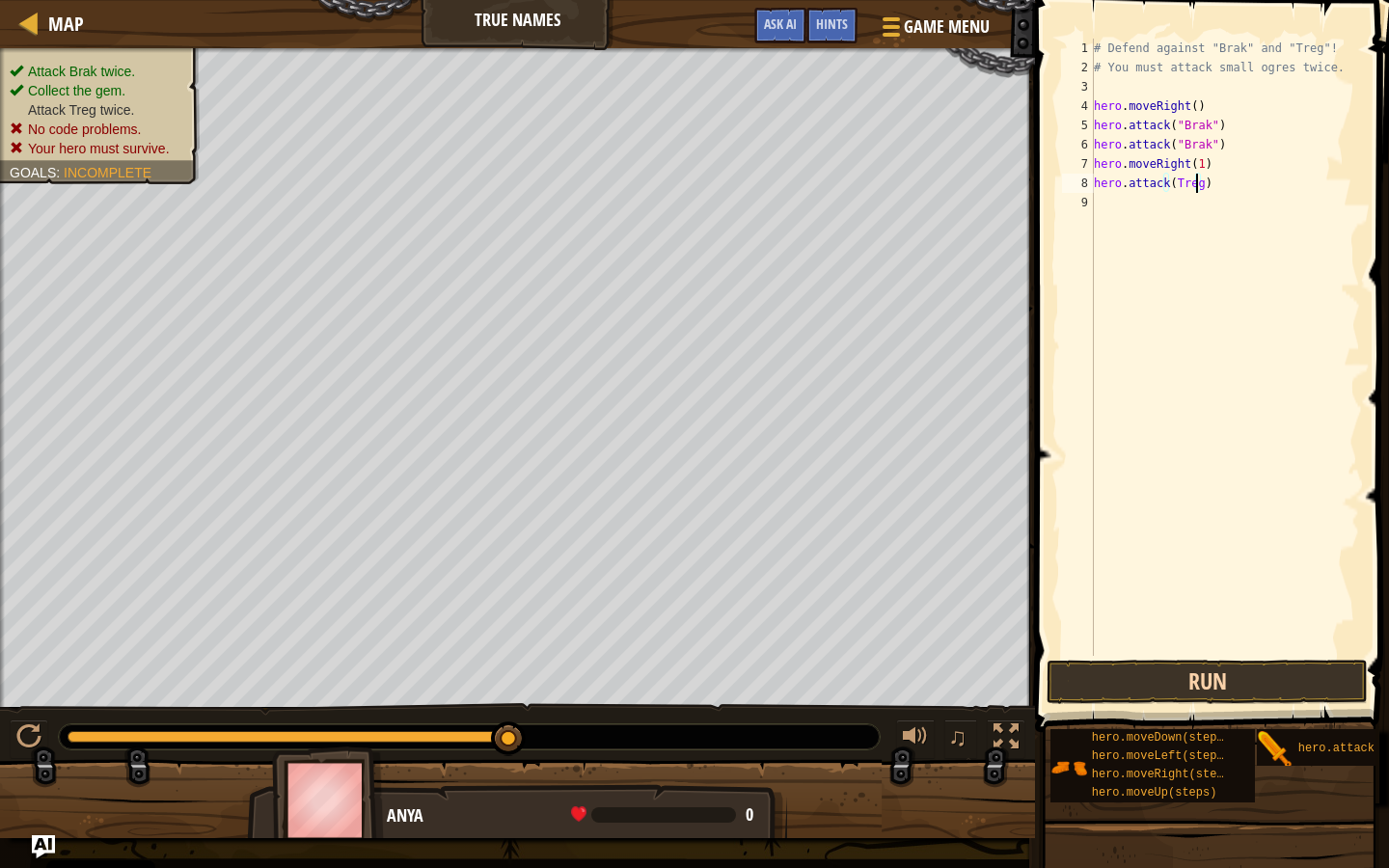
type textarea "hero.attack(Treg)"
click at [1116, 680] on button "Run" at bounding box center [1208, 682] width 321 height 44
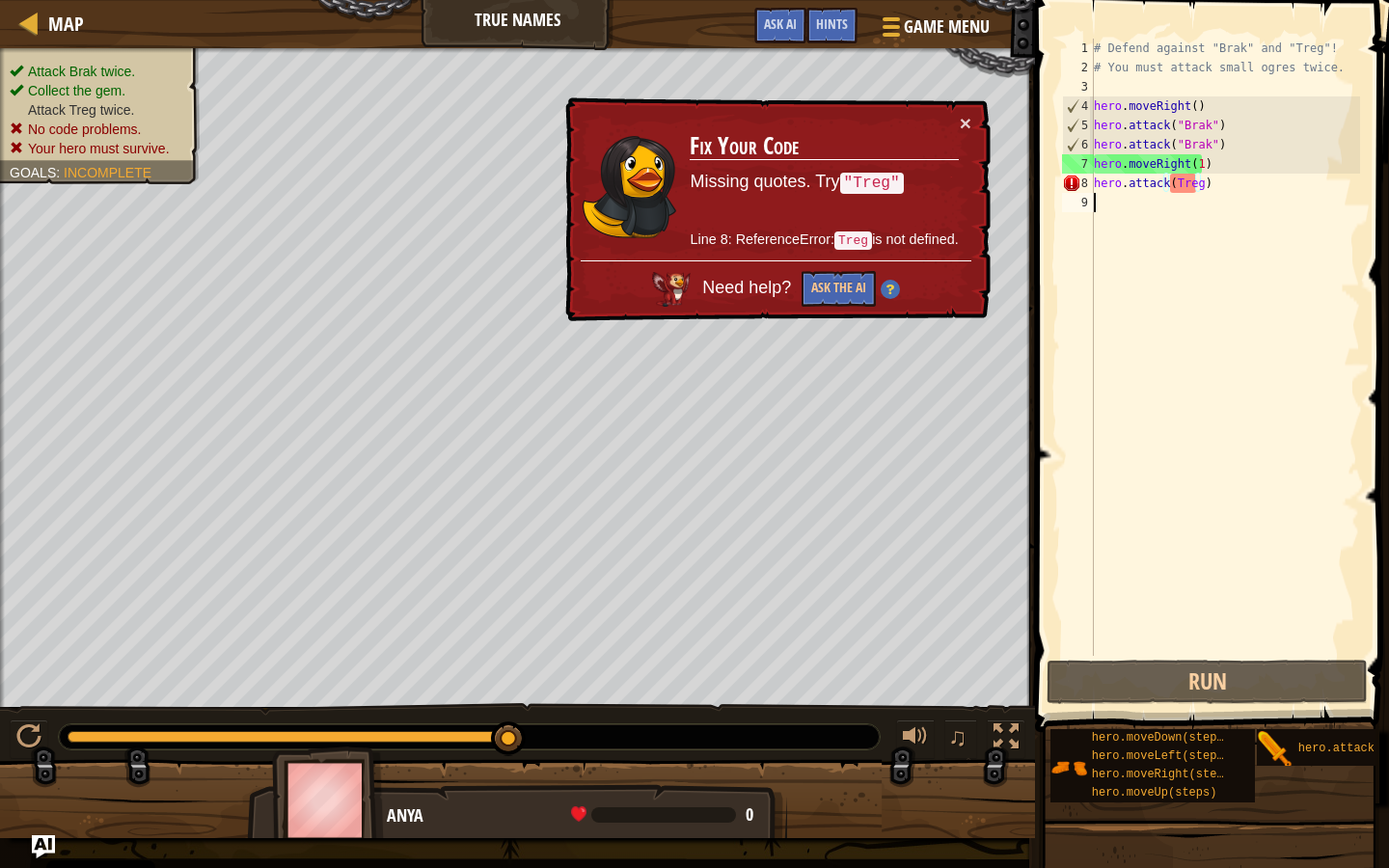
click at [1218, 318] on div "# Defend against "Brak" and "Treg"! # You must attack small ogres twice. hero .…" at bounding box center [1225, 366] width 270 height 656
drag, startPoint x: 1290, startPoint y: 750, endPoint x: 1296, endPoint y: 607, distance: 143.1
click at [1245, 431] on div "Hints 1 2 3 4 5 6 7 8 9 # Defend against "Brak" and "Treg"! # You must attack s…" at bounding box center [1209, 429] width 359 height 858
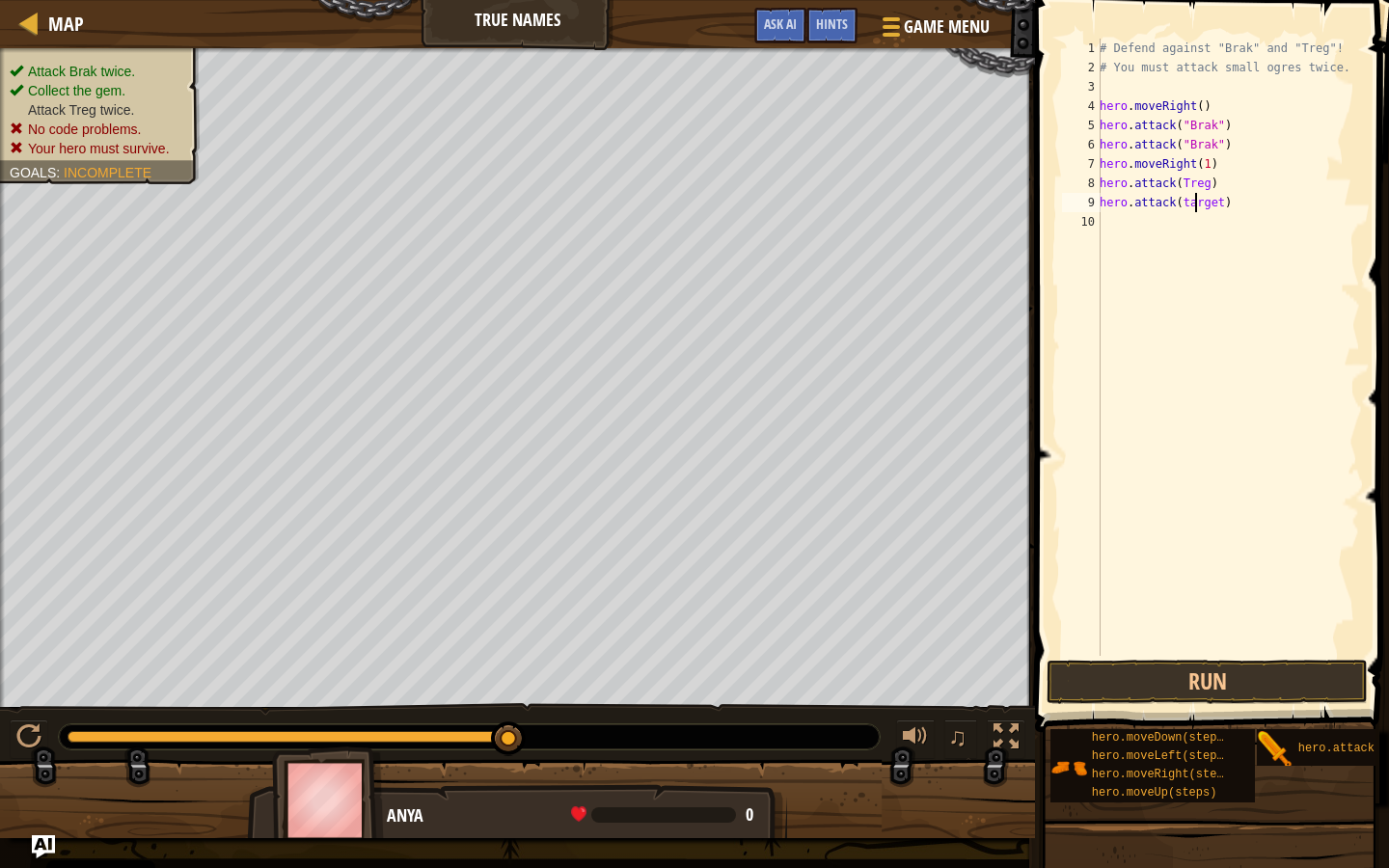
click at [1197, 194] on div "# Defend against "Brak" and "Treg"! # You must attack small ogres twice. hero .…" at bounding box center [1228, 366] width 264 height 656
drag, startPoint x: 1214, startPoint y: 198, endPoint x: 1177, endPoint y: 202, distance: 37.2
click at [1177, 202] on div "# Defend against "Brak" and "Treg"! # You must attack small ogres twice. hero .…" at bounding box center [1228, 366] width 264 height 656
click at [1201, 180] on div "# Defend against "Brak" and "Treg"! # You must attack small ogres twice. hero .…" at bounding box center [1228, 366] width 264 height 656
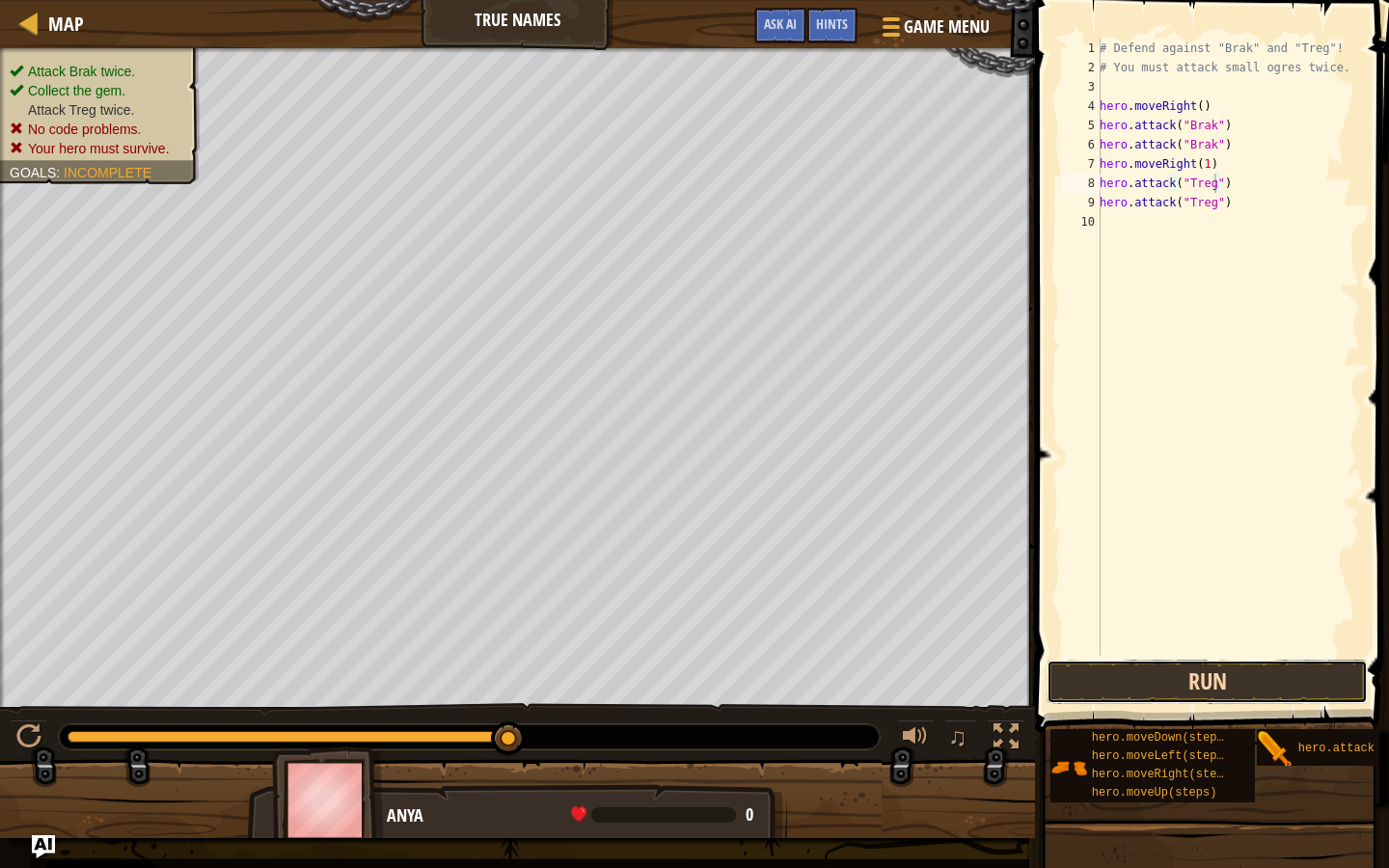
click at [1144, 668] on button "Run" at bounding box center [1208, 682] width 321 height 44
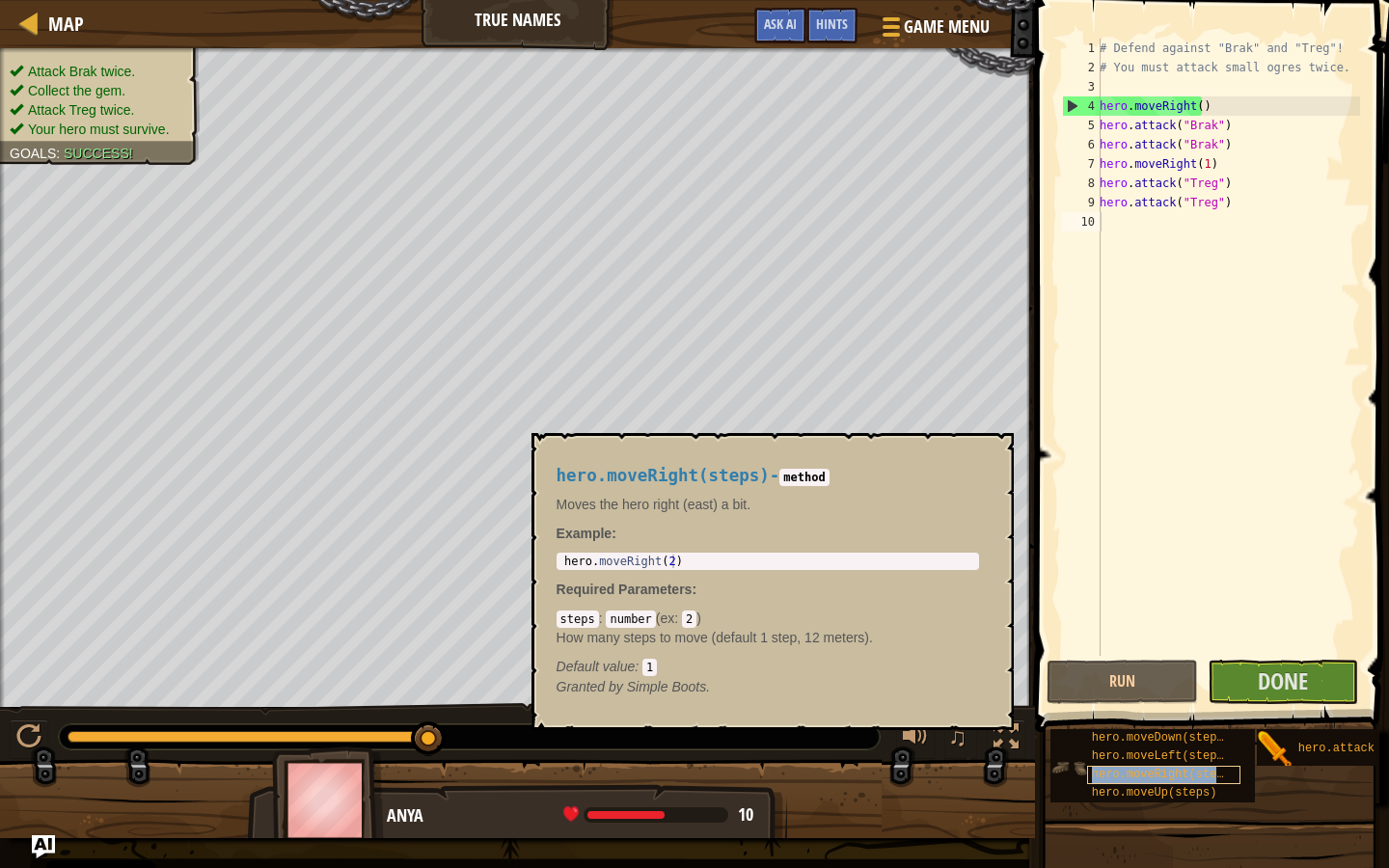
type textarea "hero.moveRight(steps)"
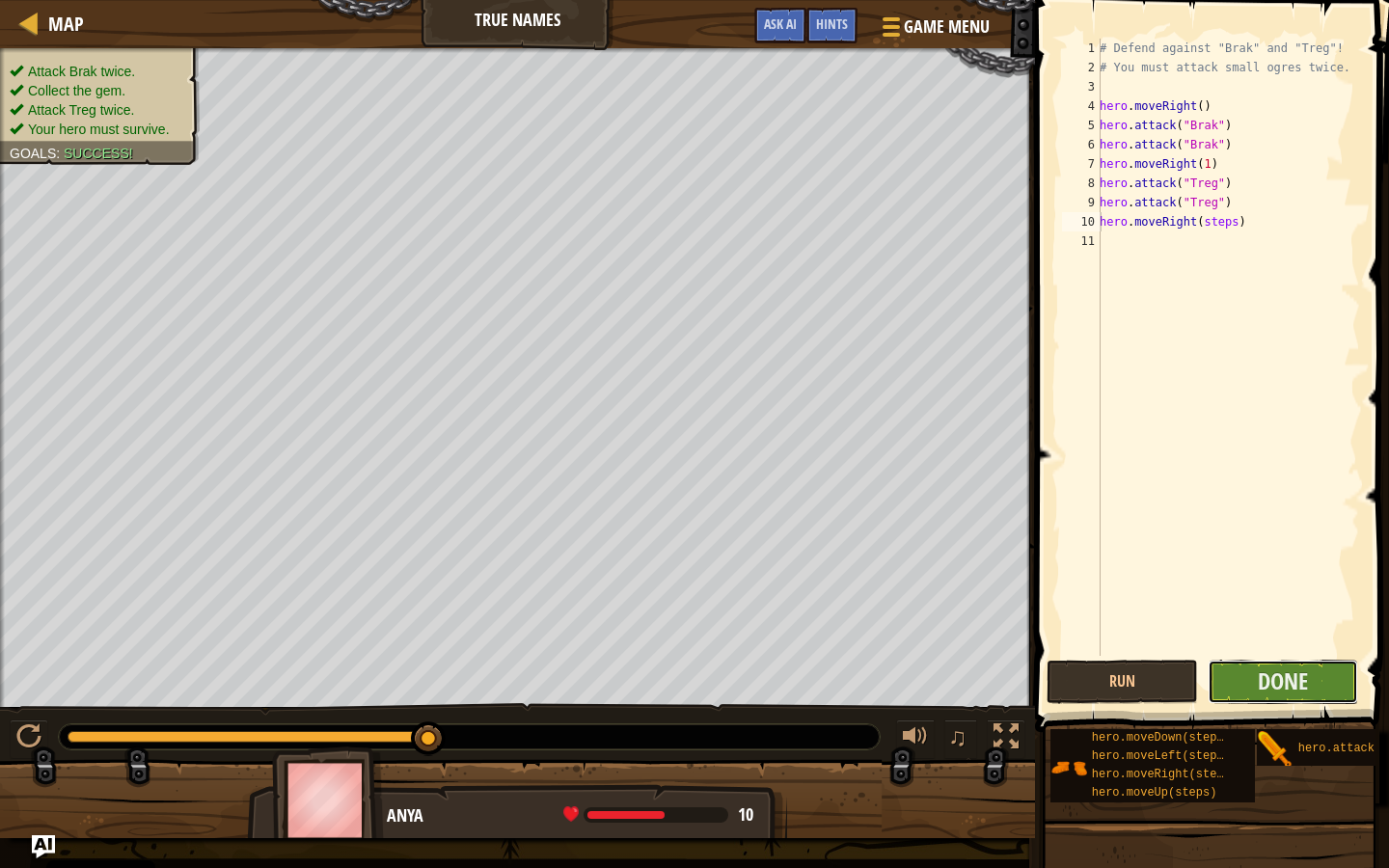
click at [1233, 668] on button "Done" at bounding box center [1283, 682] width 152 height 44
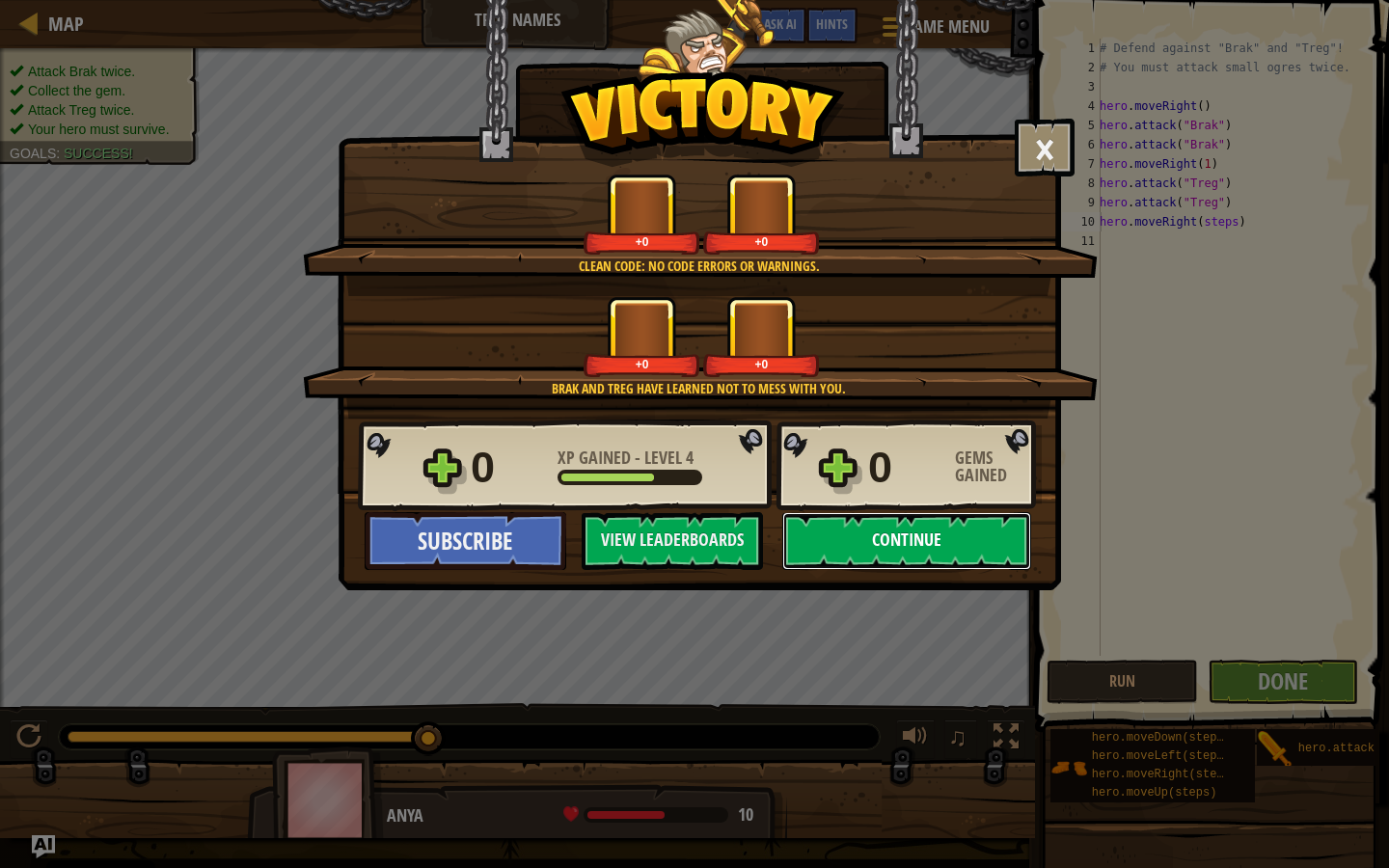
click at [818, 532] on button "Continue" at bounding box center [907, 541] width 249 height 58
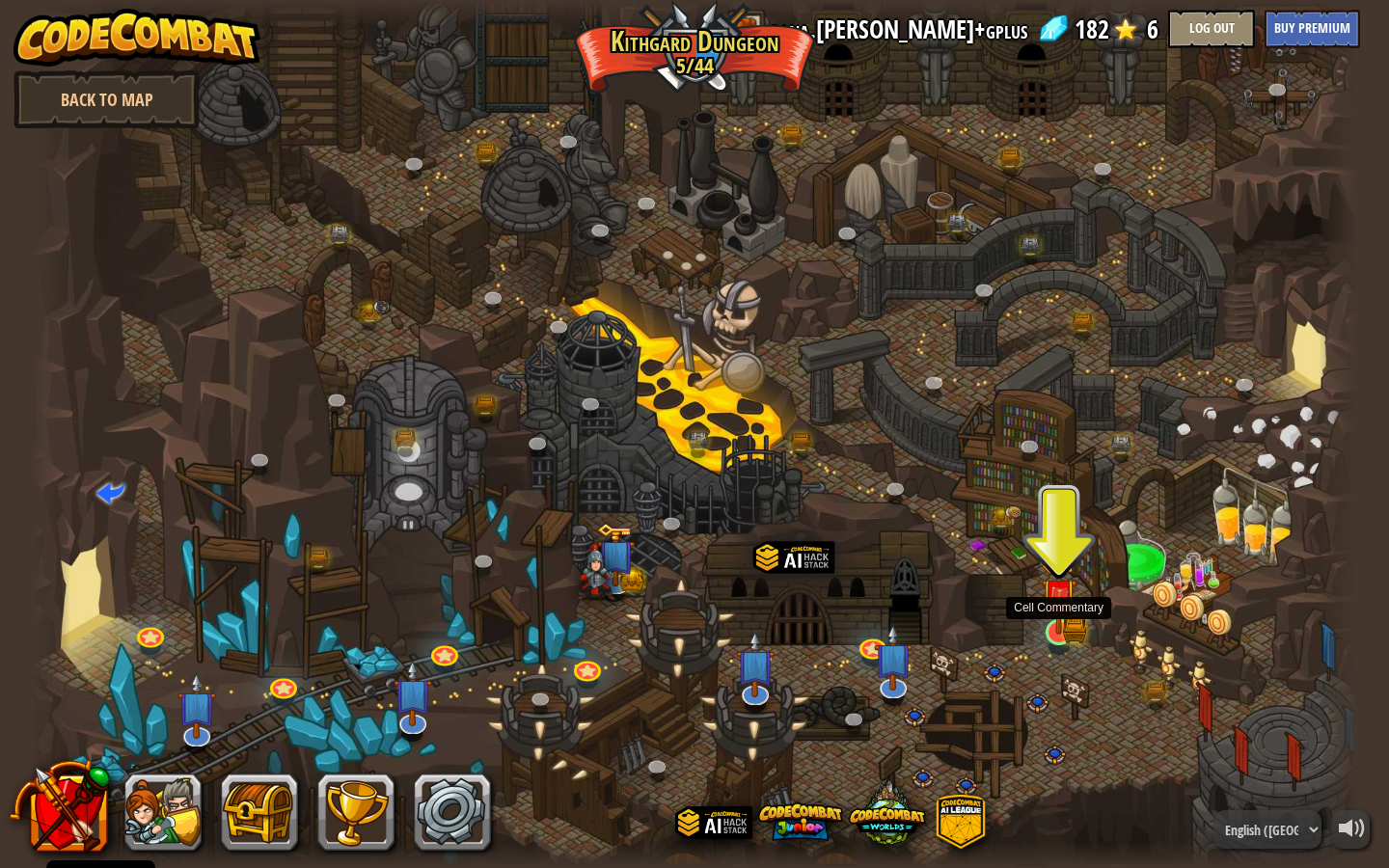
click at [1071, 627] on img at bounding box center [1059, 596] width 35 height 77
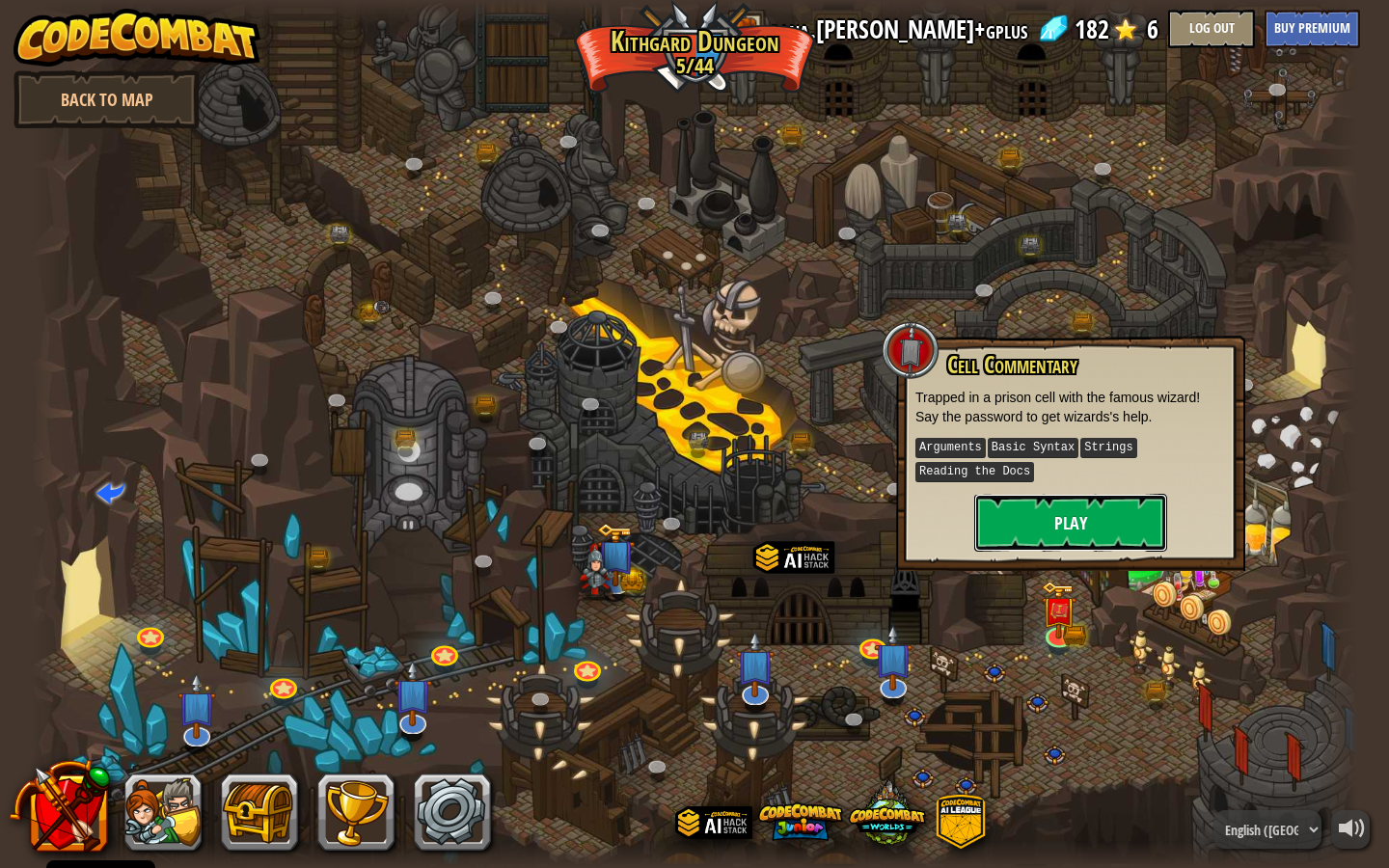
click at [1074, 511] on button "Play" at bounding box center [1071, 522] width 193 height 58
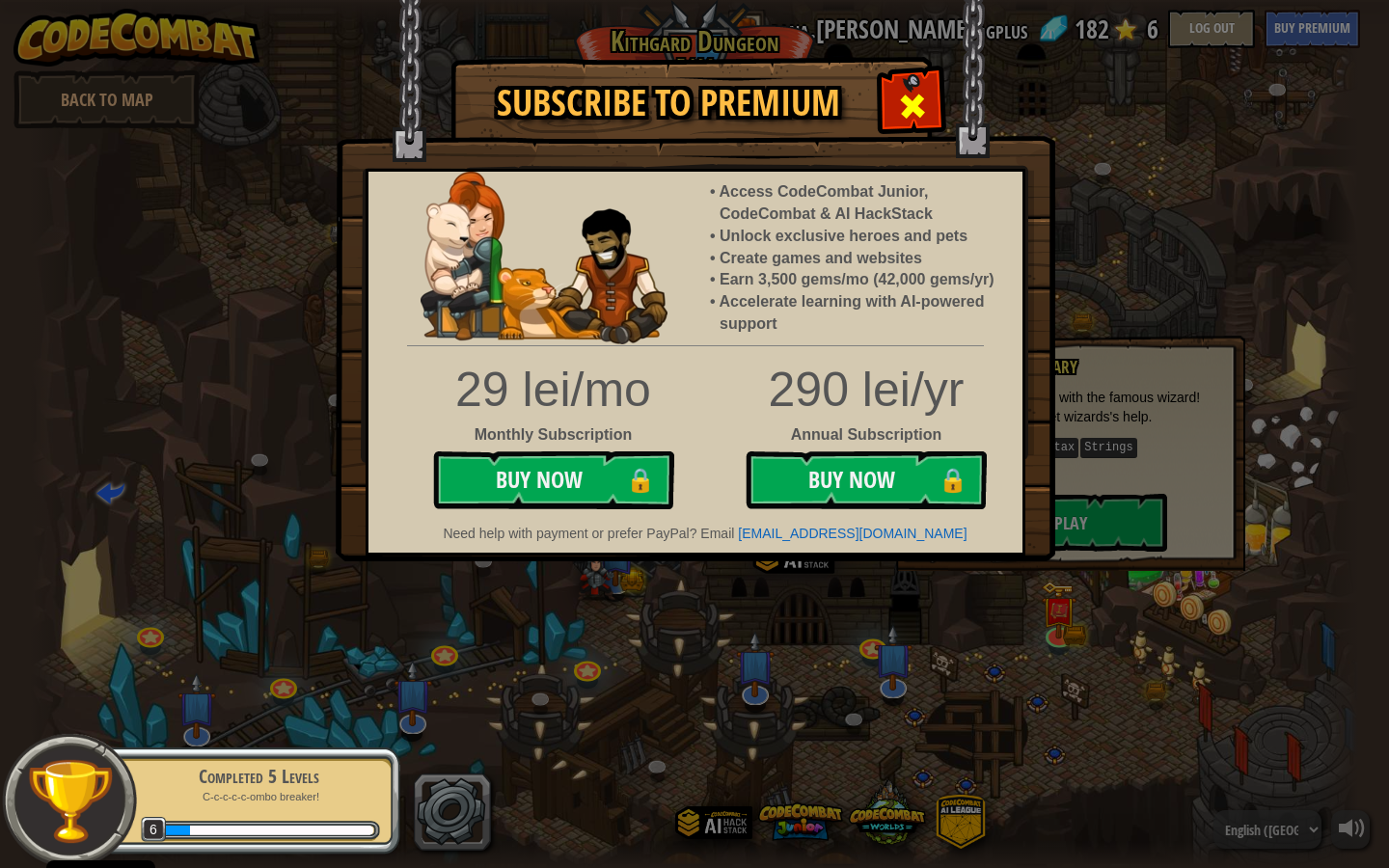
click at [894, 87] on div at bounding box center [912, 104] width 61 height 61
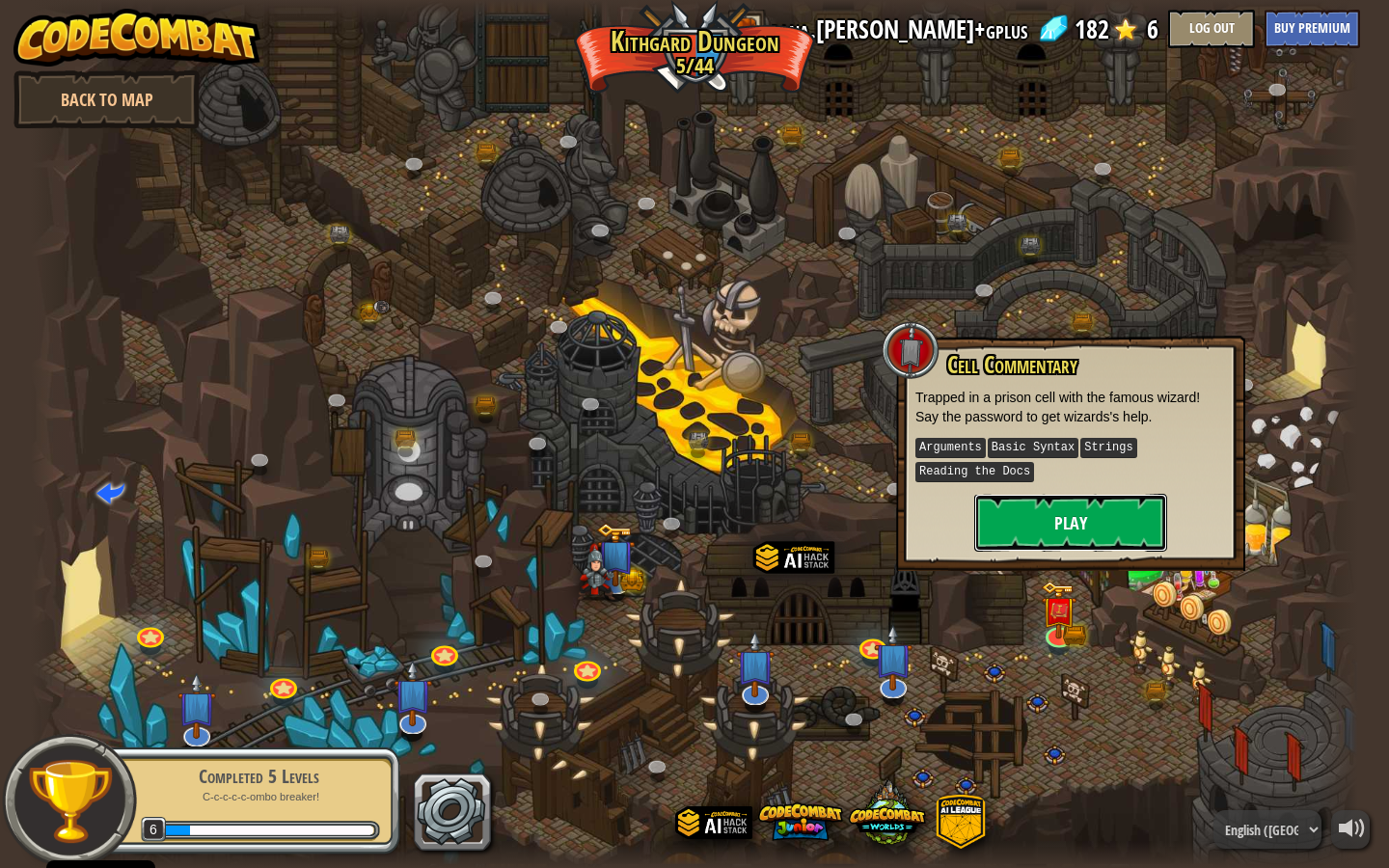
click at [1024, 548] on button "Play" at bounding box center [1071, 522] width 193 height 58
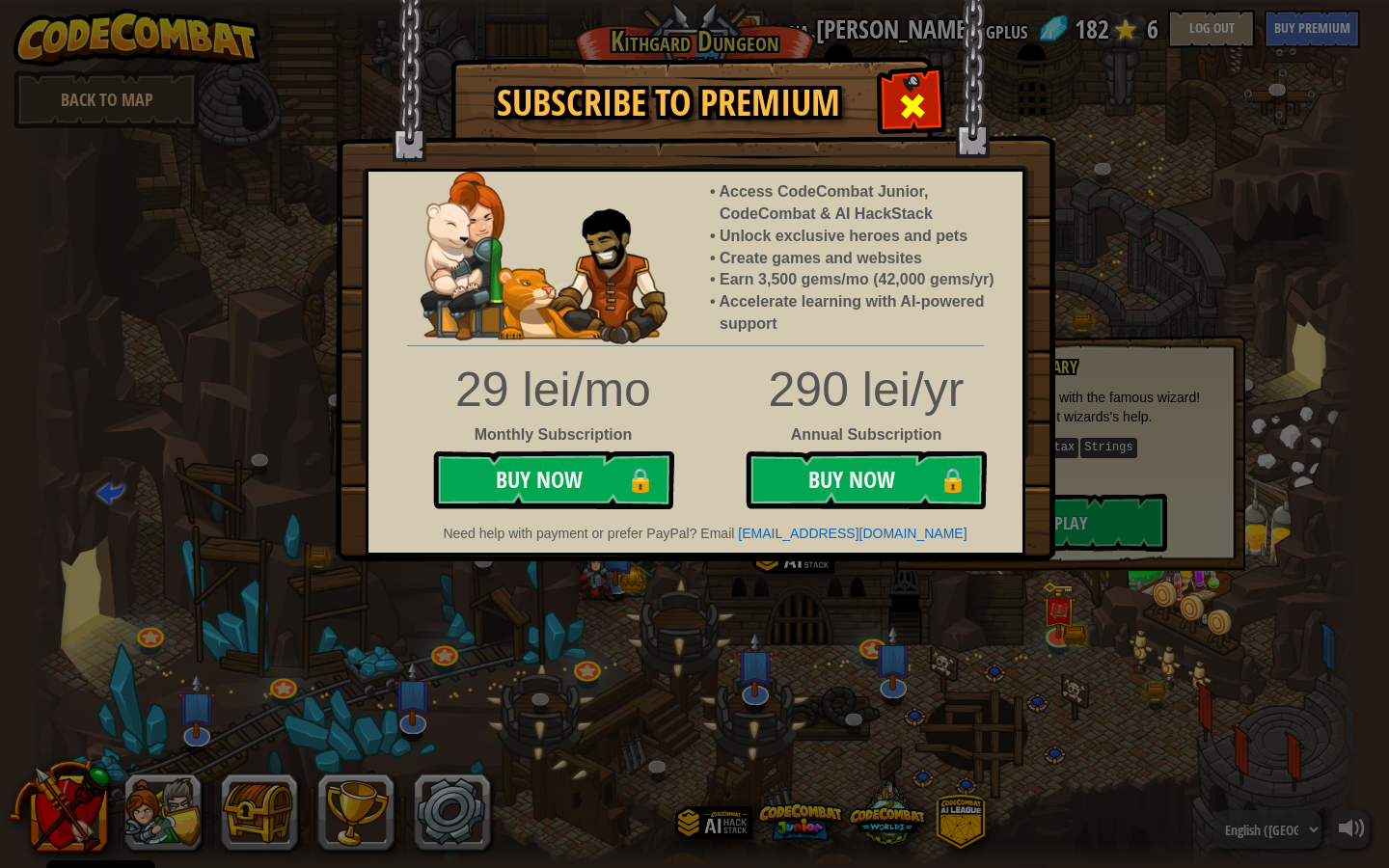
click at [900, 93] on span at bounding box center [913, 107] width 31 height 31
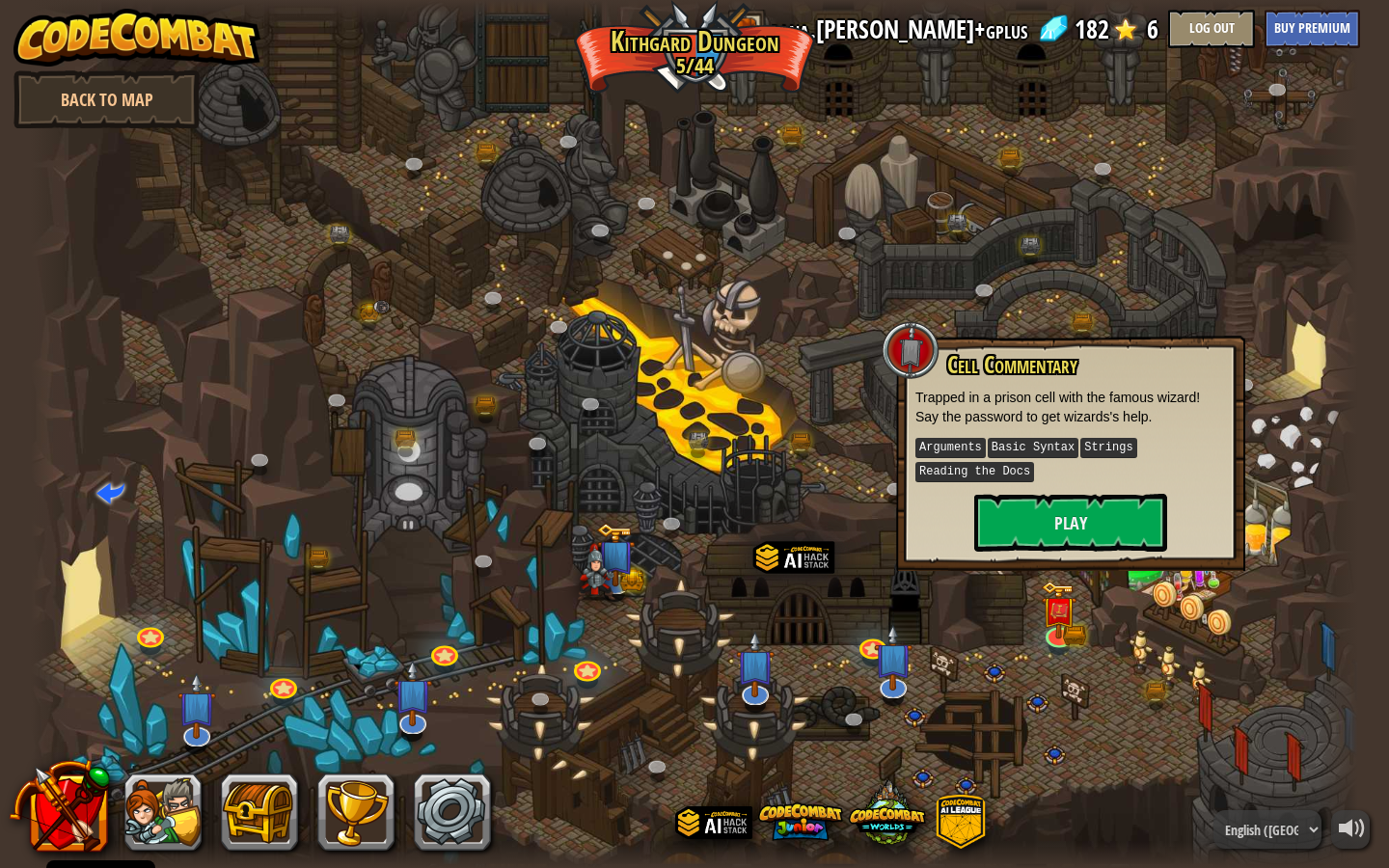
click at [889, 139] on div at bounding box center [695, 434] width 1328 height 868
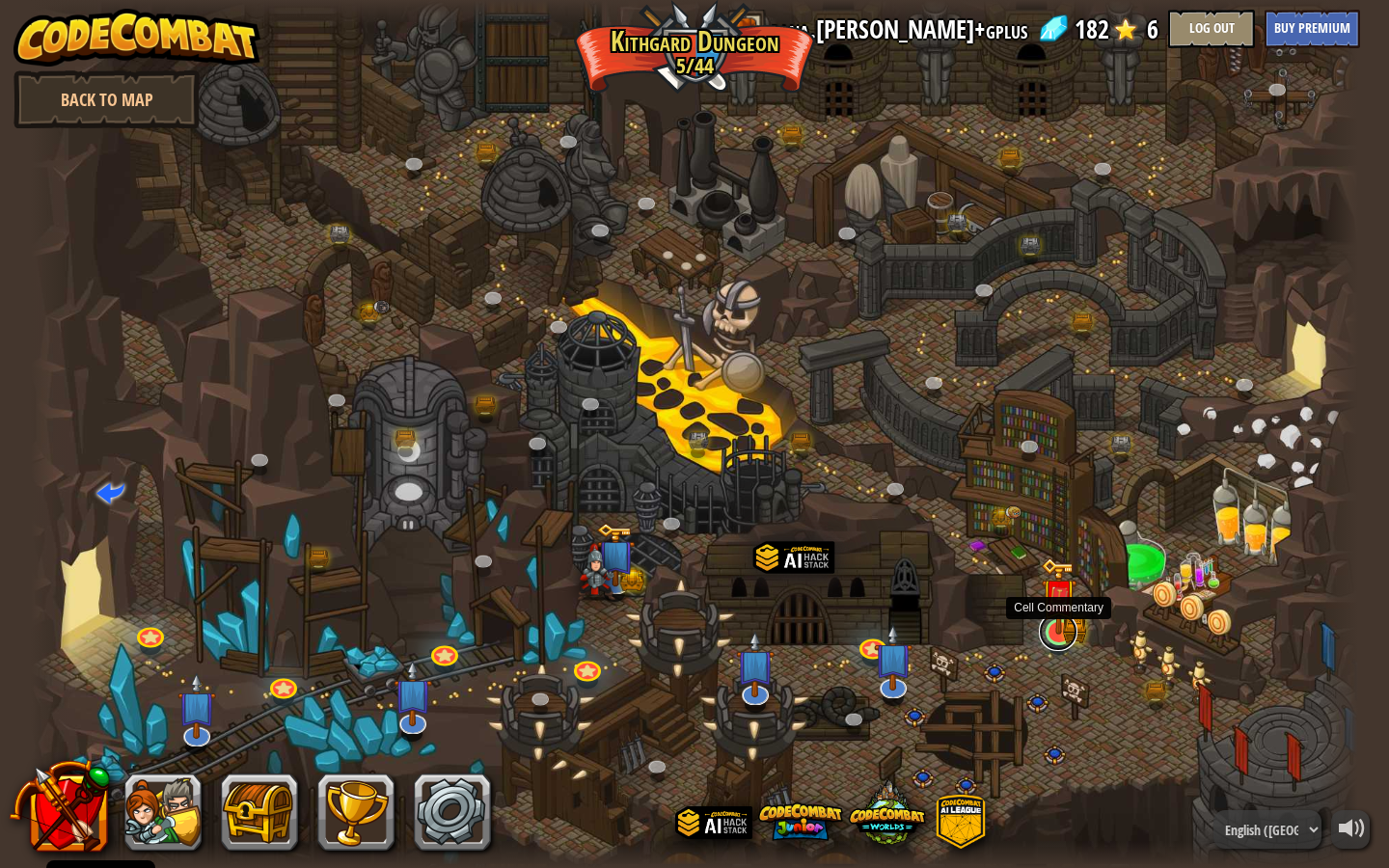
click at [1055, 641] on link at bounding box center [1058, 631] width 38 height 38
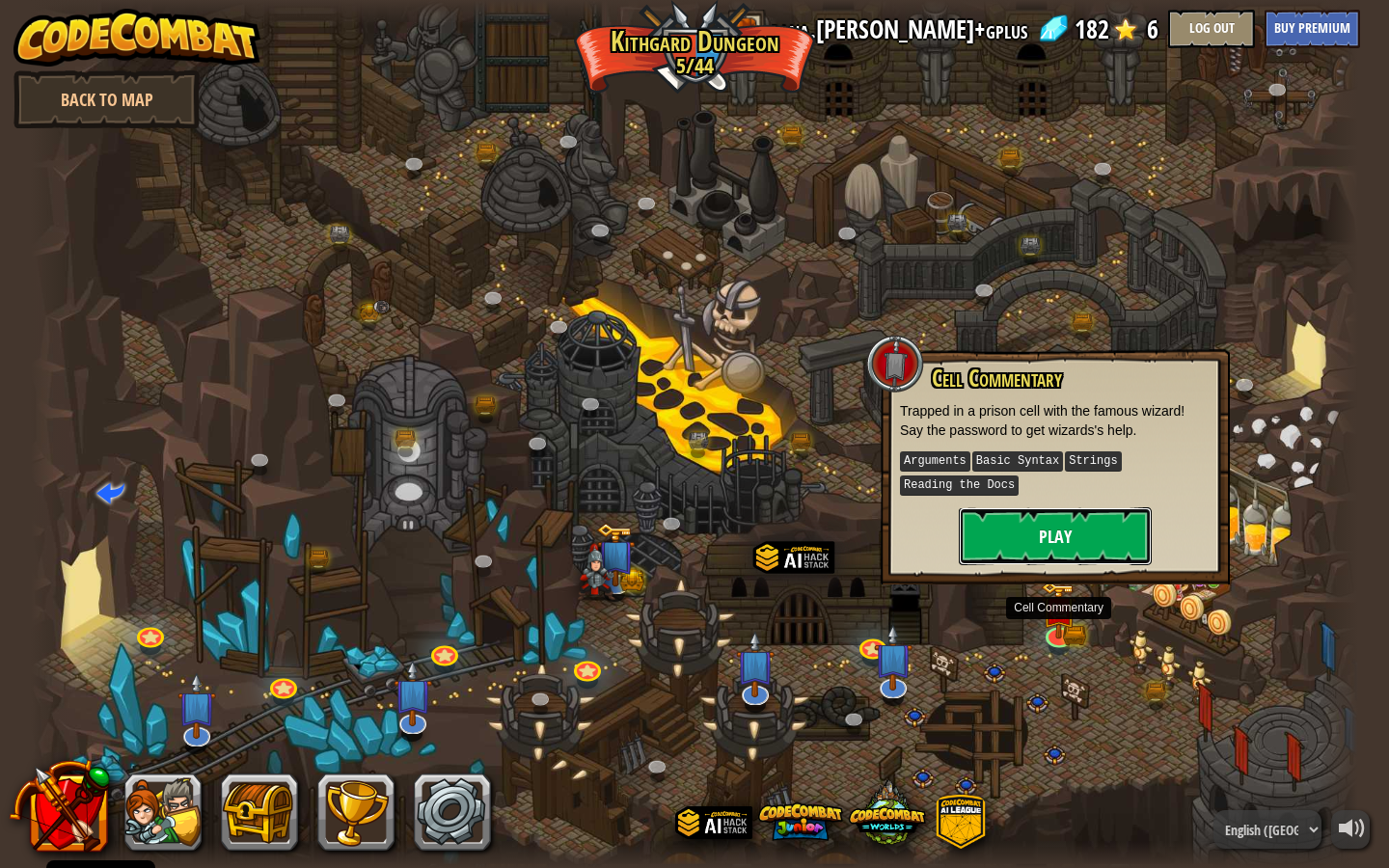
click at [988, 527] on button "Play" at bounding box center [1055, 536] width 193 height 58
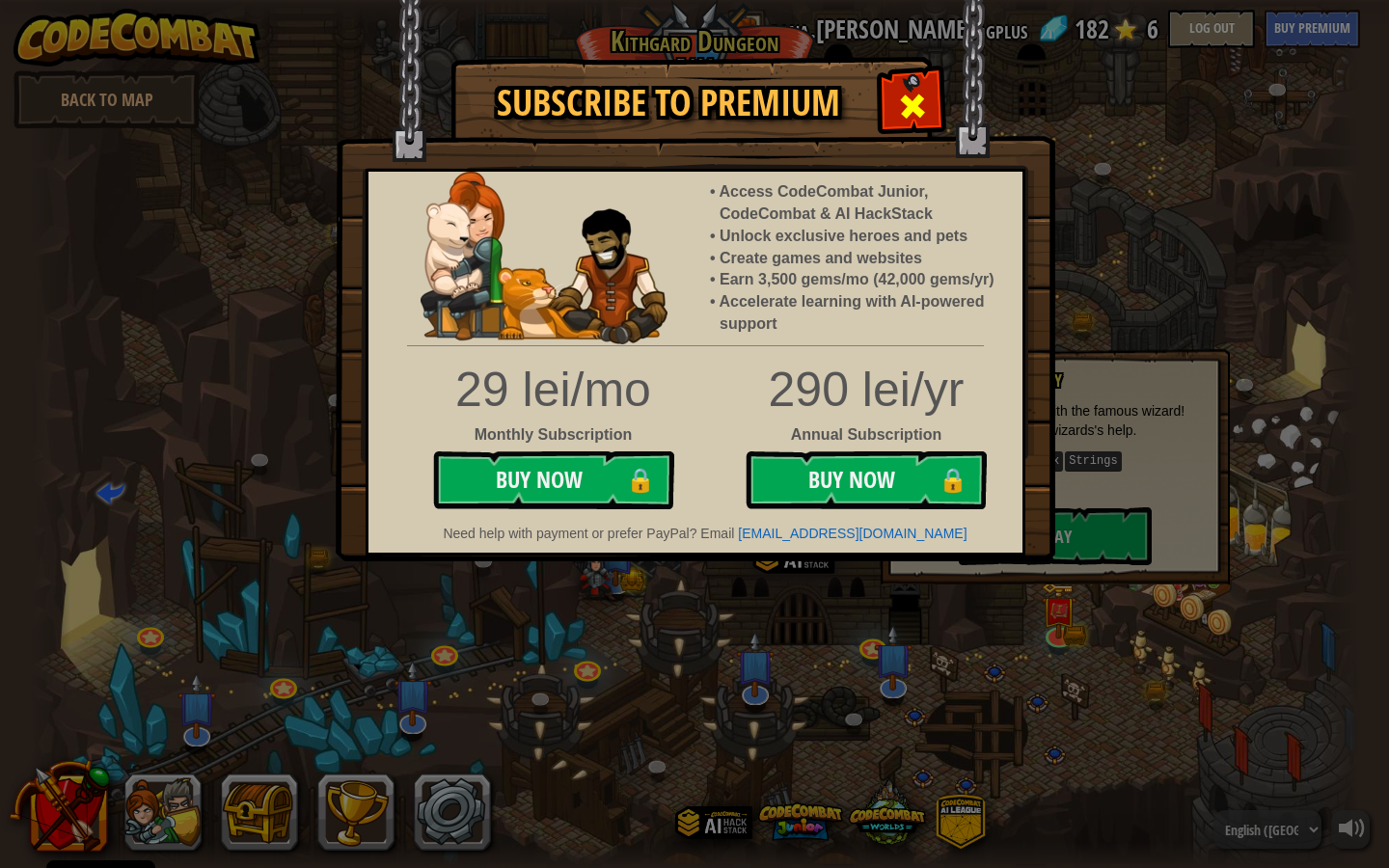
click at [919, 110] on span at bounding box center [913, 107] width 31 height 31
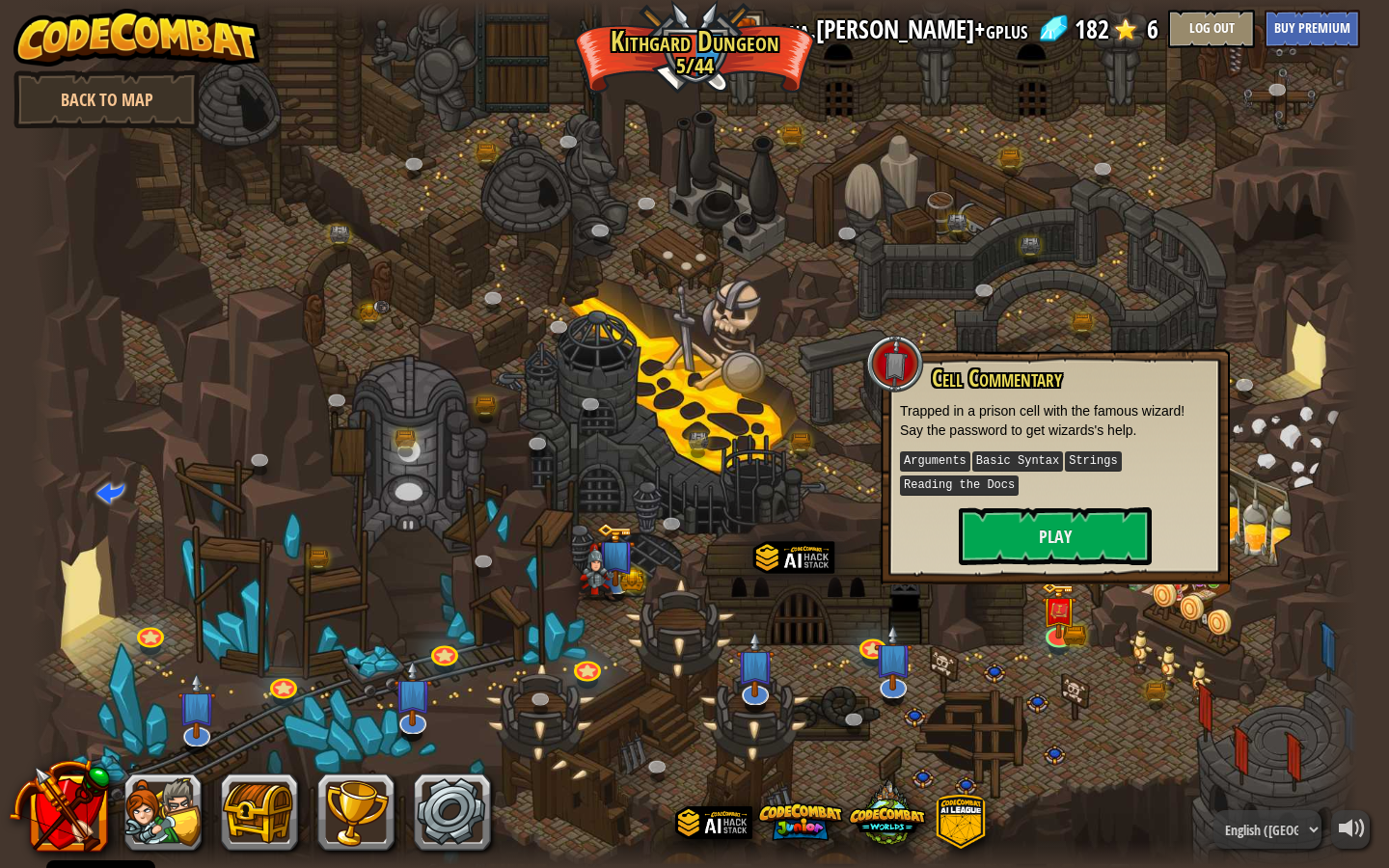
click at [905, 217] on div at bounding box center [695, 434] width 1328 height 868
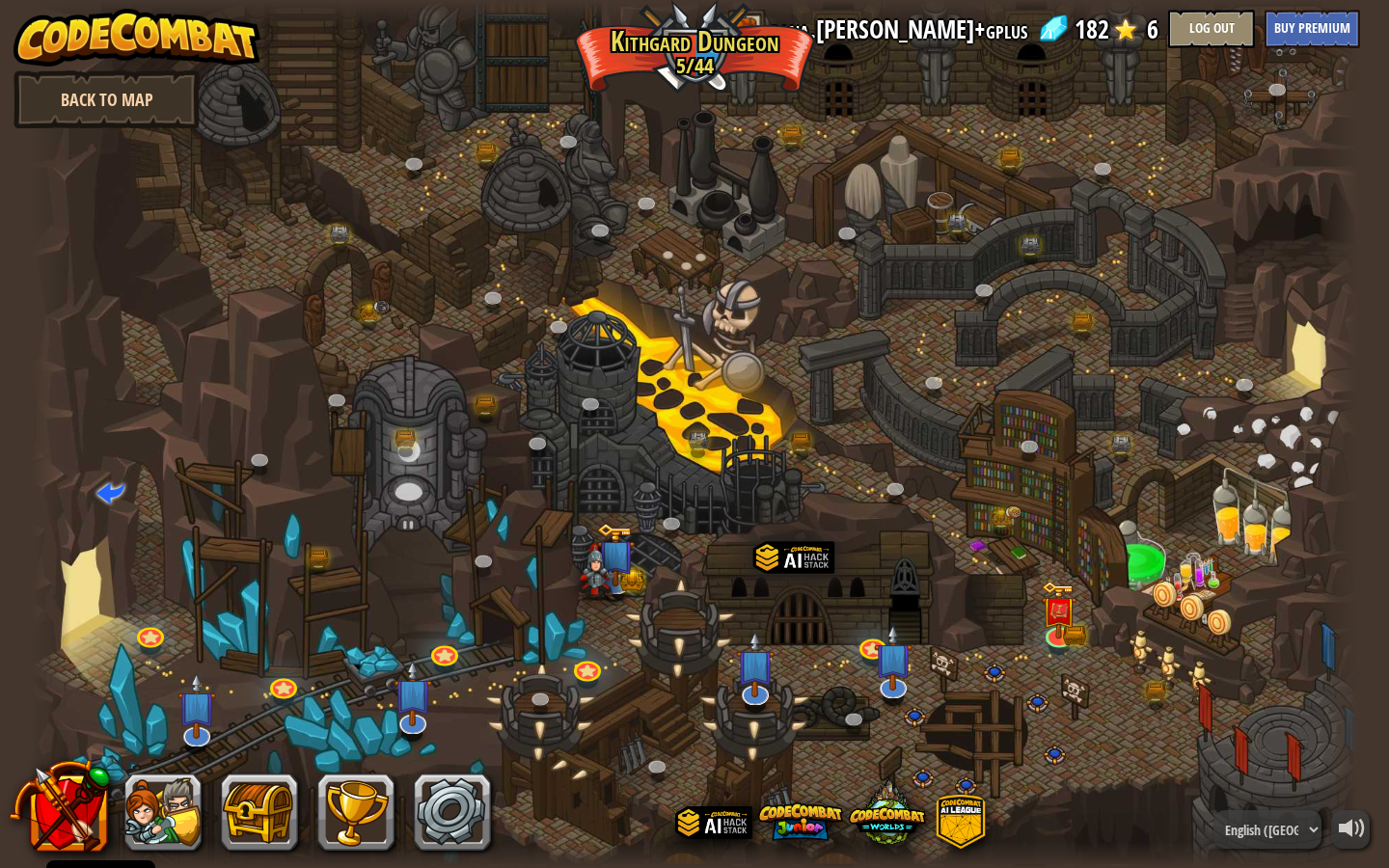
click at [168, 88] on link "Back to Map" at bounding box center [107, 99] width 186 height 58
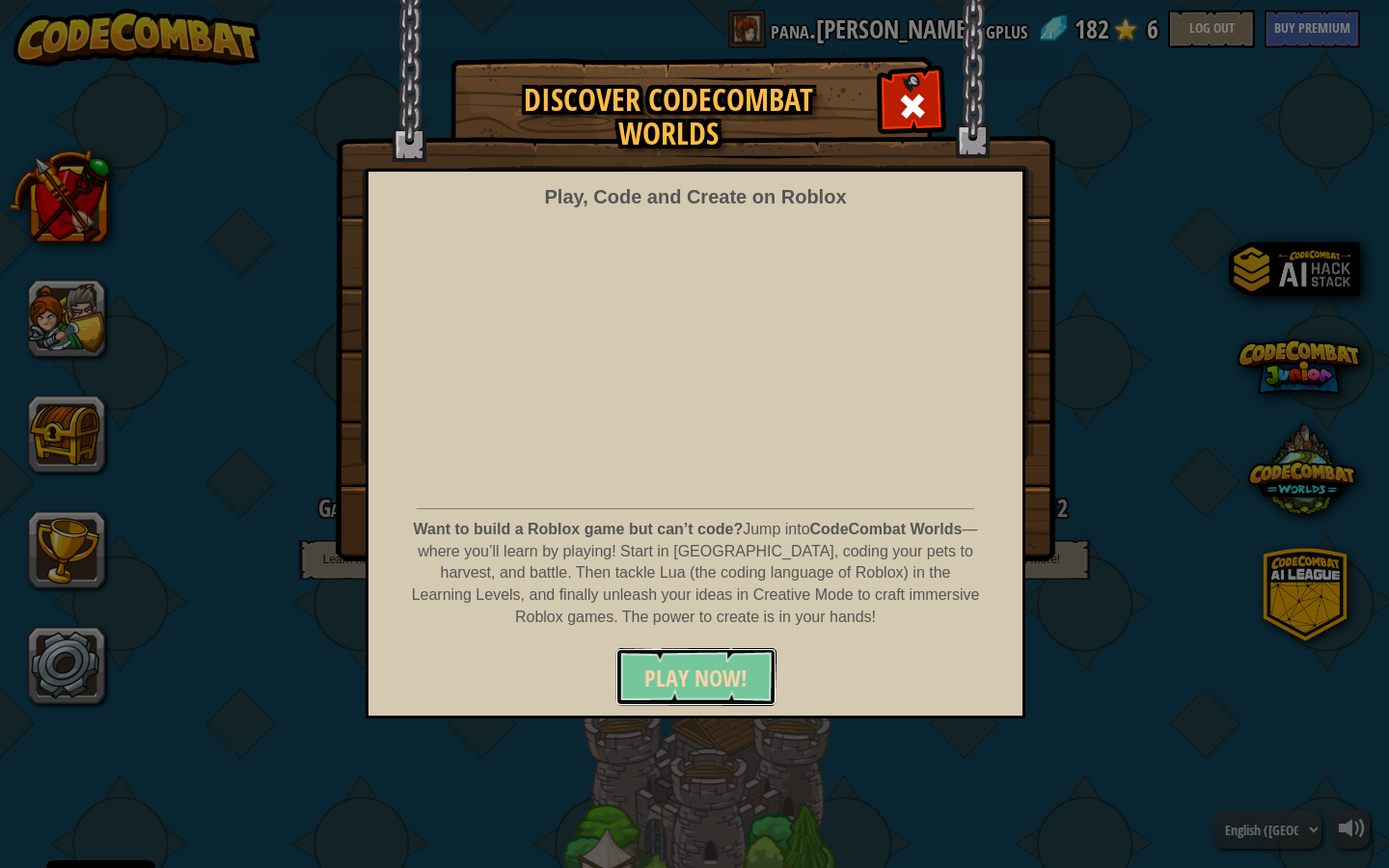
click at [723, 677] on span "PLAY NOW!" at bounding box center [695, 679] width 103 height 31
